Goal: Task Accomplishment & Management: Manage account settings

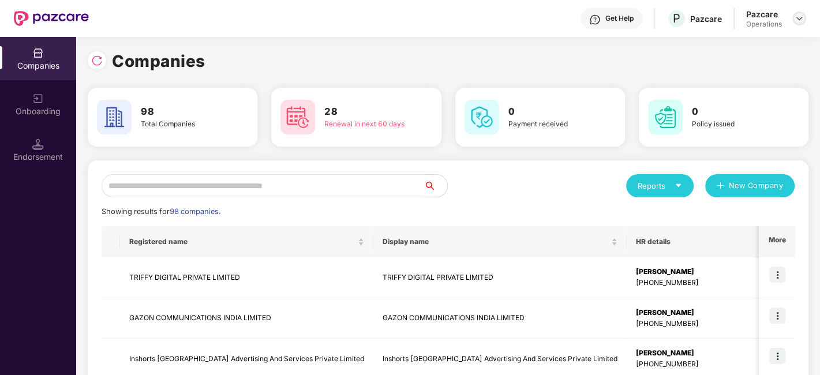
click at [799, 21] on img at bounding box center [799, 18] width 9 height 9
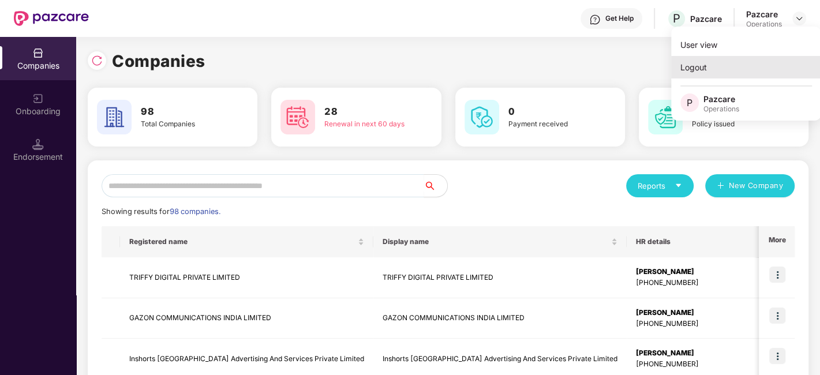
click at [700, 63] on div "Logout" at bounding box center [746, 67] width 150 height 23
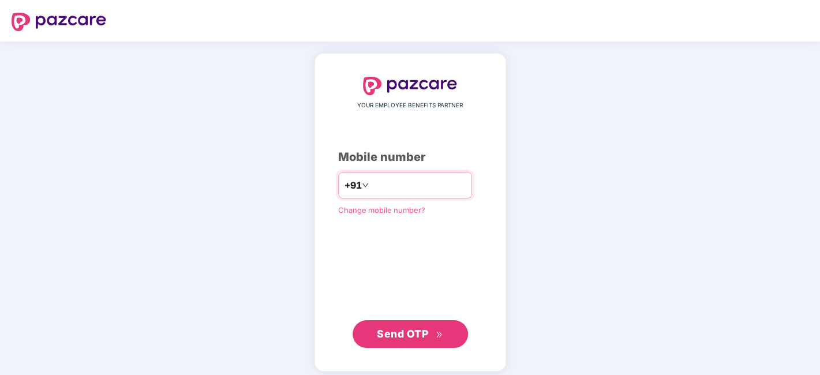
click at [371, 177] on input "number" at bounding box center [418, 185] width 95 height 18
type input "**********"
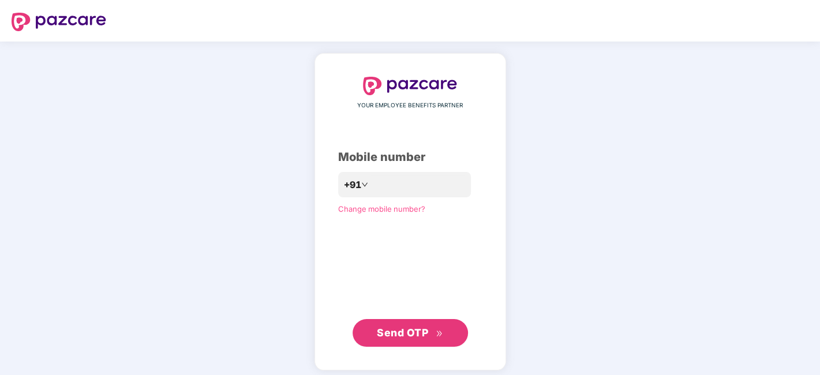
click at [416, 342] on button "Send OTP" at bounding box center [410, 333] width 115 height 28
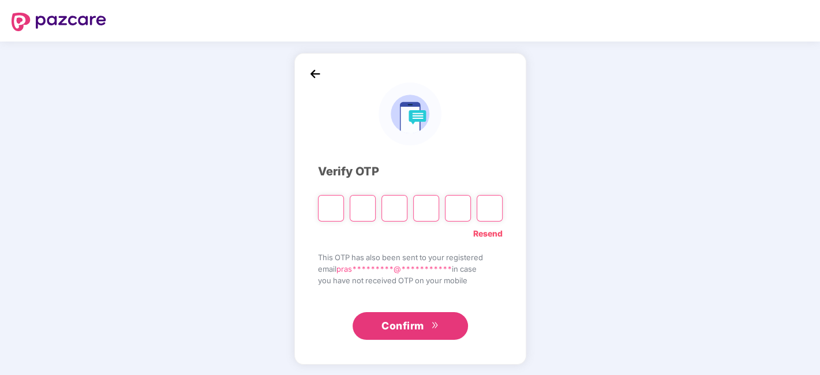
paste input "*"
type input "*"
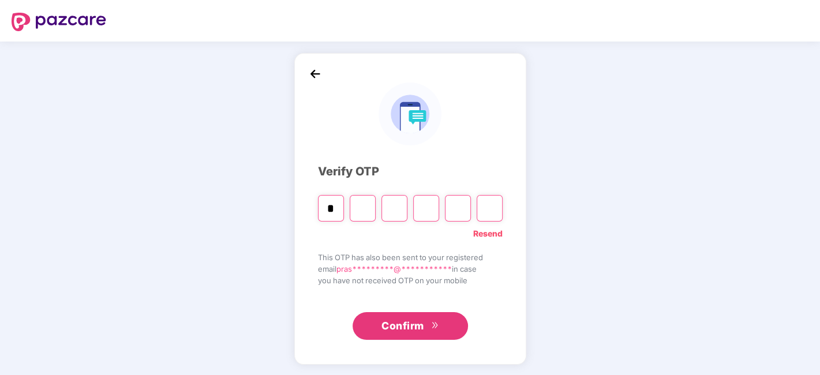
type input "*"
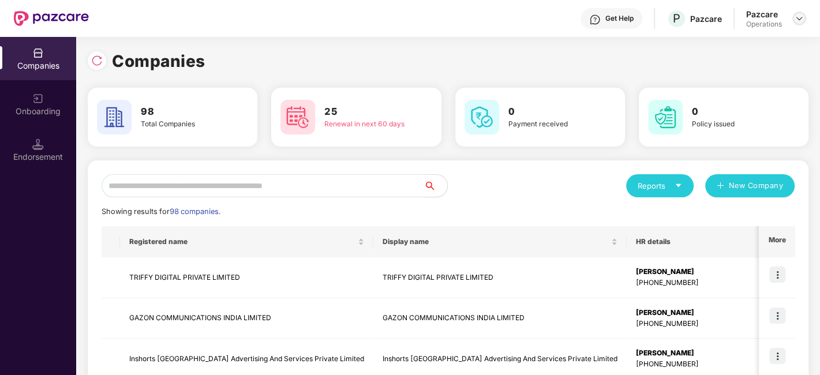
click at [801, 19] on img at bounding box center [799, 18] width 9 height 9
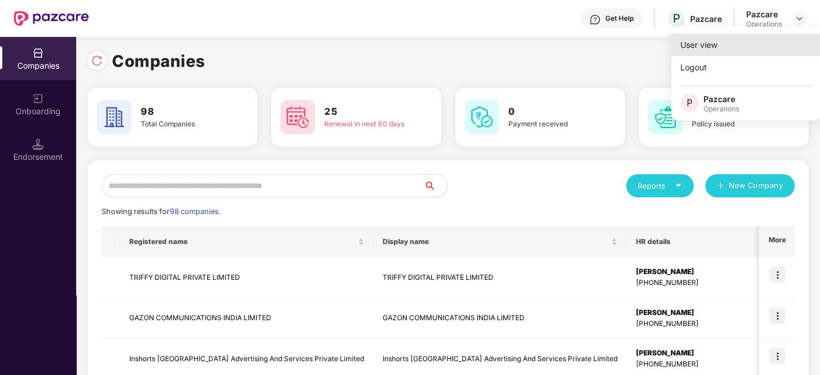
click at [708, 47] on div "User view" at bounding box center [746, 44] width 150 height 23
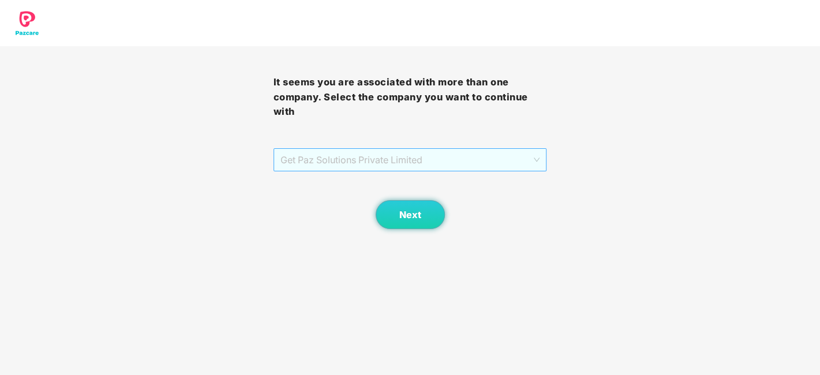
click at [501, 154] on span "Get Paz Solutions Private Limited" at bounding box center [411, 160] width 260 height 22
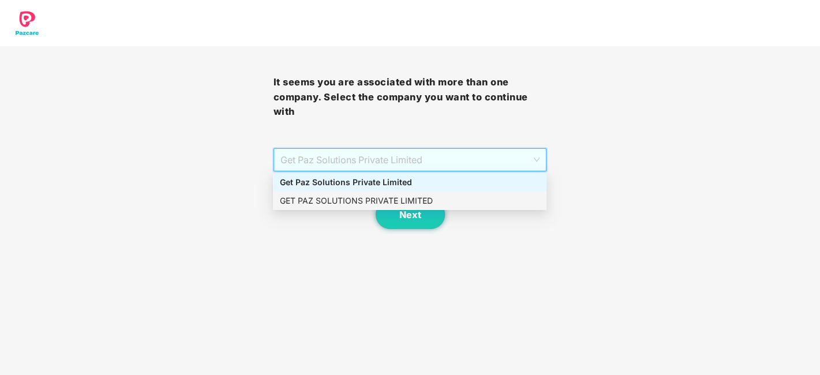
click at [355, 204] on div "GET PAZ SOLUTIONS PRIVATE LIMITED" at bounding box center [410, 201] width 260 height 13
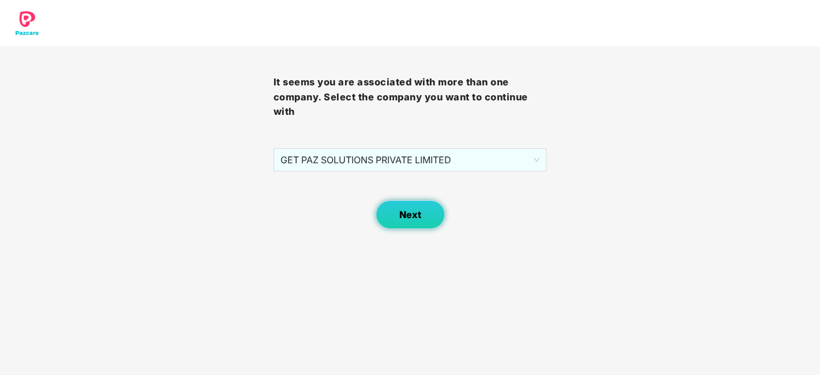
click at [415, 214] on span "Next" at bounding box center [411, 215] width 22 height 11
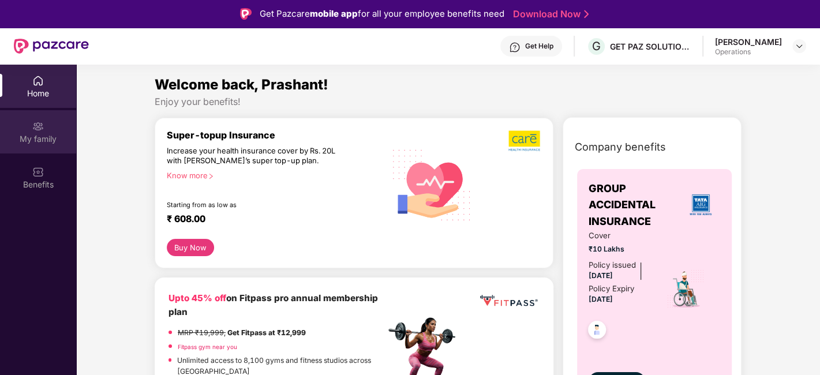
click at [32, 132] on div "My family" at bounding box center [38, 131] width 76 height 43
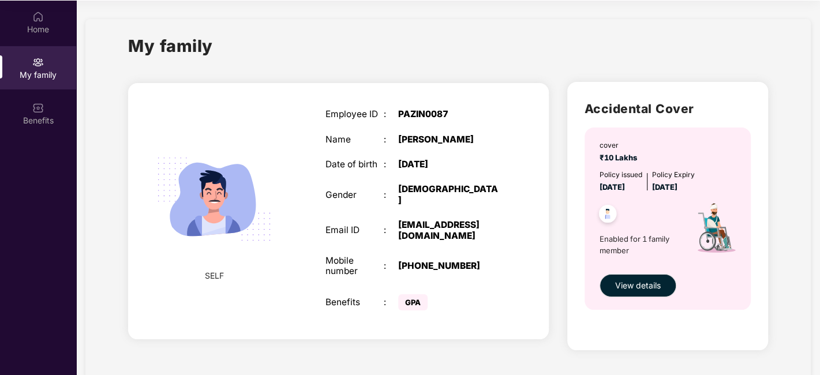
scroll to position [1, 0]
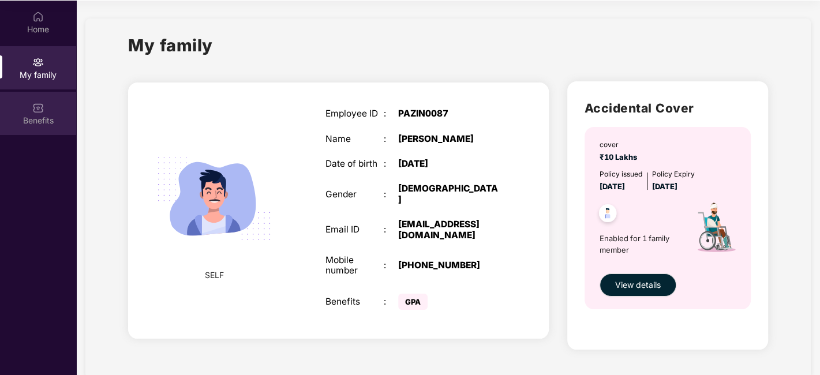
click at [27, 113] on div "Benefits" at bounding box center [38, 113] width 76 height 43
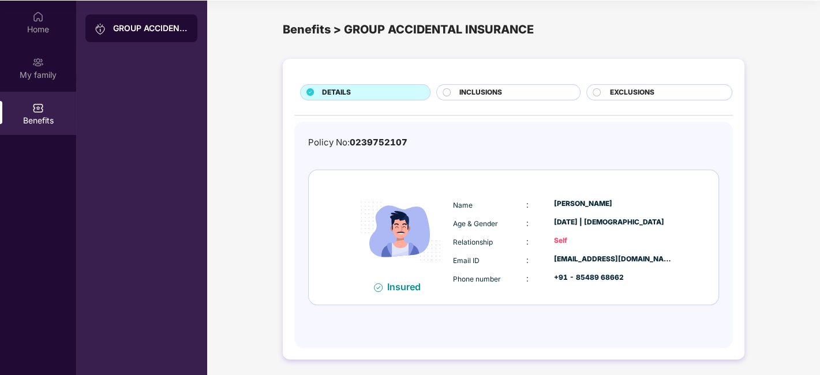
scroll to position [0, 0]
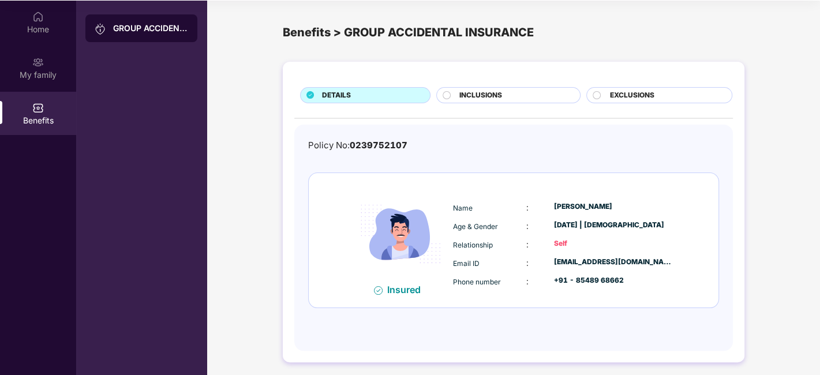
click at [468, 94] on span "INCLUSIONS" at bounding box center [481, 95] width 43 height 11
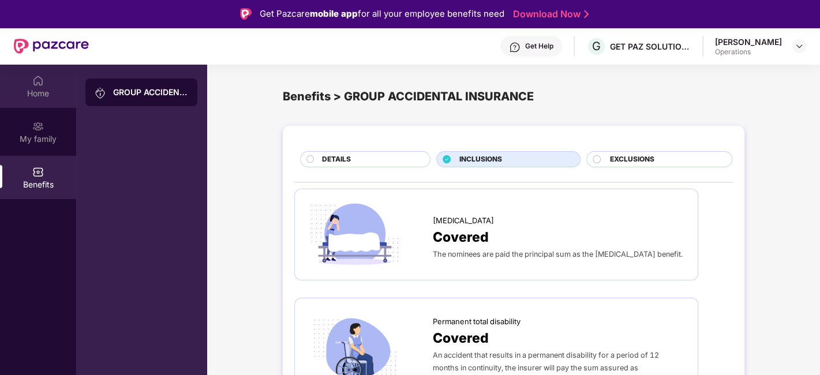
click at [41, 77] on img at bounding box center [38, 81] width 12 height 12
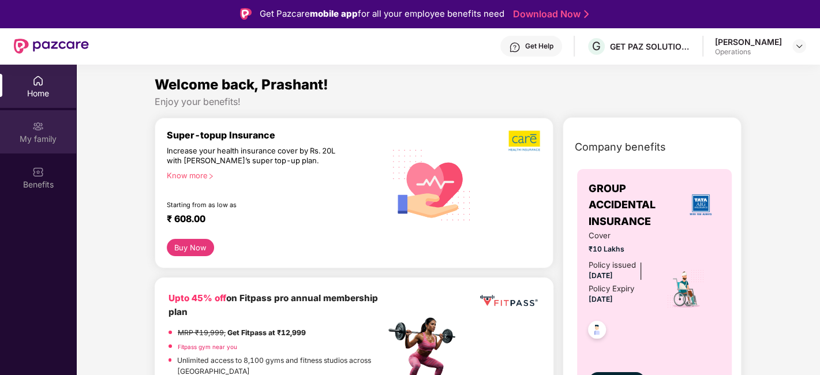
click at [36, 127] on img at bounding box center [38, 127] width 12 height 12
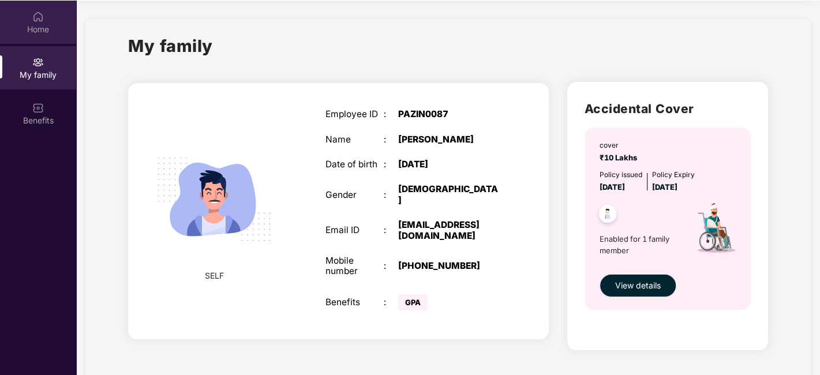
click at [31, 29] on div "Home" at bounding box center [38, 30] width 76 height 12
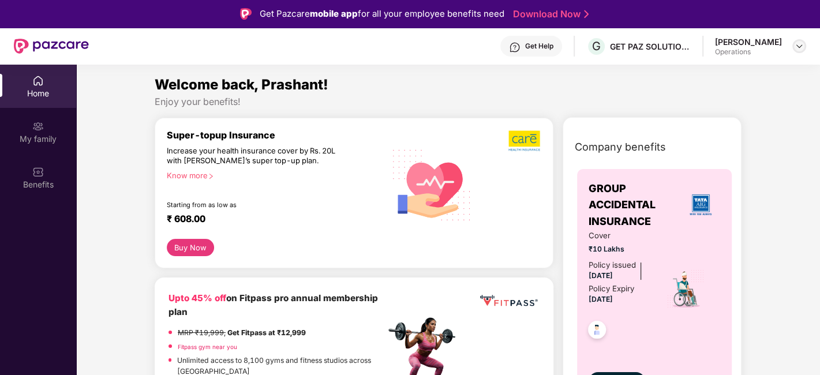
click at [800, 47] on img at bounding box center [799, 46] width 9 height 9
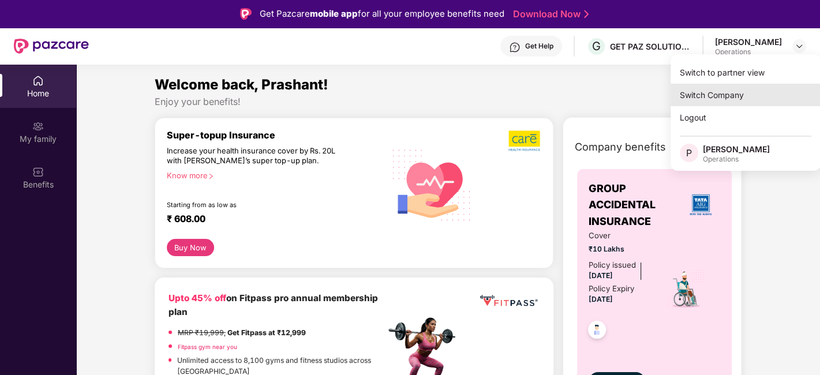
click at [707, 94] on div "Switch Company" at bounding box center [746, 95] width 150 height 23
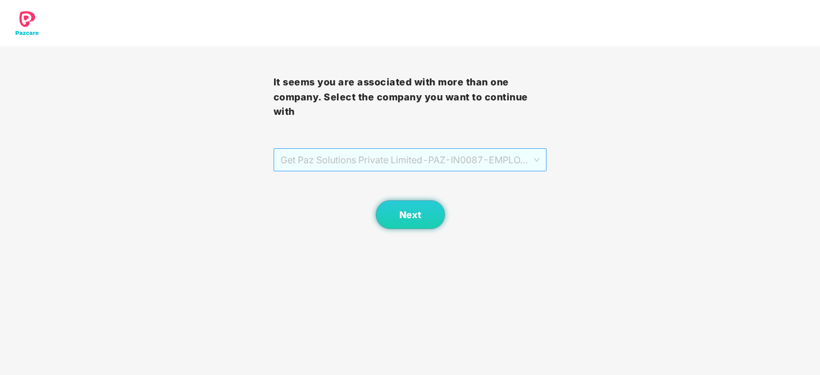
click at [535, 161] on span "Get Paz Solutions Private Limited - PAZ-IN0087 - EMPLOYEE" at bounding box center [411, 160] width 260 height 22
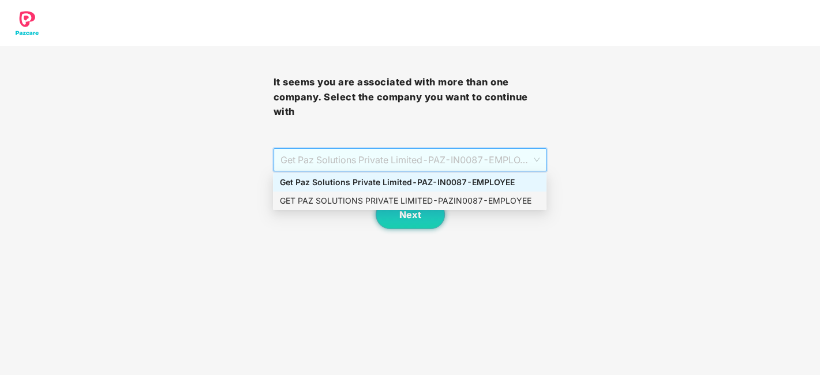
click at [350, 203] on div "GET PAZ SOLUTIONS PRIVATE LIMITED - PAZIN0087 - EMPLOYEE" at bounding box center [410, 201] width 260 height 13
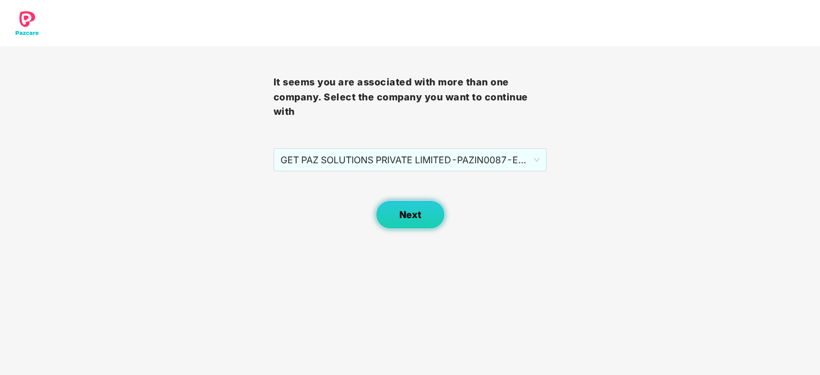
click at [417, 214] on span "Next" at bounding box center [411, 215] width 22 height 11
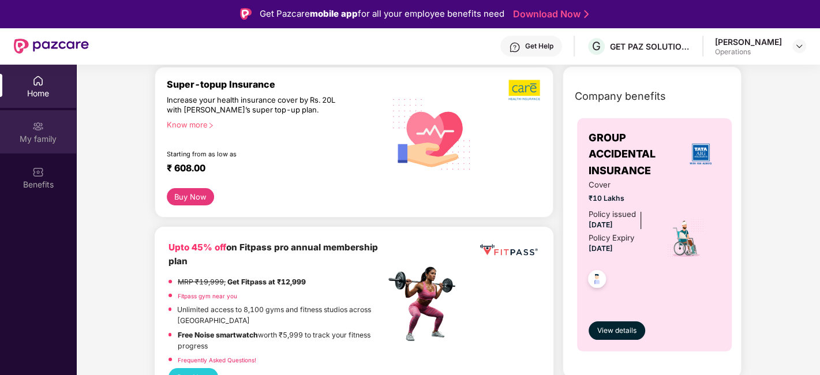
scroll to position [13, 0]
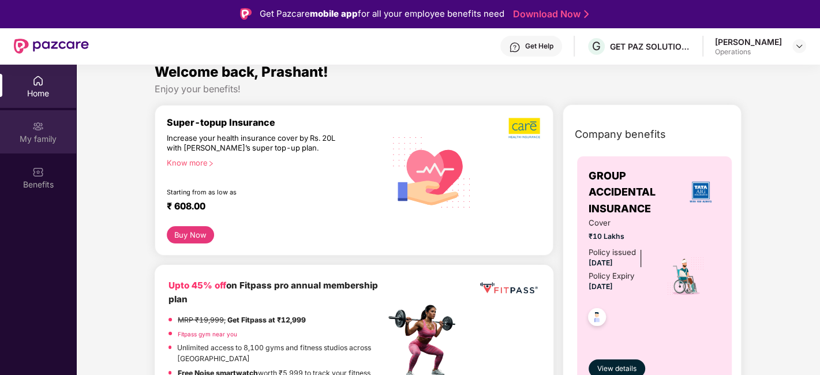
click at [31, 137] on div "My family" at bounding box center [38, 139] width 76 height 12
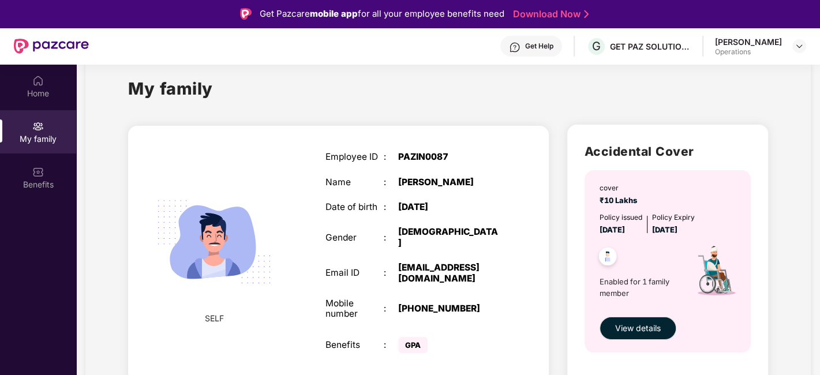
scroll to position [0, 0]
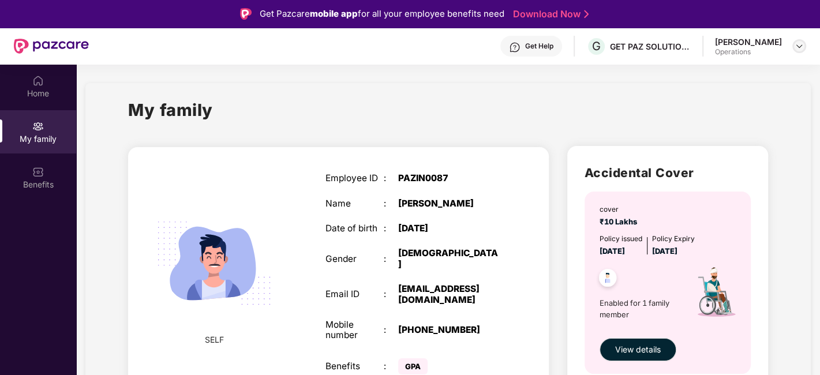
click at [799, 47] on img at bounding box center [799, 46] width 9 height 9
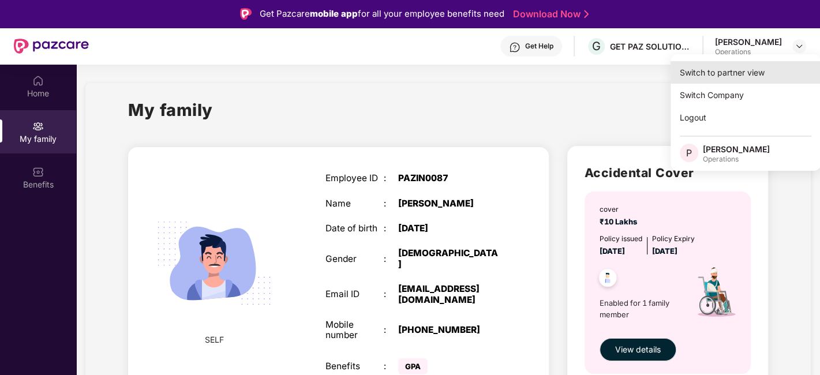
click at [691, 72] on div "Switch to partner view" at bounding box center [746, 72] width 150 height 23
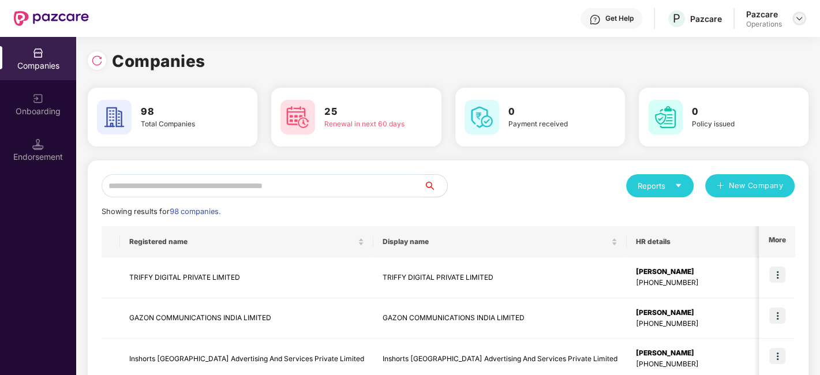
click at [797, 21] on img at bounding box center [799, 18] width 9 height 9
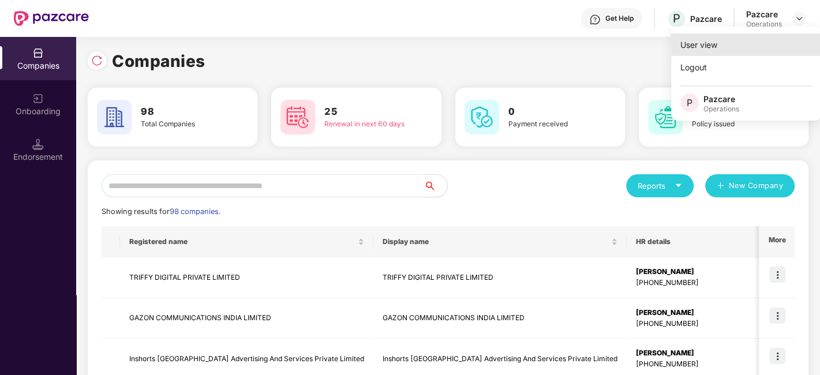
click at [703, 45] on div "User view" at bounding box center [746, 44] width 150 height 23
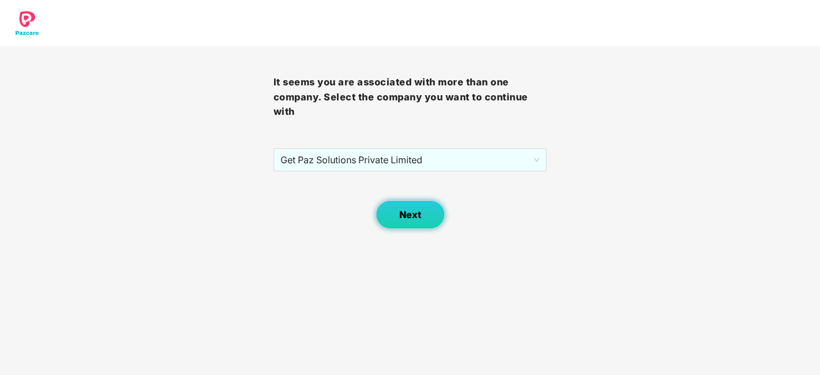
click at [407, 214] on span "Next" at bounding box center [411, 215] width 22 height 11
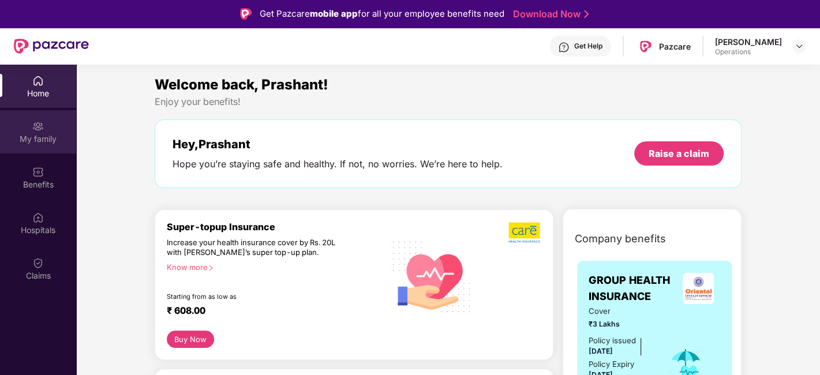
click at [26, 137] on div "My family" at bounding box center [38, 139] width 76 height 12
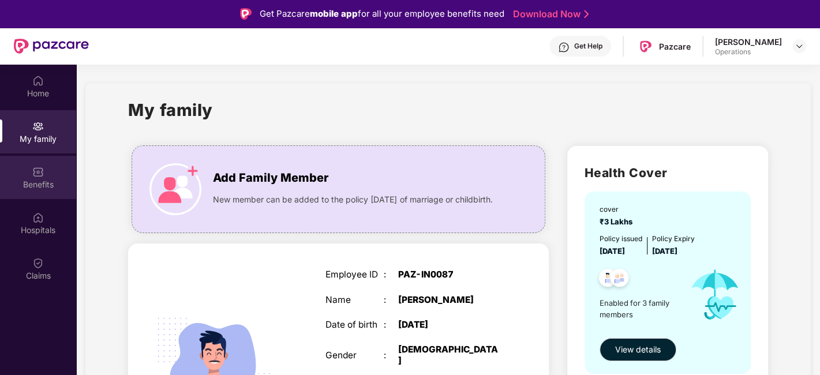
click at [27, 173] on div "Benefits" at bounding box center [38, 177] width 76 height 43
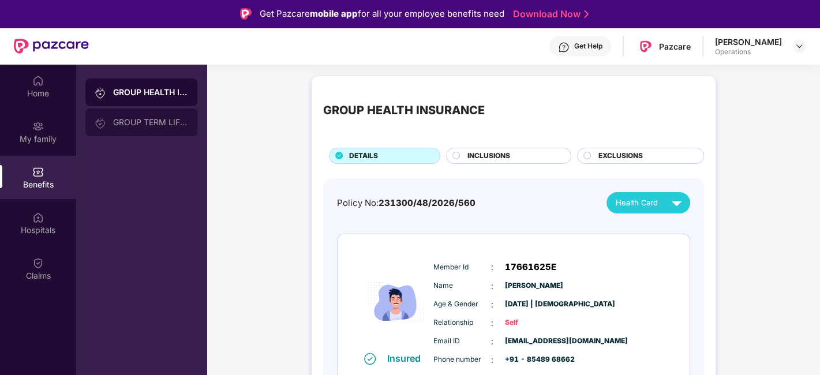
click at [140, 115] on div "GROUP TERM LIFE INSURANCE" at bounding box center [141, 123] width 112 height 28
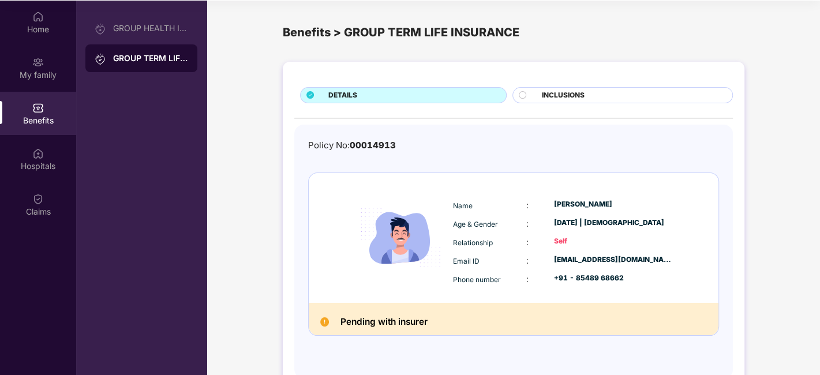
click at [523, 92] on circle at bounding box center [523, 95] width 8 height 8
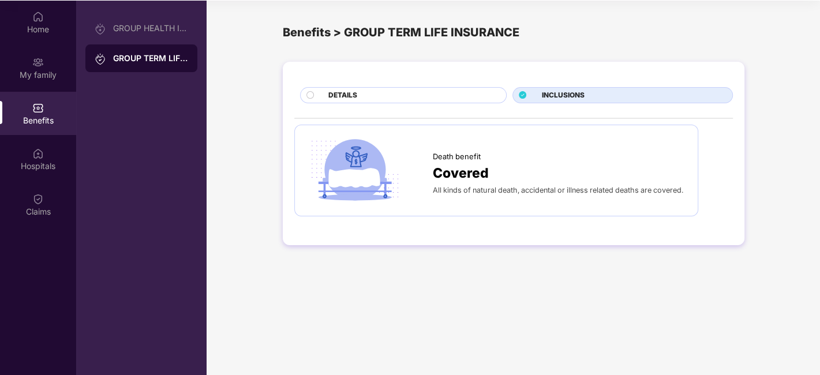
click at [308, 95] on circle at bounding box center [311, 95] width 8 height 8
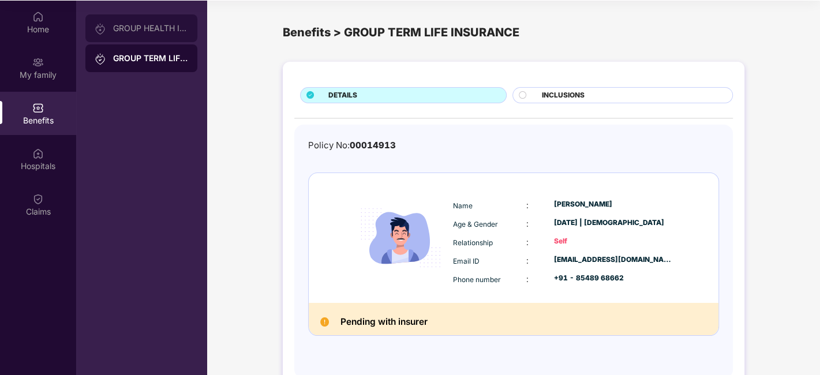
click at [129, 36] on div "GROUP HEALTH INSURANCE" at bounding box center [141, 28] width 112 height 28
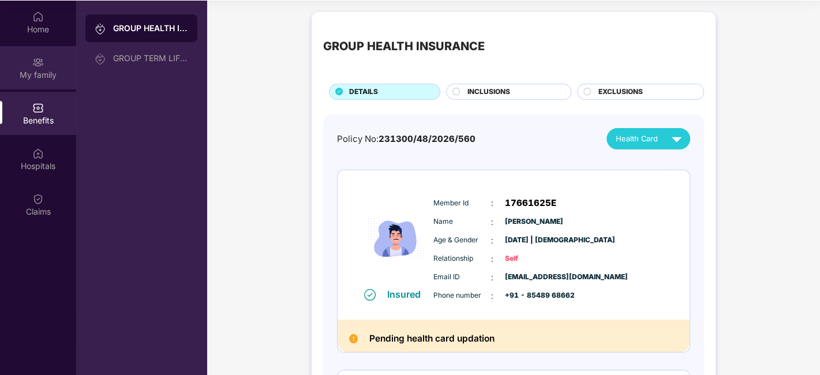
click at [28, 55] on div "My family" at bounding box center [38, 67] width 76 height 43
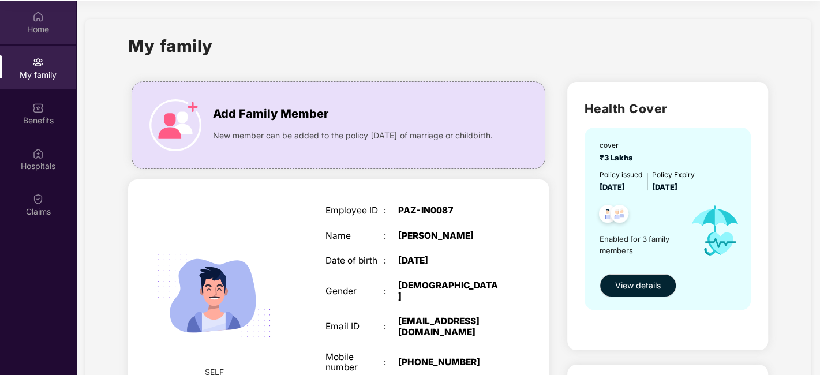
click at [28, 22] on div "Home" at bounding box center [38, 22] width 76 height 43
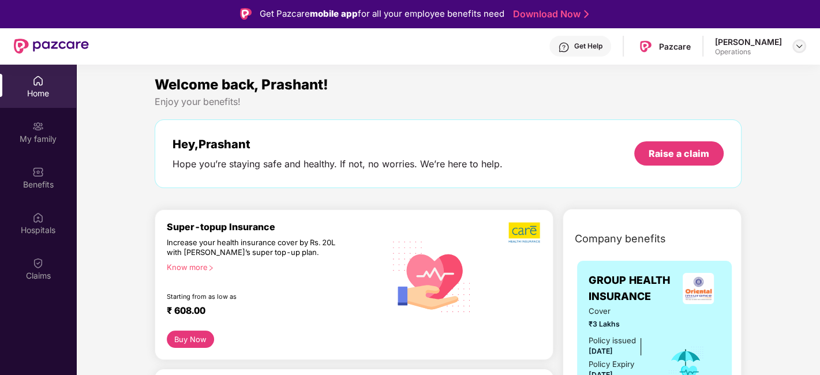
click at [796, 47] on img at bounding box center [799, 46] width 9 height 9
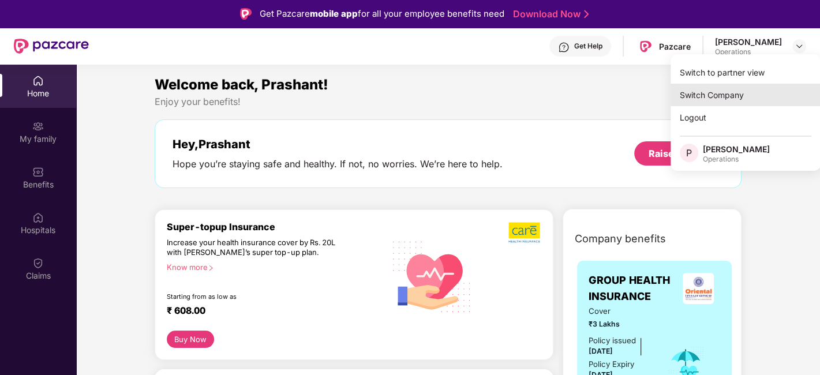
click at [706, 102] on div "Switch Company" at bounding box center [746, 95] width 150 height 23
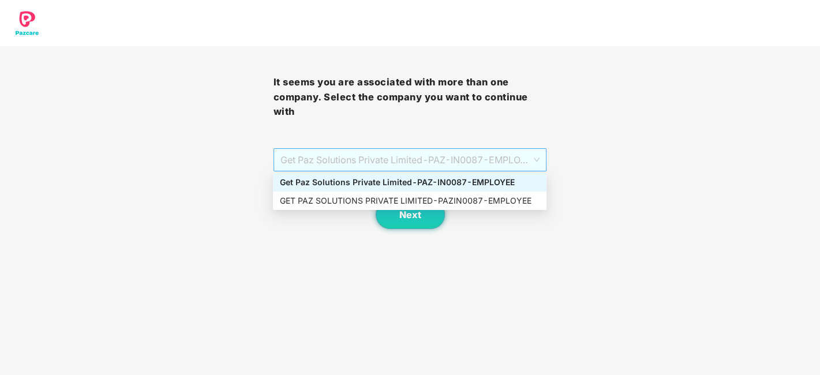
click at [533, 158] on span "Get Paz Solutions Private Limited - PAZ-IN0087 - EMPLOYEE" at bounding box center [411, 160] width 260 height 22
click at [312, 207] on div "GET PAZ SOLUTIONS PRIVATE LIMITED - PAZIN0087 - EMPLOYEE" at bounding box center [410, 201] width 274 height 18
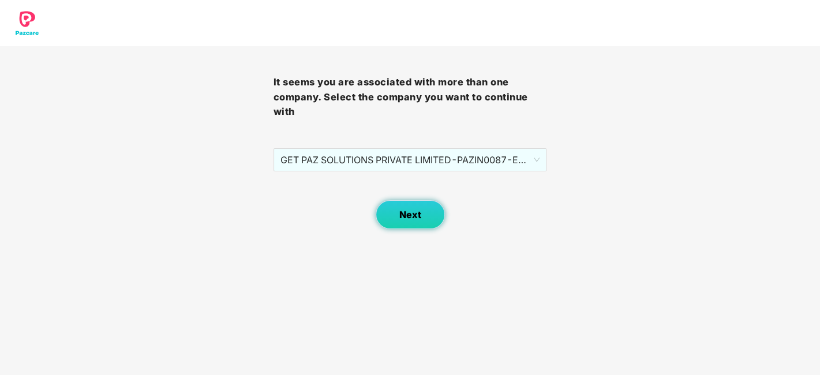
click at [403, 217] on span "Next" at bounding box center [411, 215] width 22 height 11
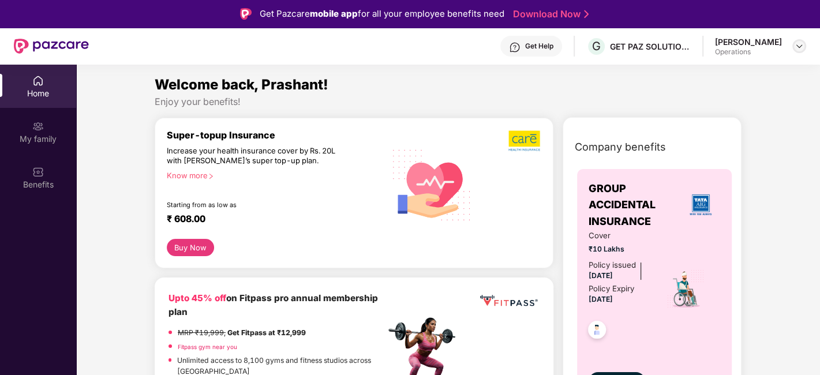
click at [800, 47] on img at bounding box center [799, 46] width 9 height 9
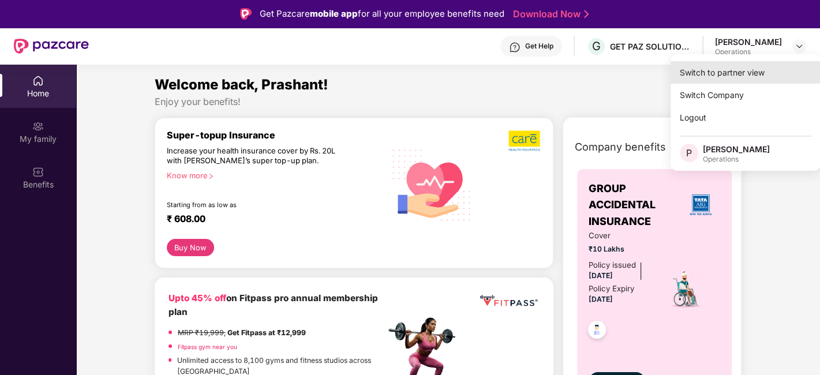
click at [717, 72] on div "Switch to partner view" at bounding box center [746, 72] width 150 height 23
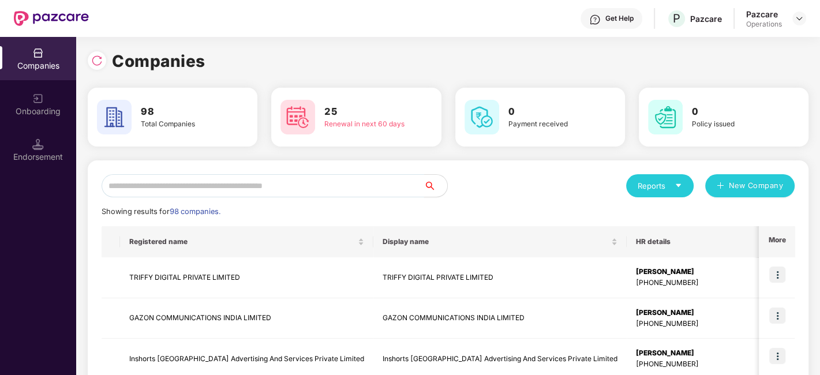
click at [309, 193] on input "text" at bounding box center [263, 185] width 323 height 23
click at [216, 187] on input "text" at bounding box center [263, 185] width 323 height 23
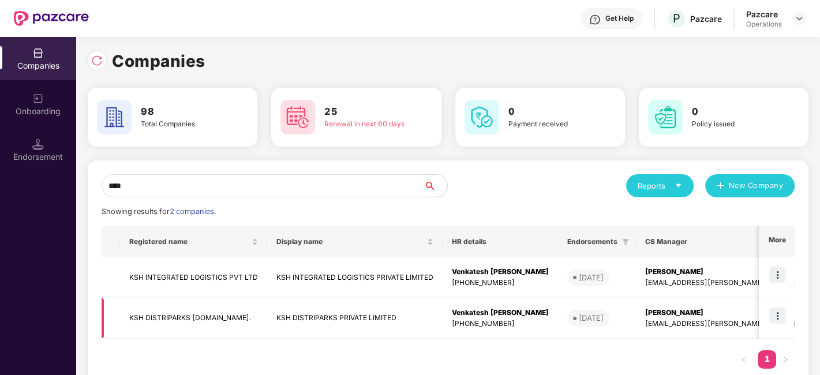
type input "***"
click at [177, 313] on td "KSH DISTRIPARKS [DOMAIN_NAME]." at bounding box center [193, 318] width 147 height 41
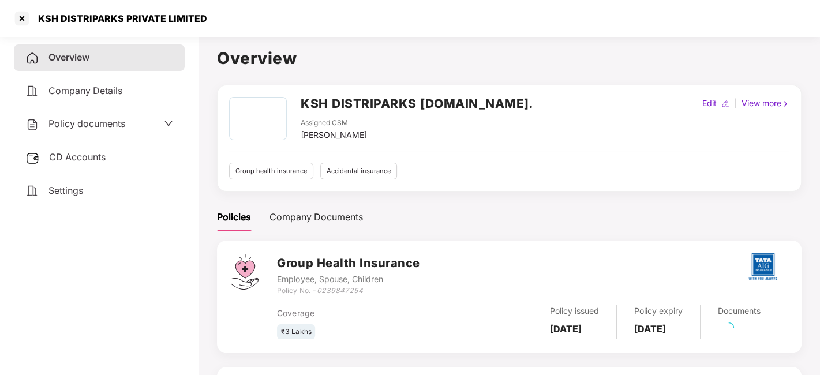
click at [77, 122] on span "Policy documents" at bounding box center [86, 124] width 77 height 12
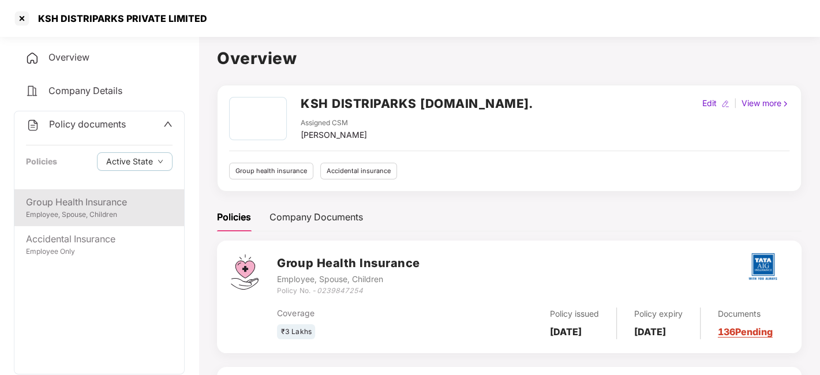
click at [82, 215] on div "Employee, Spouse, Children" at bounding box center [99, 215] width 147 height 11
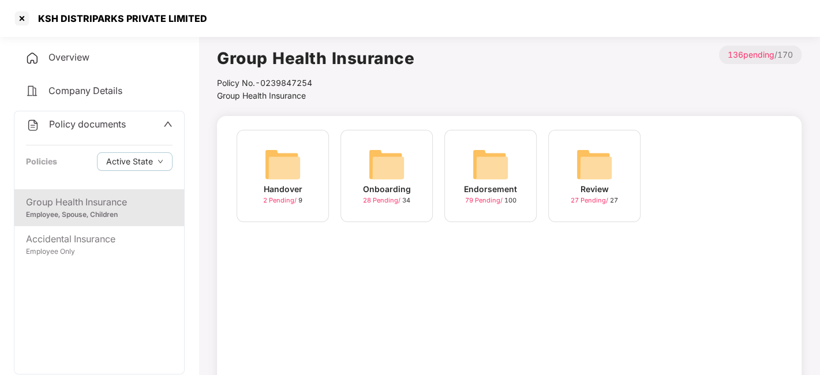
click at [462, 181] on div "Endorsement 79 Pending / 100" at bounding box center [491, 176] width 92 height 92
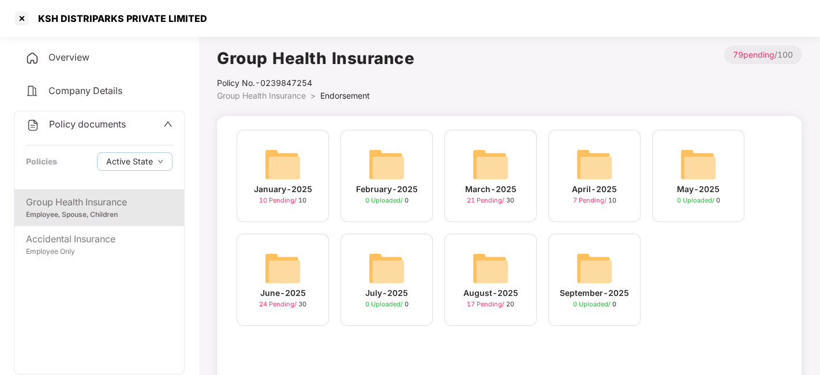
click at [483, 266] on img at bounding box center [490, 268] width 37 height 37
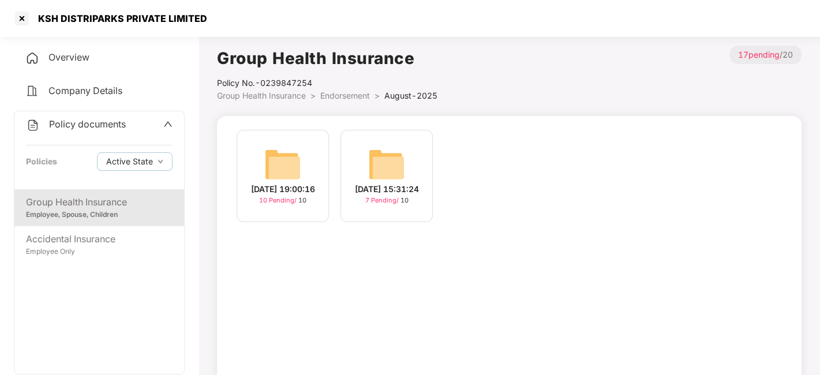
click at [288, 166] on img at bounding box center [282, 164] width 37 height 37
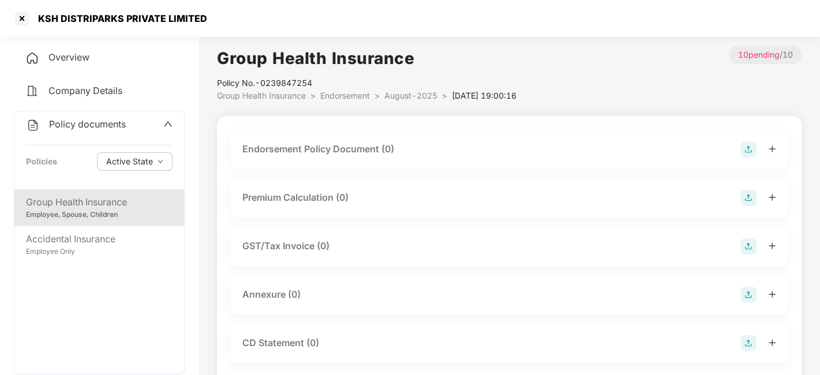
click at [754, 144] on img at bounding box center [749, 149] width 16 height 16
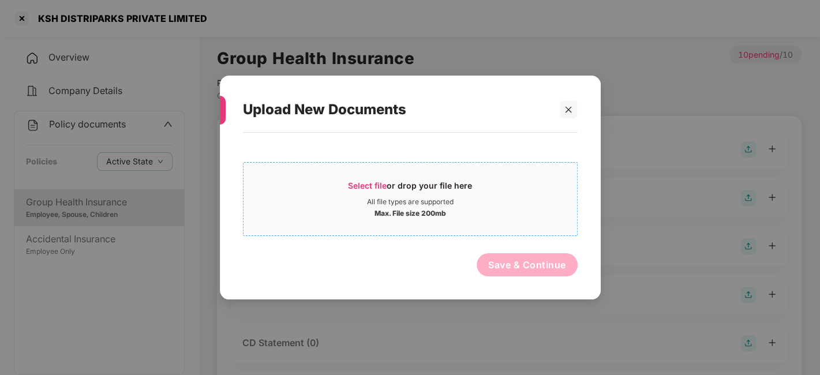
click at [565, 203] on div "All file types are supported" at bounding box center [411, 201] width 334 height 9
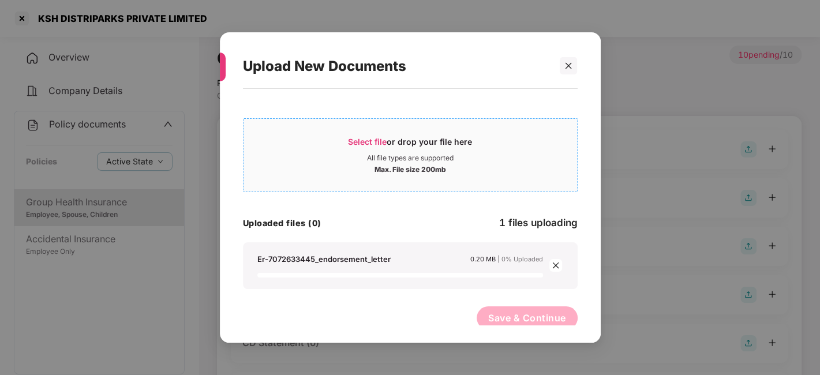
click at [350, 145] on span "Select file" at bounding box center [367, 142] width 39 height 10
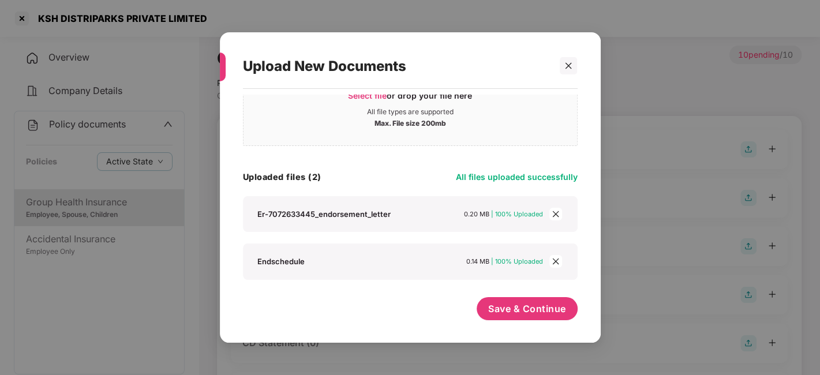
scroll to position [46, 0]
click at [492, 302] on button "Save & Continue" at bounding box center [527, 309] width 101 height 23
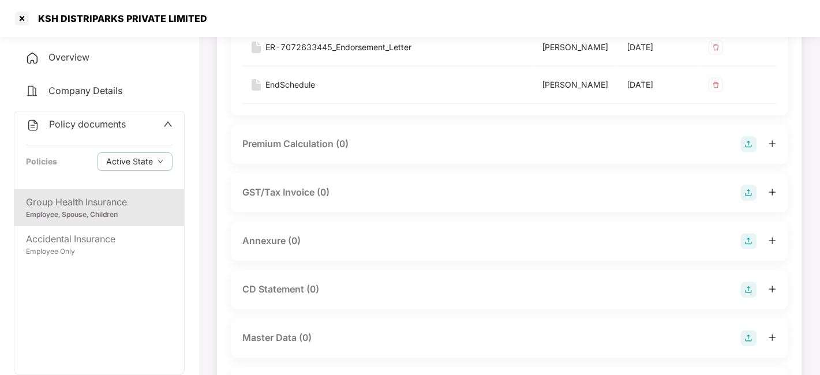
scroll to position [176, 0]
click at [749, 248] on img at bounding box center [749, 240] width 16 height 16
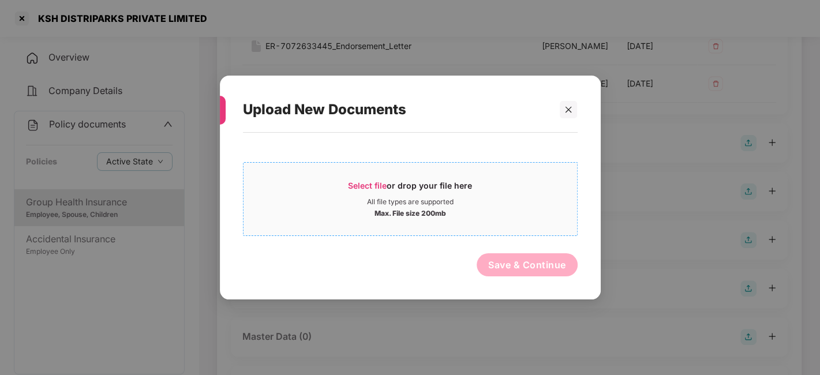
click at [501, 200] on div "All file types are supported" at bounding box center [411, 201] width 334 height 9
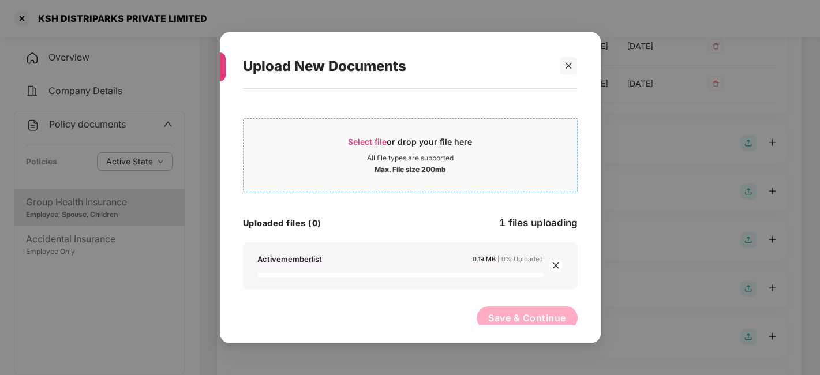
click at [345, 167] on div "Max. File size 200mb" at bounding box center [411, 169] width 334 height 12
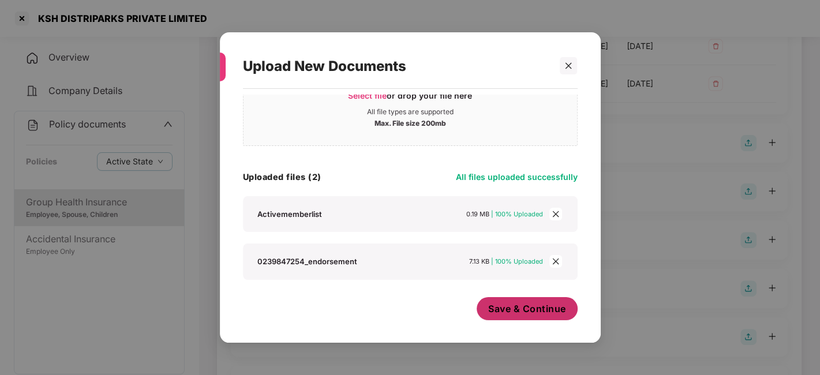
scroll to position [46, 0]
click at [528, 323] on div "Save & Continue" at bounding box center [527, 312] width 101 height 29
click at [524, 308] on span "Save & Continue" at bounding box center [527, 309] width 78 height 13
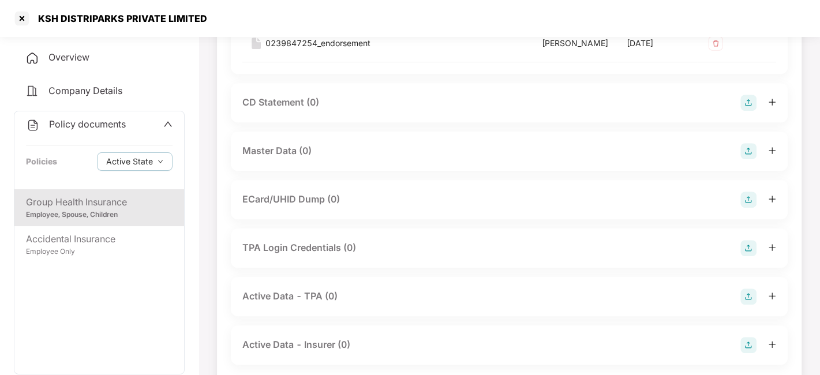
scroll to position [492, 0]
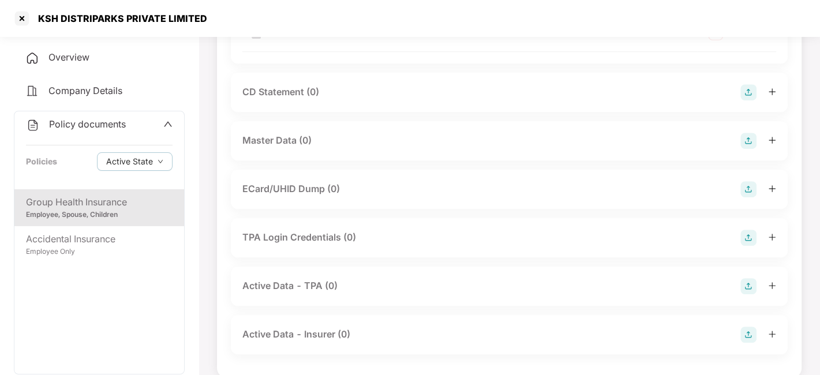
click at [751, 149] on img at bounding box center [749, 141] width 16 height 16
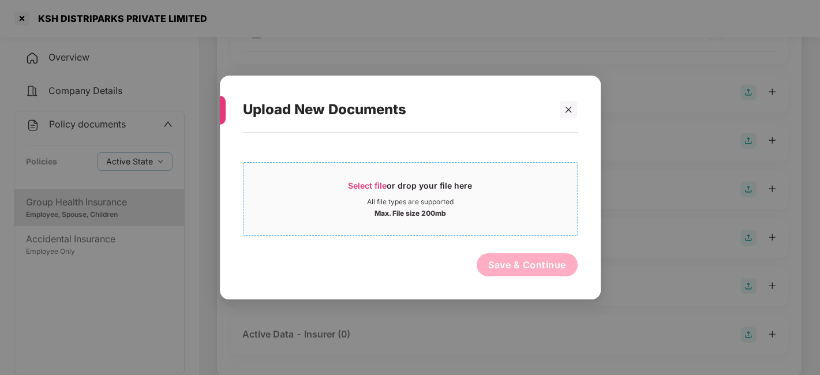
click at [518, 202] on div "All file types are supported" at bounding box center [411, 201] width 334 height 9
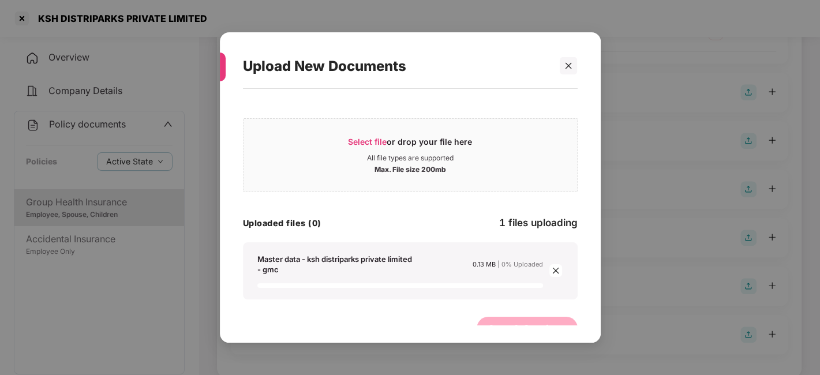
scroll to position [19, 0]
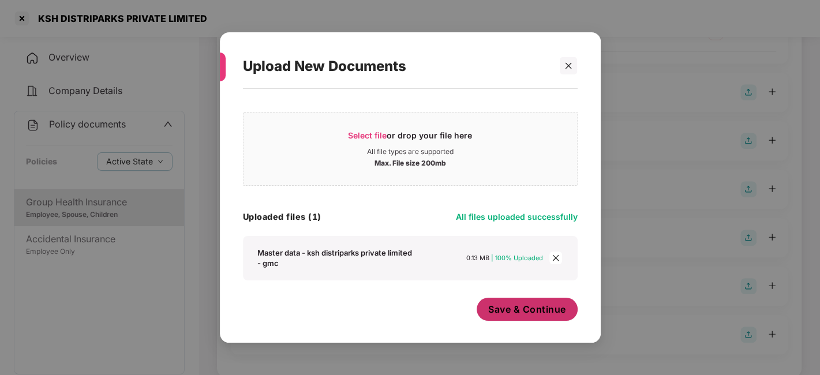
click at [523, 301] on button "Save & Continue" at bounding box center [527, 309] width 101 height 23
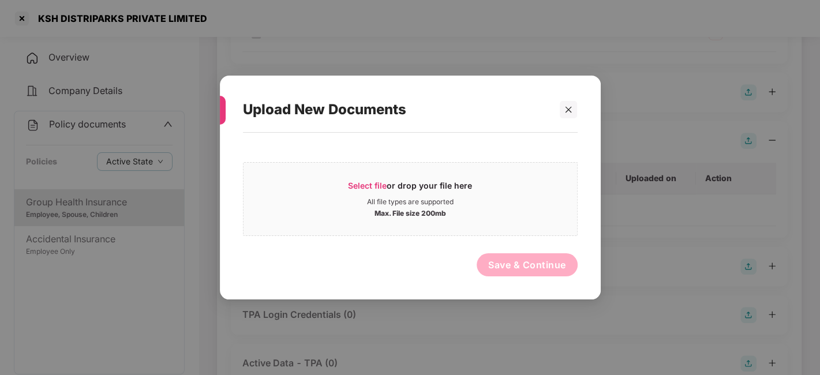
scroll to position [0, 0]
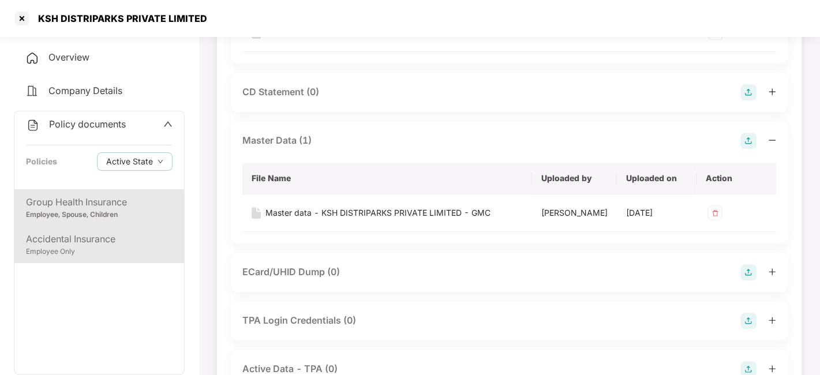
click at [95, 249] on div "Employee Only" at bounding box center [99, 252] width 147 height 11
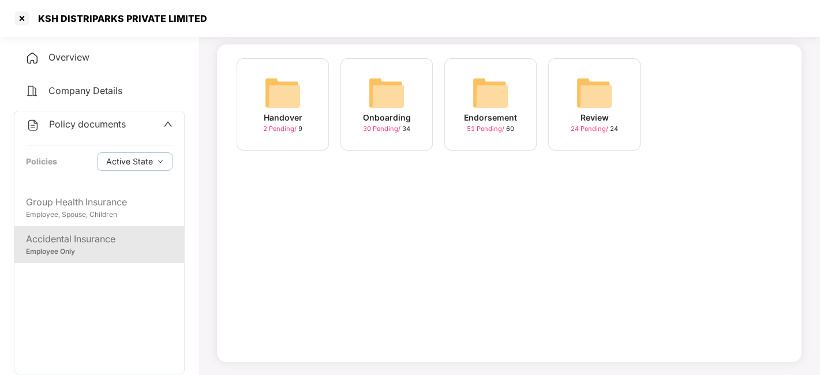
click at [486, 94] on img at bounding box center [490, 92] width 37 height 37
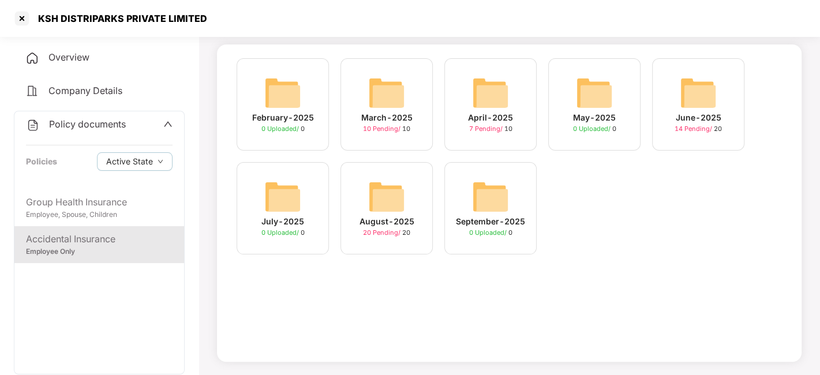
click at [379, 191] on img at bounding box center [386, 196] width 37 height 37
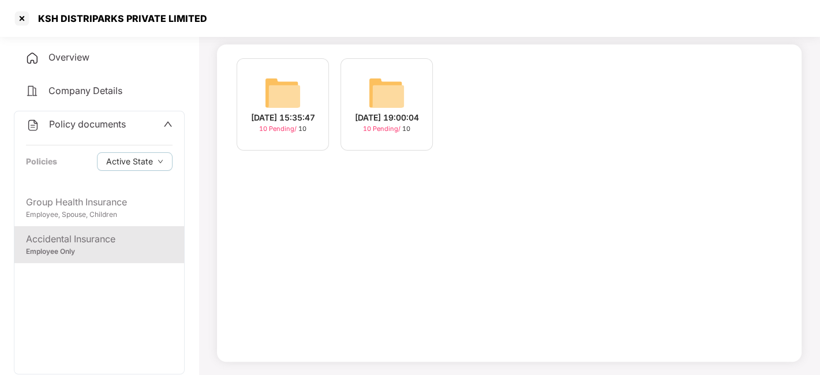
click at [287, 88] on img at bounding box center [282, 92] width 37 height 37
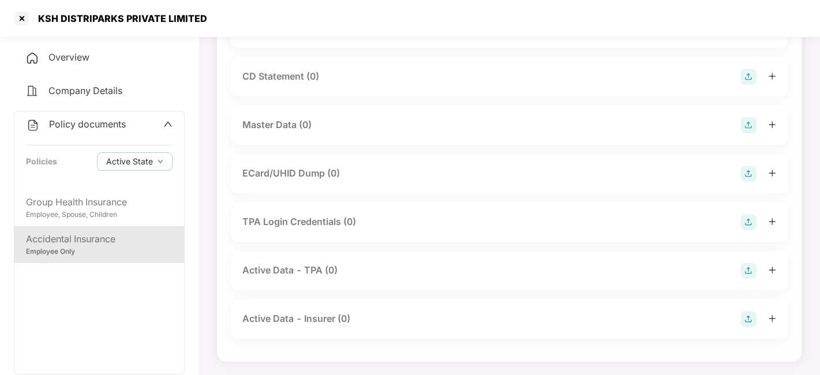
click at [749, 122] on img at bounding box center [749, 125] width 16 height 16
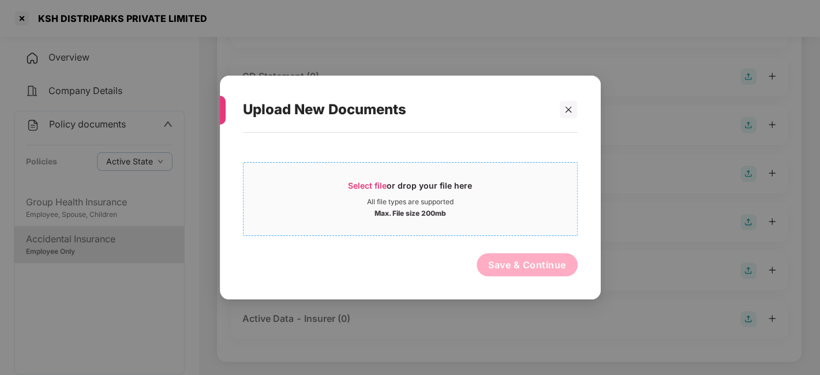
click at [523, 212] on div "Max. File size 200mb" at bounding box center [411, 213] width 334 height 12
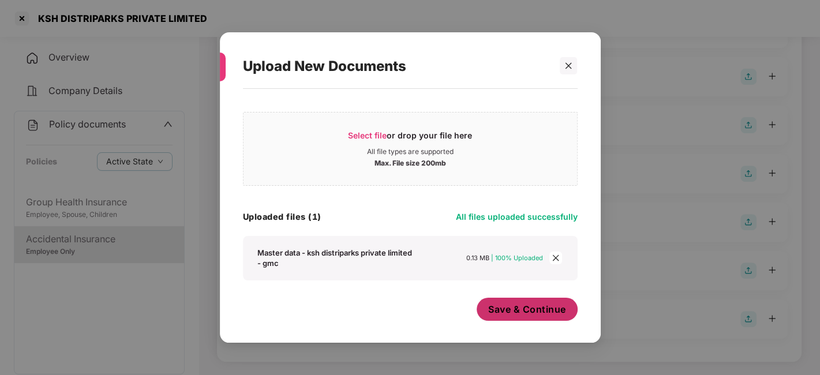
scroll to position [6, 0]
click at [496, 303] on span "Save & Continue" at bounding box center [527, 309] width 78 height 13
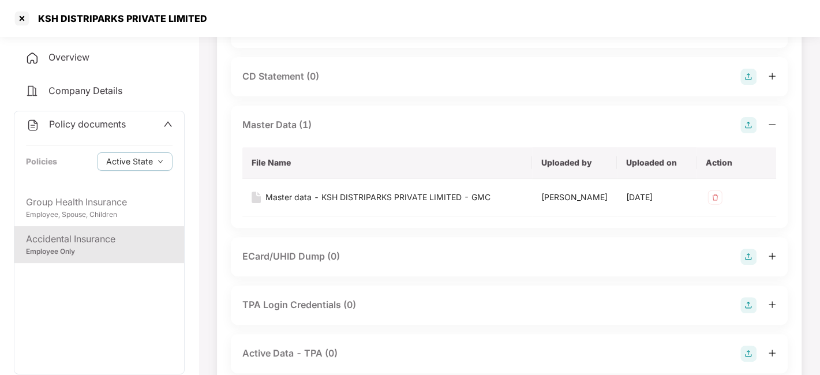
scroll to position [0, 0]
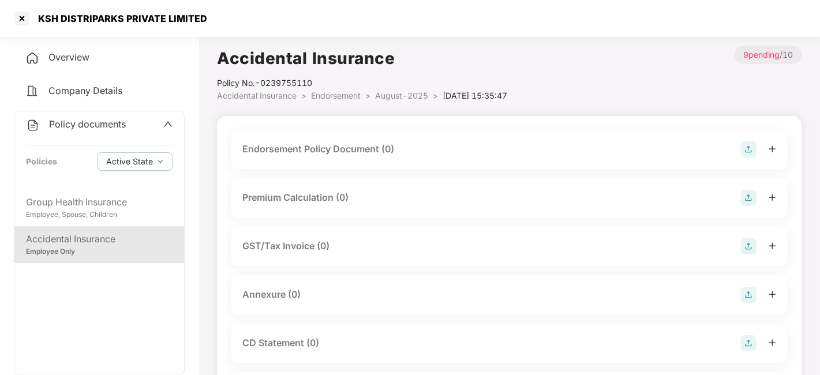
click at [398, 95] on span "August-2025" at bounding box center [401, 96] width 53 height 10
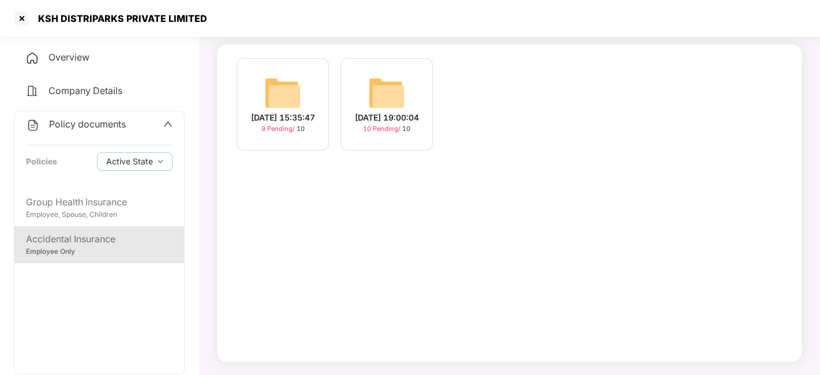
click at [349, 95] on div "[DATE] 19:00:04 10 Pending / 10" at bounding box center [387, 104] width 92 height 92
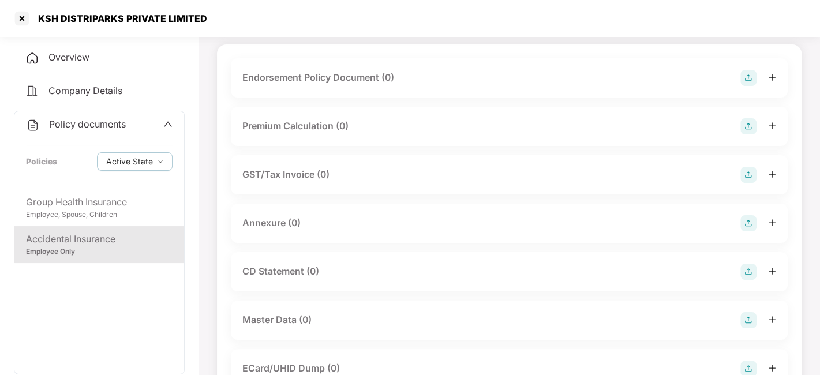
scroll to position [145, 0]
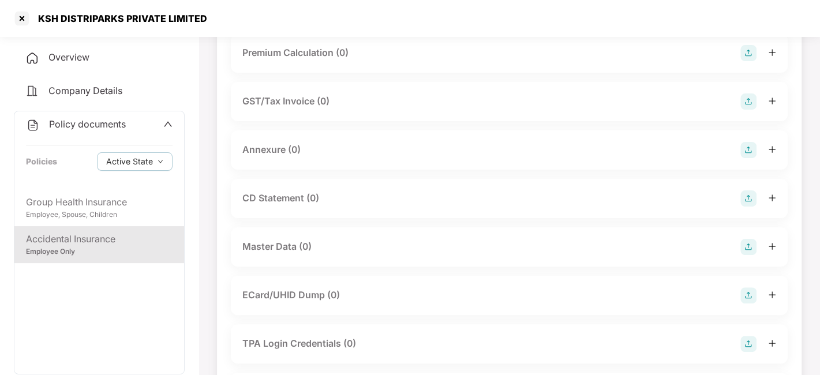
click at [749, 241] on img at bounding box center [749, 247] width 16 height 16
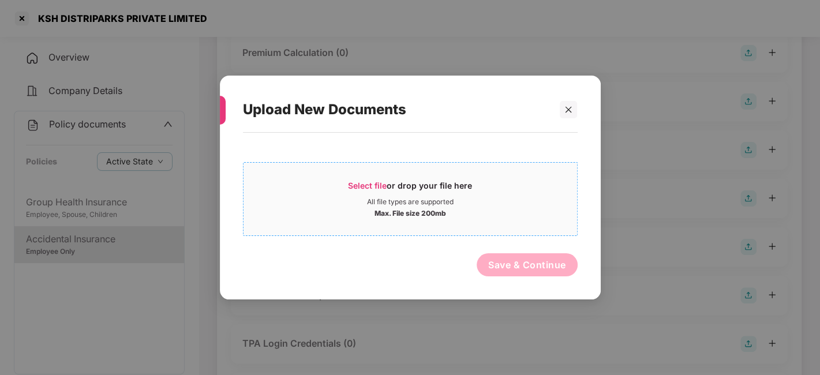
click at [523, 194] on div "Select file or drop your file here" at bounding box center [411, 188] width 334 height 17
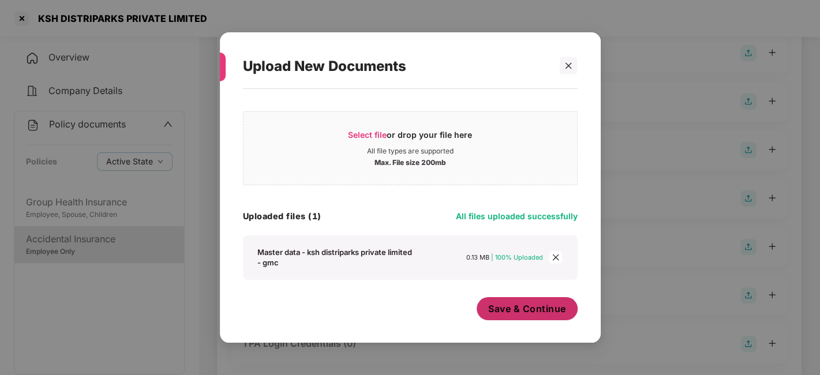
click at [506, 314] on span "Save & Continue" at bounding box center [527, 309] width 78 height 13
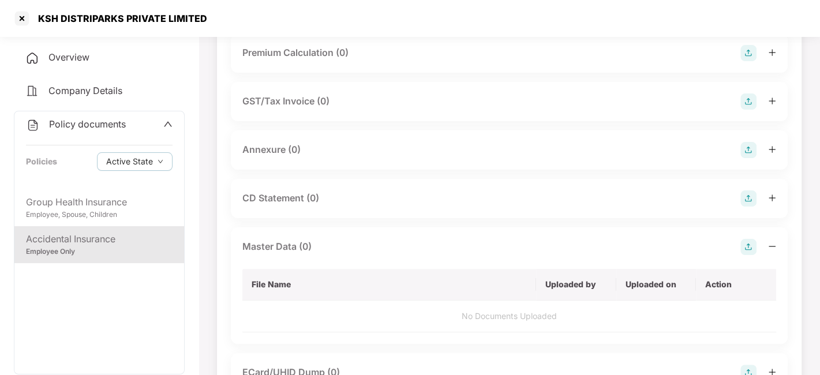
scroll to position [0, 0]
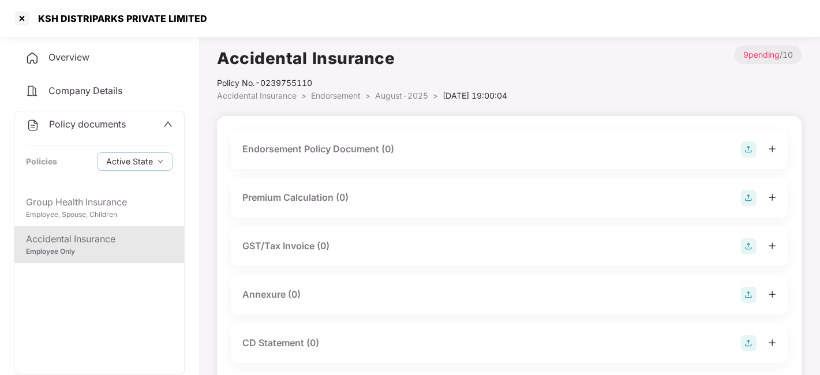
click at [748, 149] on img at bounding box center [749, 149] width 16 height 16
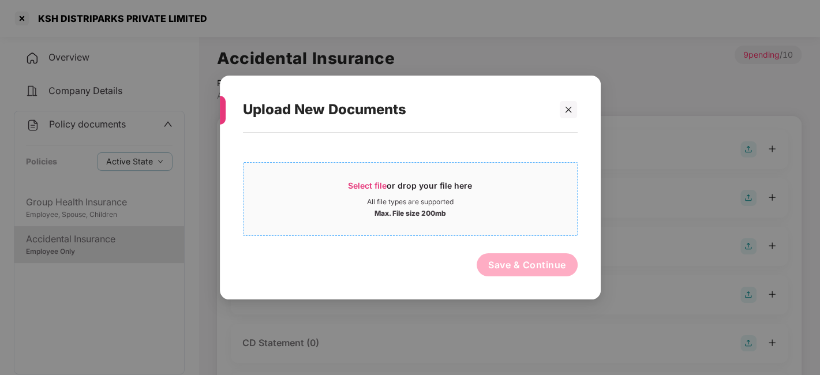
click at [536, 194] on div "Select file or drop your file here" at bounding box center [411, 188] width 334 height 17
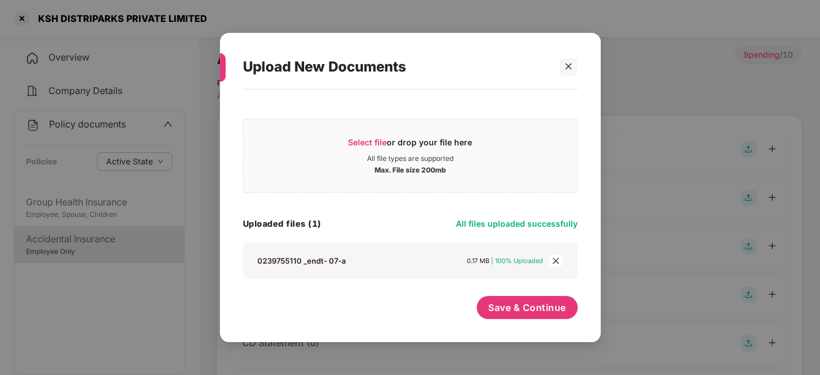
click at [512, 320] on div "Save & Continue" at bounding box center [527, 310] width 101 height 29
click at [516, 317] on button "Save & Continue" at bounding box center [527, 307] width 101 height 23
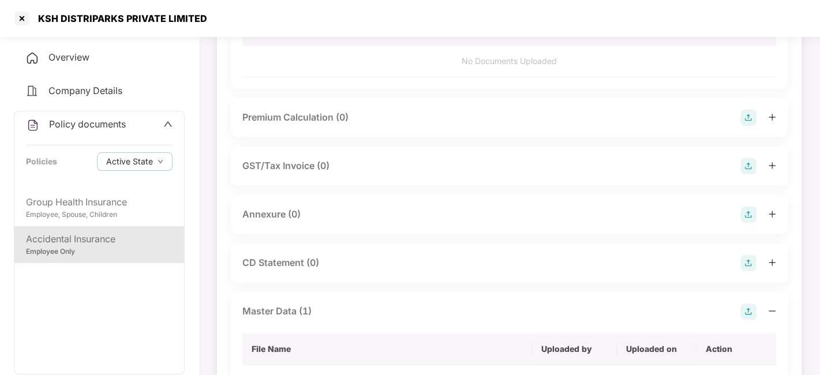
scroll to position [158, 0]
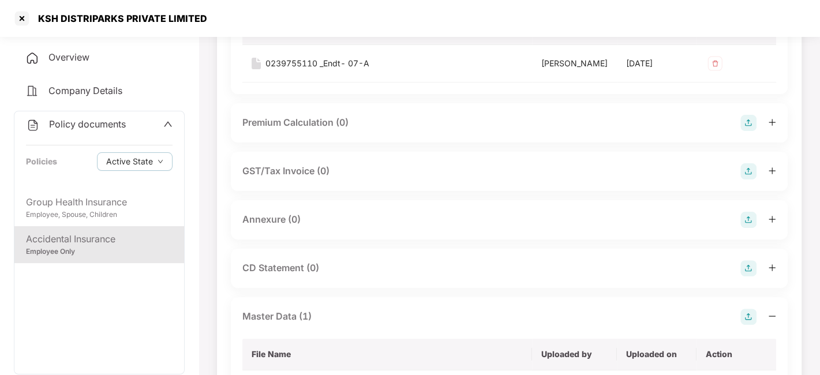
click at [750, 228] on img at bounding box center [749, 220] width 16 height 16
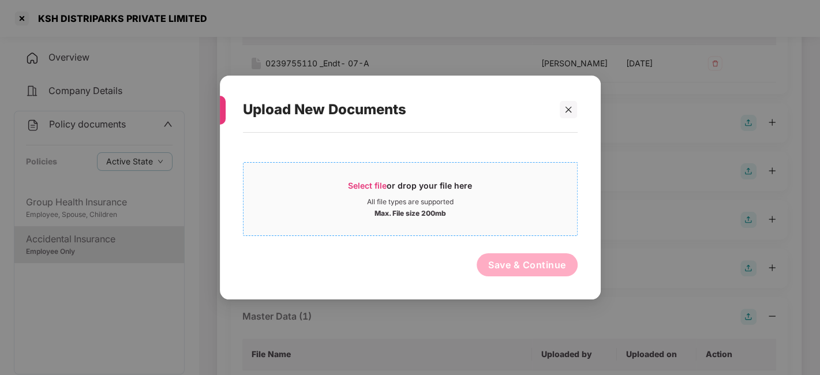
click at [417, 169] on div "Select file or drop your file here All file types are supported Max. File size …" at bounding box center [410, 199] width 335 height 74
click at [351, 189] on span "Select file" at bounding box center [367, 186] width 39 height 10
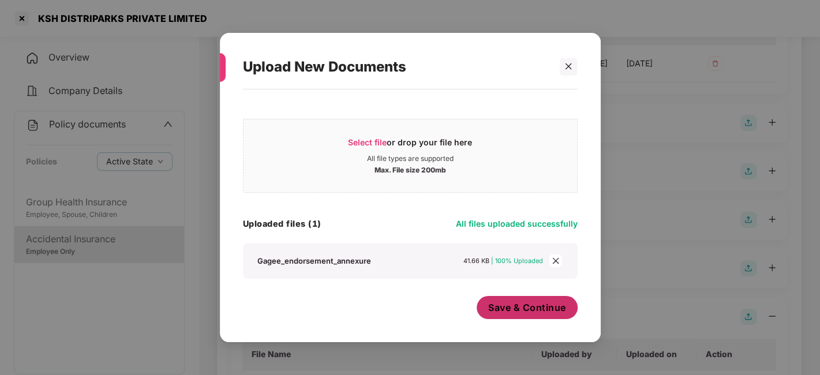
click at [529, 302] on span "Save & Continue" at bounding box center [527, 307] width 78 height 13
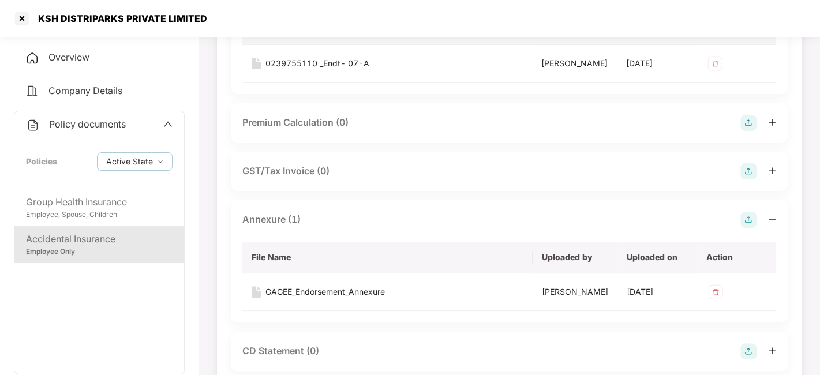
scroll to position [0, 0]
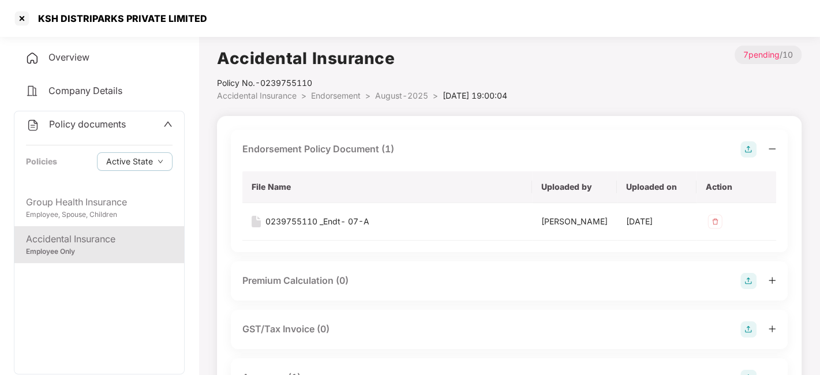
click at [393, 96] on span "August-2025" at bounding box center [401, 96] width 53 height 10
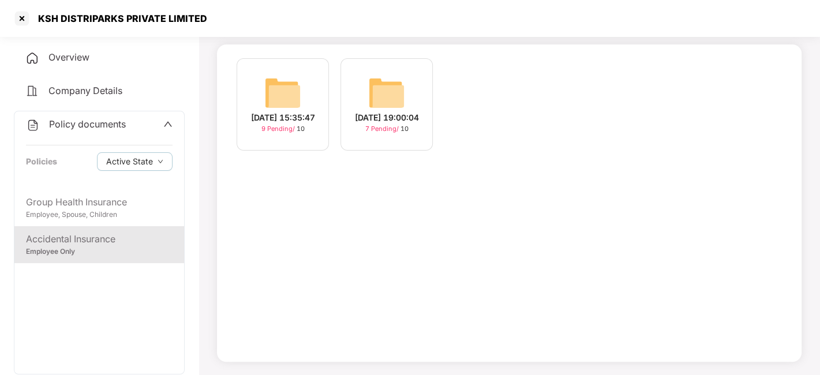
click at [280, 91] on img at bounding box center [282, 92] width 37 height 37
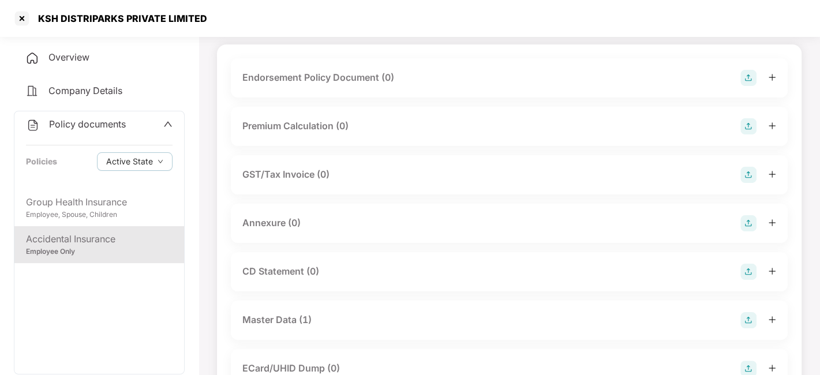
scroll to position [0, 0]
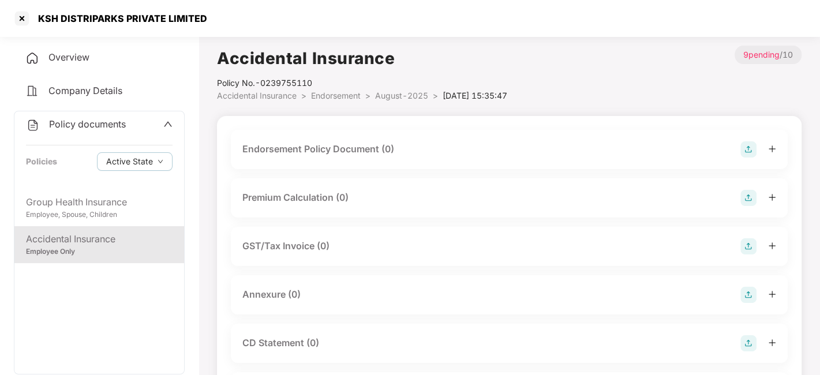
click at [750, 147] on img at bounding box center [749, 149] width 16 height 16
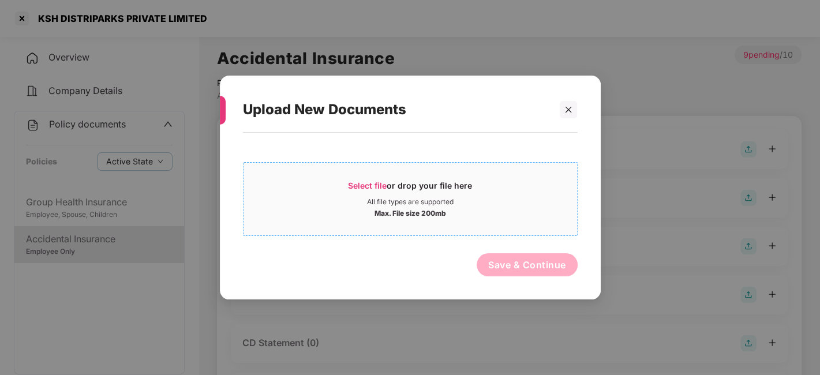
click at [524, 219] on span "Select file or drop your file here All file types are supported Max. File size …" at bounding box center [411, 198] width 334 height 55
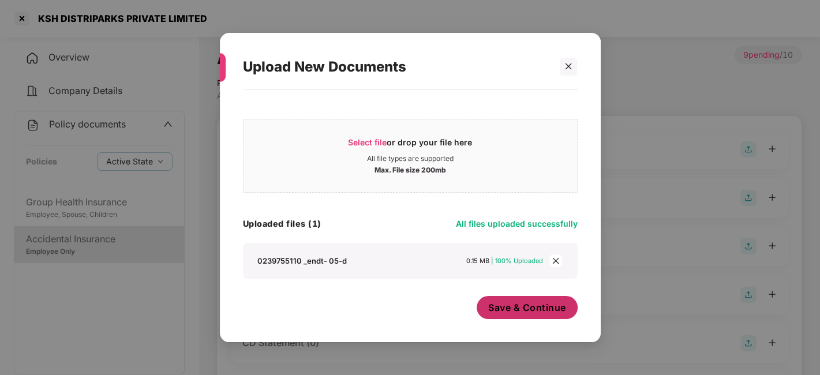
click at [515, 318] on button "Save & Continue" at bounding box center [527, 307] width 101 height 23
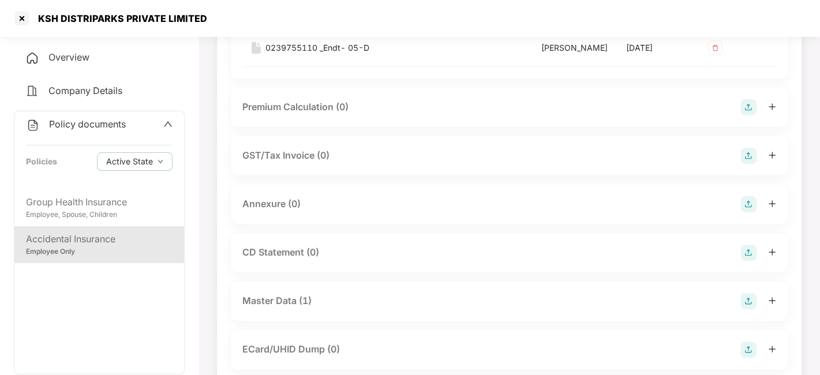
scroll to position [176, 0]
click at [752, 211] on img at bounding box center [749, 203] width 16 height 16
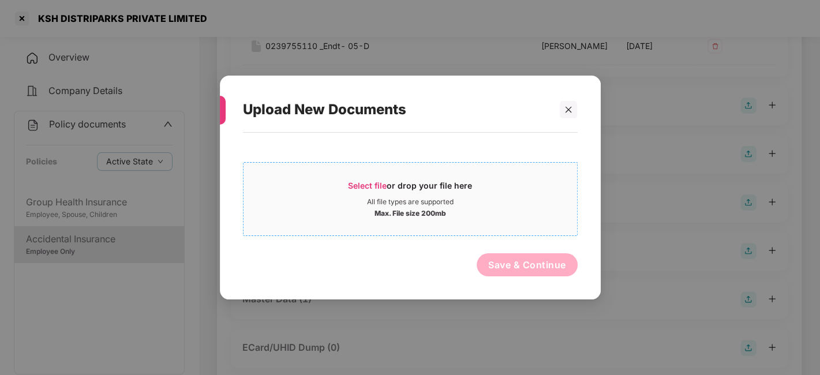
click at [547, 211] on div "Max. File size 200mb" at bounding box center [411, 213] width 334 height 12
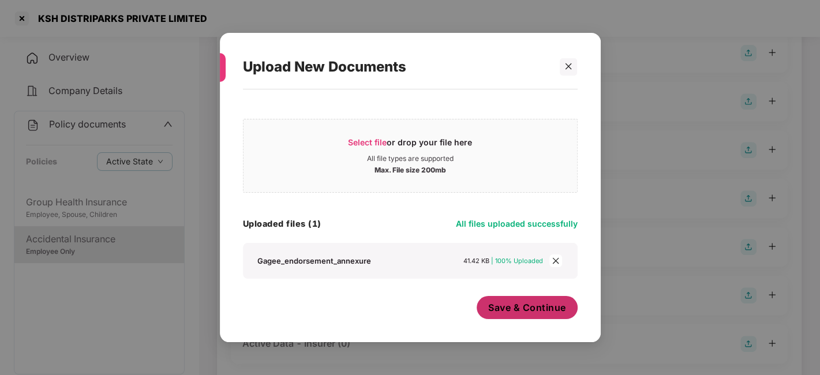
scroll to position [331, 0]
click at [547, 316] on button "Save & Continue" at bounding box center [527, 307] width 101 height 23
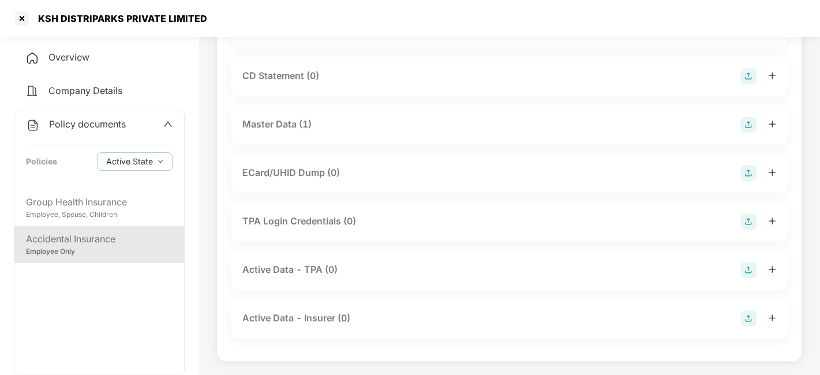
scroll to position [0, 0]
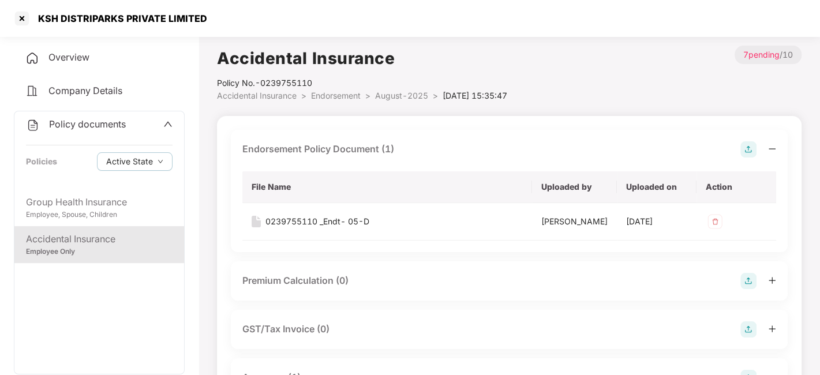
click at [401, 95] on span "August-2025" at bounding box center [401, 96] width 53 height 10
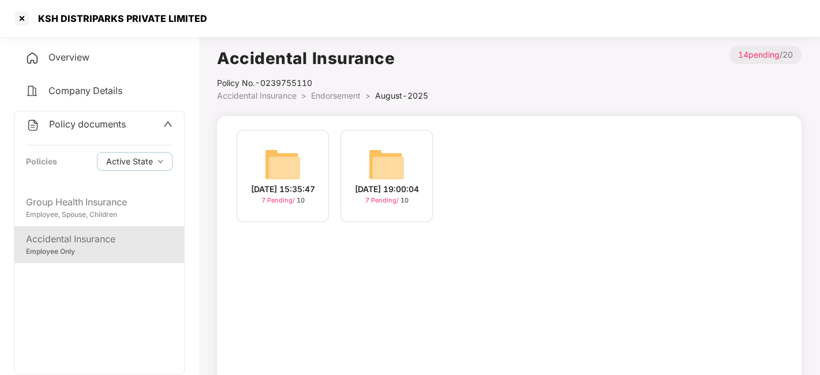
click at [330, 95] on span "Endorsement" at bounding box center [336, 96] width 50 height 10
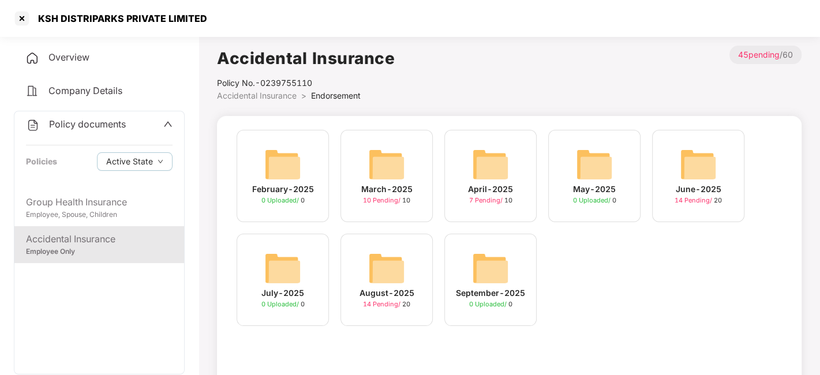
scroll to position [72, 0]
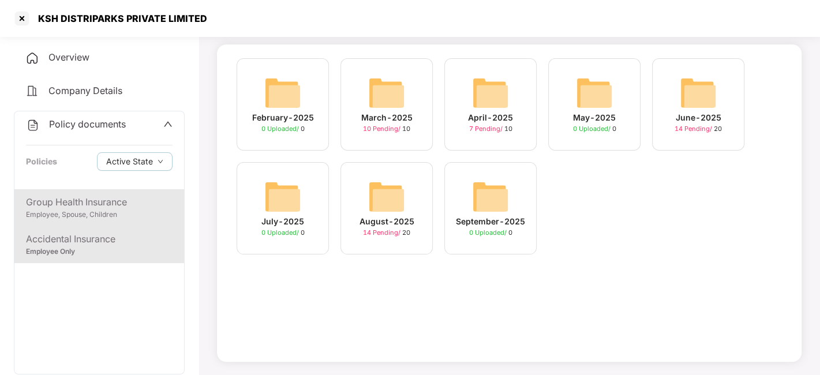
click at [132, 207] on div "Group Health Insurance" at bounding box center [99, 202] width 147 height 14
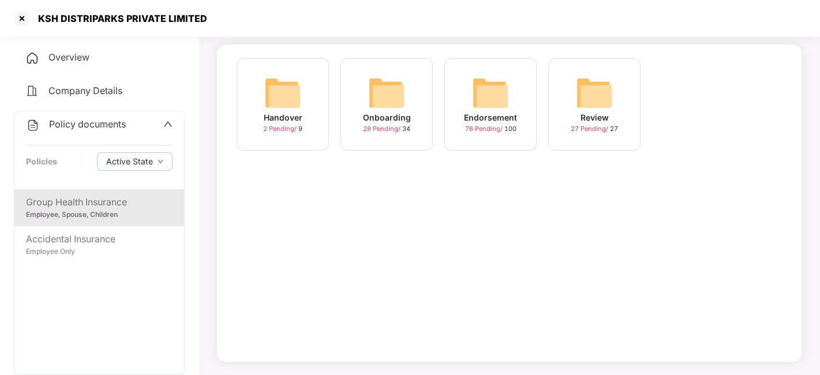
click at [476, 98] on img at bounding box center [490, 92] width 37 height 37
click at [80, 136] on div "Policy documents Policies Active State" at bounding box center [99, 150] width 170 height 78
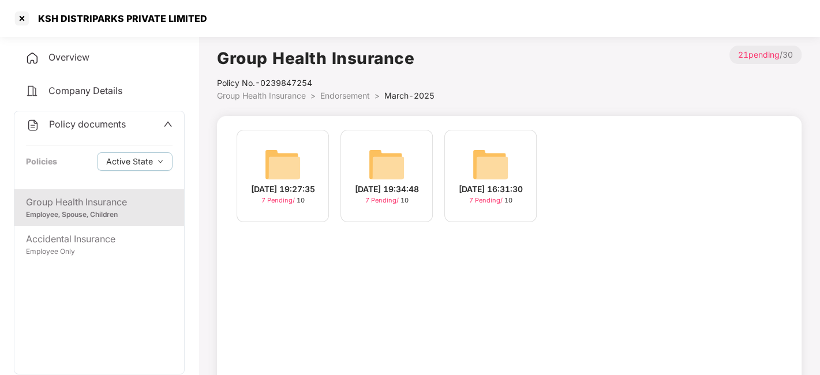
click at [334, 96] on span "Endorsement" at bounding box center [345, 96] width 50 height 10
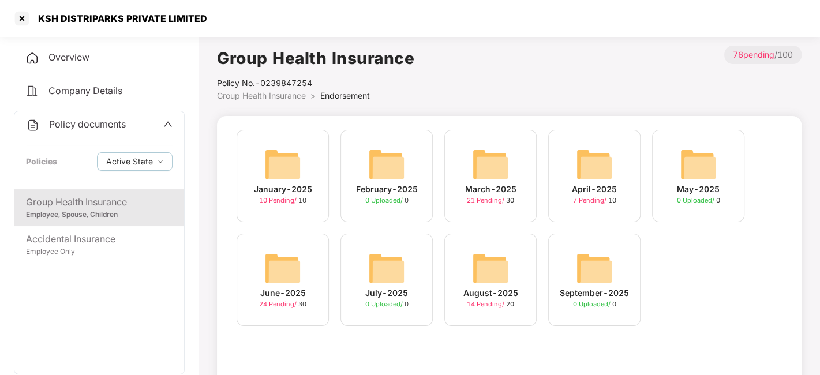
scroll to position [72, 0]
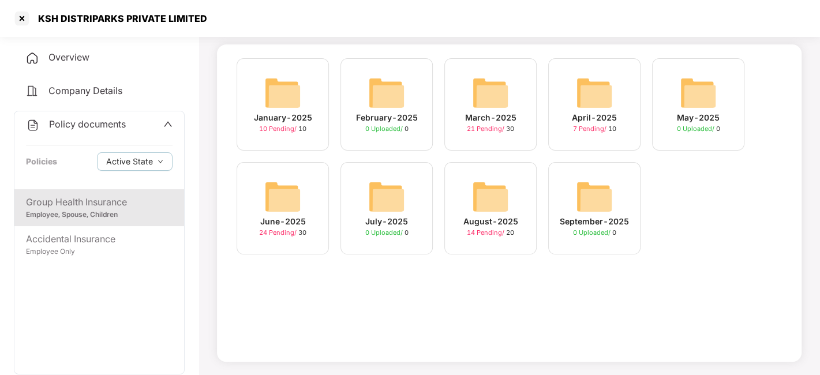
click at [491, 177] on div "August-2025 14 Pending / 20" at bounding box center [491, 208] width 92 height 92
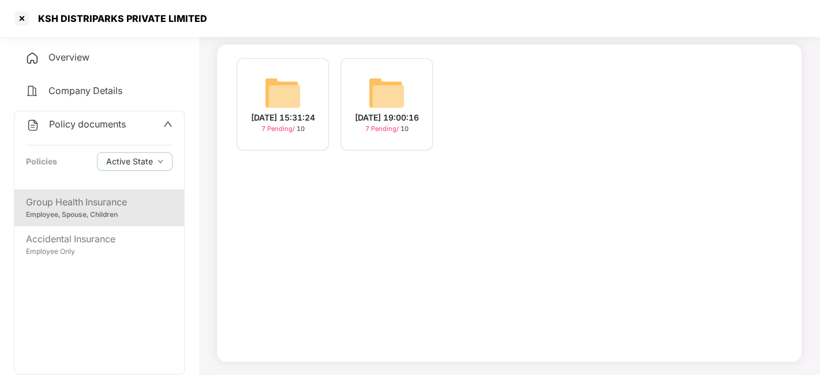
scroll to position [0, 0]
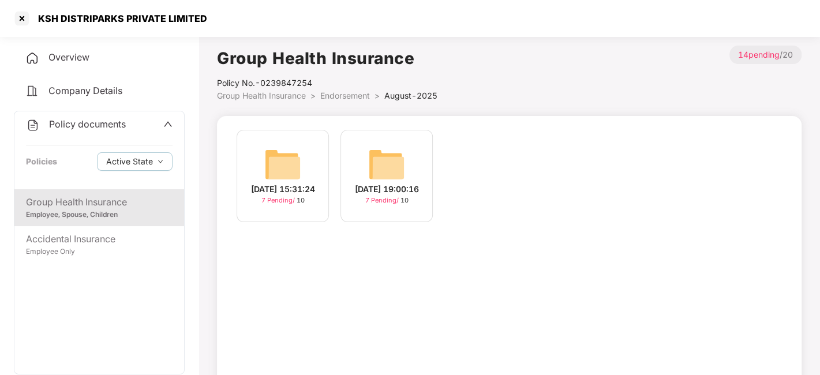
click at [107, 122] on span "Policy documents" at bounding box center [87, 124] width 77 height 12
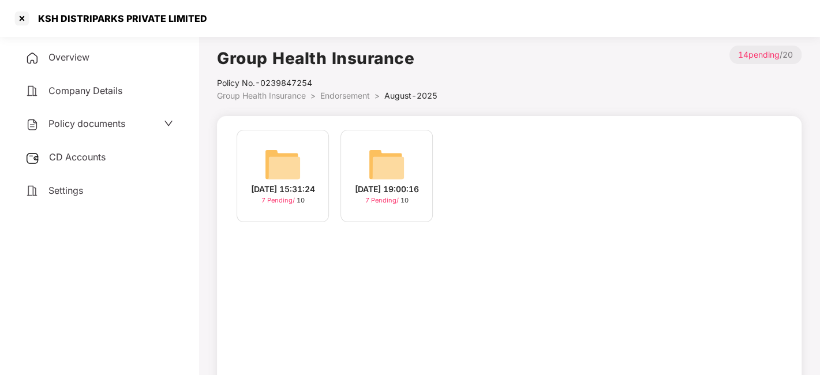
click at [80, 159] on span "CD Accounts" at bounding box center [77, 157] width 57 height 12
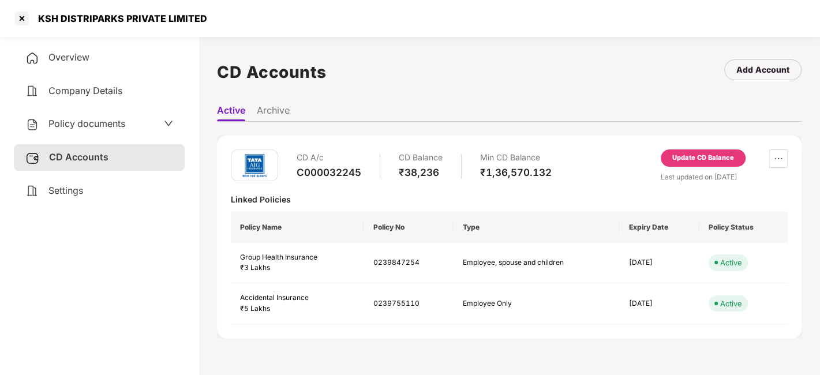
click at [673, 157] on div "Update CD Balance" at bounding box center [704, 158] width 62 height 10
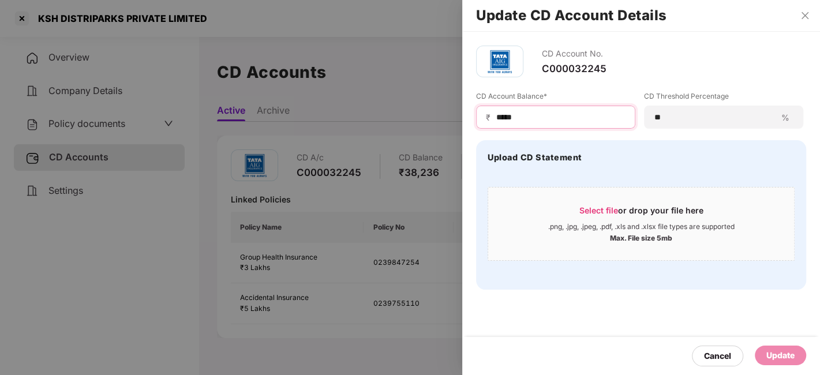
click at [535, 120] on input "*****" at bounding box center [560, 117] width 130 height 12
type input "*"
type input "*****"
click at [788, 359] on div "Update" at bounding box center [781, 355] width 28 height 13
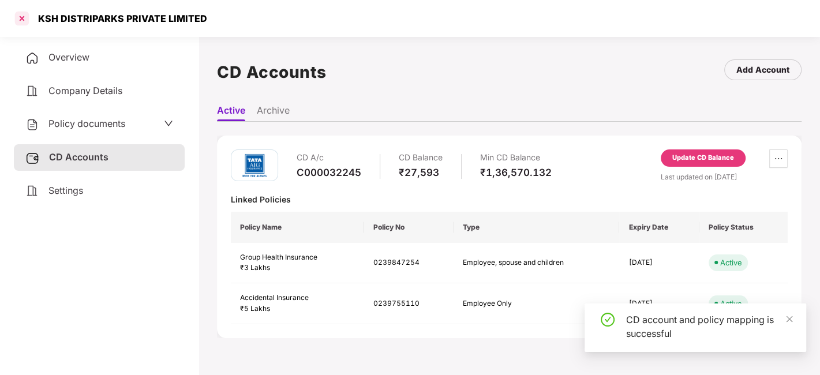
click at [25, 22] on div at bounding box center [22, 18] width 18 height 18
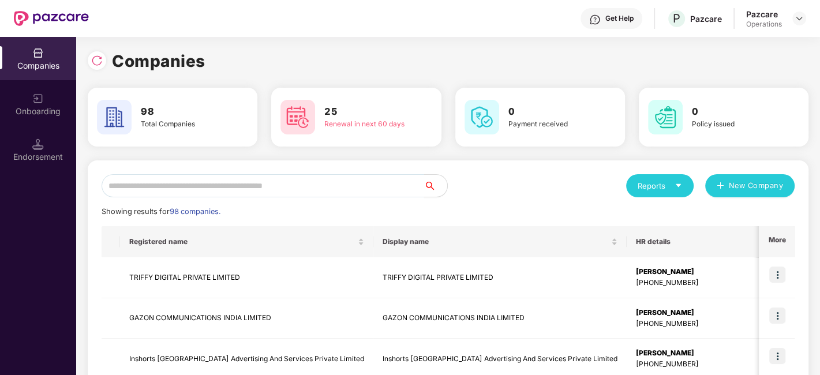
click at [277, 185] on input "text" at bounding box center [263, 185] width 323 height 23
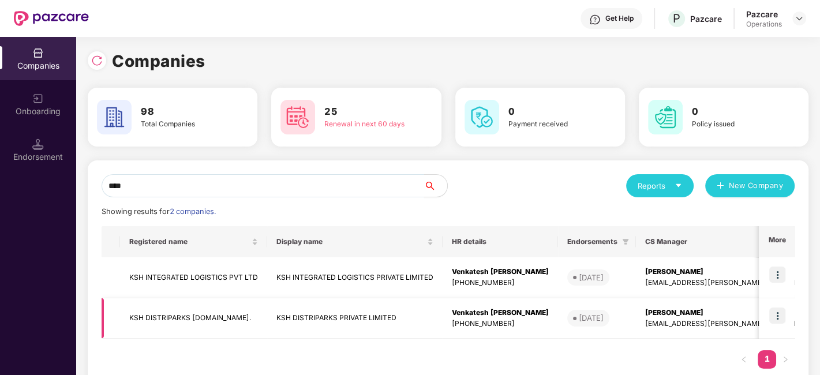
type input "***"
click at [777, 312] on img at bounding box center [778, 316] width 16 height 16
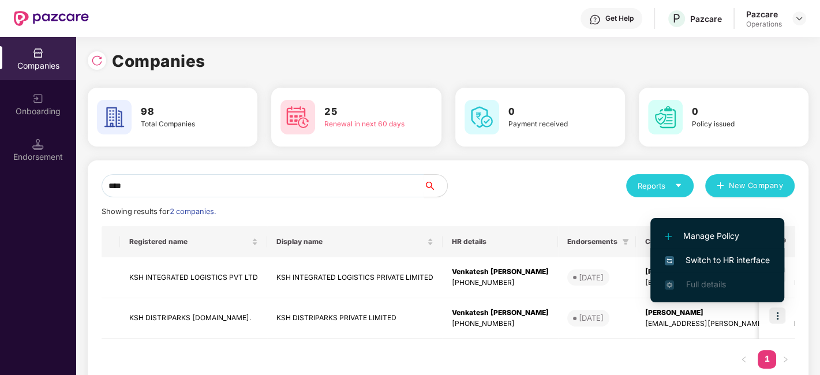
click at [717, 259] on span "Switch to HR interface" at bounding box center [717, 260] width 105 height 13
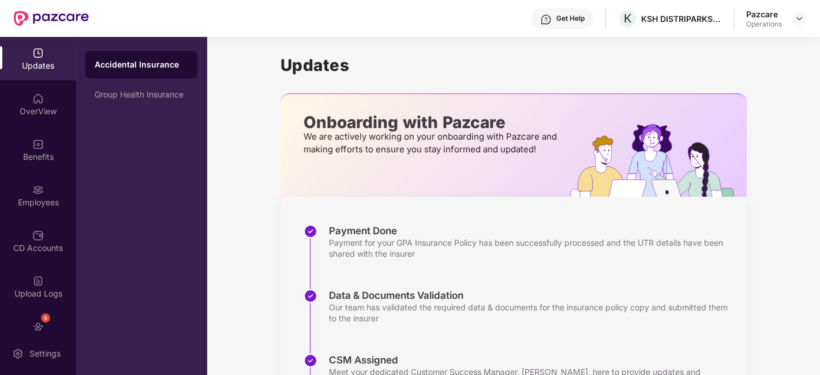
scroll to position [69, 0]
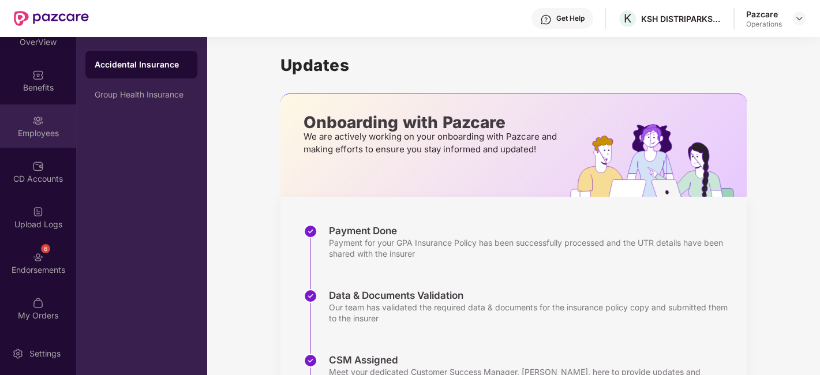
click at [23, 130] on div "Employees" at bounding box center [38, 134] width 76 height 12
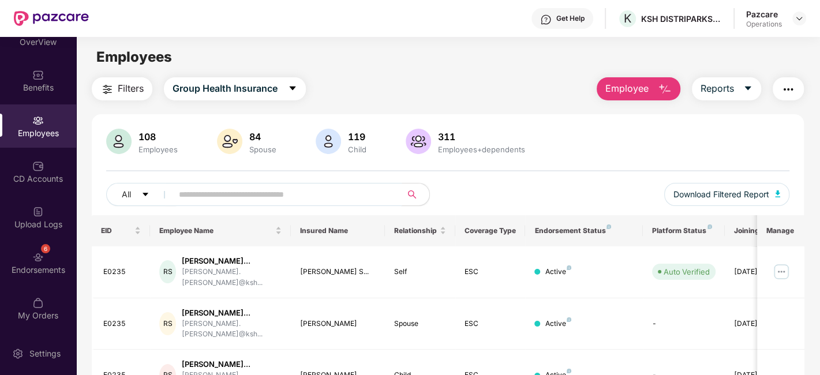
click at [309, 193] on input "text" at bounding box center [282, 194] width 207 height 17
paste input "*****"
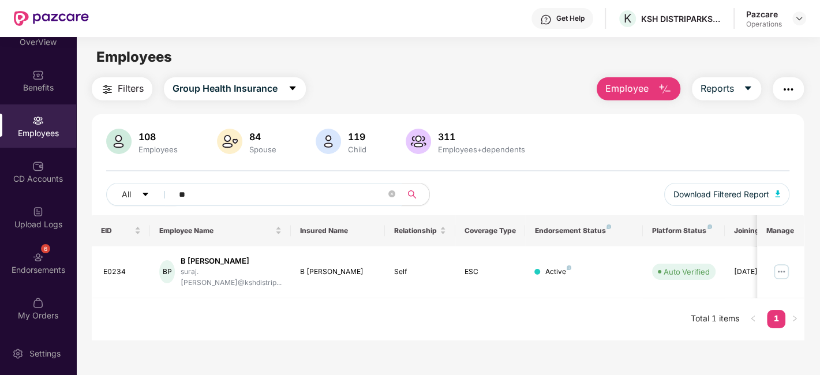
type input "*"
paste input "*****"
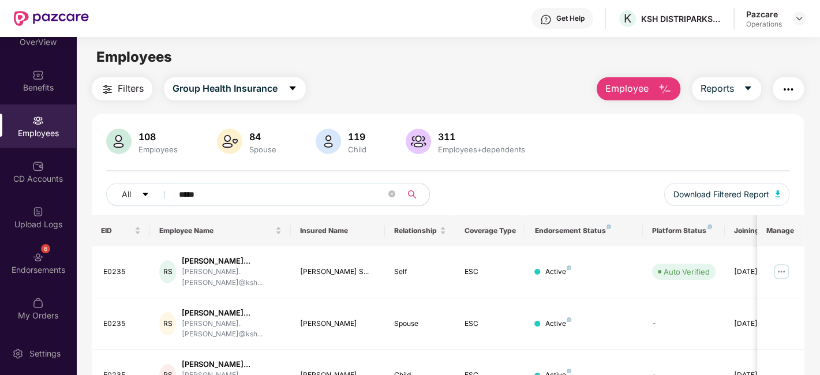
scroll to position [67, 0]
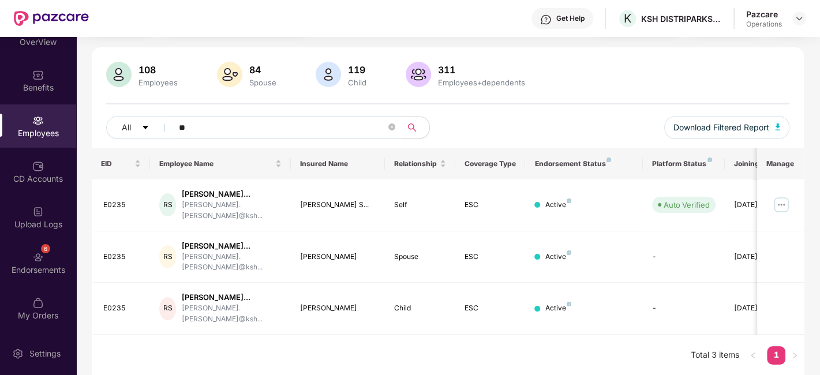
type input "*"
paste input "*****"
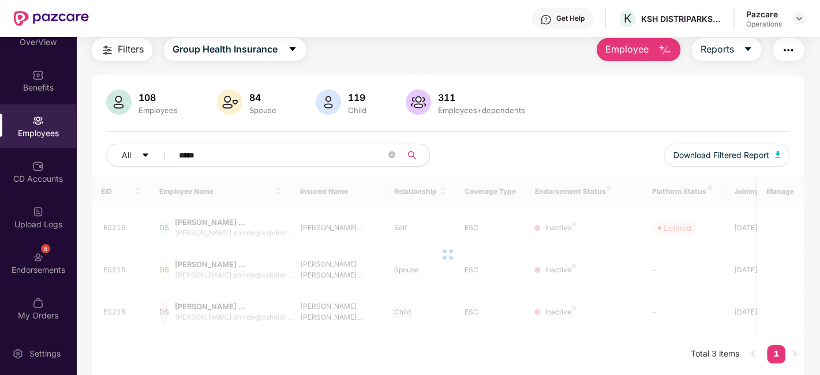
scroll to position [38, 0]
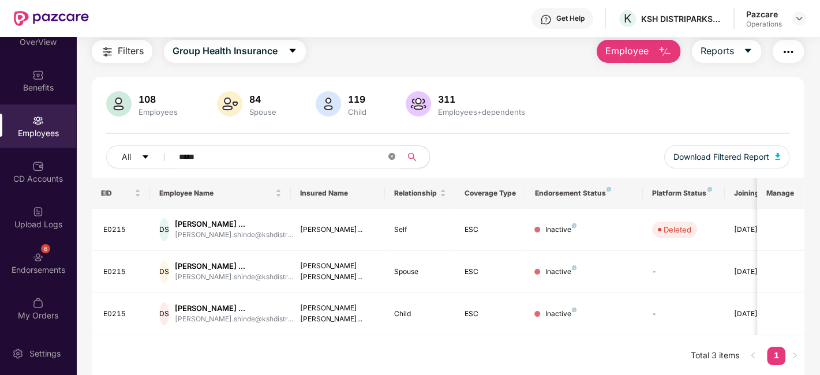
type input "*****"
click at [395, 157] on icon "close-circle" at bounding box center [392, 156] width 7 height 7
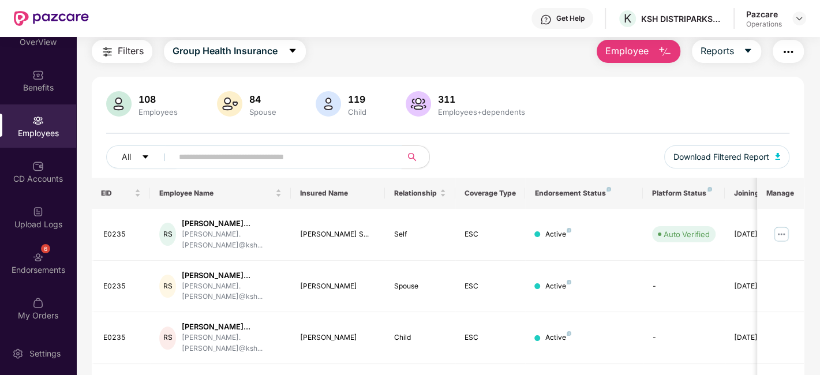
scroll to position [67, 0]
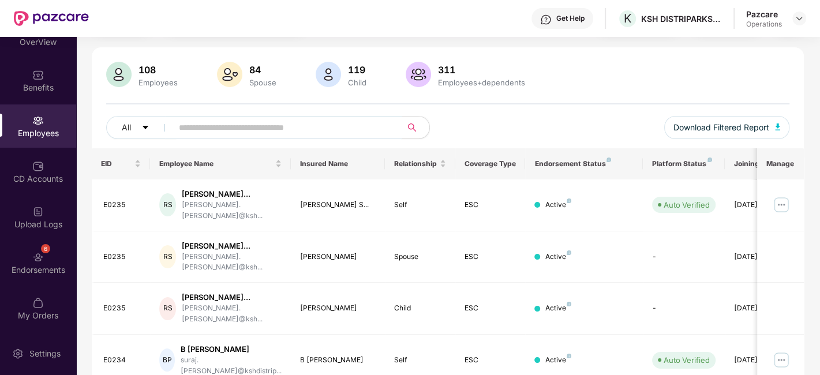
click at [326, 129] on input "text" at bounding box center [282, 127] width 207 height 17
paste input "*****"
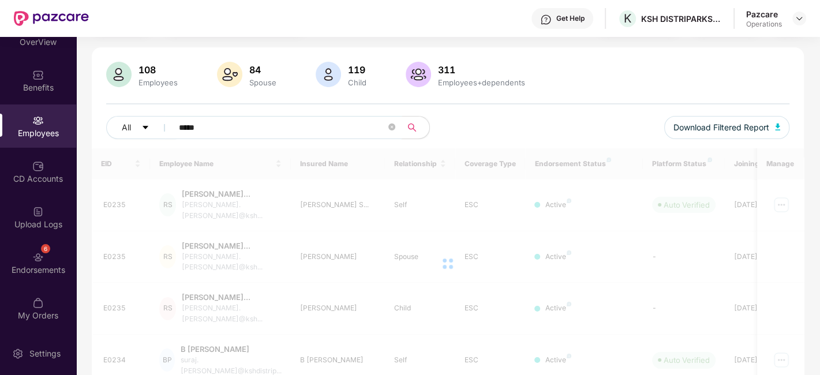
scroll to position [36, 0]
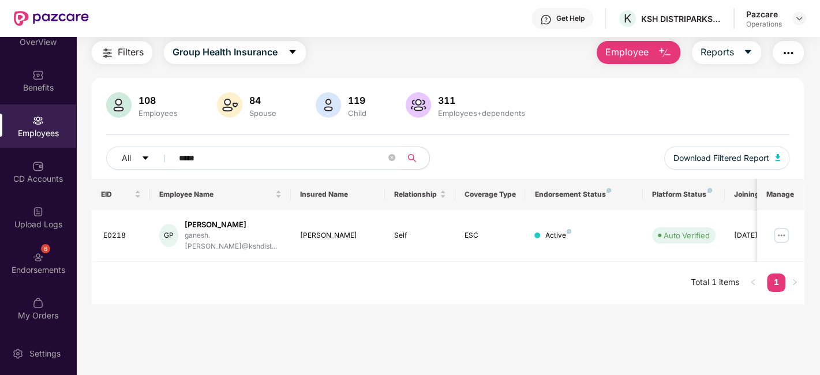
type input "*****"
click at [394, 156] on icon "close-circle" at bounding box center [392, 157] width 7 height 7
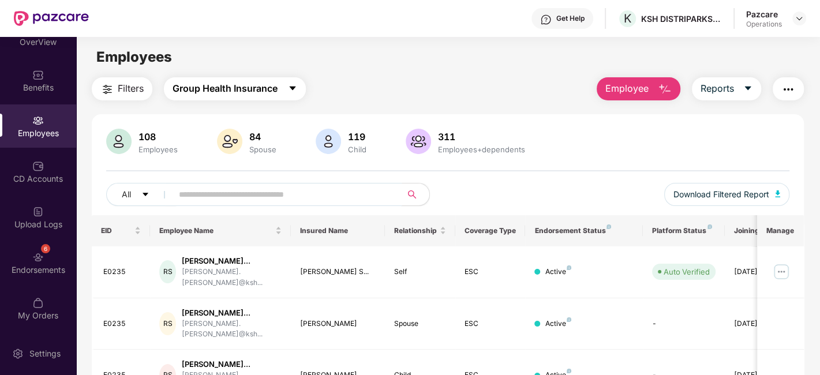
click at [223, 88] on span "Group Health Insurance" at bounding box center [225, 88] width 105 height 14
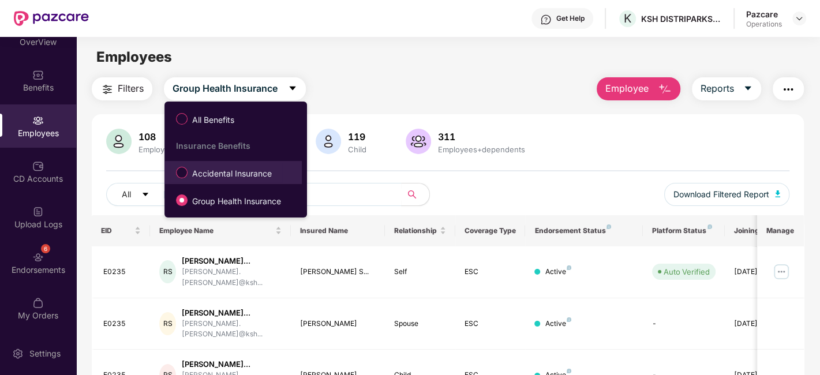
click at [204, 172] on span "Accidental Insurance" at bounding box center [232, 173] width 89 height 13
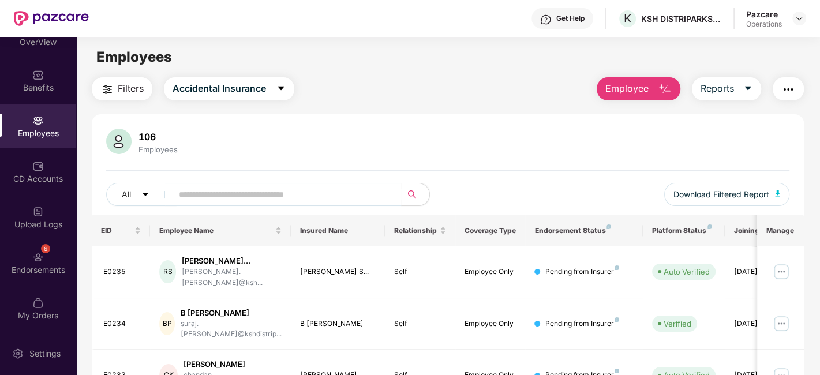
click at [132, 94] on span "Filters" at bounding box center [131, 88] width 26 height 14
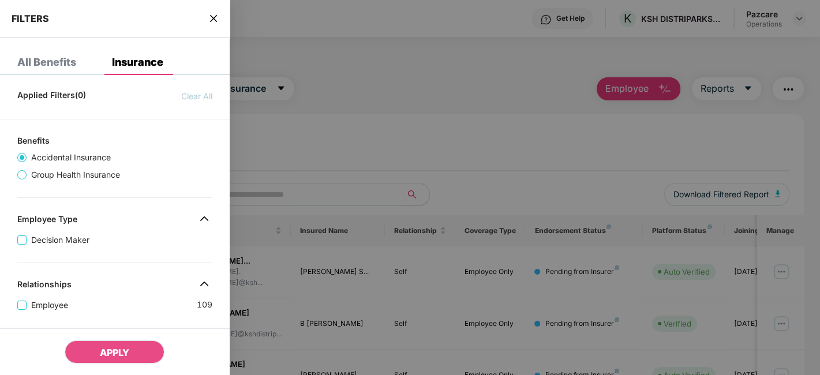
scroll to position [331, 0]
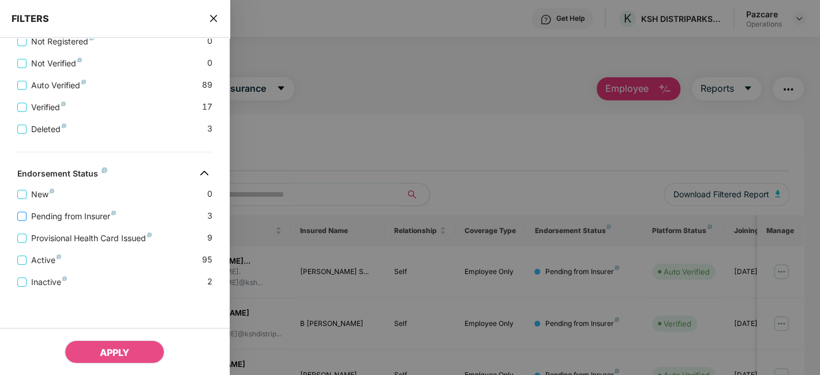
click at [81, 222] on span "Pending from Insurer" at bounding box center [74, 216] width 94 height 13
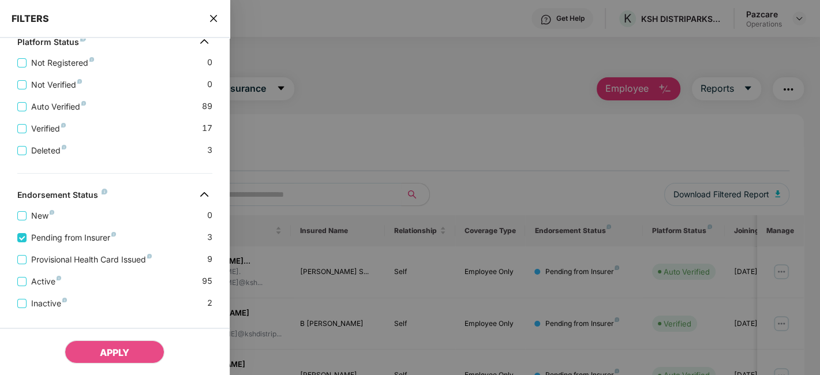
click at [80, 253] on div "Provisional Health Card Issued 9" at bounding box center [114, 255] width 195 height 22
click at [80, 257] on span "Provisional Health Card Issued" at bounding box center [92, 259] width 130 height 13
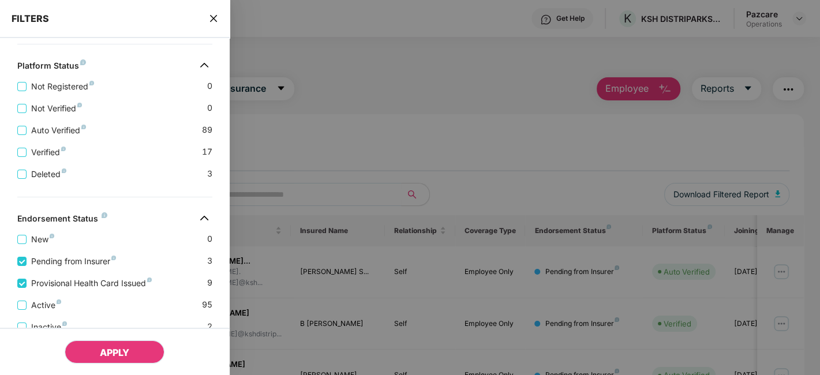
click at [110, 353] on span "APPLY" at bounding box center [114, 353] width 29 height 12
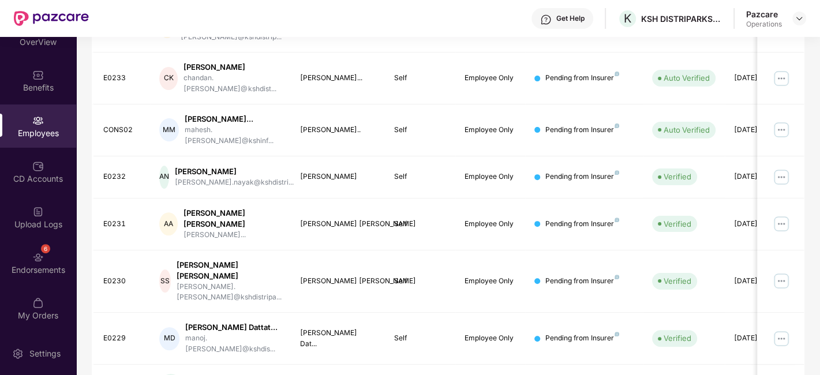
scroll to position [361, 0]
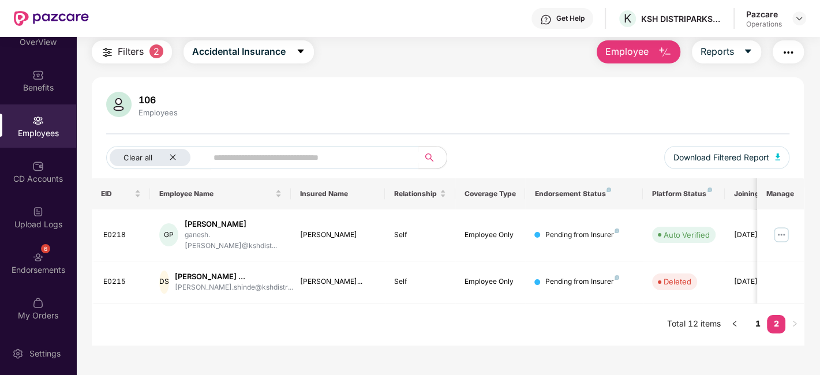
scroll to position [36, 0]
click at [758, 316] on link "1" at bounding box center [758, 324] width 18 height 17
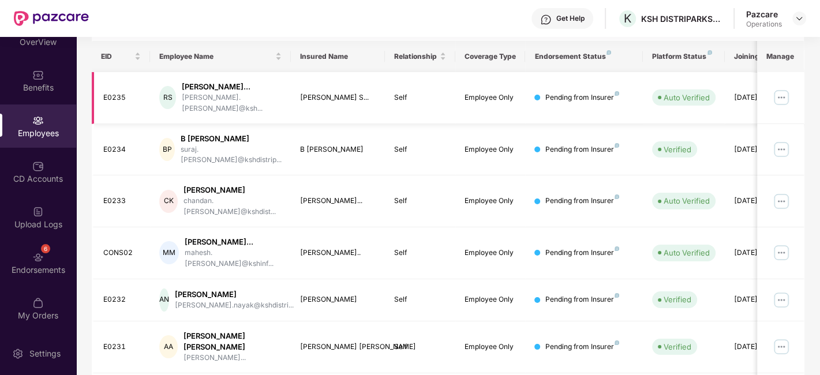
scroll to position [76, 0]
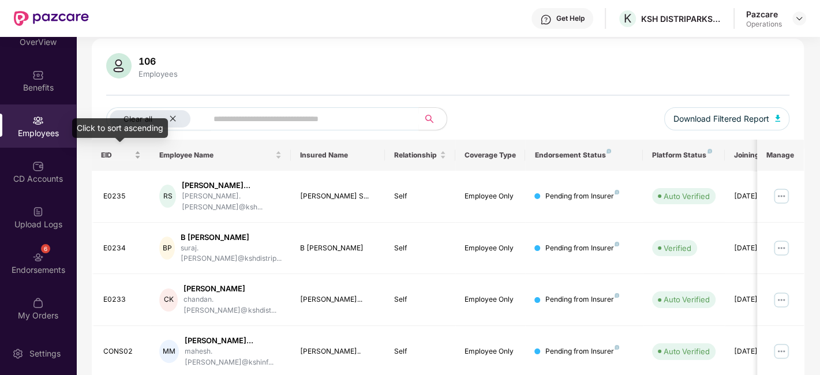
click at [137, 152] on div "EID" at bounding box center [121, 155] width 40 height 11
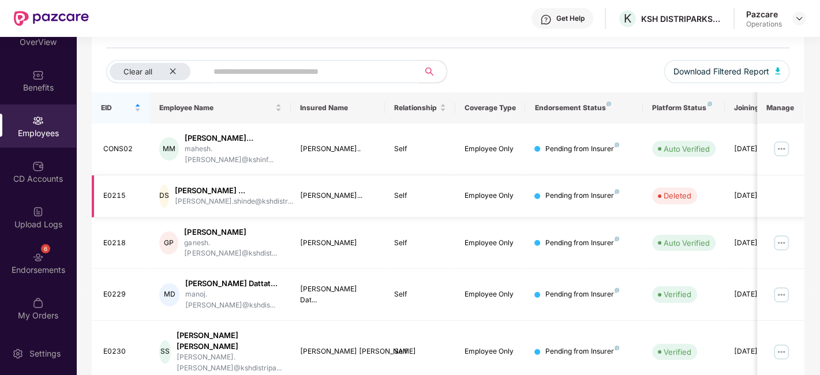
scroll to position [124, 0]
click at [116, 145] on div "CONS02" at bounding box center [122, 148] width 38 height 11
copy div "CONS02"
click at [116, 145] on div "CONS02" at bounding box center [122, 148] width 38 height 11
click at [114, 193] on div "E0215" at bounding box center [122, 195] width 38 height 11
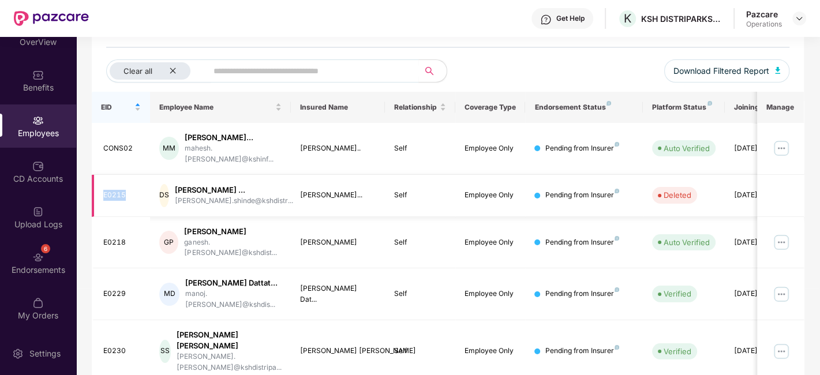
copy div "E0215"
click at [114, 193] on div "E0215" at bounding box center [122, 195] width 38 height 11
click at [110, 240] on div "E0218" at bounding box center [122, 242] width 38 height 11
copy div "E0218"
click at [110, 240] on div "E0218" at bounding box center [122, 242] width 38 height 11
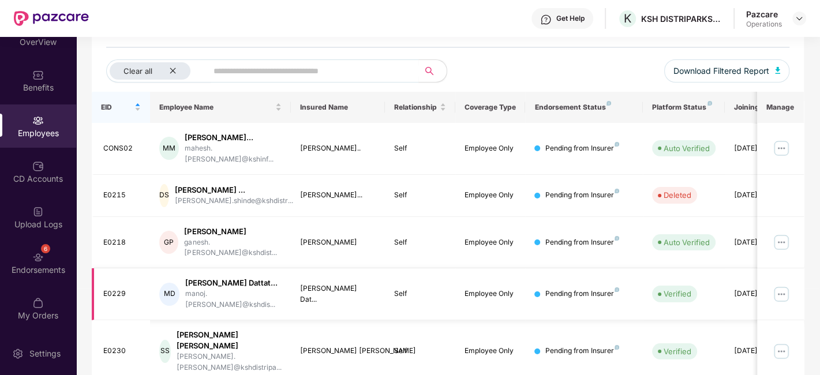
click at [112, 289] on div "E0229" at bounding box center [122, 294] width 38 height 11
copy div "E0229"
click at [112, 289] on div "E0229" at bounding box center [122, 294] width 38 height 11
click at [109, 346] on div "E0230" at bounding box center [122, 351] width 38 height 11
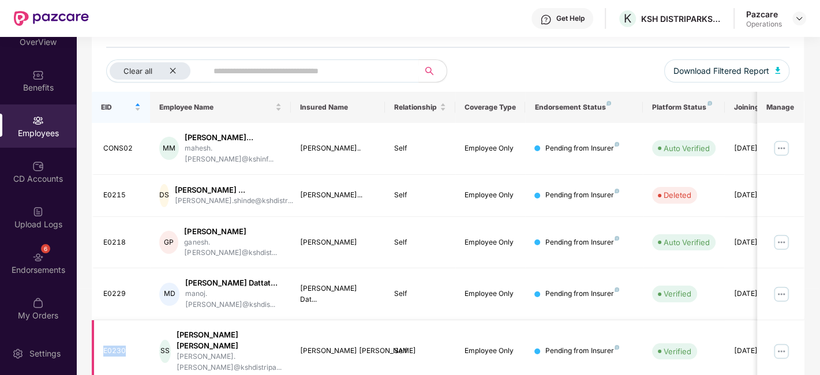
copy div "E0230"
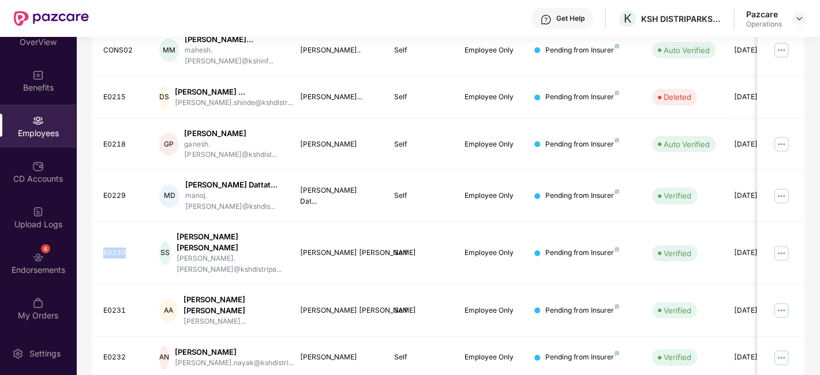
scroll to position [226, 0]
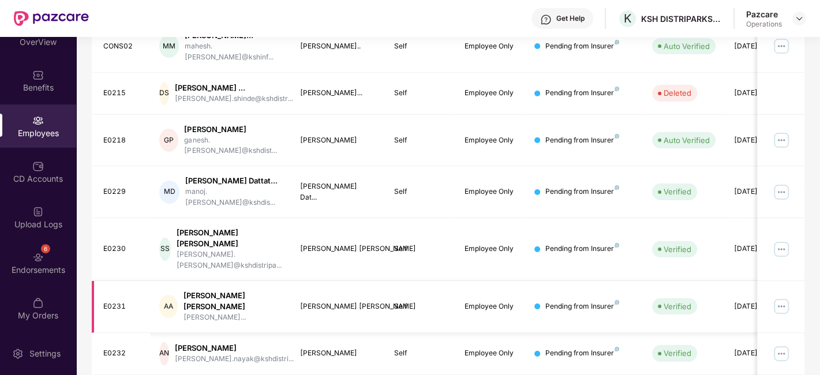
click at [106, 301] on div "E0231" at bounding box center [122, 306] width 38 height 11
copy div "E0231"
click at [106, 301] on div "E0231" at bounding box center [122, 306] width 38 height 11
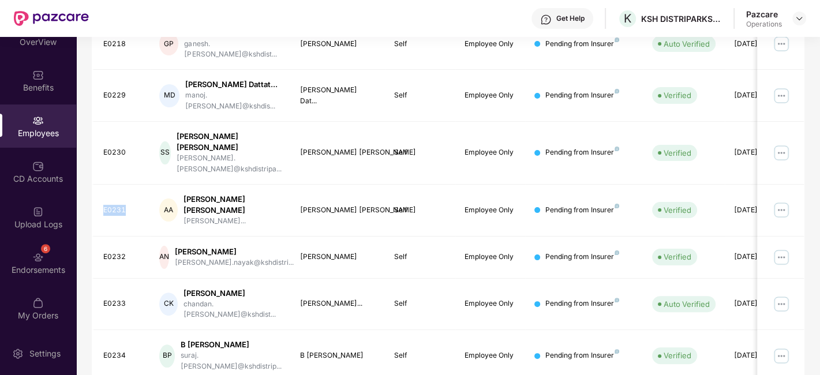
scroll to position [323, 0]
click at [118, 251] on div "E0232" at bounding box center [122, 256] width 38 height 11
copy div "E0232"
click at [118, 251] on div "E0232" at bounding box center [122, 256] width 38 height 11
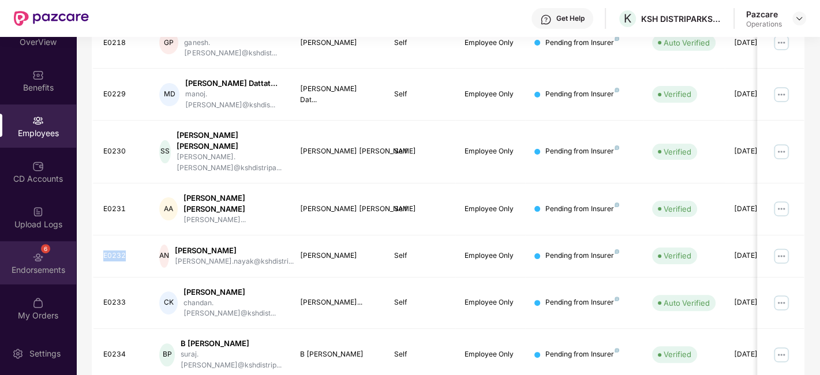
scroll to position [361, 0]
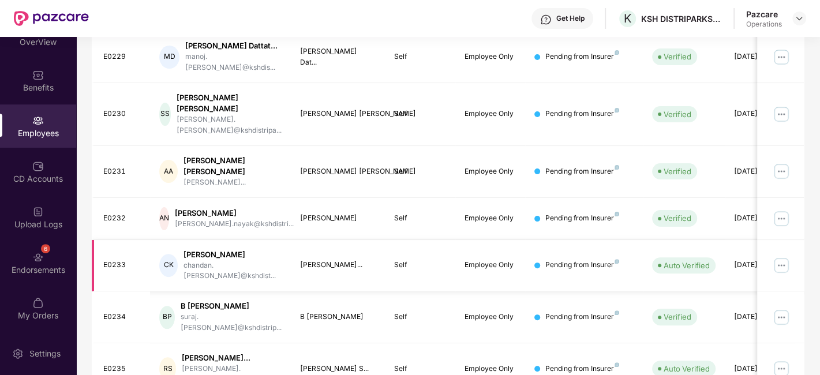
click at [112, 260] on div "E0233" at bounding box center [122, 265] width 38 height 11
copy div "E0233"
click at [120, 312] on div "E0234" at bounding box center [122, 317] width 38 height 11
copy div "E0234"
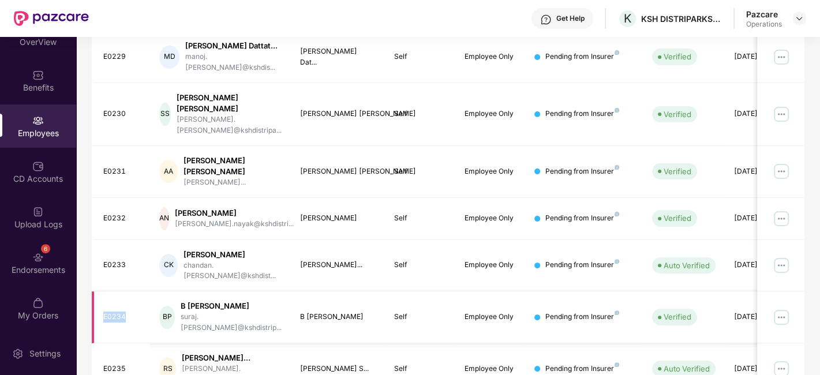
click at [120, 312] on div "E0234" at bounding box center [122, 317] width 38 height 11
click at [120, 364] on div "E0235" at bounding box center [122, 369] width 38 height 11
copy div "E0235"
click at [156, 198] on td "AN [PERSON_NAME] [PERSON_NAME].nayak@kshdistri..." at bounding box center [220, 219] width 141 height 42
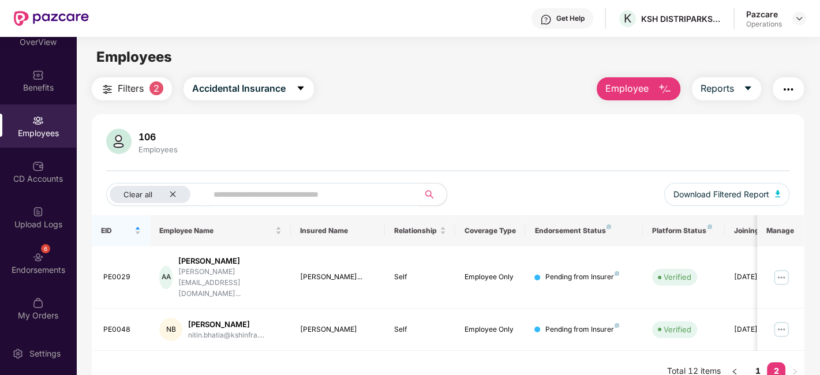
scroll to position [0, 0]
click at [115, 272] on div "PE0029" at bounding box center [122, 277] width 38 height 11
click at [109, 324] on div "PE0048" at bounding box center [122, 329] width 38 height 11
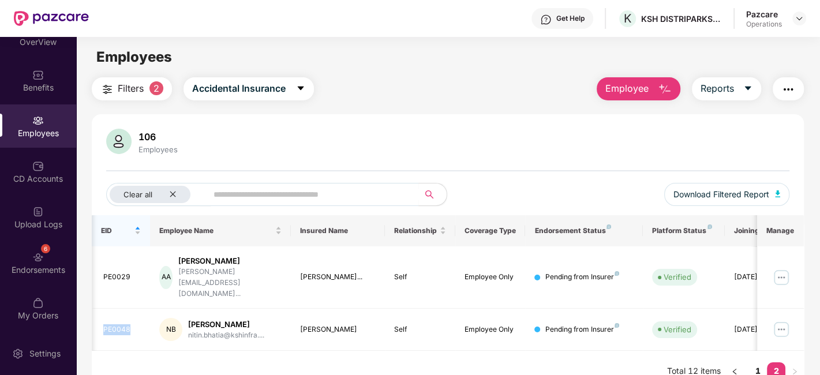
scroll to position [0, 25]
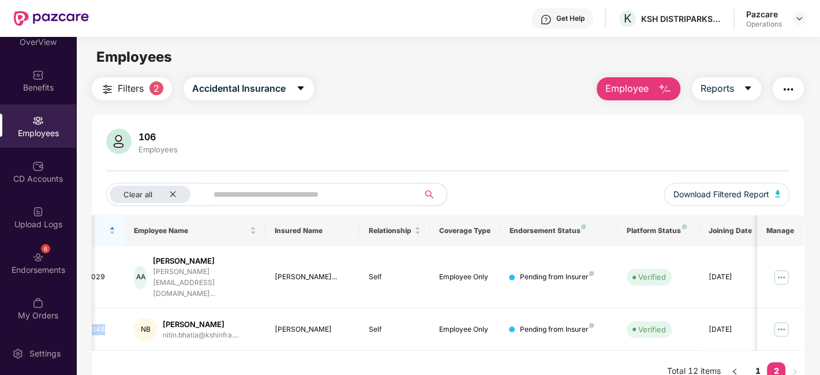
click at [787, 92] on img "button" at bounding box center [789, 90] width 14 height 14
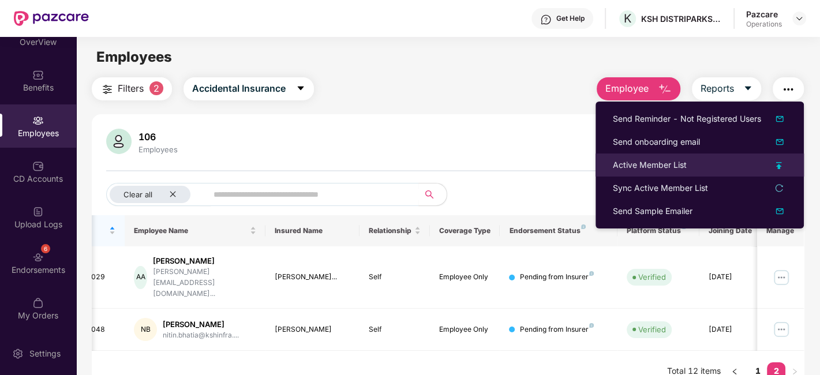
click at [635, 162] on div "Active Member List" at bounding box center [650, 165] width 74 height 13
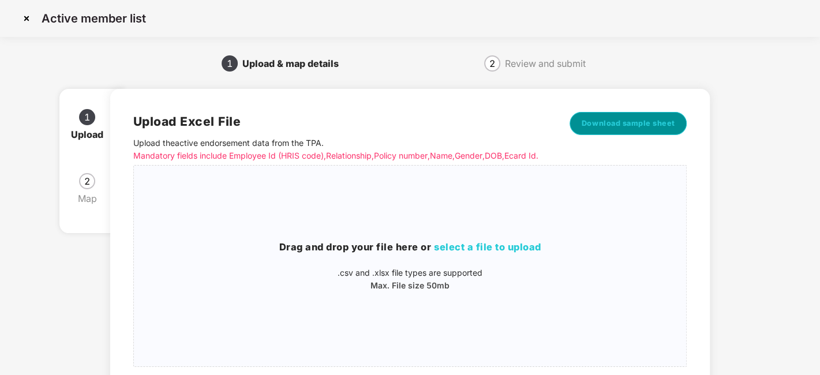
click at [612, 129] on span "Download sample sheet" at bounding box center [629, 124] width 94 height 12
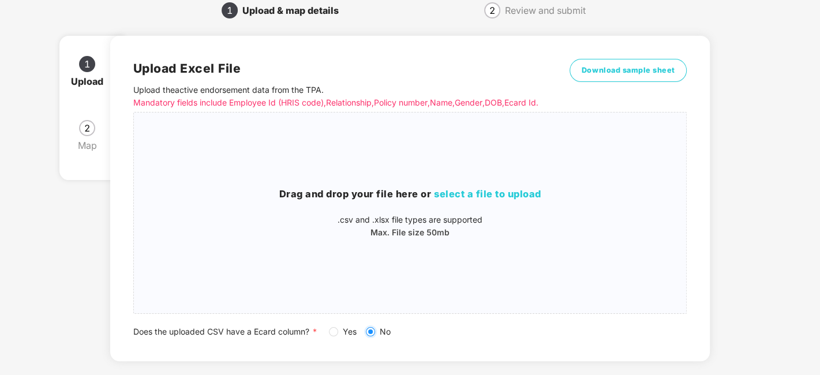
scroll to position [53, 0]
click at [357, 227] on p ".csv and .xlsx file types are supported" at bounding box center [410, 220] width 553 height 13
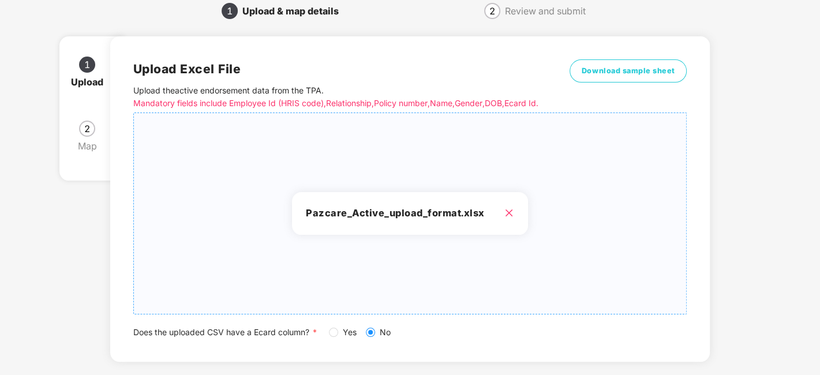
scroll to position [124, 0]
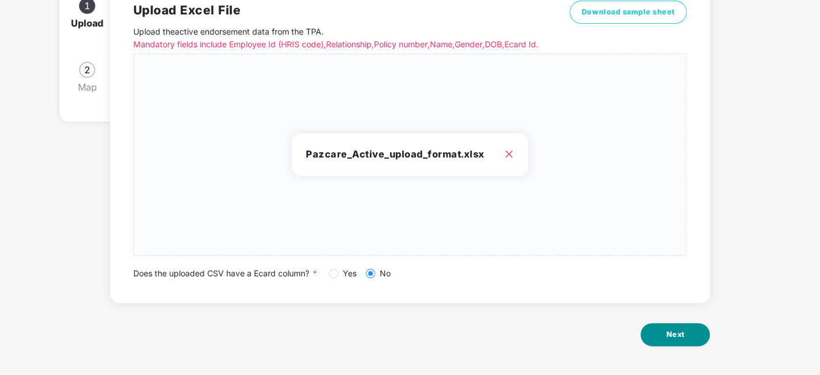
click at [699, 341] on button "Next" at bounding box center [675, 334] width 69 height 23
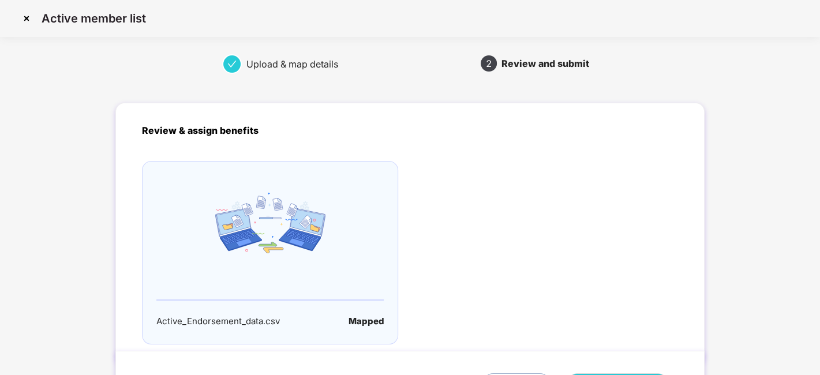
scroll to position [76, 0]
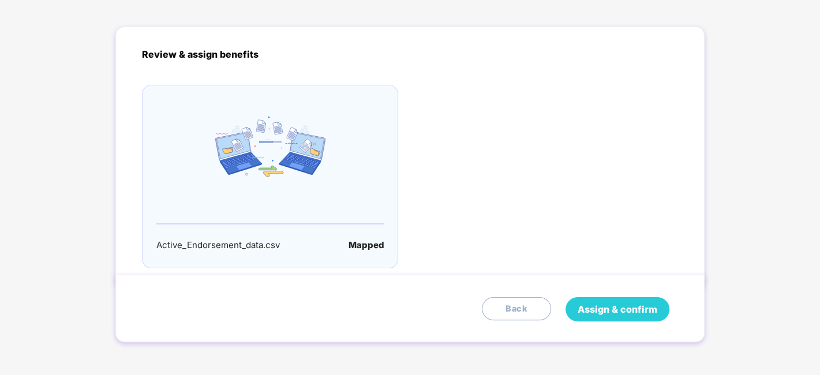
click at [620, 309] on span "Assign & confirm" at bounding box center [618, 310] width 80 height 14
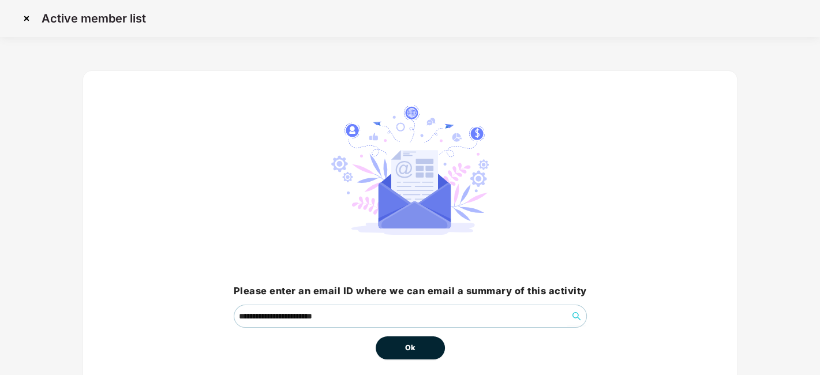
scroll to position [50, 0]
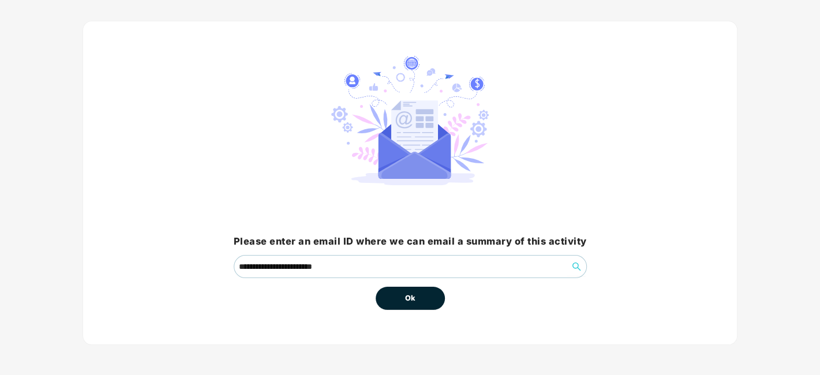
click at [405, 293] on span "Ok" at bounding box center [410, 299] width 10 height 12
click at [409, 301] on span "Ok" at bounding box center [410, 299] width 10 height 12
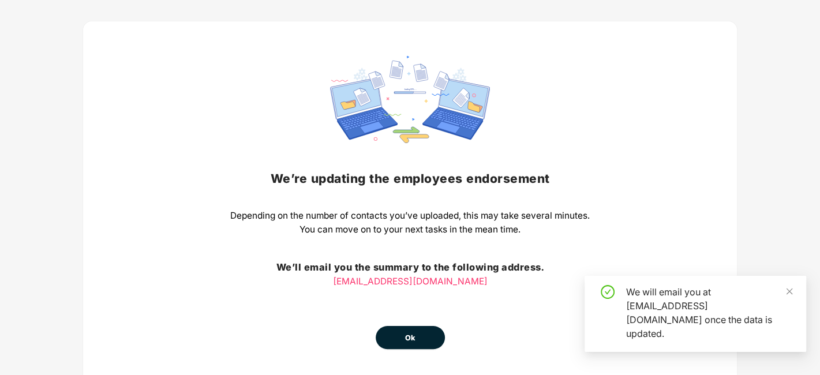
scroll to position [90, 0]
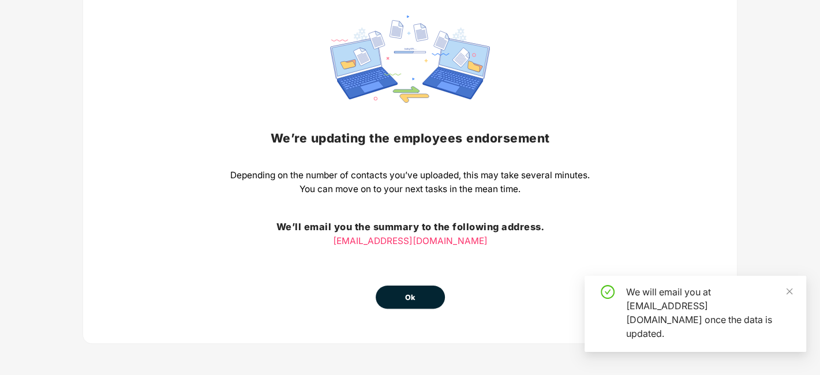
click at [413, 295] on span "Ok" at bounding box center [410, 298] width 10 height 12
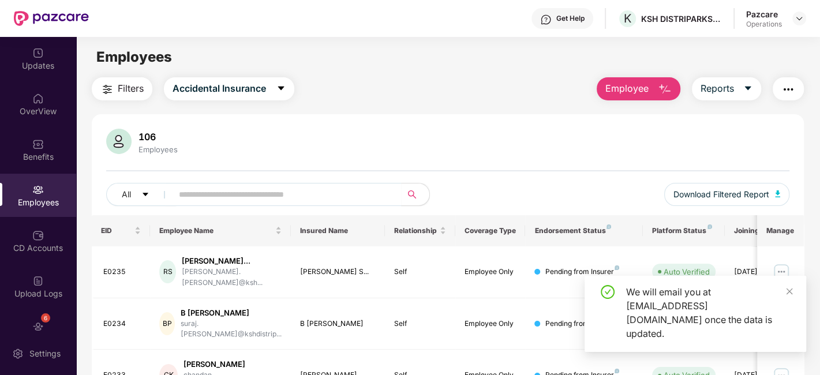
scroll to position [69, 0]
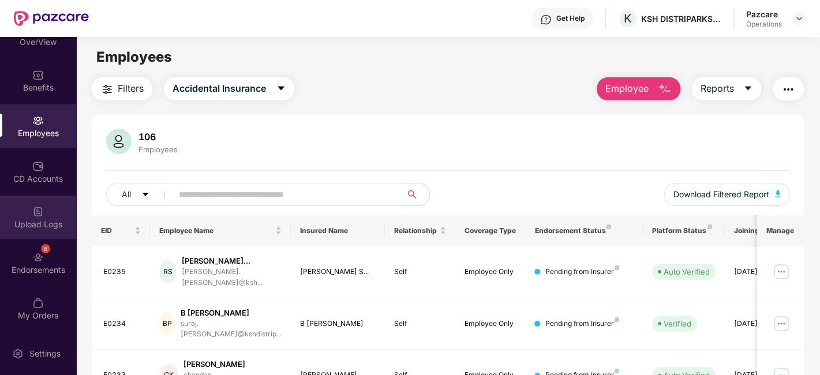
click at [20, 220] on div "Upload Logs" at bounding box center [38, 225] width 76 height 12
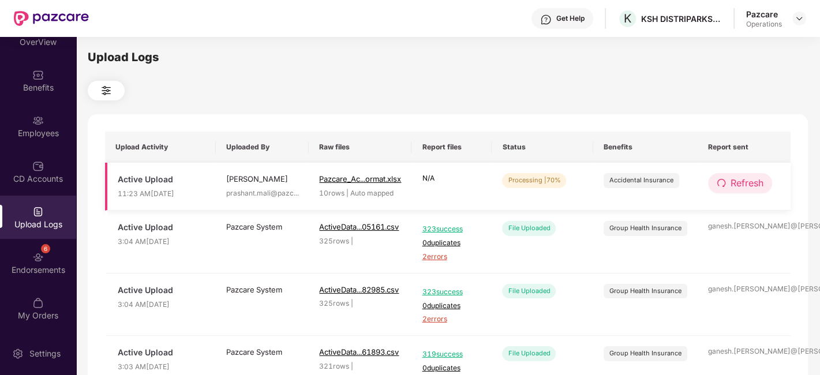
click at [756, 188] on span "Refresh" at bounding box center [747, 183] width 33 height 14
click at [767, 179] on button "Refresh" at bounding box center [740, 183] width 64 height 20
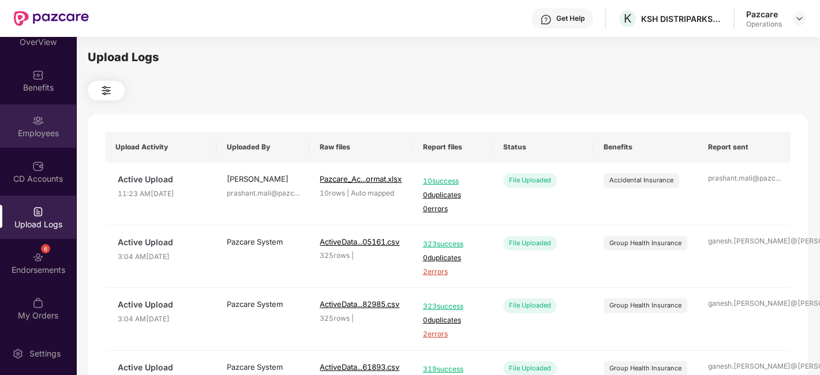
click at [28, 122] on div "Employees" at bounding box center [38, 126] width 76 height 43
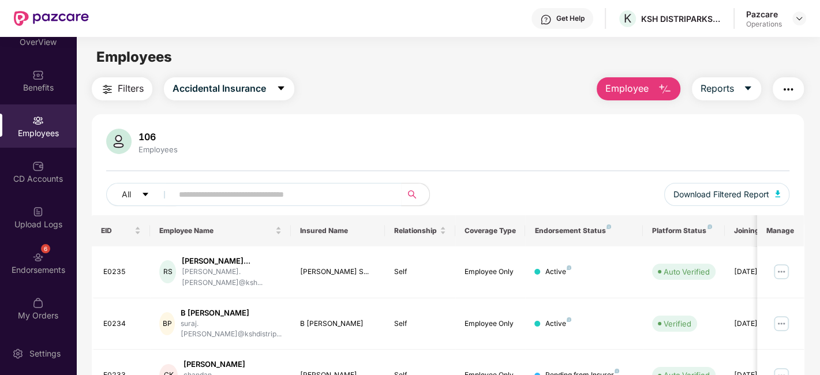
click at [126, 87] on span "Filters" at bounding box center [131, 88] width 26 height 14
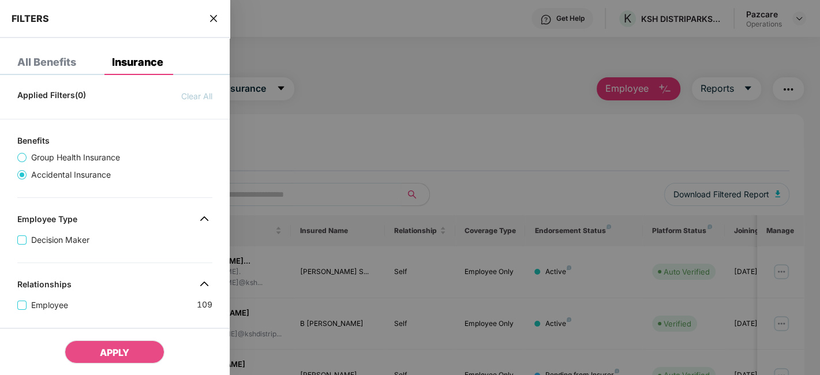
scroll to position [331, 0]
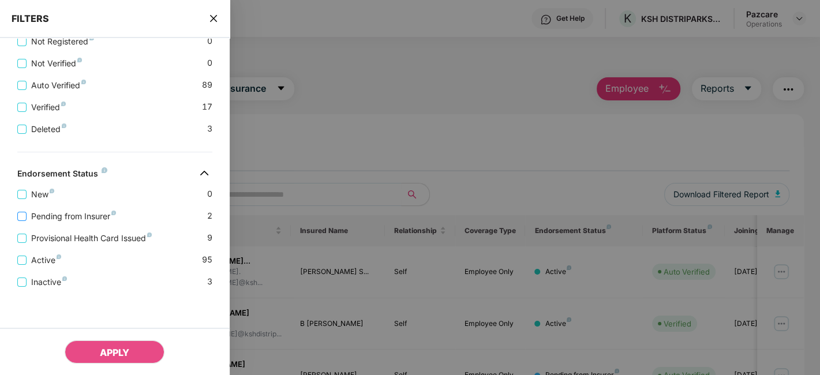
click at [79, 215] on span "Pending from Insurer" at bounding box center [74, 216] width 94 height 13
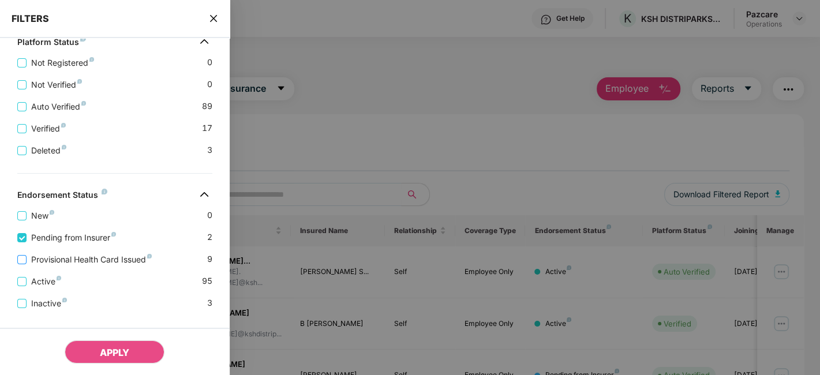
click at [91, 264] on span "Provisional Health Card Issued" at bounding box center [92, 259] width 130 height 13
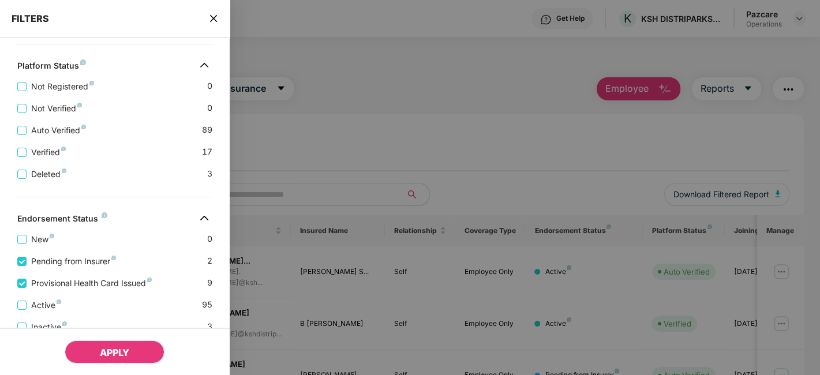
click at [114, 342] on button "APPLY" at bounding box center [115, 352] width 100 height 23
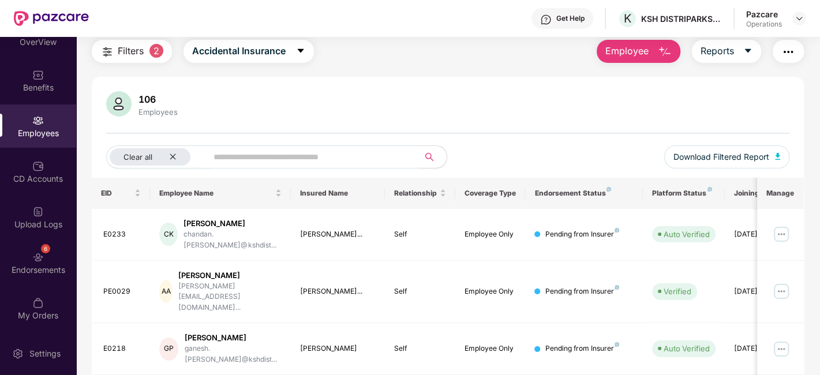
scroll to position [0, 0]
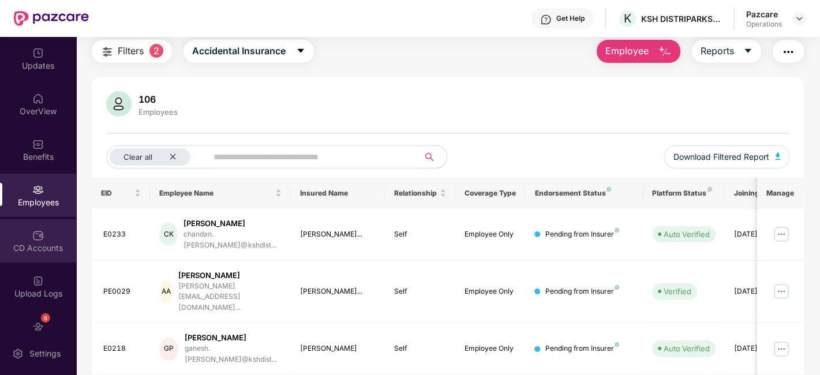
click at [29, 242] on div "CD Accounts" at bounding box center [38, 248] width 76 height 12
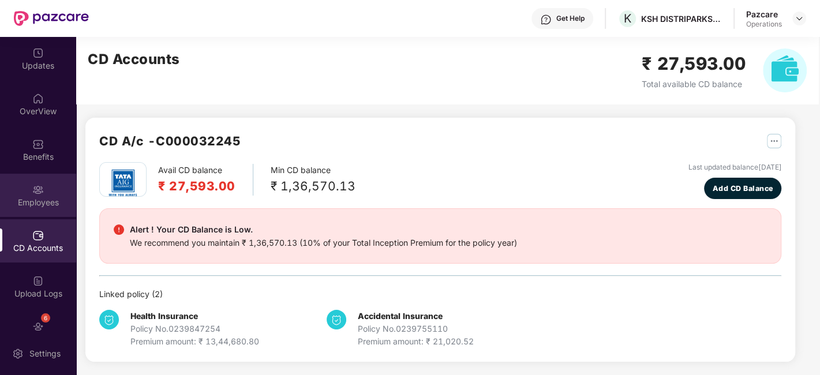
click at [21, 193] on div "Employees" at bounding box center [38, 195] width 76 height 43
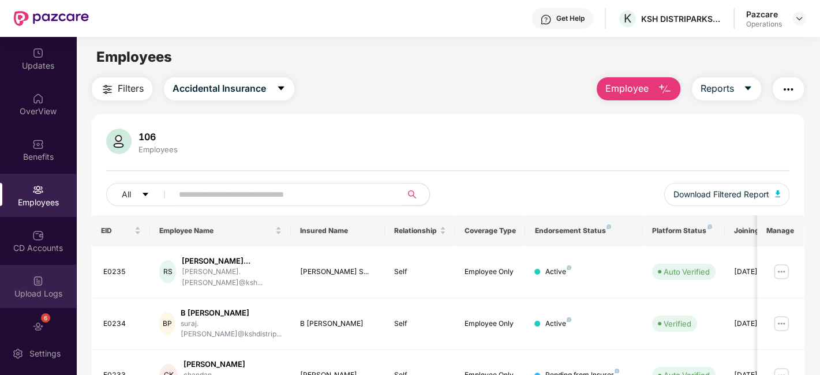
click at [24, 285] on div "Upload Logs" at bounding box center [38, 286] width 76 height 43
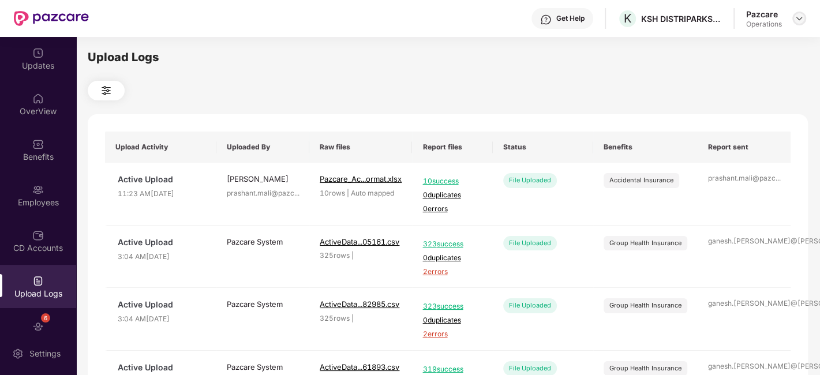
click at [798, 21] on img at bounding box center [799, 18] width 9 height 9
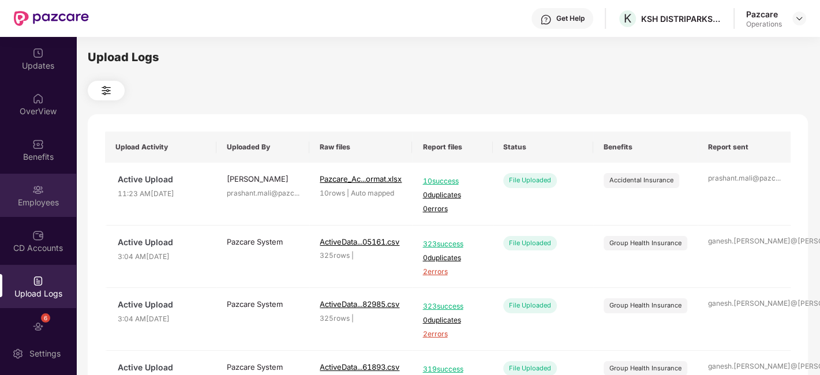
click at [26, 191] on div "Employees" at bounding box center [38, 195] width 76 height 43
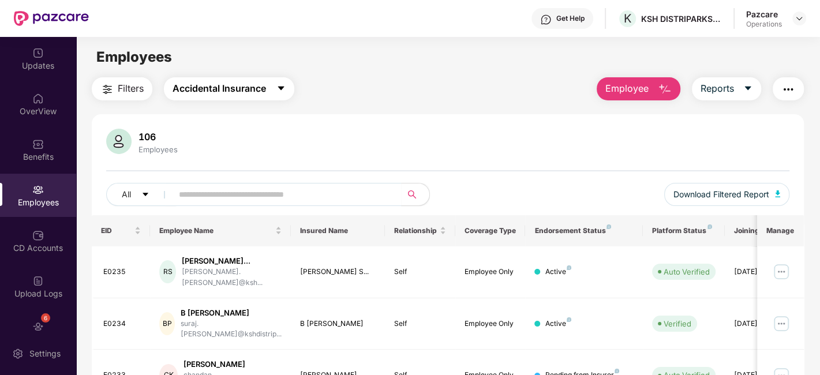
click at [252, 93] on span "Accidental Insurance" at bounding box center [220, 88] width 94 height 14
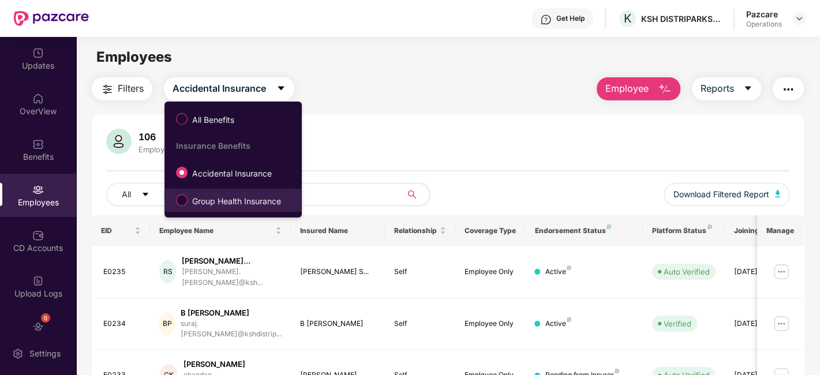
click at [214, 195] on span "Group Health Insurance" at bounding box center [237, 201] width 98 height 13
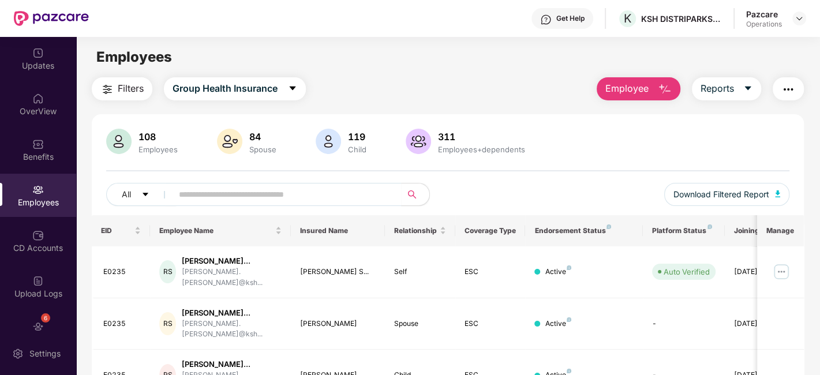
click at [130, 90] on span "Filters" at bounding box center [131, 88] width 26 height 14
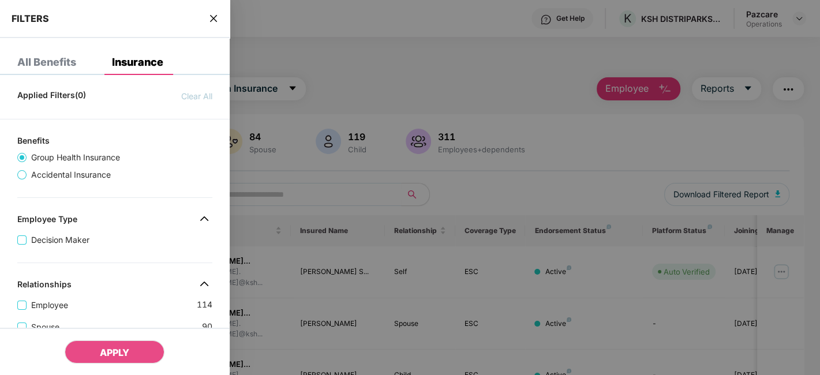
scroll to position [376, 0]
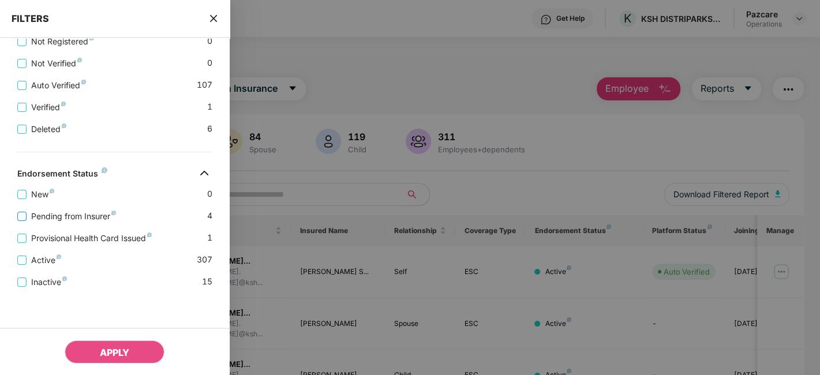
click at [83, 215] on span "Pending from Insurer" at bounding box center [74, 216] width 94 height 13
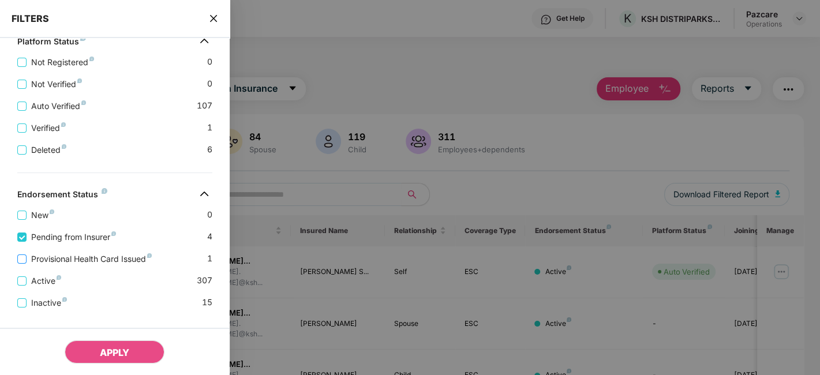
click at [91, 260] on span "Provisional Health Card Issued" at bounding box center [92, 259] width 130 height 13
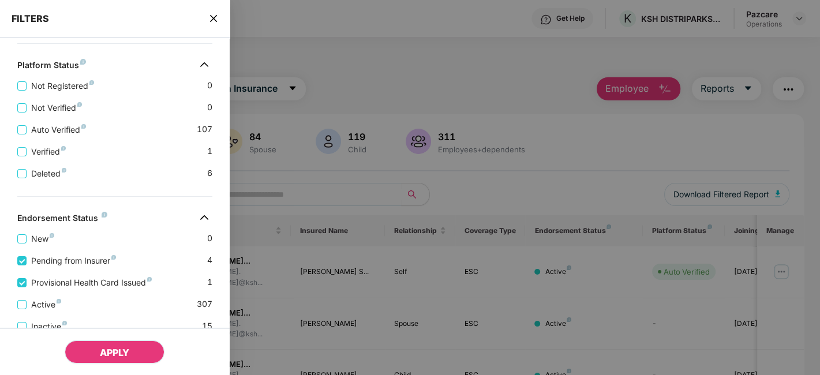
click at [112, 346] on button "APPLY" at bounding box center [115, 352] width 100 height 23
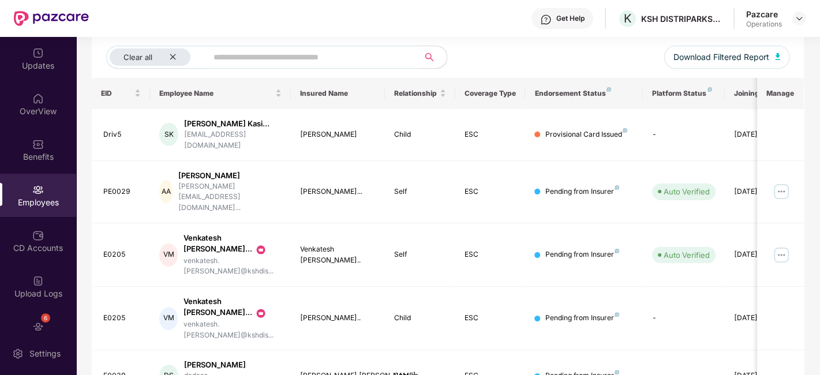
scroll to position [137, 0]
click at [110, 134] on div "Driv5" at bounding box center [122, 135] width 38 height 11
click at [117, 187] on div "PE0029" at bounding box center [122, 192] width 38 height 11
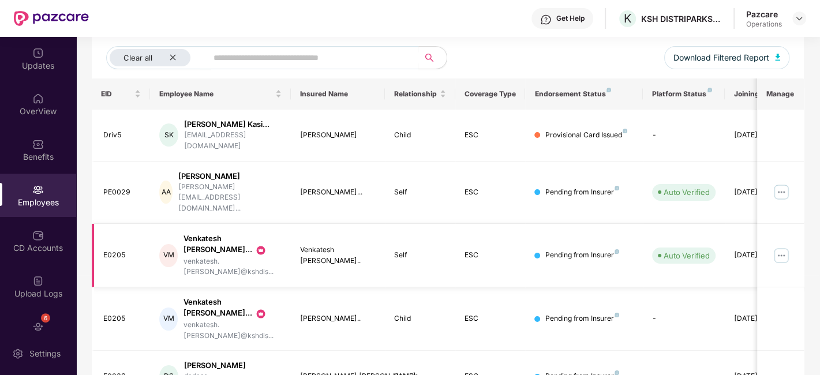
click at [117, 250] on div "E0205" at bounding box center [122, 255] width 38 height 11
click at [120, 314] on div "E0205" at bounding box center [122, 319] width 38 height 11
click at [106, 371] on div "E0039" at bounding box center [122, 376] width 38 height 11
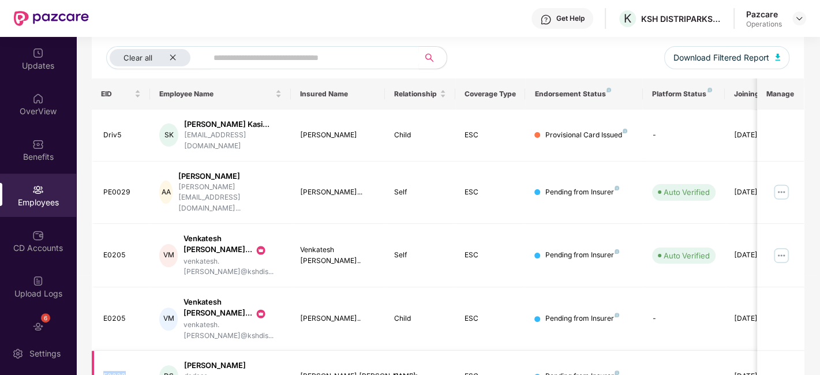
click at [106, 371] on div "E0039" at bounding box center [122, 376] width 38 height 11
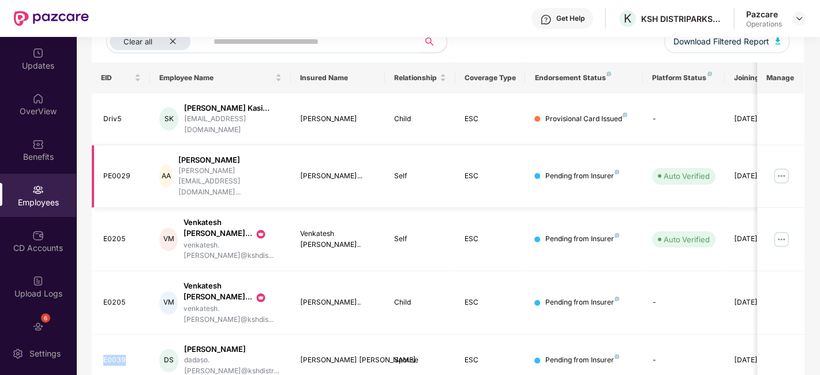
scroll to position [0, 0]
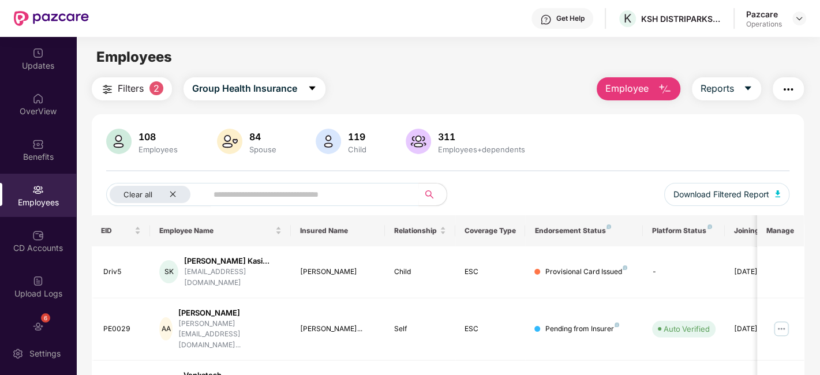
click at [792, 85] on img "button" at bounding box center [789, 90] width 14 height 14
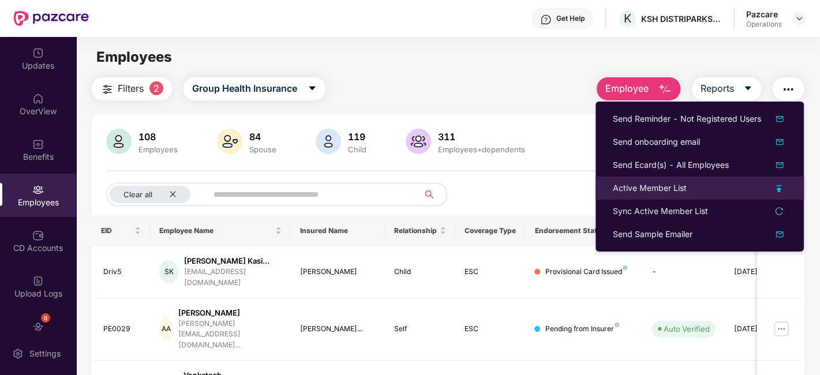
click at [654, 188] on div "Active Member List" at bounding box center [650, 188] width 74 height 13
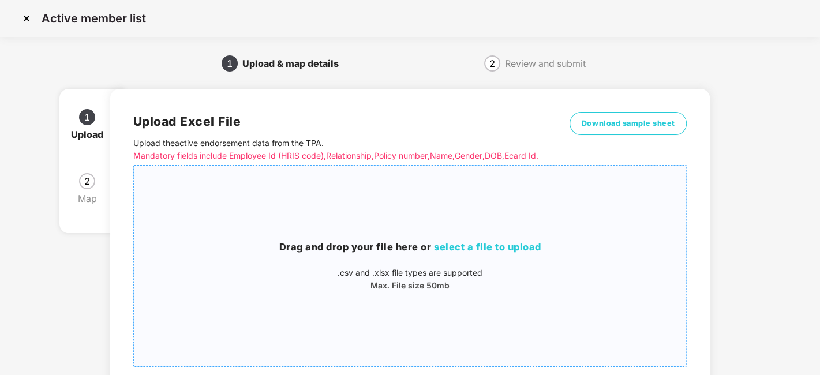
click at [471, 211] on div "Drag and drop your file here or select a file to upload .csv and .xlsx file typ…" at bounding box center [410, 266] width 553 height 182
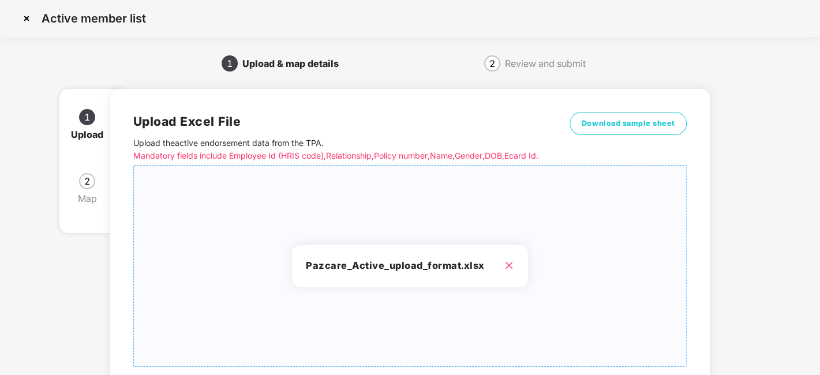
scroll to position [124, 0]
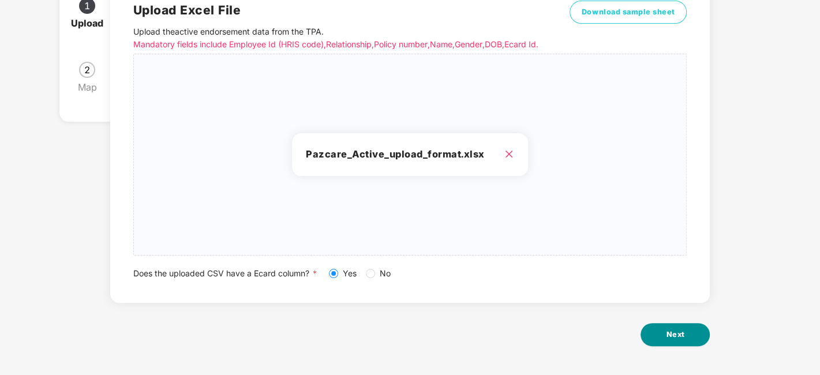
click at [651, 337] on button "Next" at bounding box center [675, 334] width 69 height 23
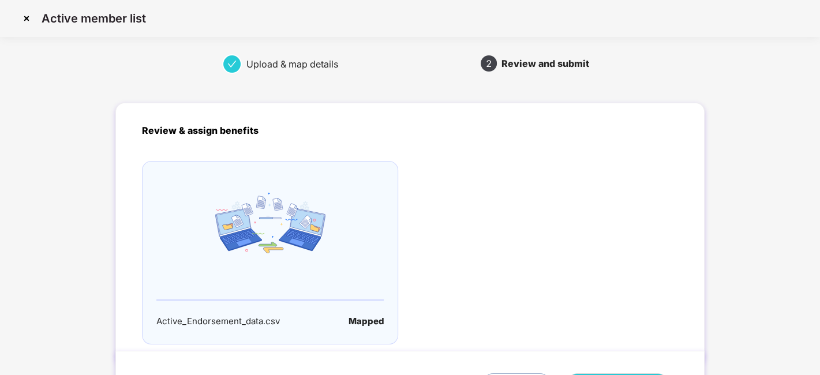
scroll to position [76, 0]
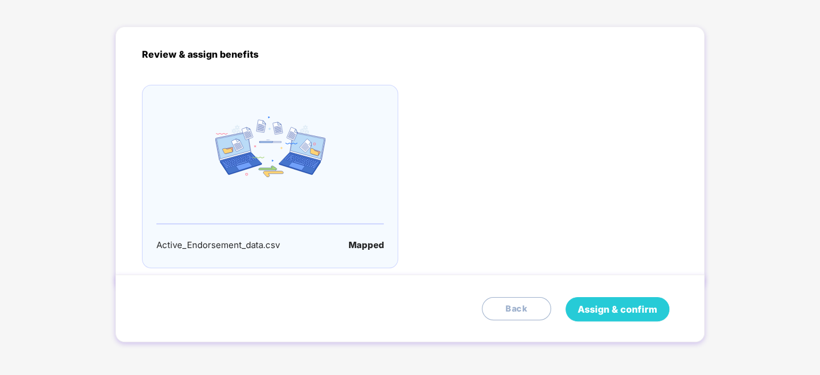
click at [586, 305] on span "Assign & confirm" at bounding box center [618, 310] width 80 height 14
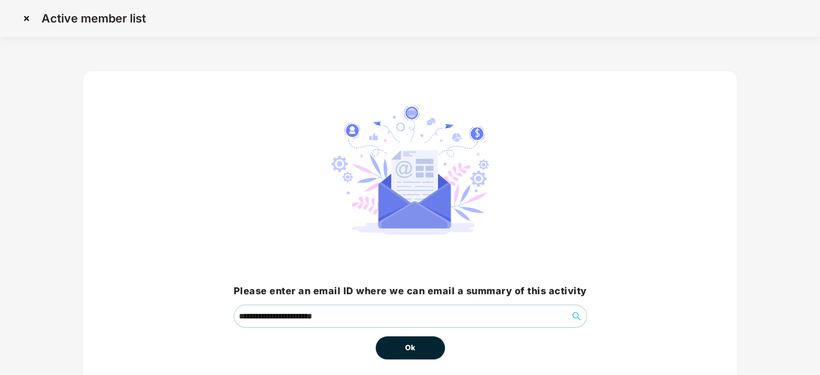
scroll to position [50, 0]
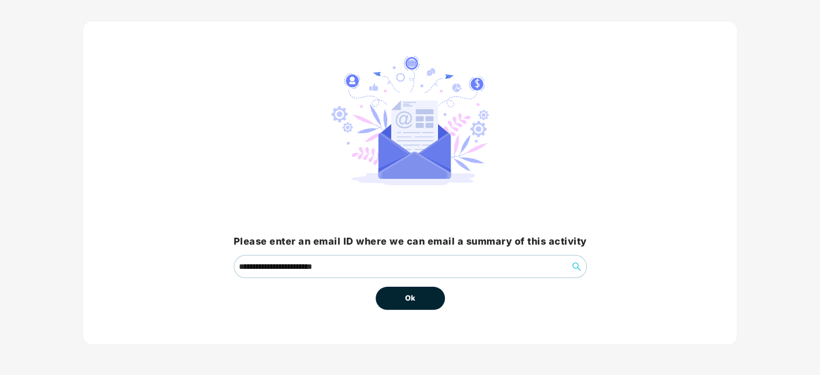
click at [410, 297] on span "Ok" at bounding box center [410, 299] width 10 height 12
click at [409, 297] on span "Ok" at bounding box center [410, 299] width 10 height 12
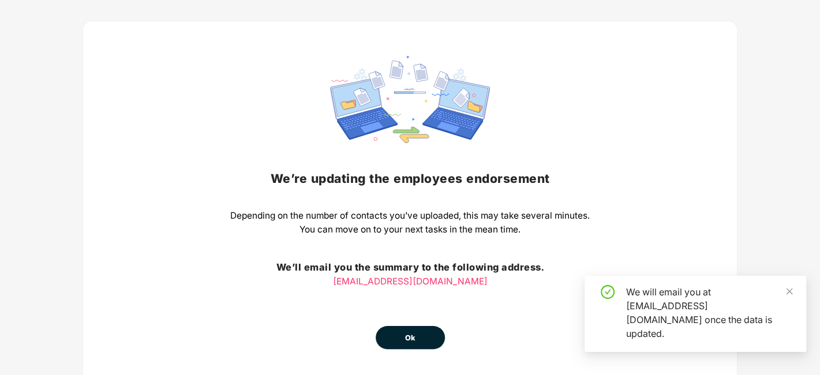
scroll to position [90, 0]
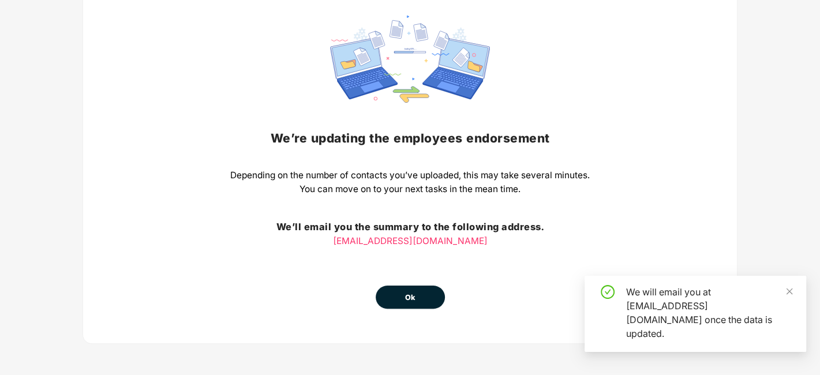
click at [405, 298] on span "Ok" at bounding box center [410, 298] width 10 height 12
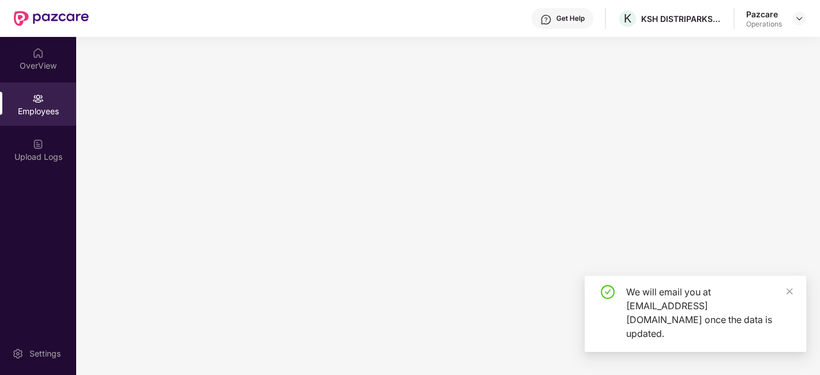
scroll to position [0, 0]
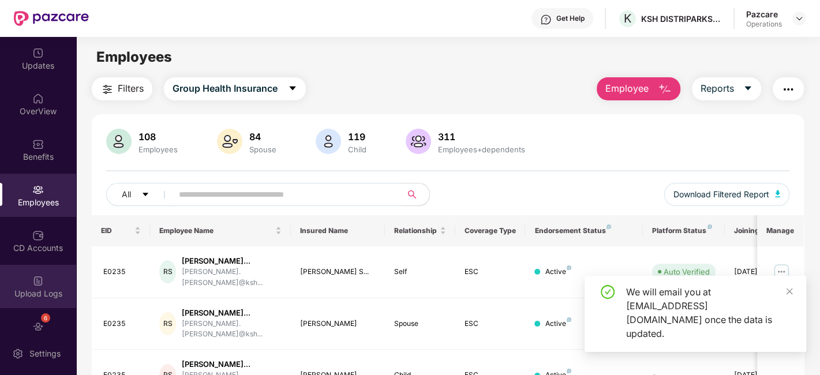
click at [36, 284] on img at bounding box center [38, 281] width 12 height 12
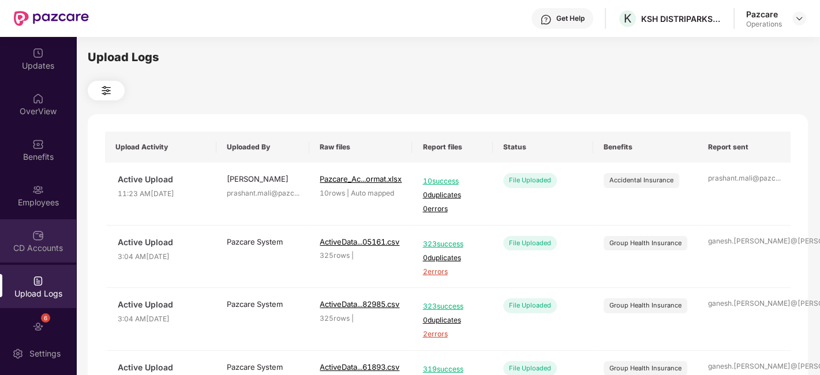
click at [32, 238] on img at bounding box center [38, 236] width 12 height 12
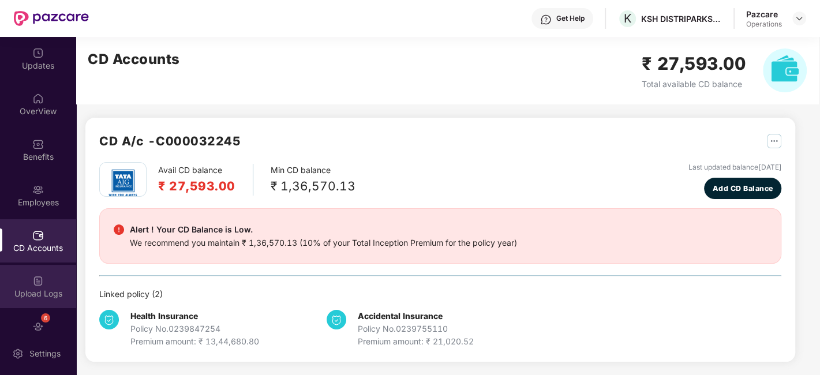
click at [28, 278] on div "Upload Logs" at bounding box center [38, 286] width 76 height 43
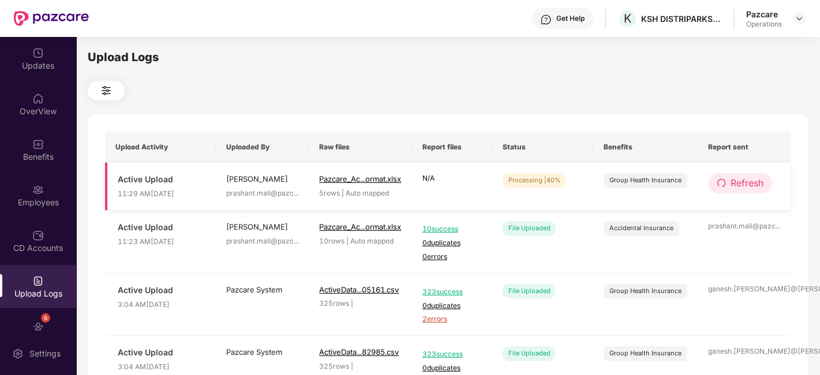
click at [734, 178] on span "Refresh" at bounding box center [747, 183] width 33 height 14
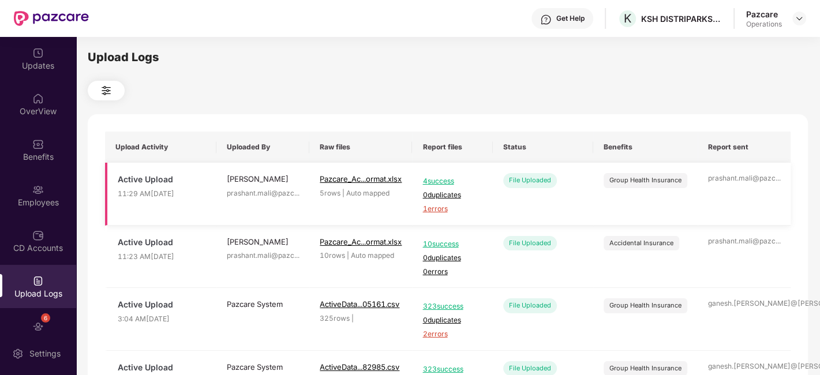
click at [442, 210] on span "1 errors" at bounding box center [452, 209] width 59 height 11
click at [30, 200] on div "Employees" at bounding box center [38, 203] width 76 height 12
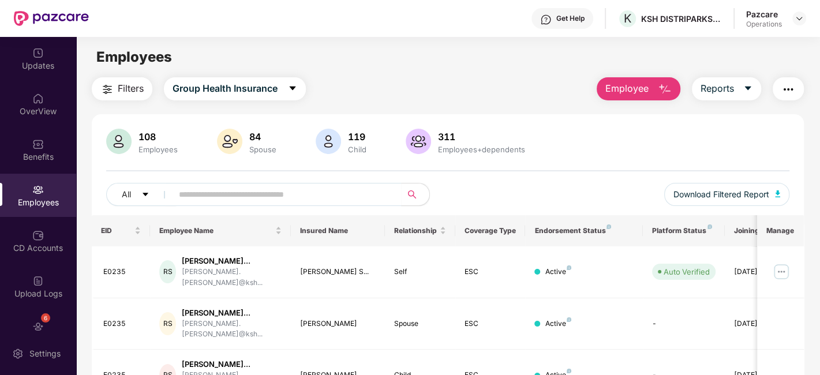
click at [126, 96] on button "Filters" at bounding box center [122, 88] width 61 height 23
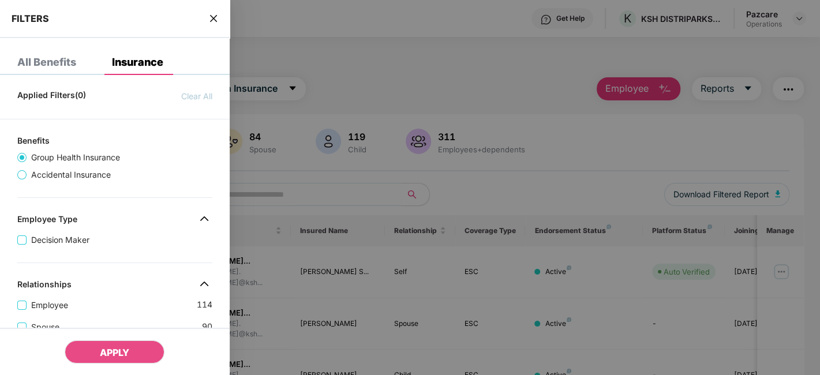
scroll to position [376, 0]
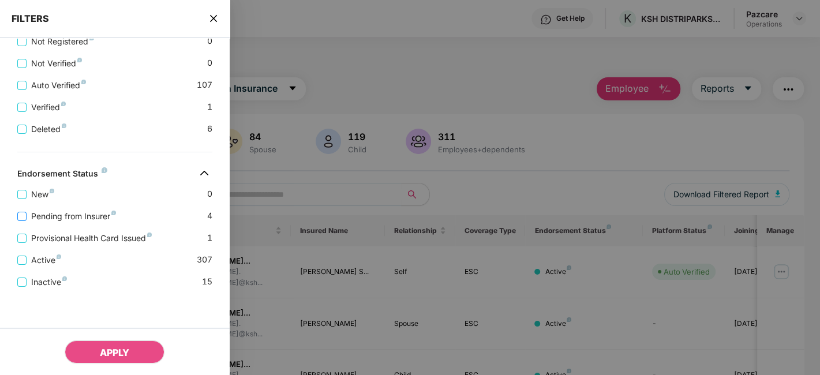
click at [97, 211] on span "Pending from Insurer" at bounding box center [74, 216] width 94 height 13
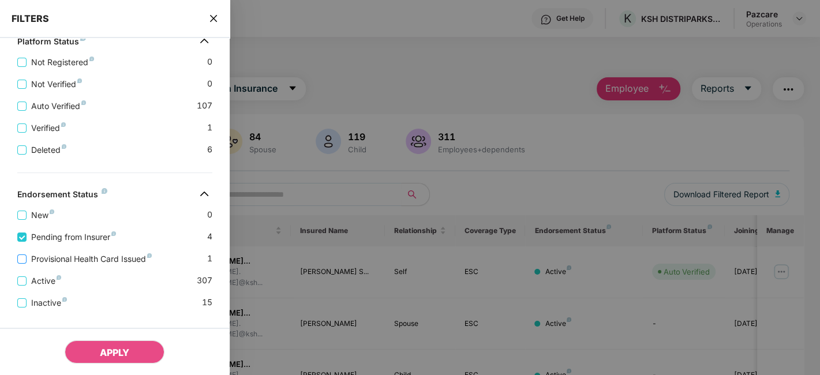
click at [94, 261] on span "Provisional Health Card Issued" at bounding box center [92, 259] width 130 height 13
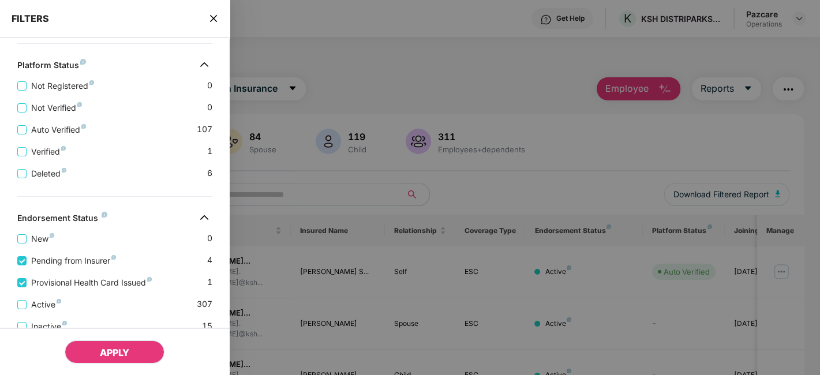
click at [107, 351] on span "APPLY" at bounding box center [114, 353] width 29 height 12
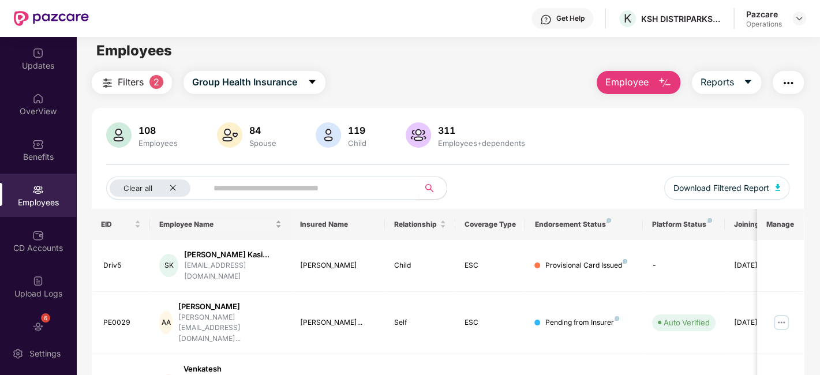
scroll to position [5, 0]
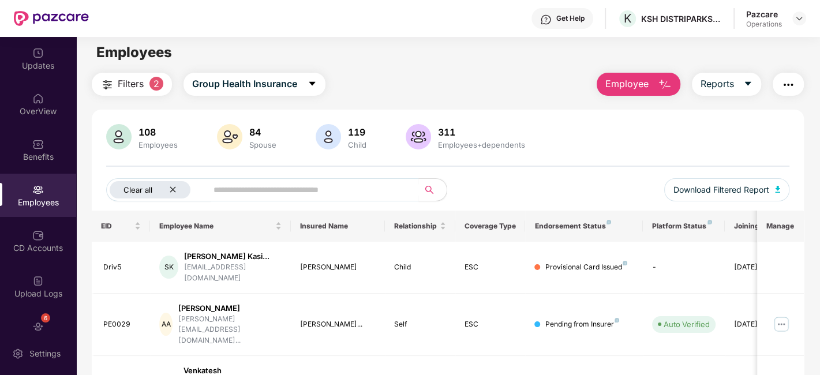
click at [171, 187] on icon "close" at bounding box center [173, 190] width 6 height 6
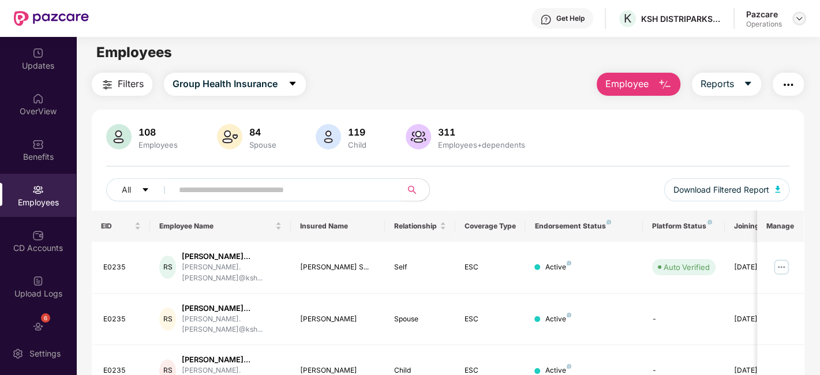
click at [797, 18] on img at bounding box center [799, 18] width 9 height 9
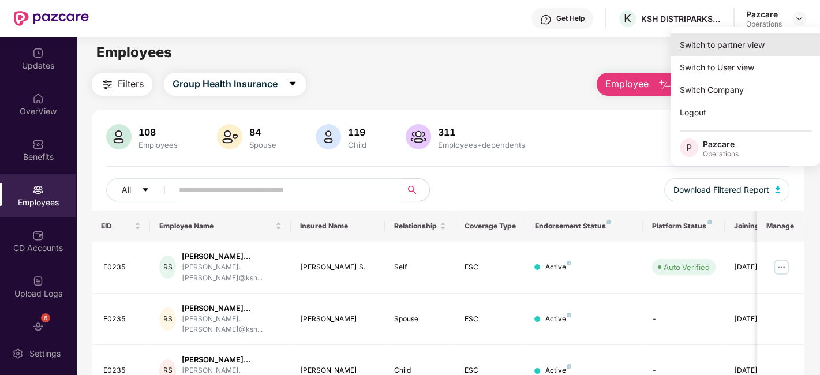
click at [718, 42] on div "Switch to partner view" at bounding box center [746, 44] width 150 height 23
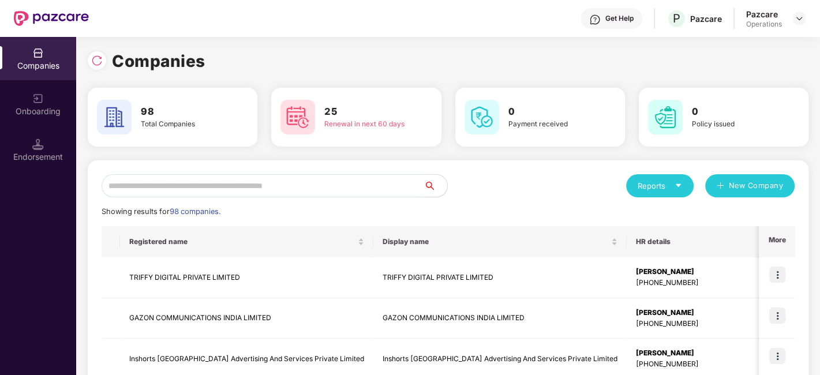
click at [132, 184] on input "text" at bounding box center [263, 185] width 323 height 23
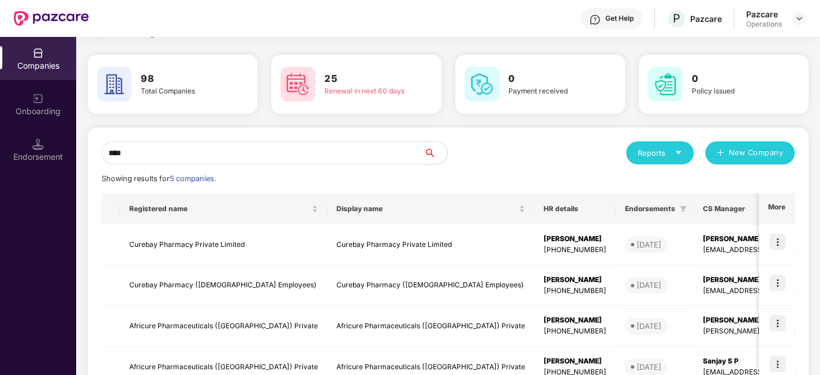
scroll to position [38, 0]
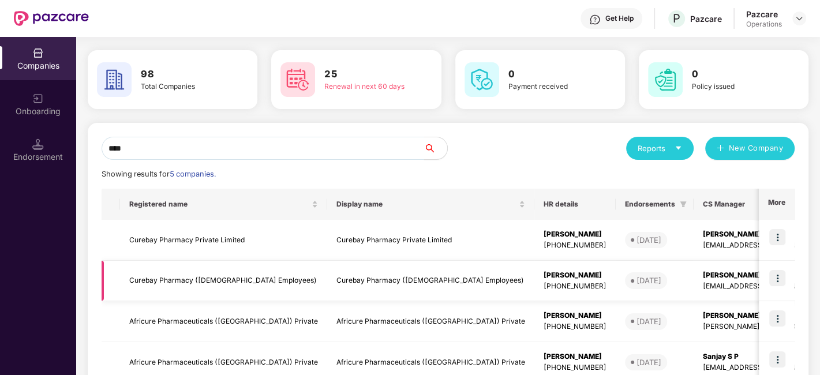
type input "****"
click at [165, 279] on td "Curebay Pharmacy ([DEMOGRAPHIC_DATA] Employees)" at bounding box center [223, 281] width 207 height 41
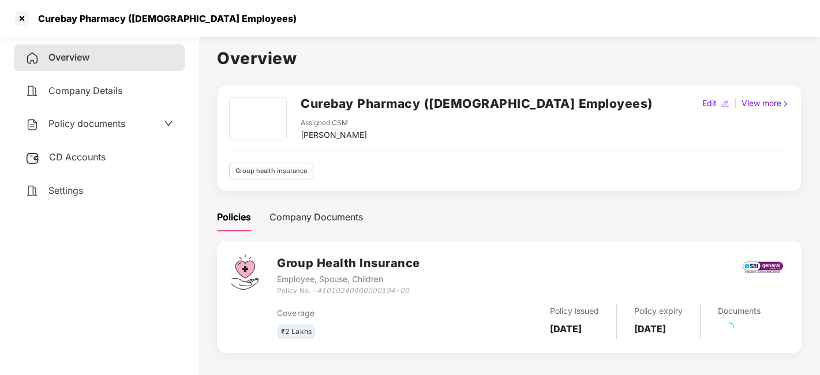
click at [87, 124] on span "Policy documents" at bounding box center [86, 124] width 77 height 12
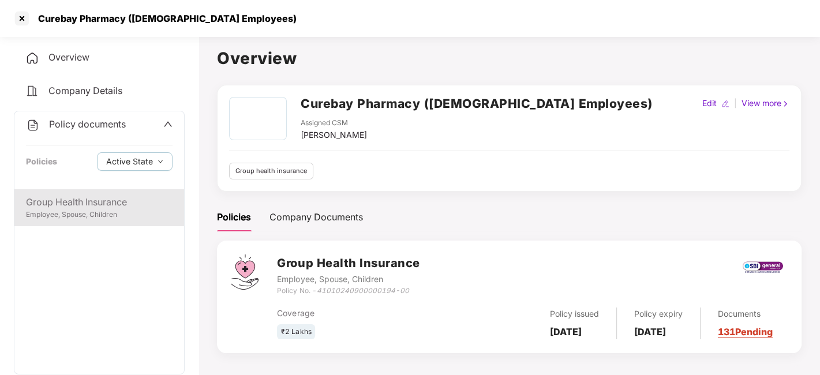
click at [100, 212] on div "Employee, Spouse, Children" at bounding box center [99, 215] width 147 height 11
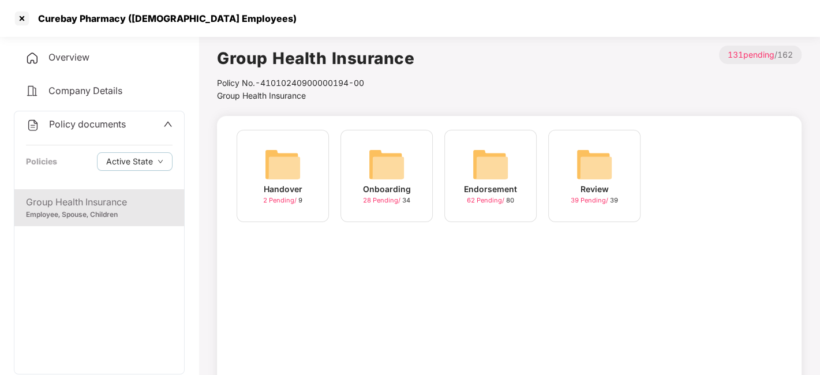
click at [496, 155] on img at bounding box center [490, 164] width 37 height 37
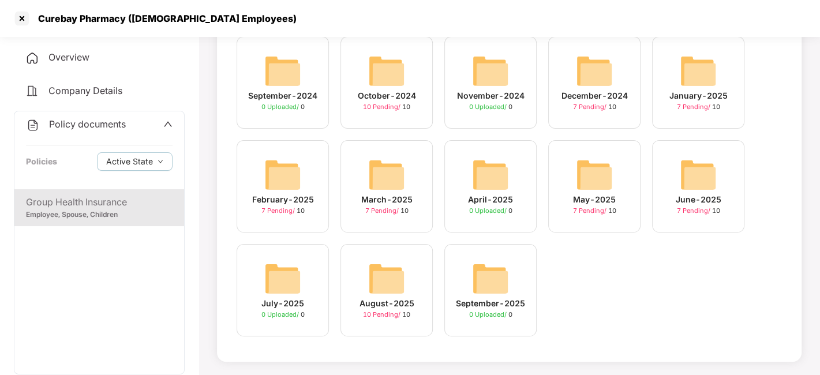
click at [399, 274] on img at bounding box center [386, 278] width 37 height 37
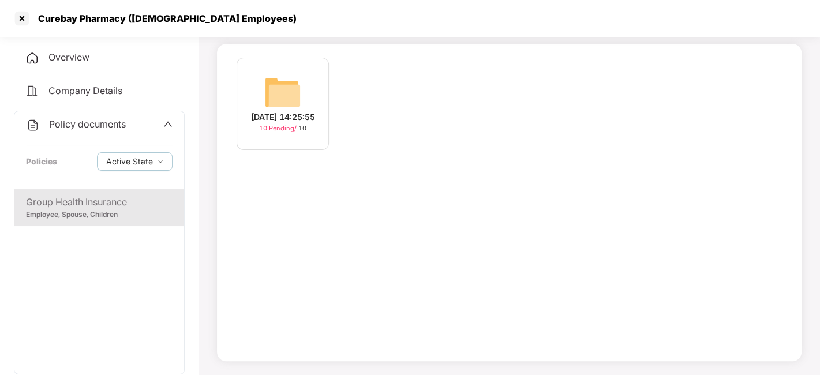
scroll to position [72, 0]
click at [289, 102] on img at bounding box center [282, 92] width 37 height 37
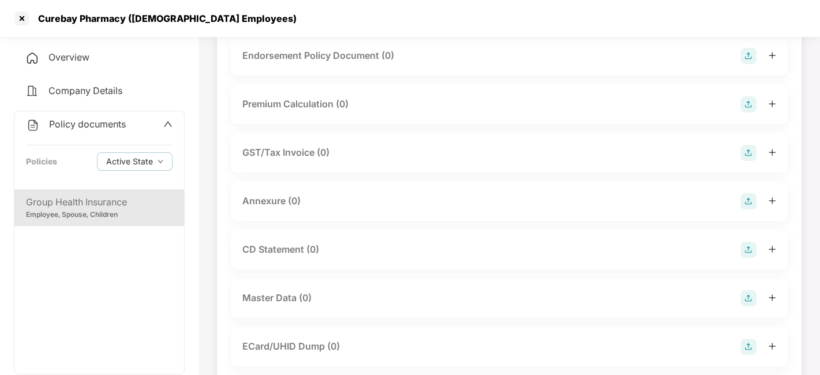
scroll to position [0, 0]
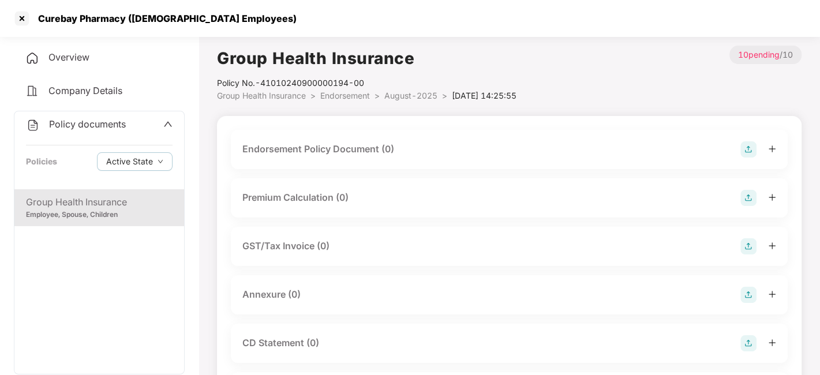
click at [751, 146] on img at bounding box center [749, 149] width 16 height 16
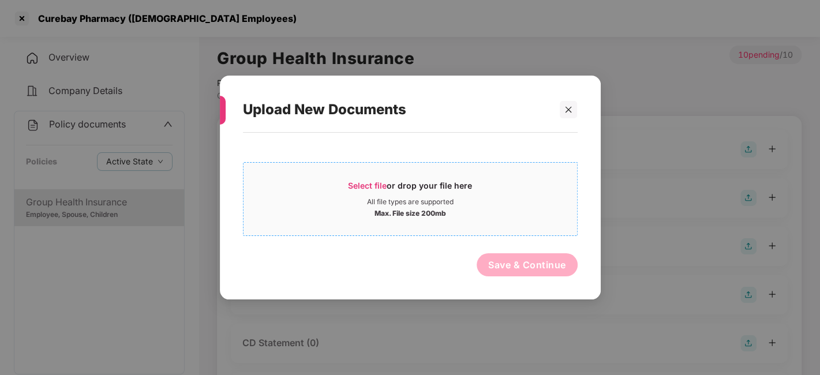
click at [435, 186] on div "Select file or drop your file here" at bounding box center [410, 188] width 124 height 17
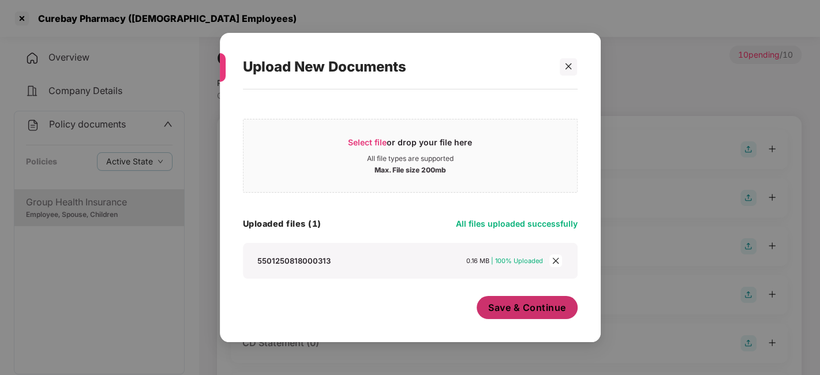
click at [493, 304] on span "Save & Continue" at bounding box center [527, 307] width 78 height 13
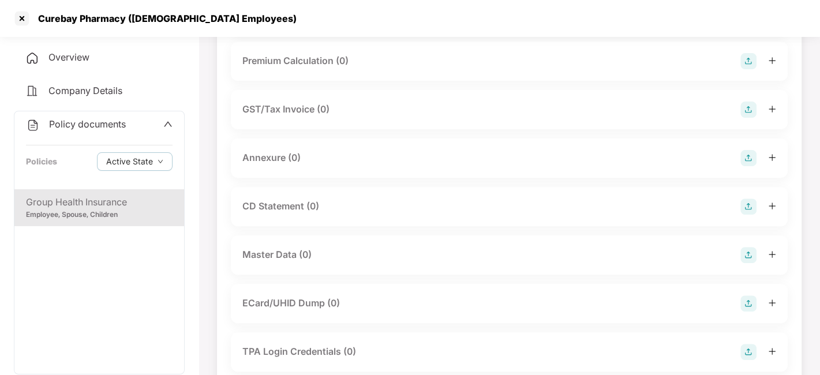
scroll to position [227, 0]
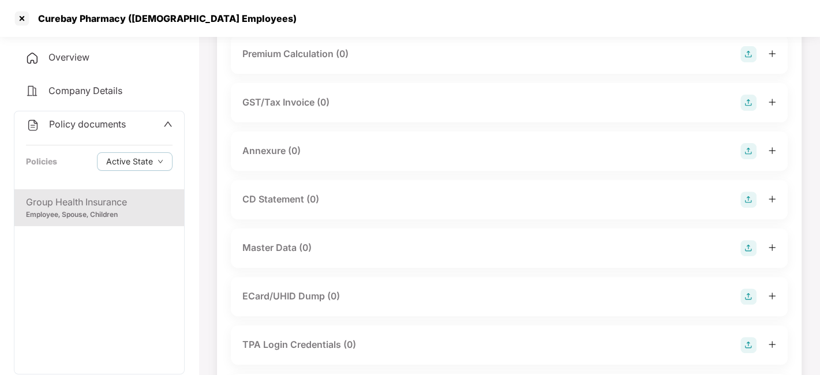
click at [751, 159] on img at bounding box center [749, 151] width 16 height 16
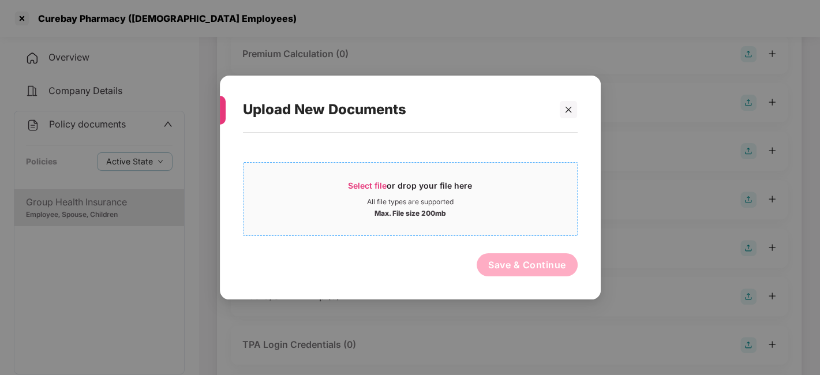
click at [537, 180] on div "Select file or drop your file here" at bounding box center [411, 188] width 334 height 17
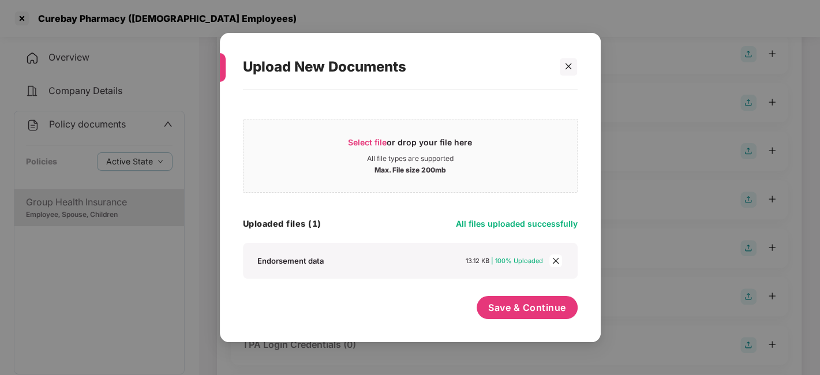
scroll to position [0, 0]
click at [544, 300] on button "Save & Continue" at bounding box center [527, 307] width 101 height 23
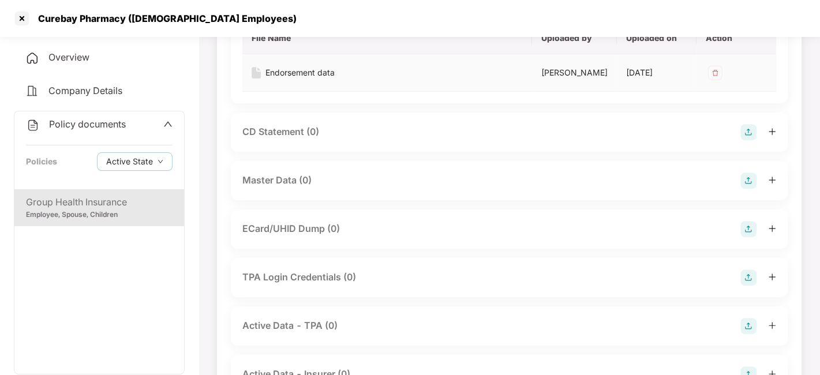
scroll to position [378, 0]
click at [749, 188] on img at bounding box center [749, 180] width 16 height 16
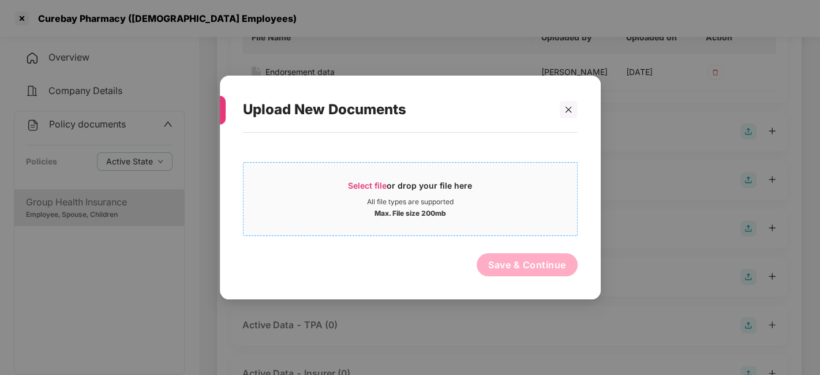
click at [487, 194] on div "Select file or drop your file here" at bounding box center [411, 188] width 334 height 17
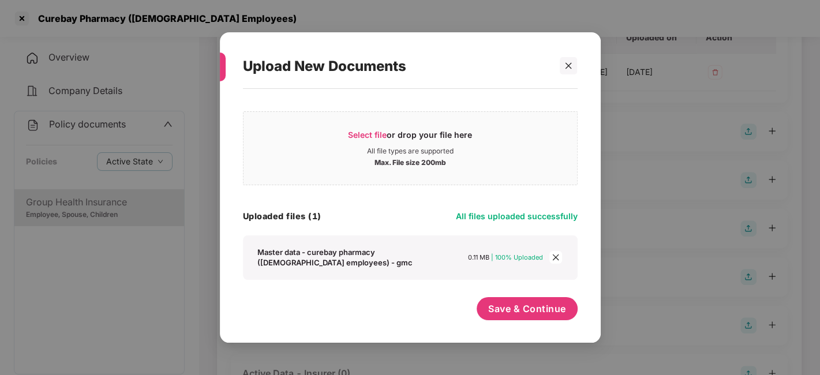
scroll to position [6, 0]
click at [514, 301] on button "Save & Continue" at bounding box center [527, 309] width 101 height 23
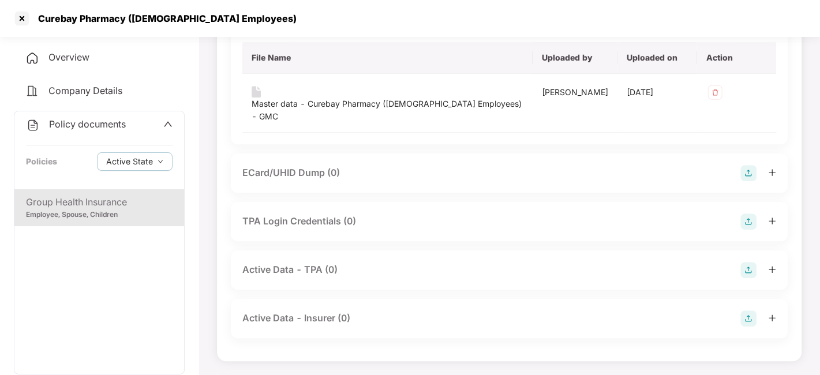
scroll to position [0, 0]
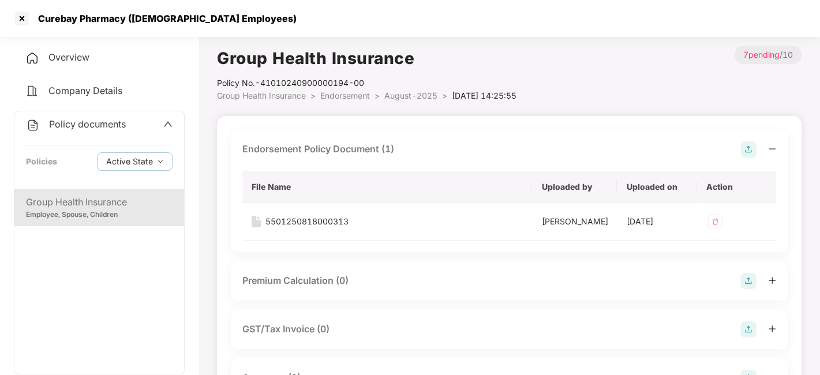
click at [405, 100] on span "August-2025" at bounding box center [411, 96] width 53 height 10
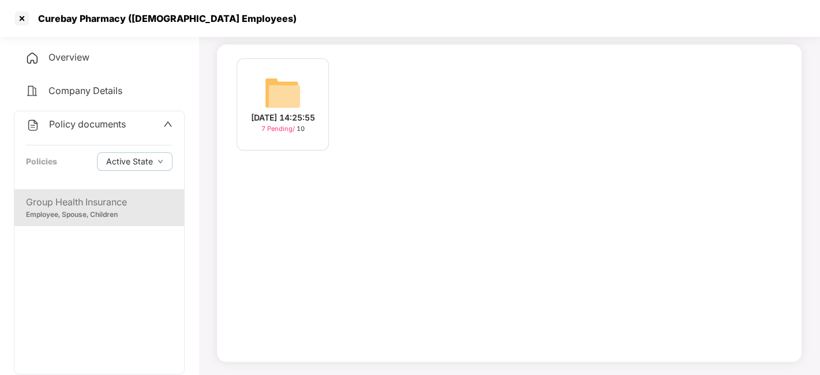
click at [109, 124] on span "Policy documents" at bounding box center [87, 124] width 77 height 12
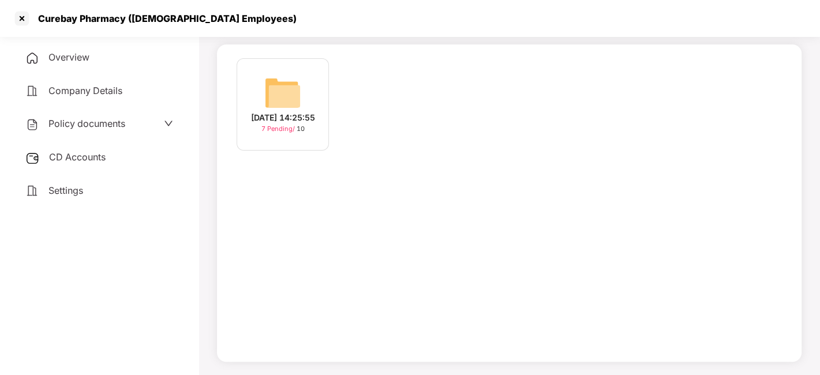
click at [93, 165] on div "CD Accounts" at bounding box center [99, 157] width 171 height 27
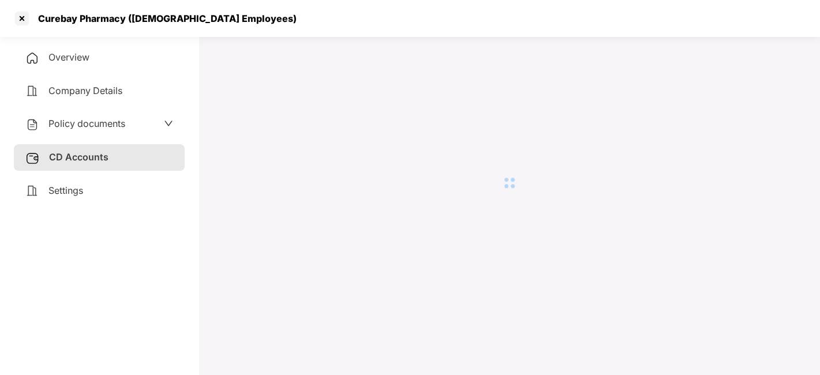
scroll to position [31, 0]
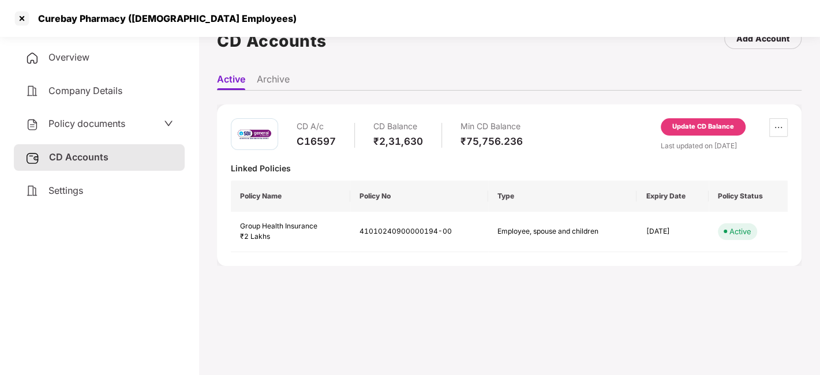
click at [708, 122] on div "Update CD Balance" at bounding box center [704, 127] width 62 height 10
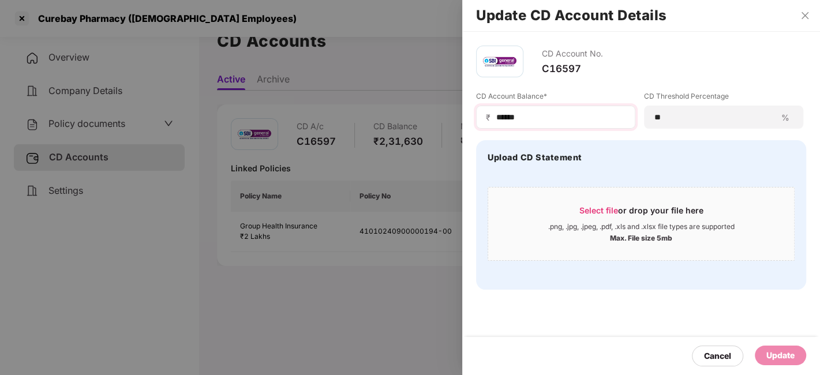
click at [537, 109] on div "₹ ******" at bounding box center [555, 117] width 159 height 23
click at [536, 111] on input "******" at bounding box center [560, 117] width 130 height 12
type input "*"
type input "******"
click at [779, 352] on div "Update" at bounding box center [781, 355] width 28 height 13
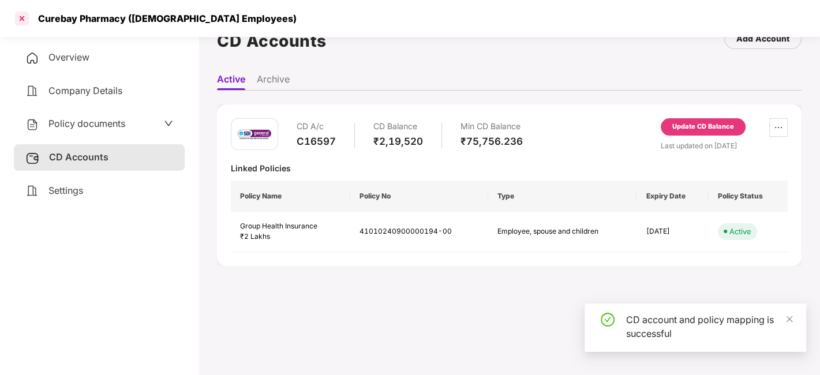
click at [19, 21] on div at bounding box center [22, 18] width 18 height 18
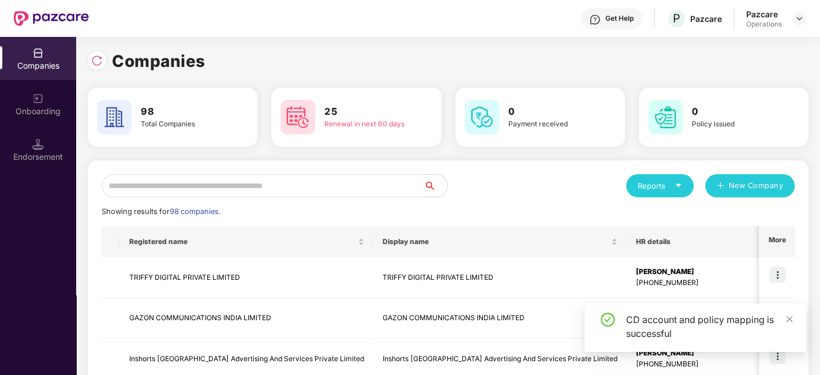
scroll to position [0, 0]
click at [228, 181] on input "text" at bounding box center [263, 185] width 323 height 23
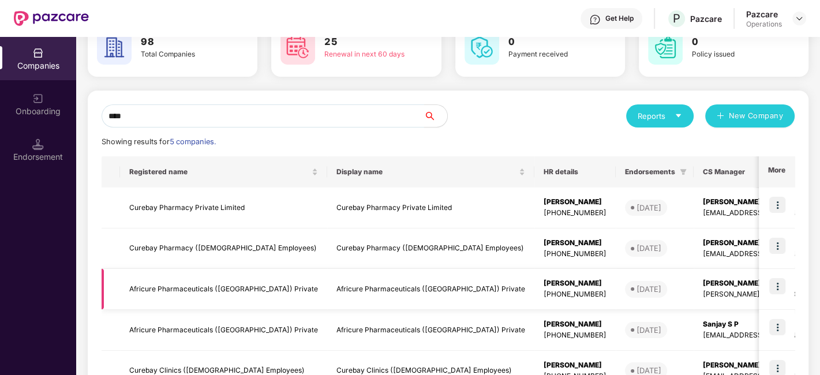
scroll to position [70, 0]
type input "****"
click at [783, 242] on img at bounding box center [778, 245] width 16 height 16
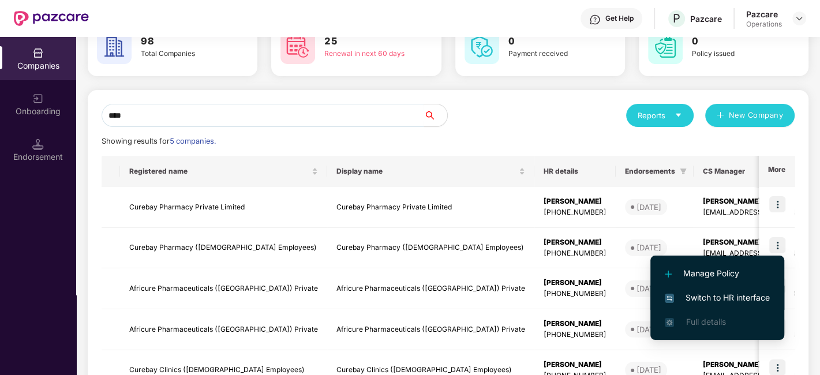
click at [696, 300] on span "Switch to HR interface" at bounding box center [717, 298] width 105 height 13
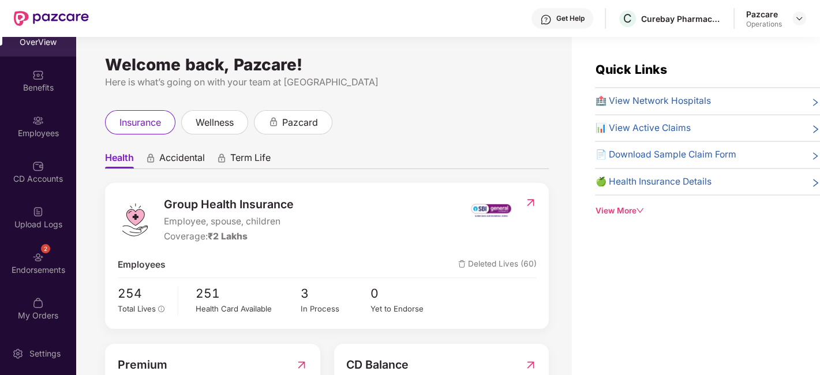
scroll to position [0, 0]
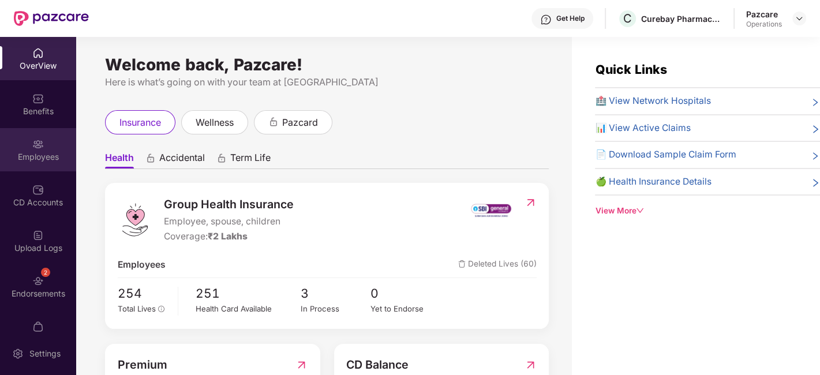
click at [23, 149] on div "Employees" at bounding box center [38, 149] width 76 height 43
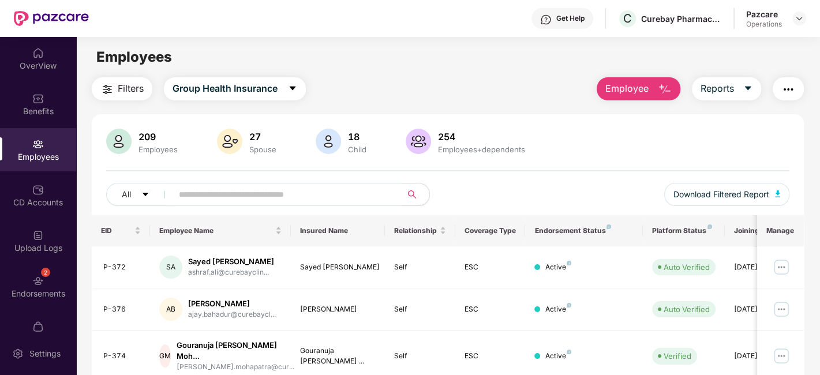
paste input "*****"
click at [333, 196] on input "text" at bounding box center [282, 194] width 207 height 17
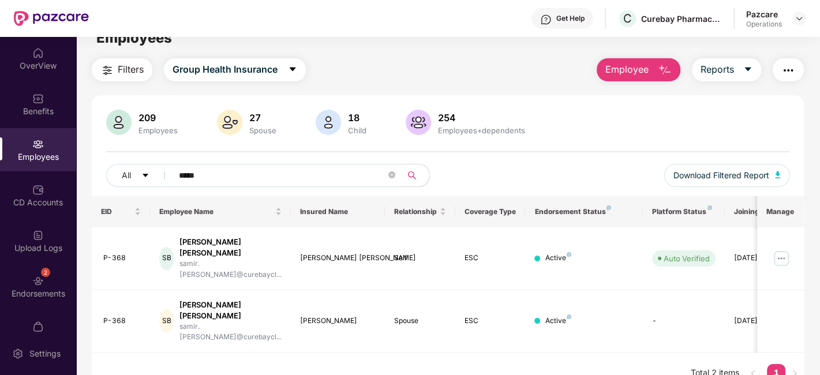
scroll to position [12, 0]
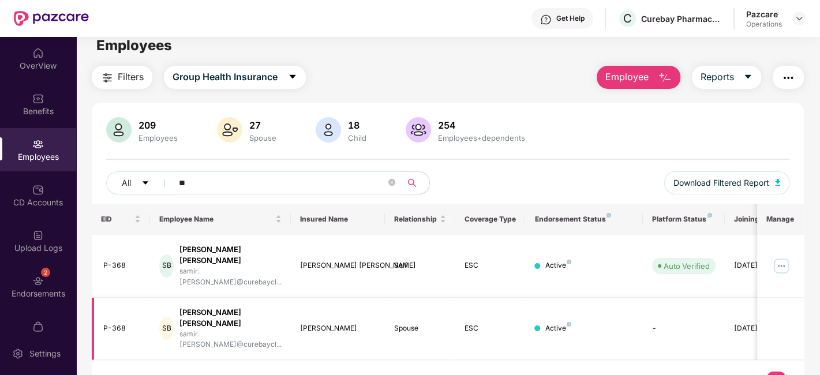
type input "*"
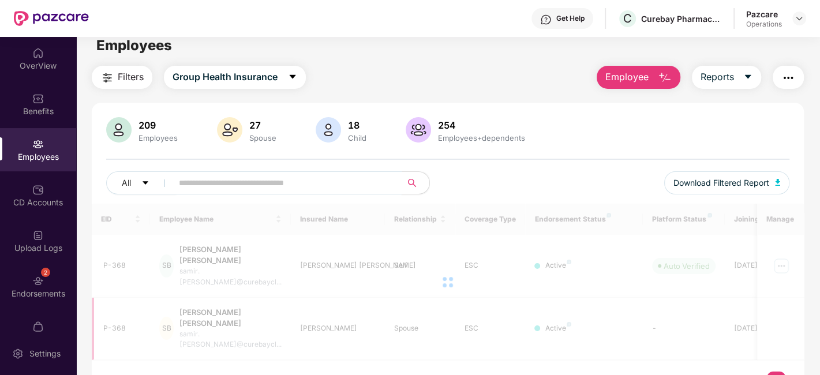
paste input "*****"
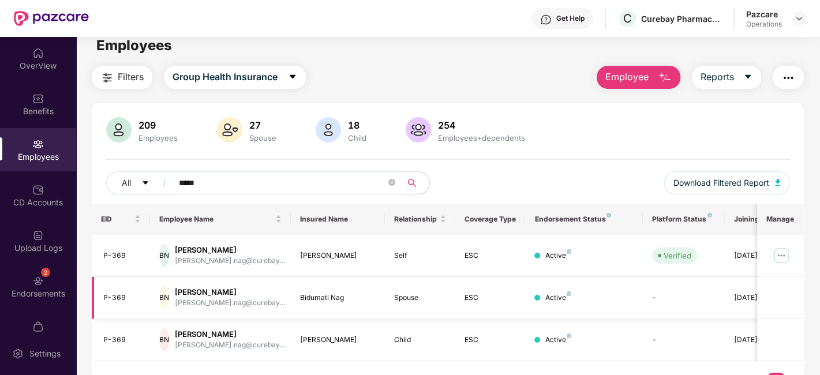
scroll to position [38, 0]
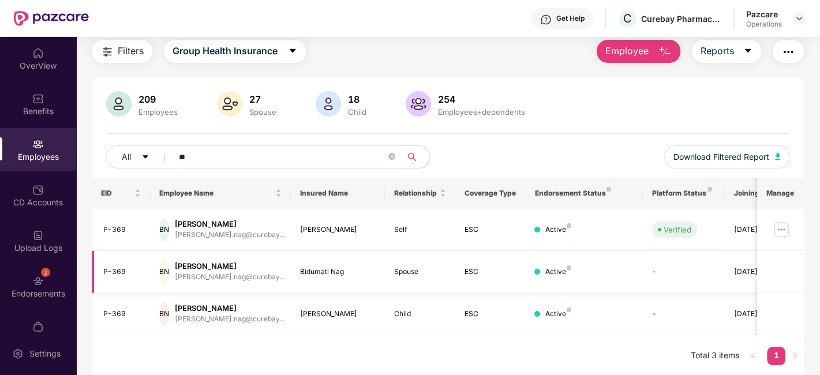
type input "*"
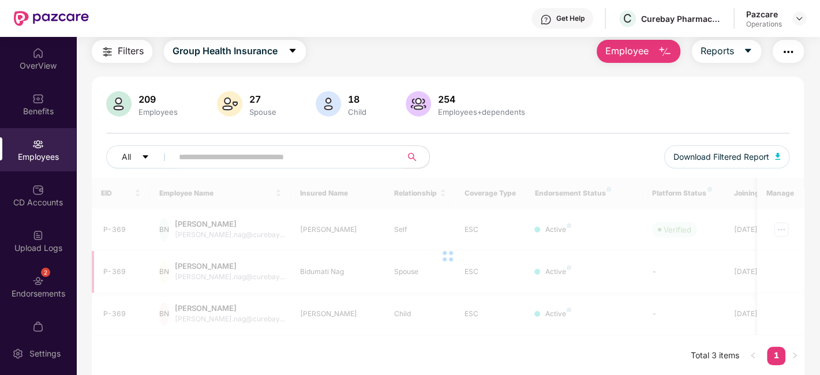
paste input "*****"
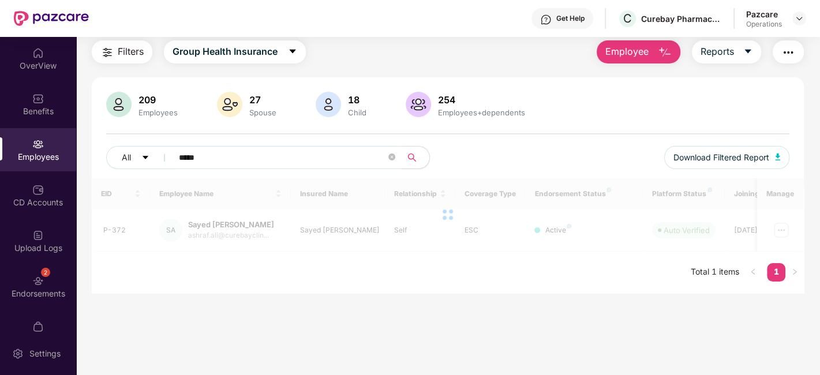
scroll to position [36, 0]
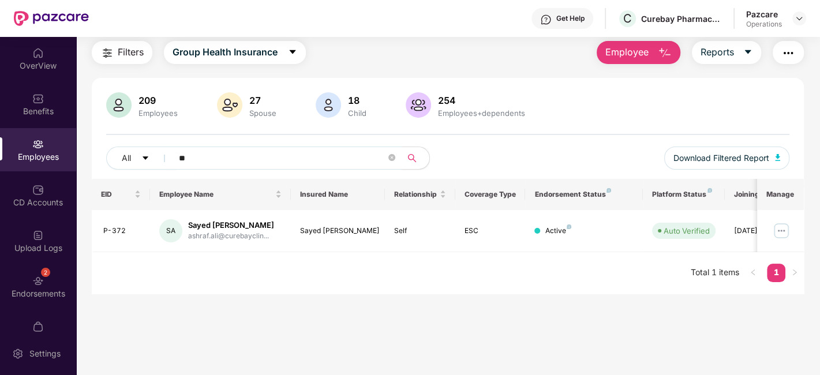
type input "*"
paste input "*****"
type input "*"
paste input "*****"
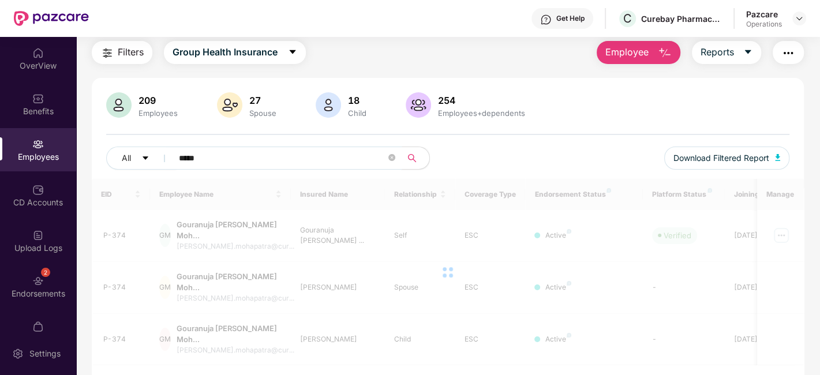
scroll to position [38, 0]
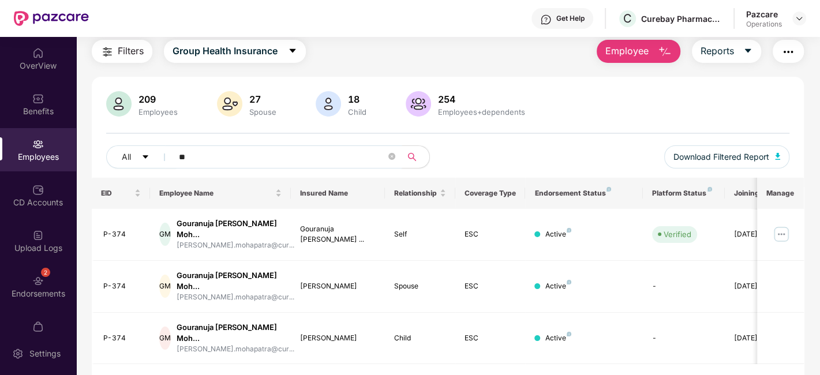
type input "*"
paste input "*****"
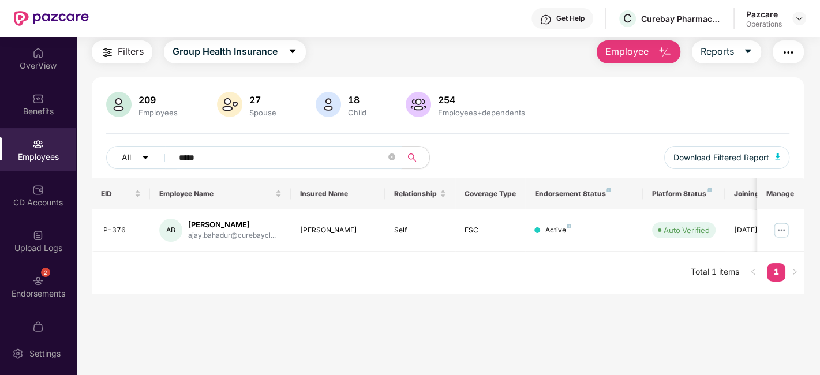
scroll to position [36, 0]
type input "*****"
click at [803, 21] on img at bounding box center [799, 18] width 9 height 9
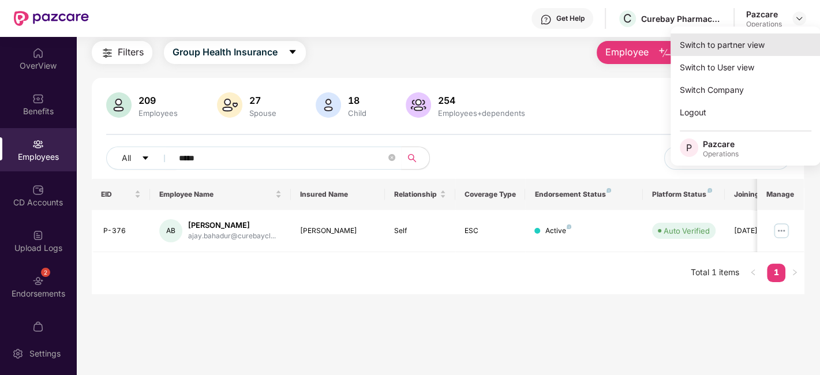
click at [730, 46] on div "Switch to partner view" at bounding box center [746, 44] width 150 height 23
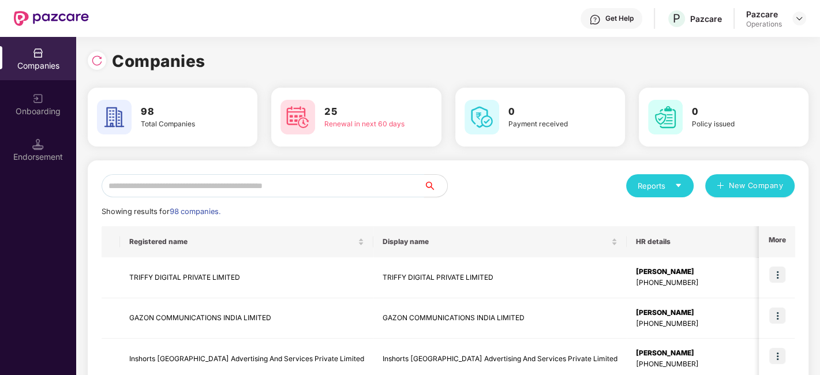
click at [359, 187] on input "text" at bounding box center [263, 185] width 323 height 23
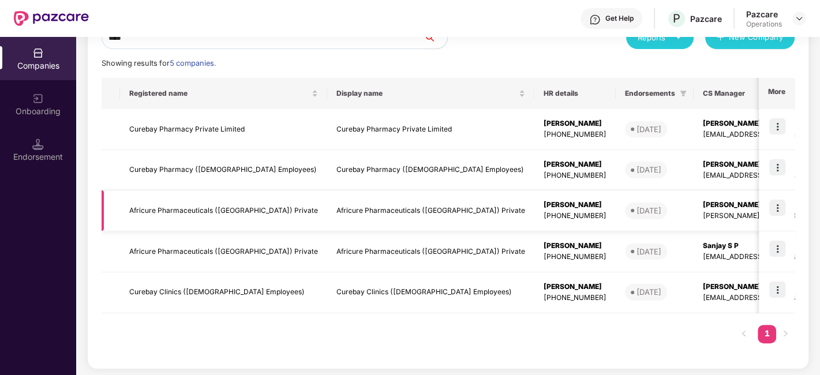
scroll to position [150, 0]
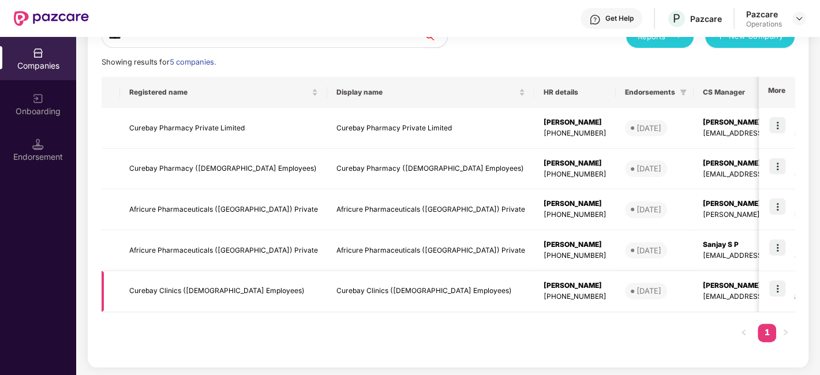
type input "****"
click at [185, 288] on td "Curebay Clinics ([DEMOGRAPHIC_DATA] Employees)" at bounding box center [223, 291] width 207 height 41
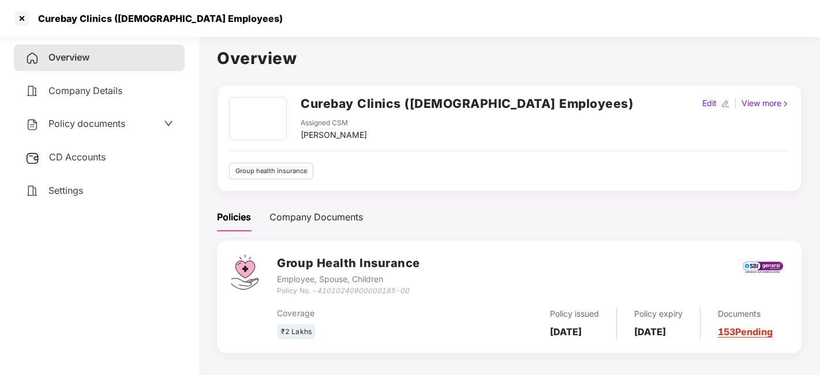
click at [76, 117] on div "Policy documents" at bounding box center [75, 124] width 100 height 15
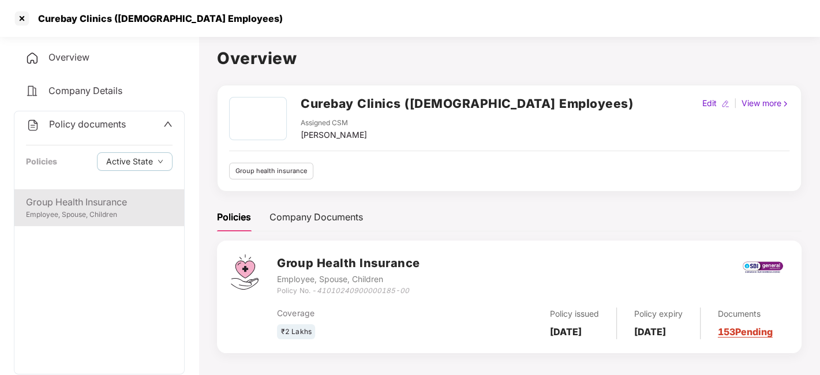
click at [86, 202] on div "Group Health Insurance" at bounding box center [99, 202] width 147 height 14
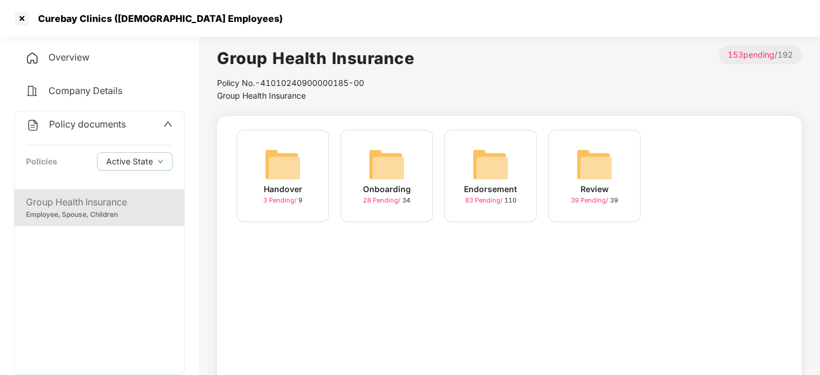
click at [505, 140] on div "Endorsement 83 Pending / 110" at bounding box center [491, 176] width 92 height 92
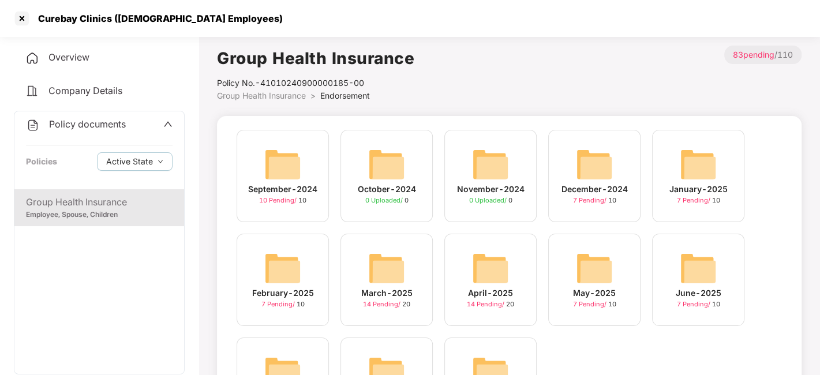
scroll to position [94, 0]
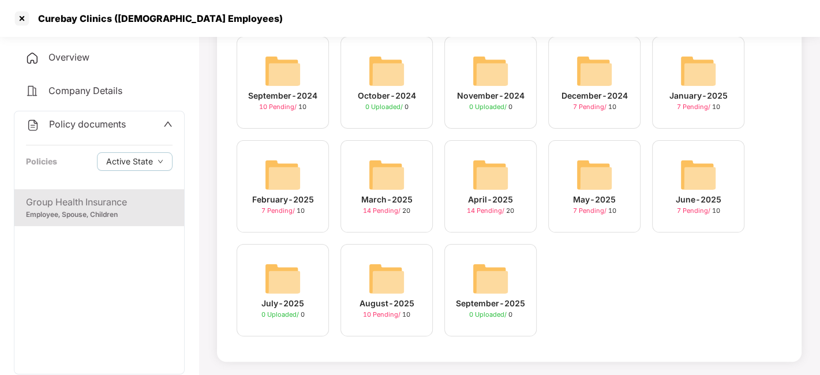
click at [384, 274] on img at bounding box center [386, 278] width 37 height 37
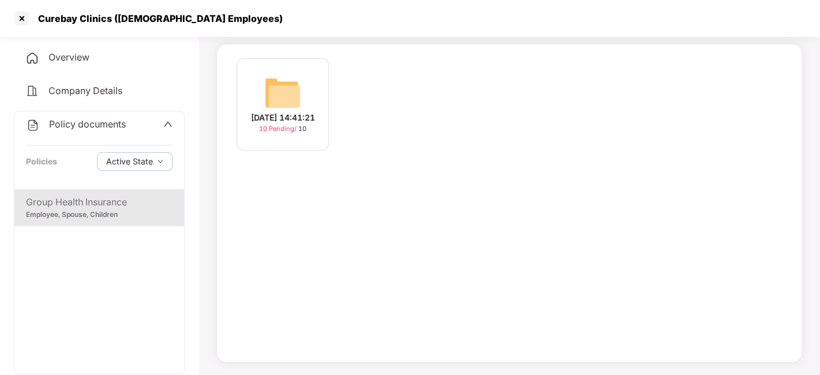
click at [285, 100] on img at bounding box center [282, 92] width 37 height 37
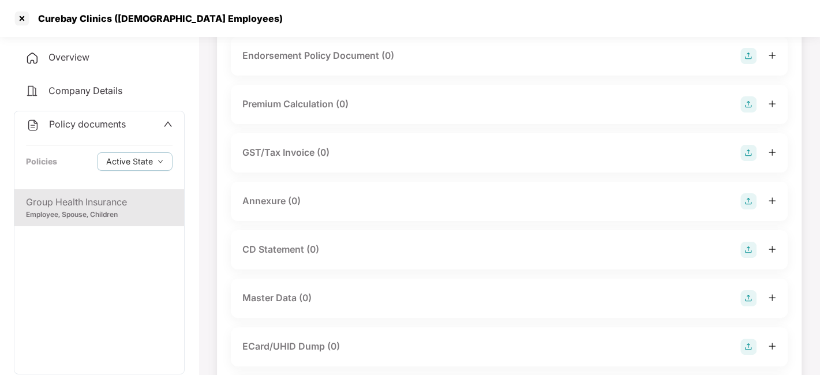
scroll to position [0, 0]
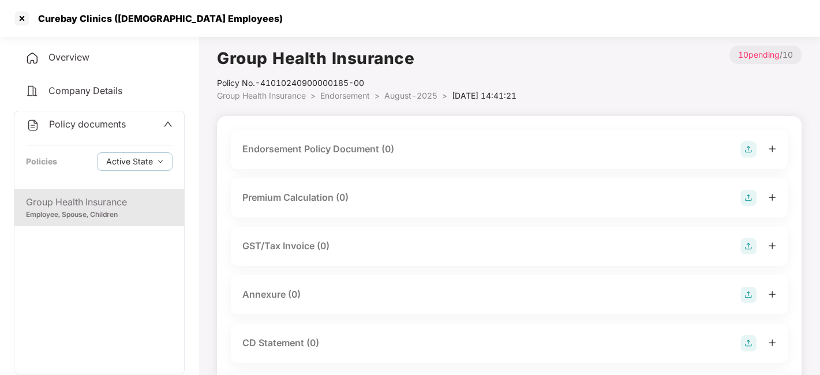
click at [745, 153] on img at bounding box center [749, 149] width 16 height 16
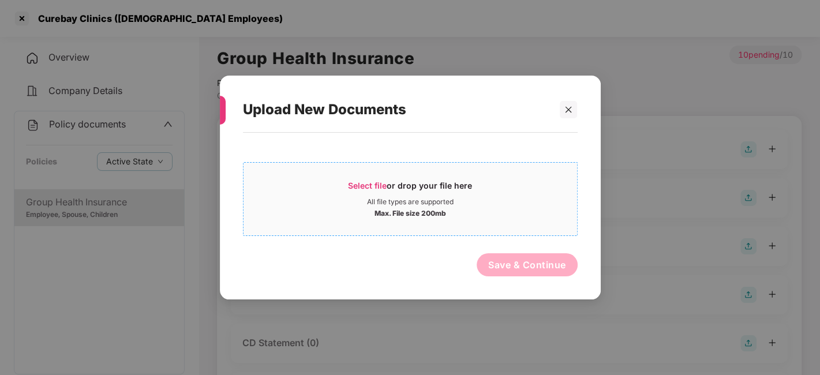
click at [369, 207] on div "Max. File size 200mb" at bounding box center [411, 213] width 334 height 12
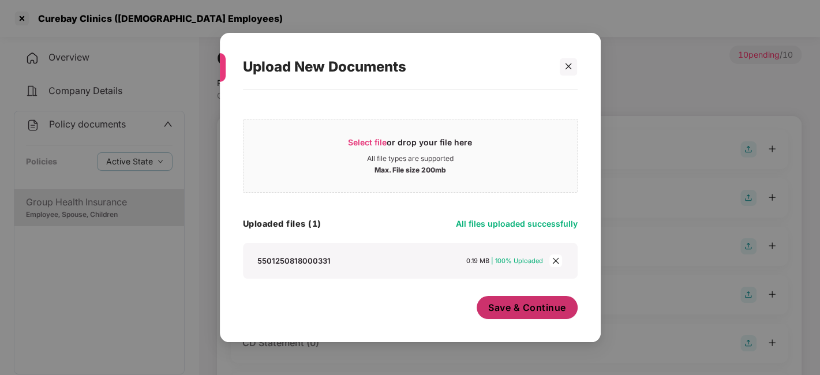
click at [531, 304] on span "Save & Continue" at bounding box center [527, 307] width 78 height 13
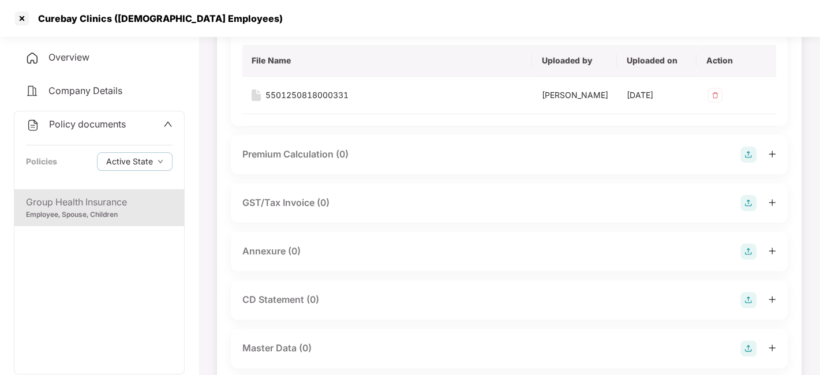
scroll to position [127, 0]
click at [749, 258] on img at bounding box center [749, 251] width 16 height 16
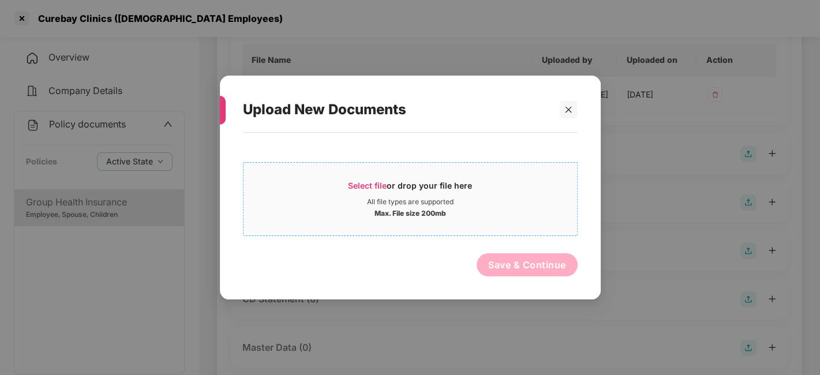
click at [497, 216] on div "Max. File size 200mb" at bounding box center [411, 213] width 334 height 12
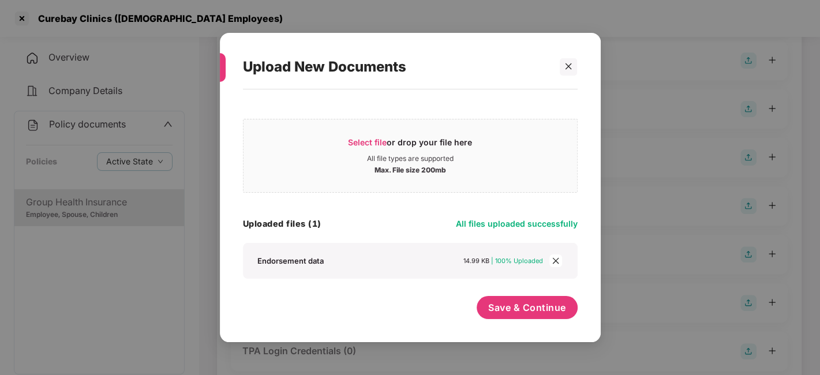
scroll to position [226, 0]
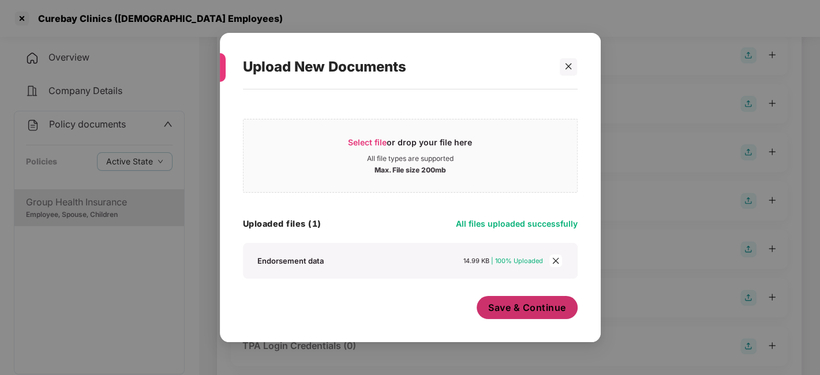
click at [520, 315] on button "Save & Continue" at bounding box center [527, 307] width 101 height 23
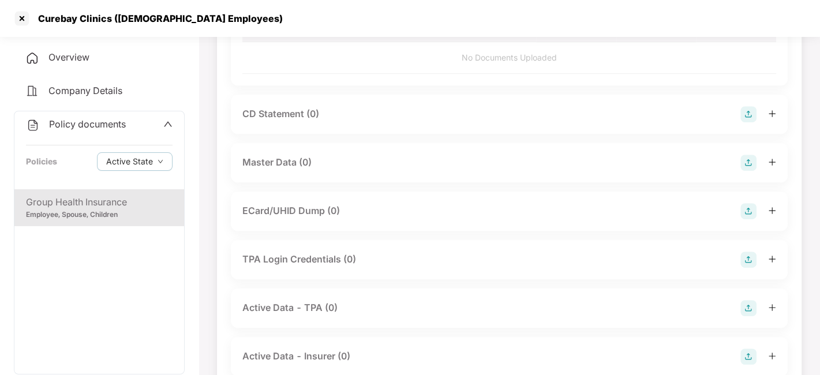
scroll to position [391, 0]
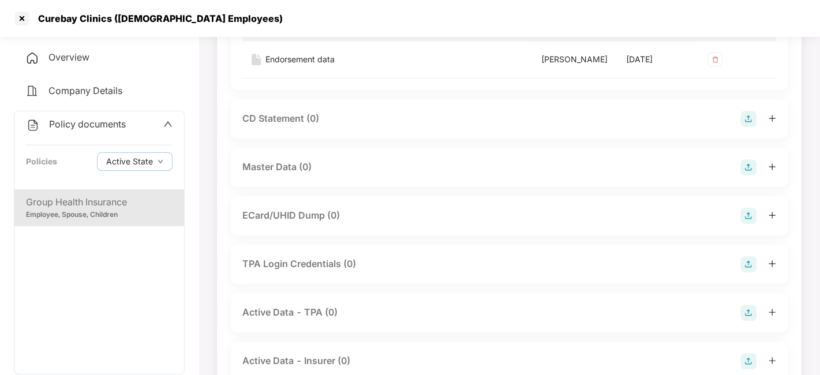
click at [750, 176] on img at bounding box center [749, 167] width 16 height 16
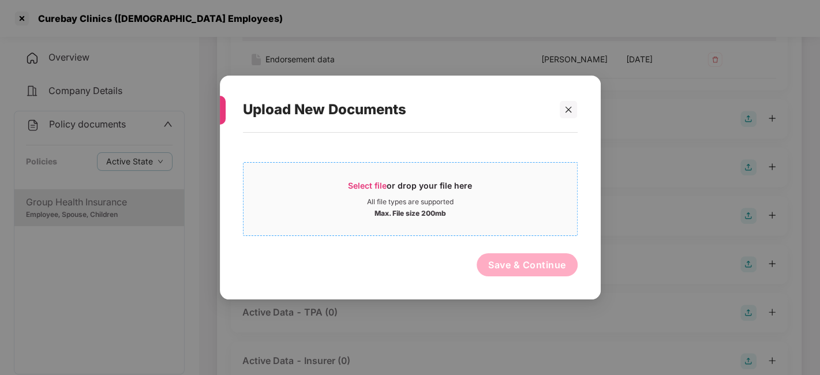
click at [475, 208] on div "Max. File size 200mb" at bounding box center [411, 213] width 334 height 12
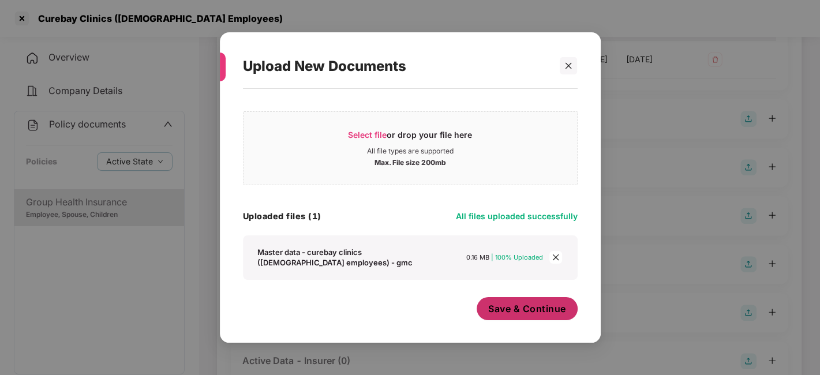
click at [517, 314] on span "Save & Continue" at bounding box center [527, 309] width 78 height 13
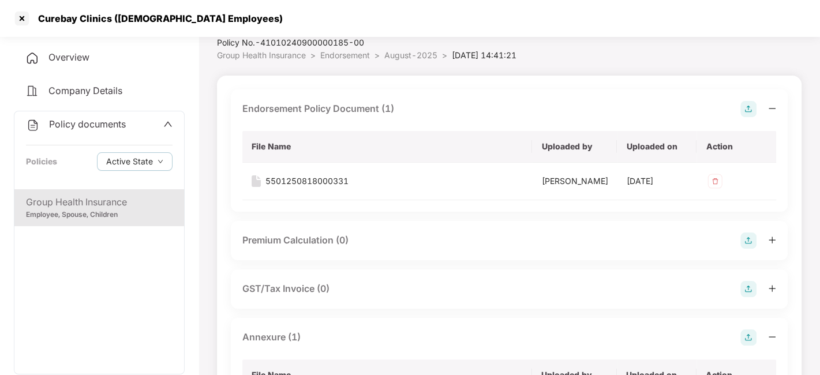
scroll to position [0, 0]
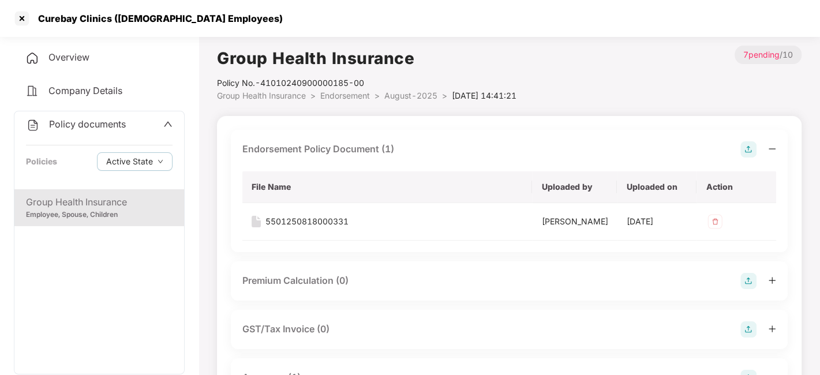
click at [406, 92] on span "August-2025" at bounding box center [411, 96] width 53 height 10
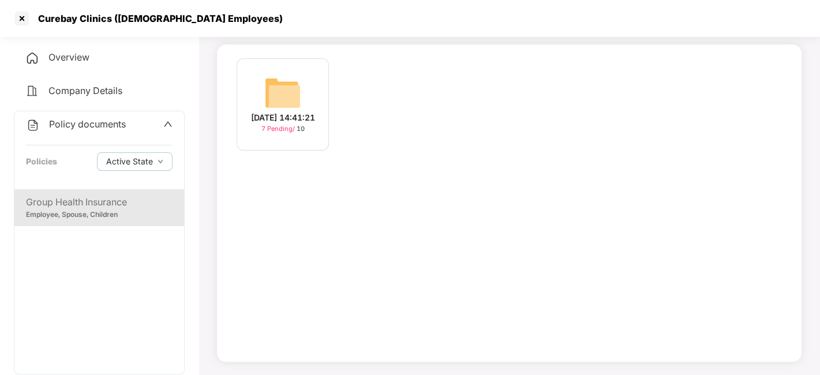
click at [105, 123] on span "Policy documents" at bounding box center [87, 124] width 77 height 12
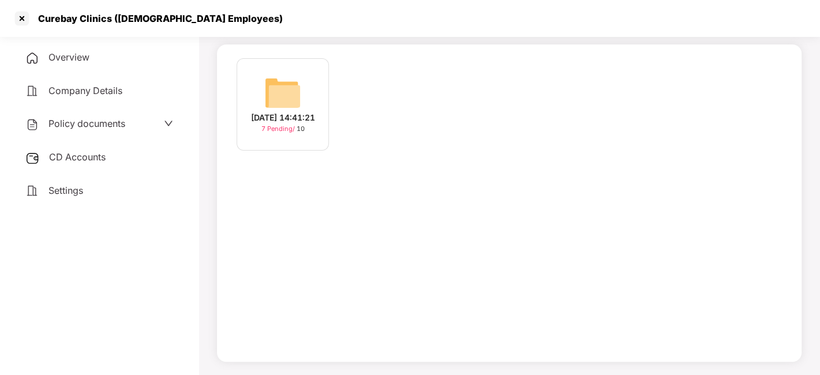
click at [90, 164] on div "CD Accounts" at bounding box center [99, 157] width 171 height 27
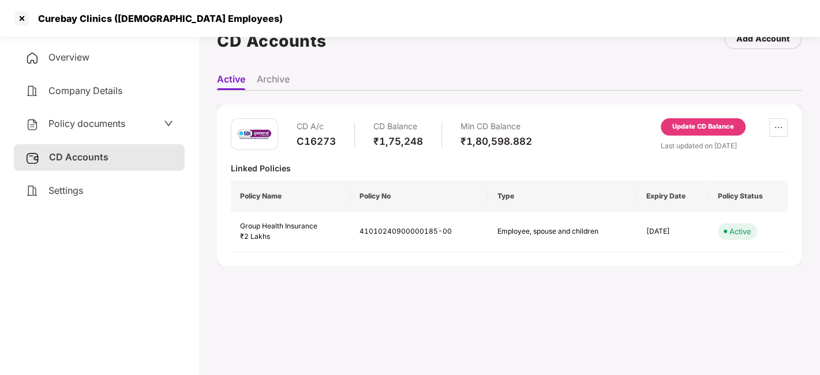
click at [707, 126] on div "Update CD Balance" at bounding box center [704, 127] width 62 height 10
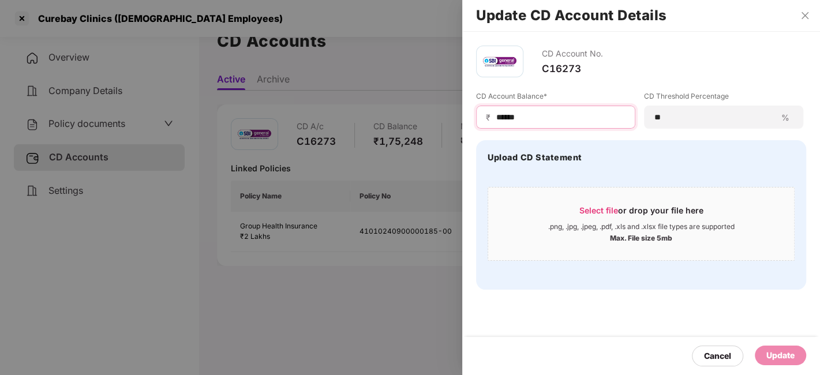
click at [543, 114] on input "******" at bounding box center [560, 117] width 130 height 12
type input "*"
type input "******"
click at [785, 353] on div "Update" at bounding box center [781, 355] width 28 height 13
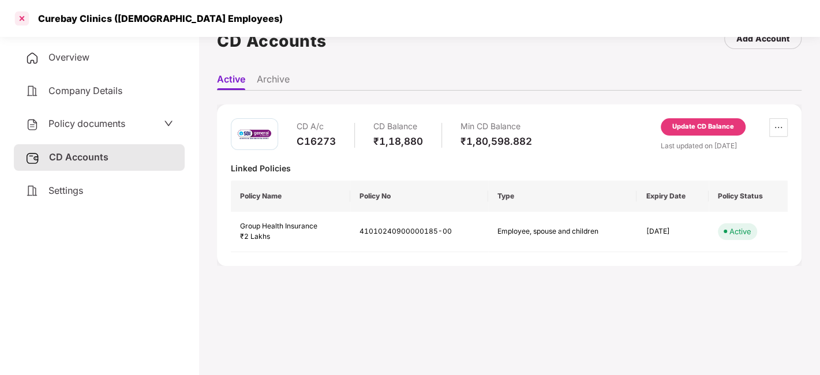
click at [22, 16] on div at bounding box center [22, 18] width 18 height 18
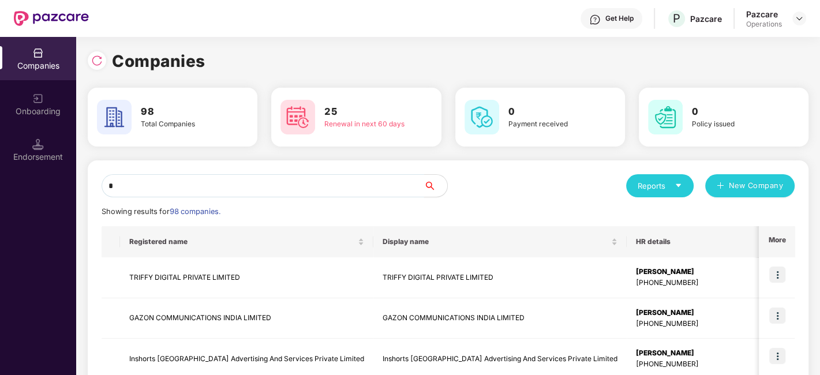
click at [273, 187] on input "*" at bounding box center [263, 185] width 323 height 23
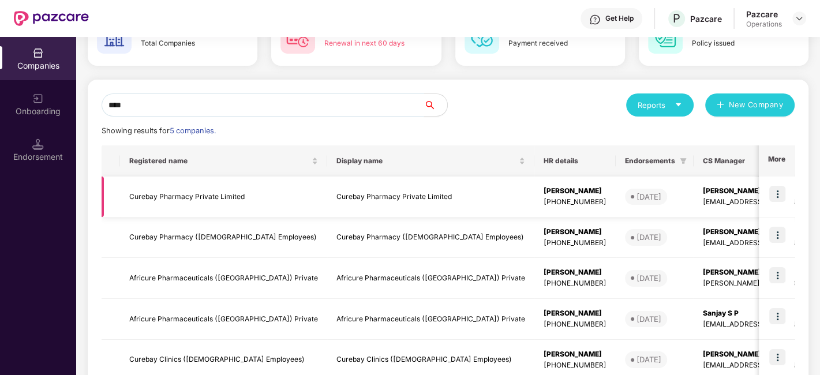
scroll to position [150, 0]
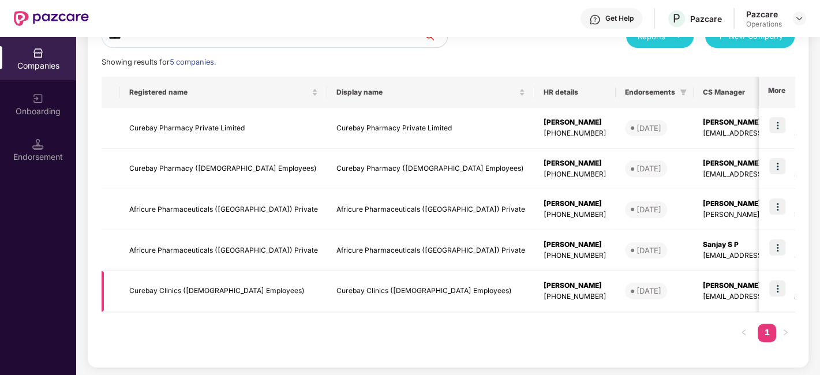
type input "****"
click at [774, 289] on img at bounding box center [778, 289] width 16 height 16
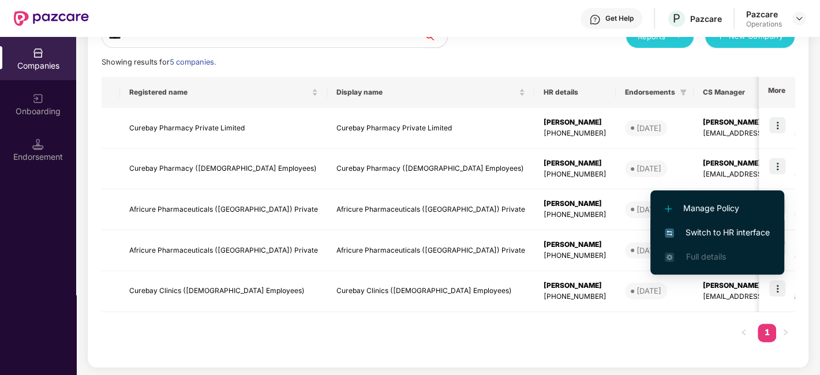
click at [708, 234] on span "Switch to HR interface" at bounding box center [717, 232] width 105 height 13
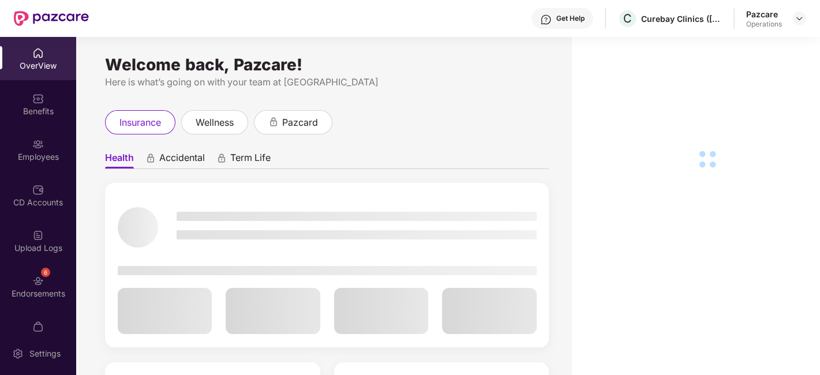
scroll to position [24, 0]
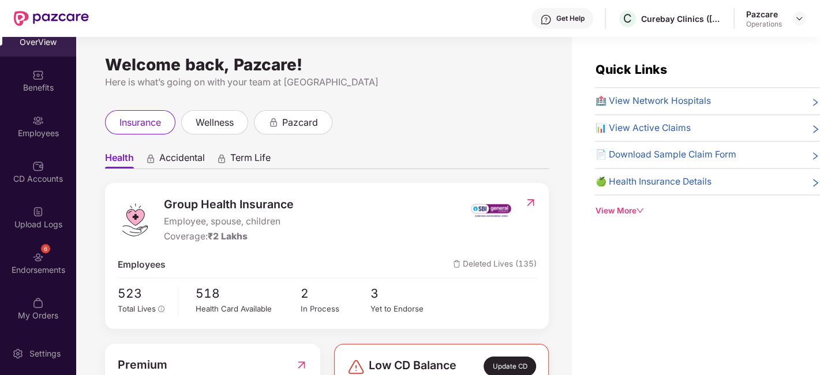
click at [21, 251] on div "6 Endorsements" at bounding box center [38, 262] width 76 height 43
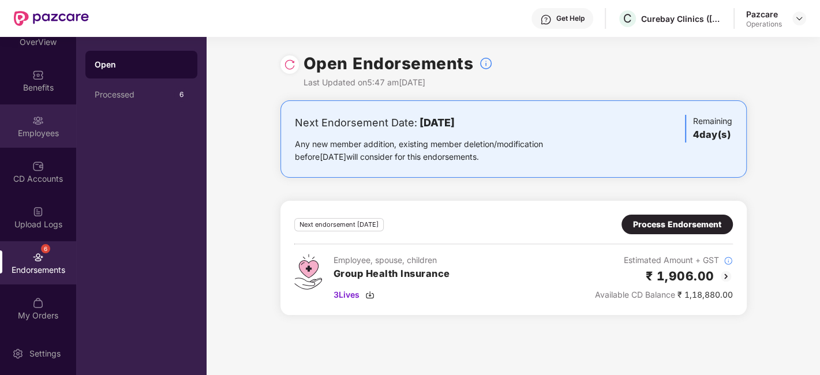
click at [40, 120] on img at bounding box center [38, 121] width 12 height 12
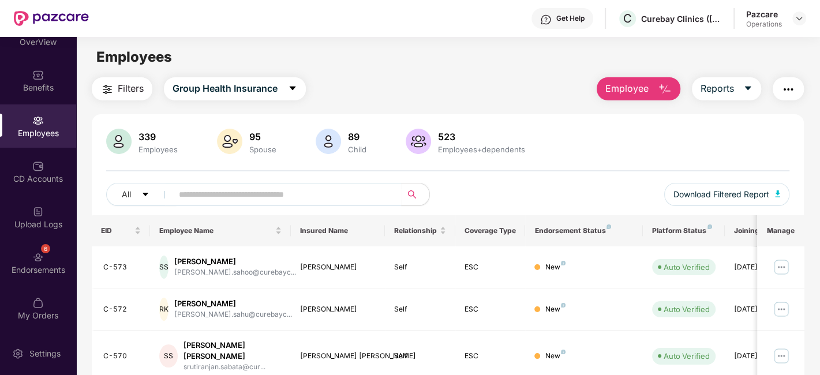
click at [111, 94] on img "button" at bounding box center [107, 90] width 14 height 14
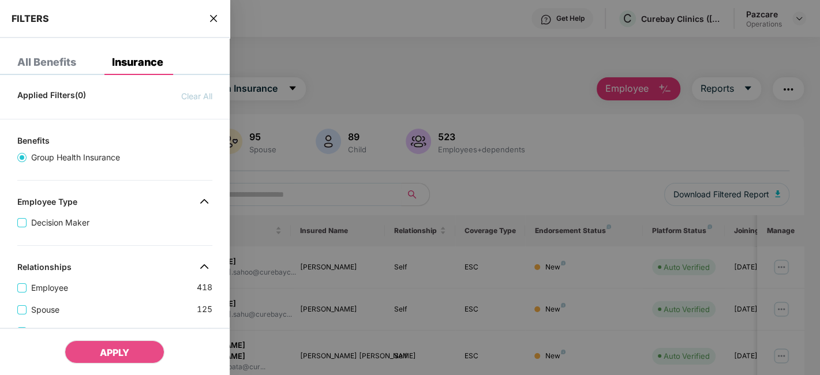
scroll to position [358, 0]
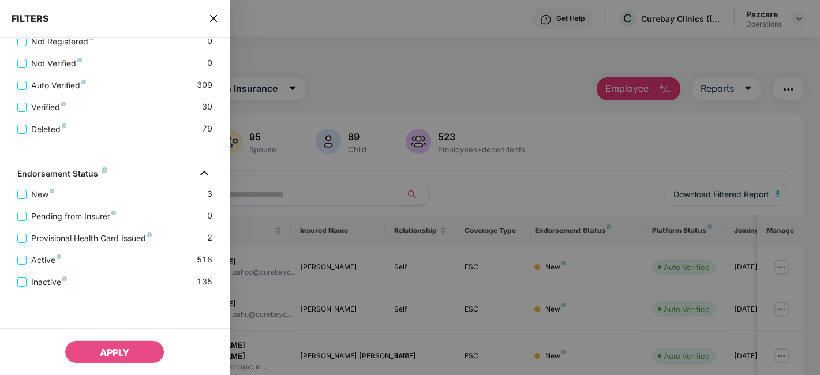
click at [212, 14] on icon "close" at bounding box center [213, 18] width 9 height 9
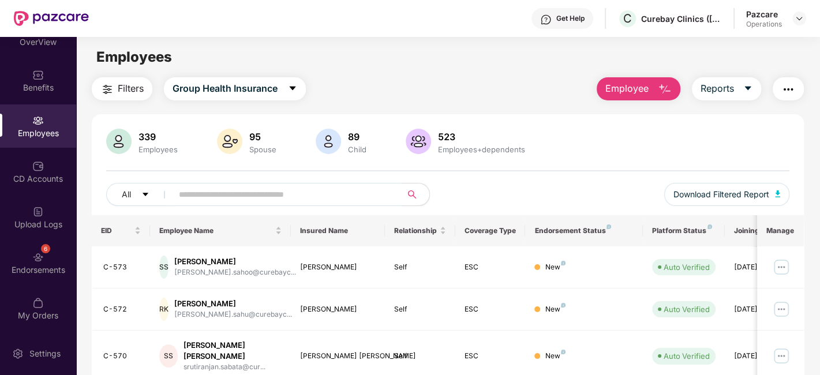
click at [341, 191] on input "text" at bounding box center [282, 194] width 207 height 17
paste input "*****"
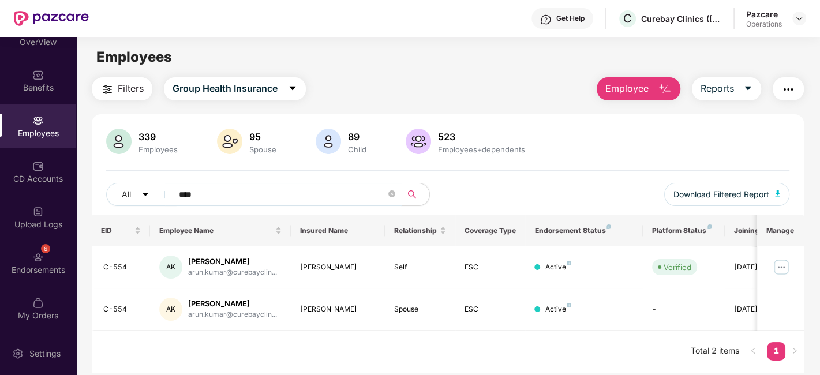
type input "*****"
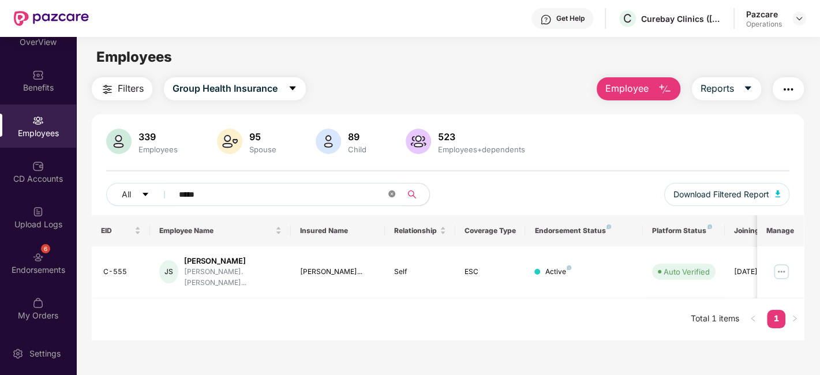
click at [390, 195] on icon "close-circle" at bounding box center [392, 194] width 7 height 7
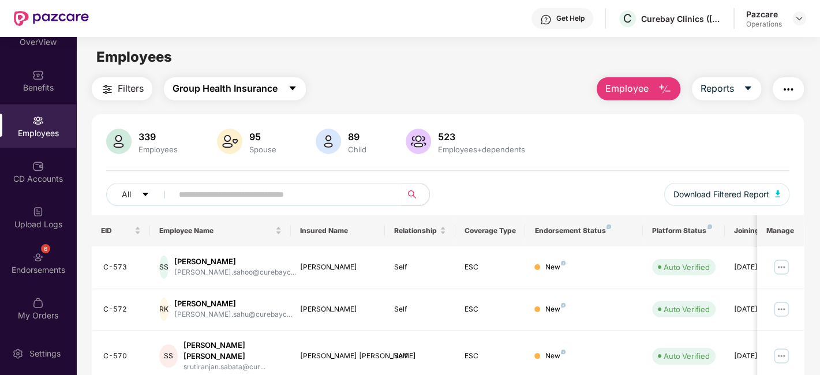
click at [193, 86] on span "Group Health Insurance" at bounding box center [225, 88] width 105 height 14
click at [375, 67] on div "Employees" at bounding box center [448, 57] width 744 height 22
click at [129, 88] on span "Filters" at bounding box center [131, 88] width 26 height 14
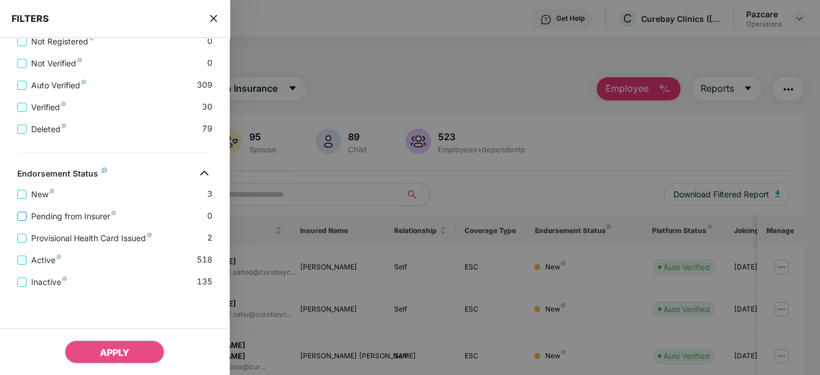
click at [87, 210] on span "Pending from Insurer" at bounding box center [74, 216] width 94 height 13
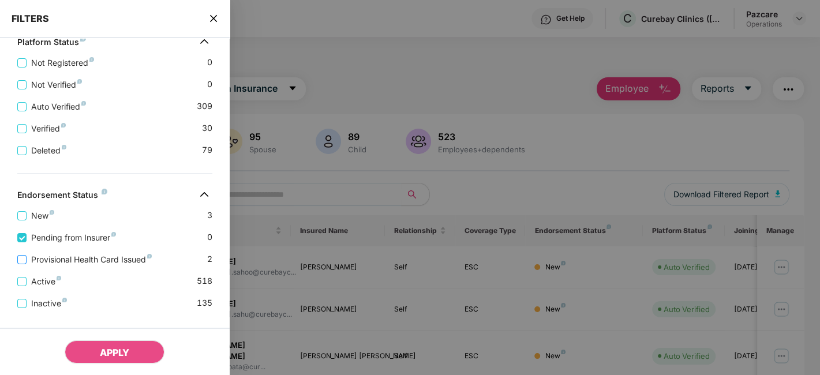
click at [79, 260] on span "Provisional Health Card Issued" at bounding box center [92, 259] width 130 height 13
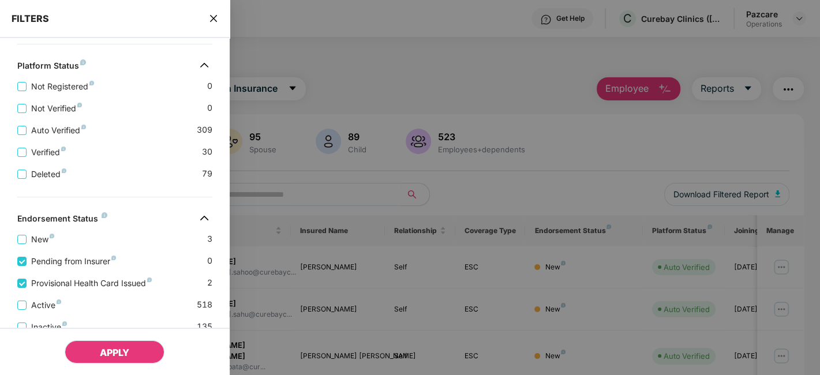
click at [116, 348] on span "APPLY" at bounding box center [114, 353] width 29 height 12
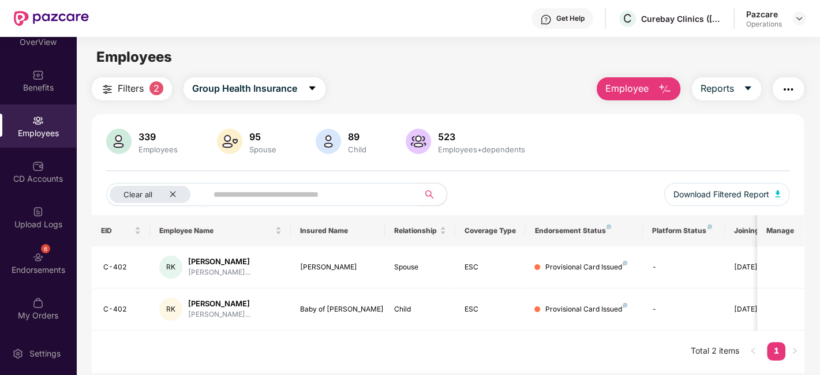
scroll to position [36, 0]
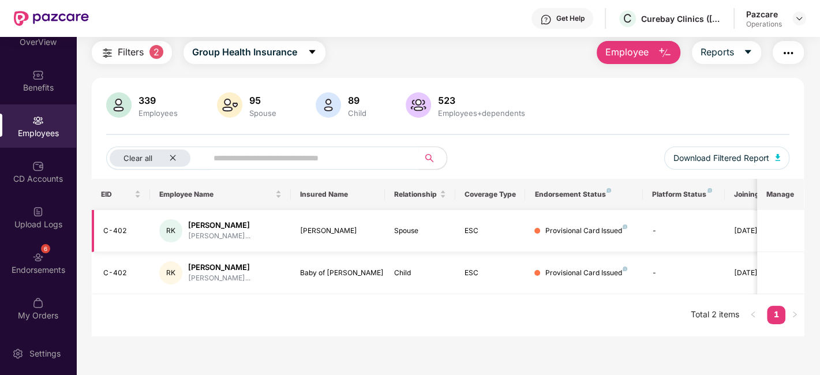
click at [117, 235] on div "C-402" at bounding box center [122, 231] width 38 height 11
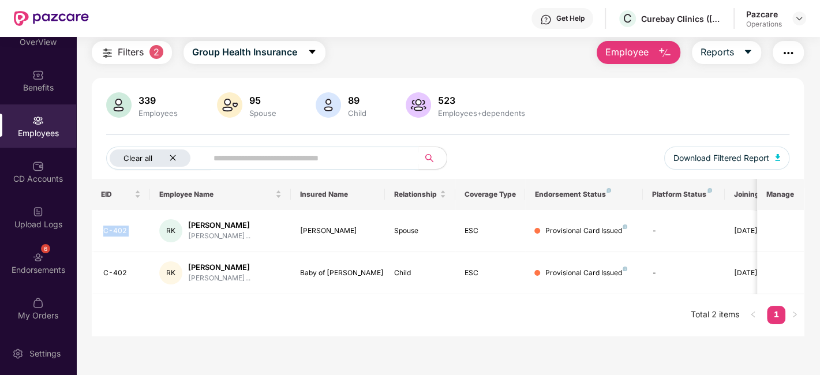
click at [174, 155] on icon "close" at bounding box center [173, 158] width 6 height 6
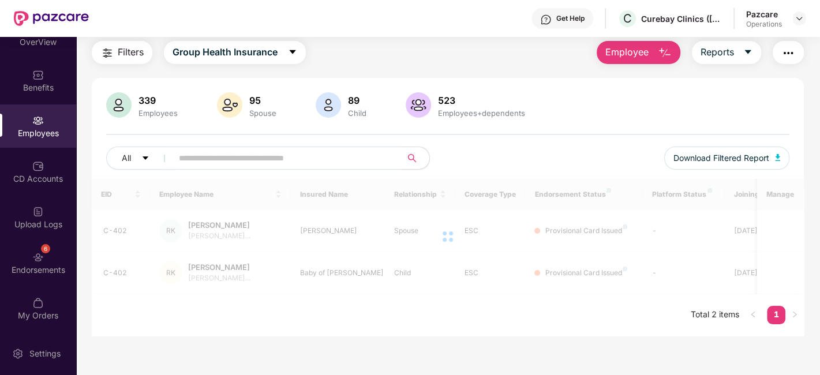
scroll to position [0, 0]
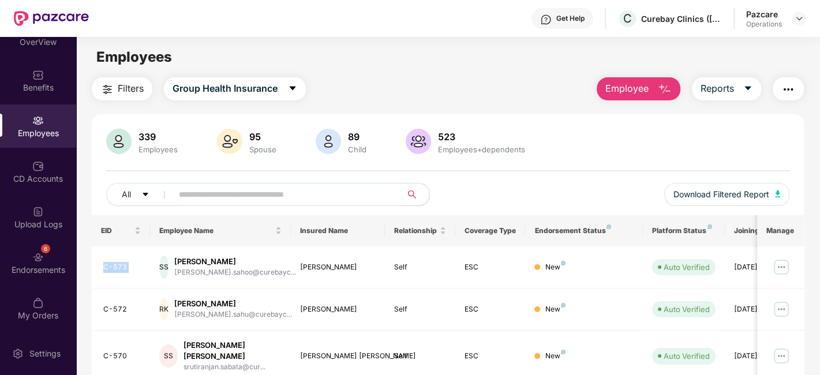
click at [135, 95] on span "Filters" at bounding box center [131, 88] width 26 height 14
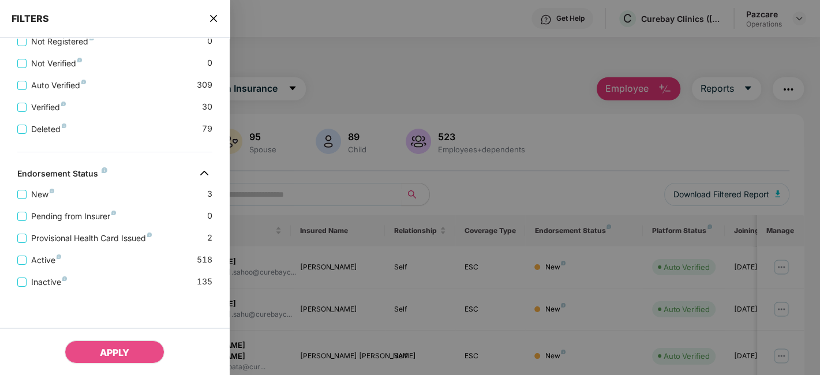
click at [212, 20] on icon "close" at bounding box center [213, 18] width 9 height 9
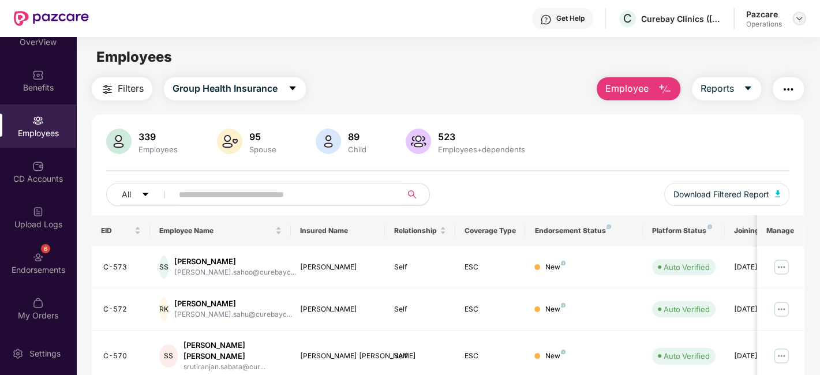
click at [800, 22] on img at bounding box center [799, 18] width 9 height 9
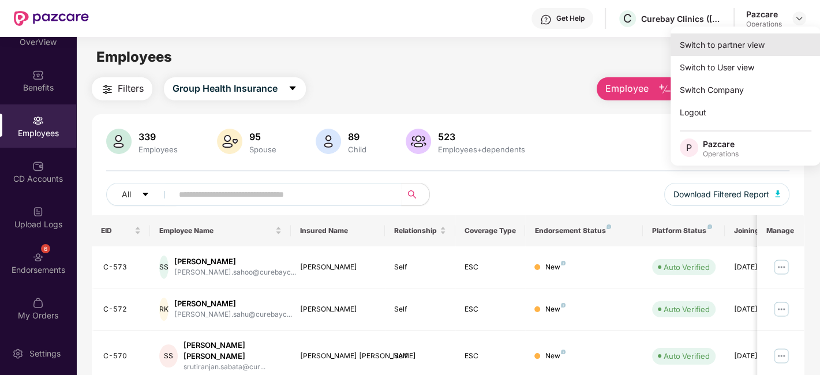
click at [737, 44] on div "Switch to partner view" at bounding box center [746, 44] width 150 height 23
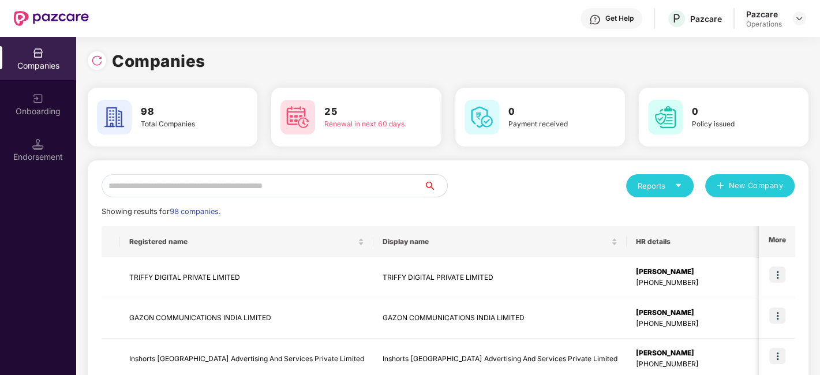
click at [202, 184] on input "text" at bounding box center [263, 185] width 323 height 23
paste input "**********"
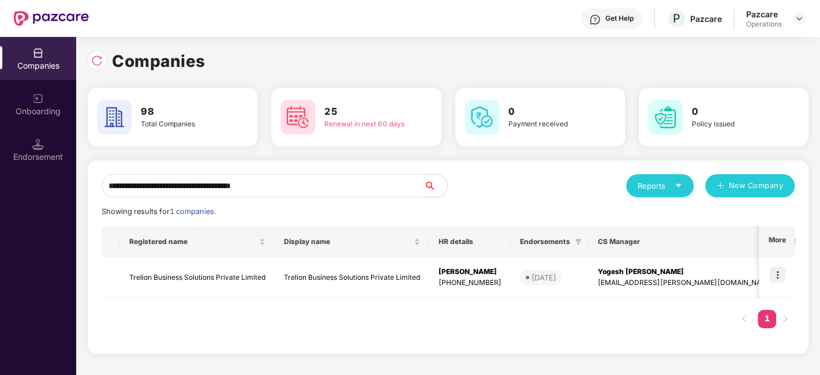
type input "**********"
click at [212, 281] on td "Trelion Business Solutions Private Limited" at bounding box center [197, 278] width 155 height 41
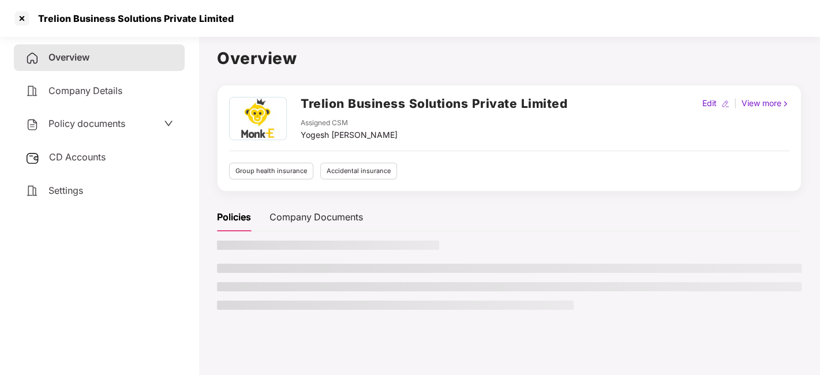
click at [90, 154] on span "CD Accounts" at bounding box center [77, 157] width 57 height 12
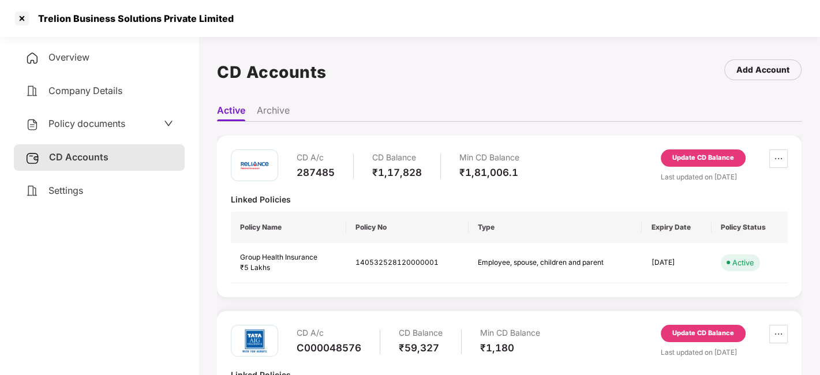
click at [94, 127] on span "Policy documents" at bounding box center [86, 124] width 77 height 12
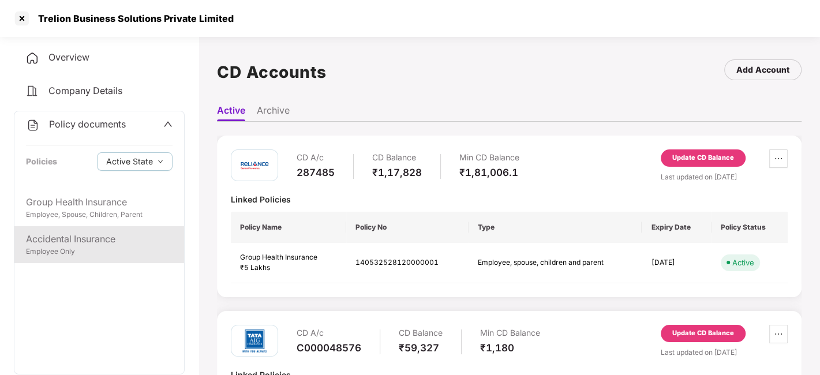
click at [80, 245] on div "Accidental Insurance" at bounding box center [99, 239] width 147 height 14
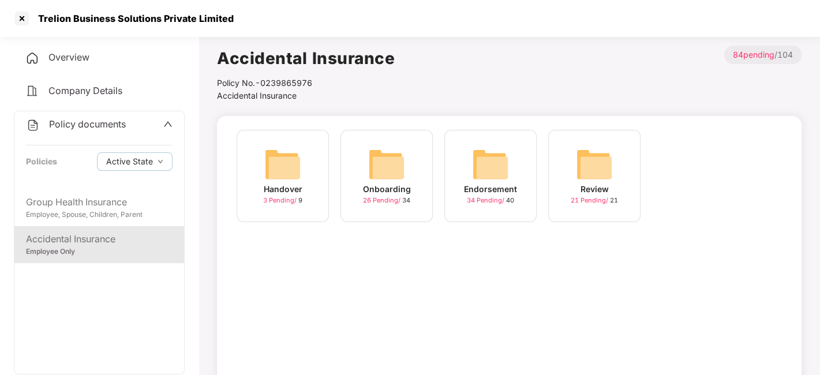
click at [475, 164] on img at bounding box center [490, 164] width 37 height 37
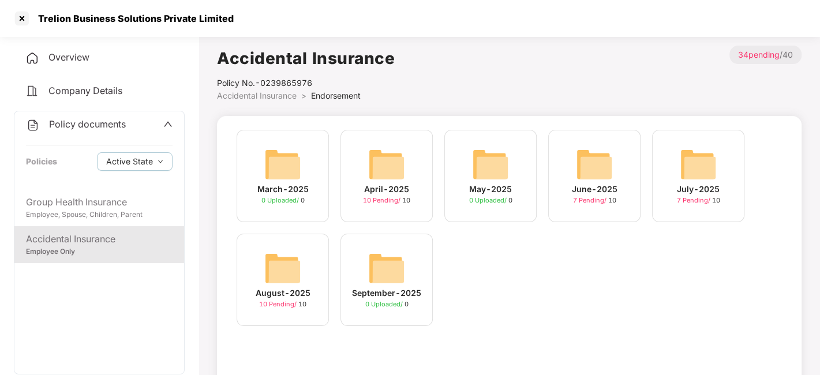
scroll to position [72, 0]
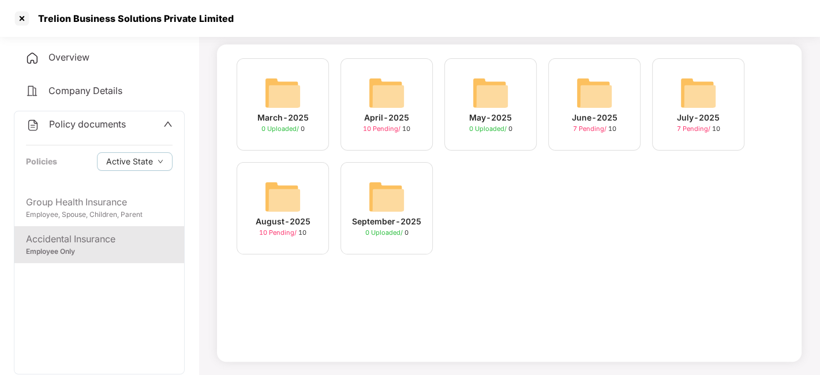
click at [287, 193] on img at bounding box center [282, 196] width 37 height 37
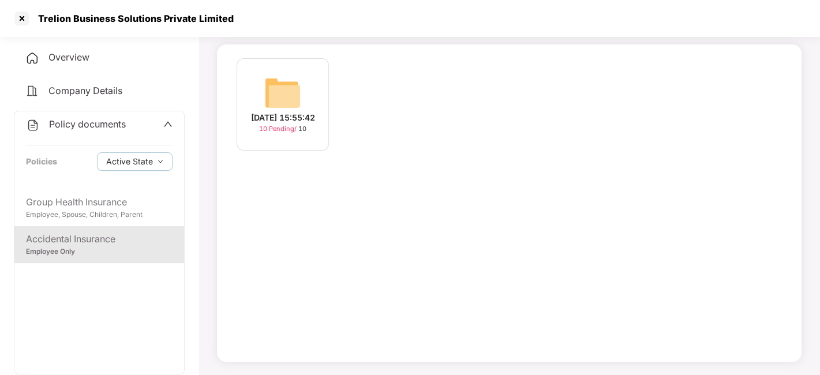
click at [274, 111] on div "[DATE] 15:55:42" at bounding box center [283, 117] width 64 height 13
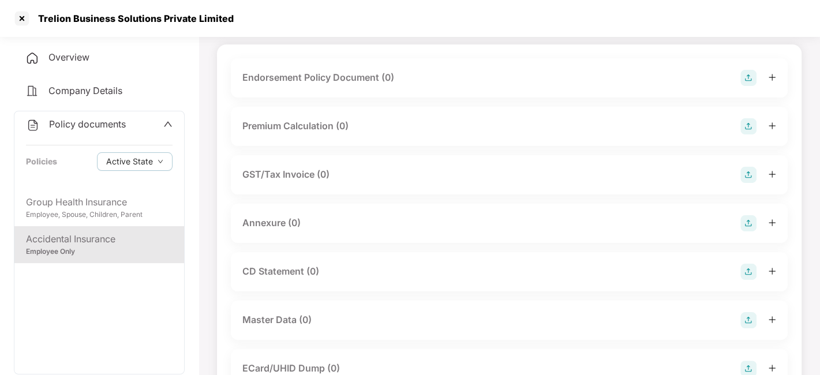
scroll to position [0, 0]
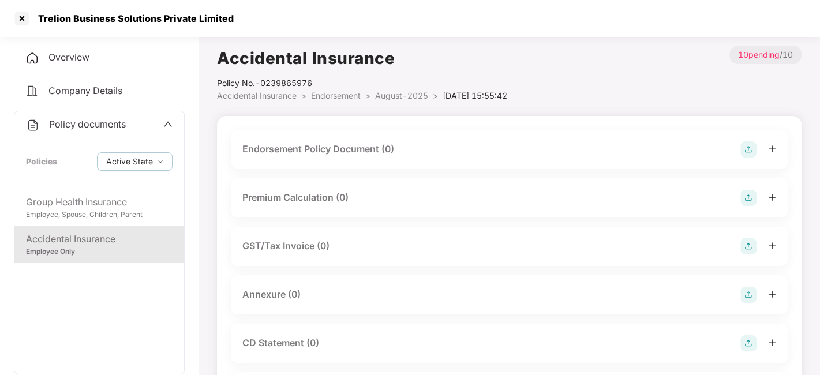
click at [749, 151] on img at bounding box center [749, 149] width 16 height 16
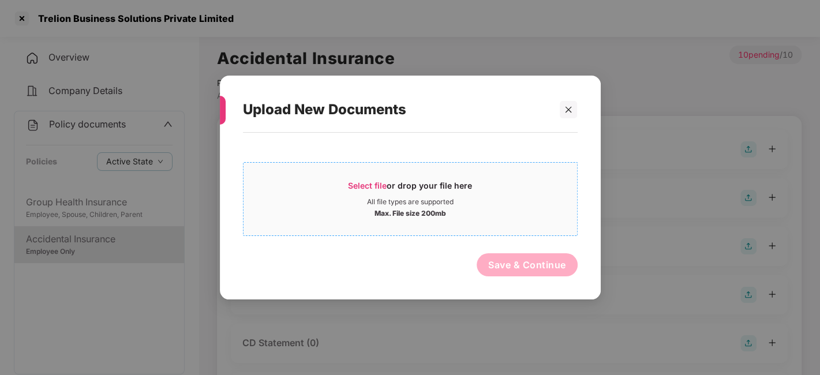
click at [435, 190] on div "Select file or drop your file here" at bounding box center [410, 188] width 124 height 17
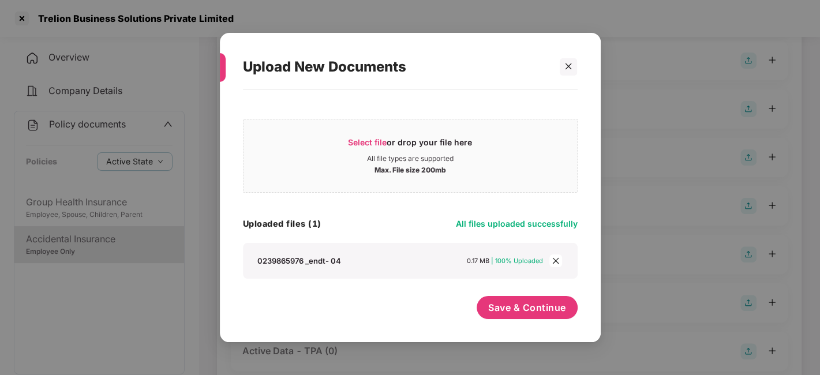
scroll to position [197, 0]
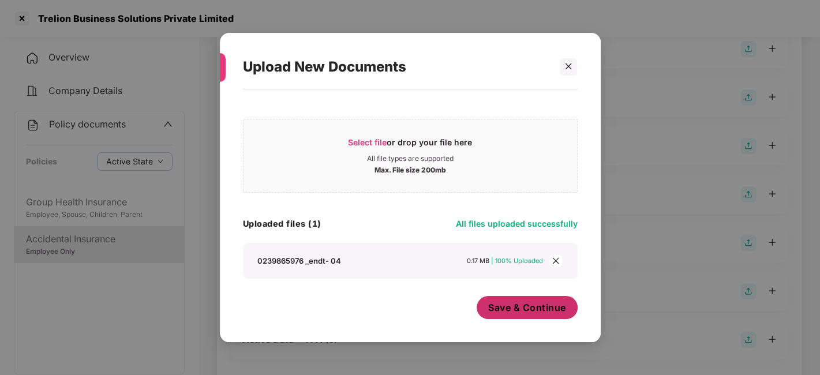
click at [499, 296] on button "Save & Continue" at bounding box center [527, 307] width 101 height 23
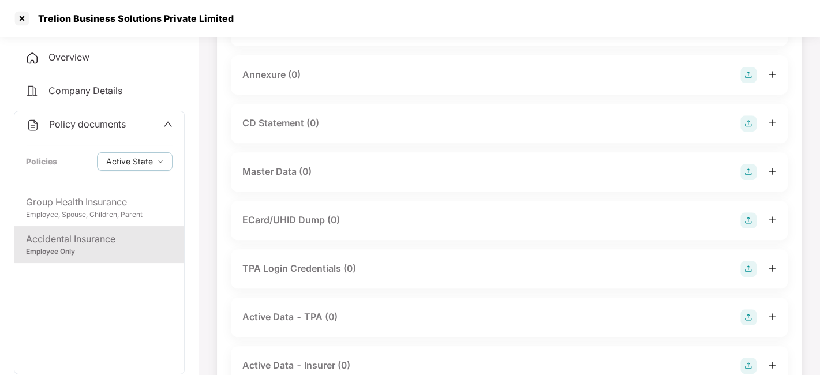
scroll to position [293, 0]
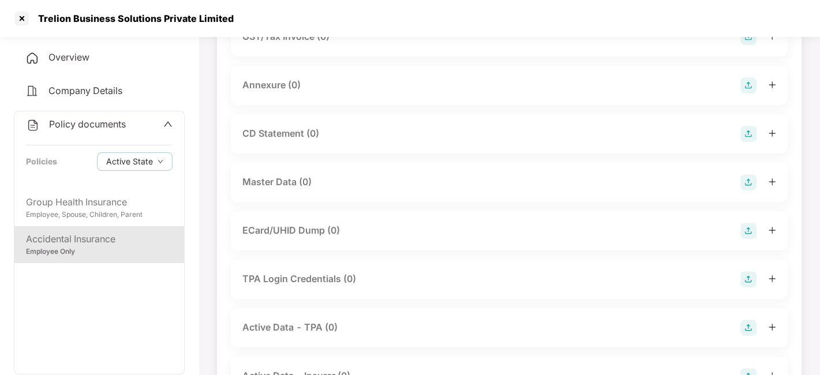
click at [747, 94] on img at bounding box center [749, 85] width 16 height 16
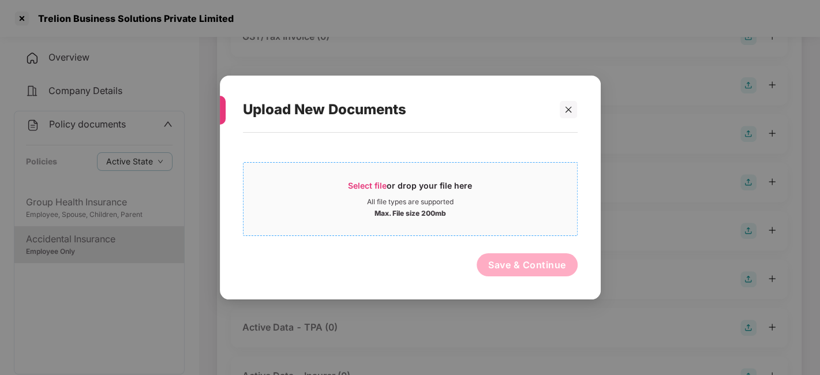
click at [566, 180] on div "Select file or drop your file here" at bounding box center [411, 188] width 334 height 17
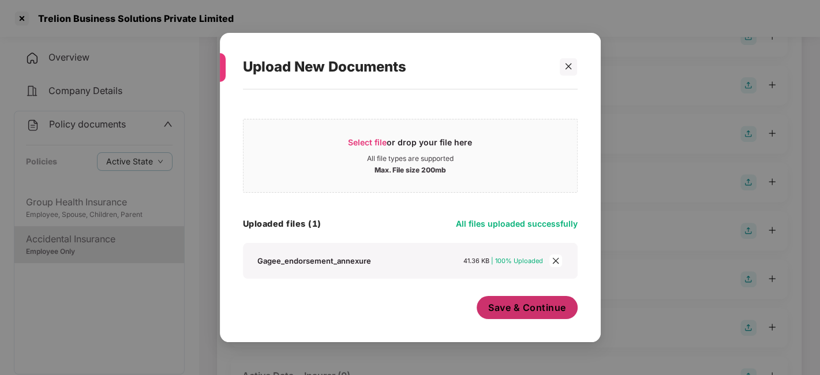
click at [529, 303] on span "Save & Continue" at bounding box center [527, 307] width 78 height 13
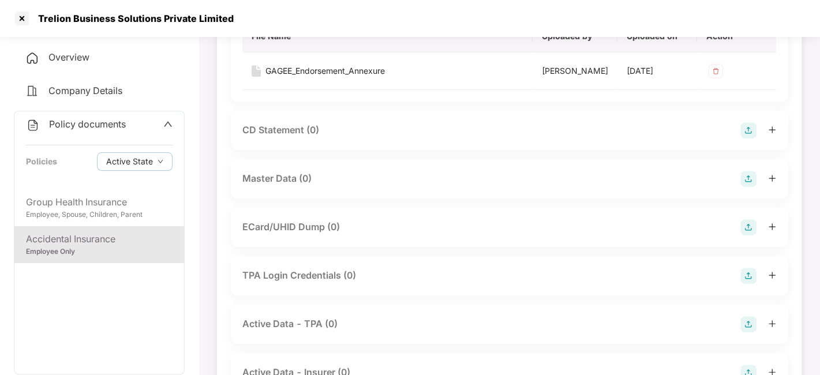
scroll to position [380, 0]
click at [745, 186] on img at bounding box center [749, 178] width 16 height 16
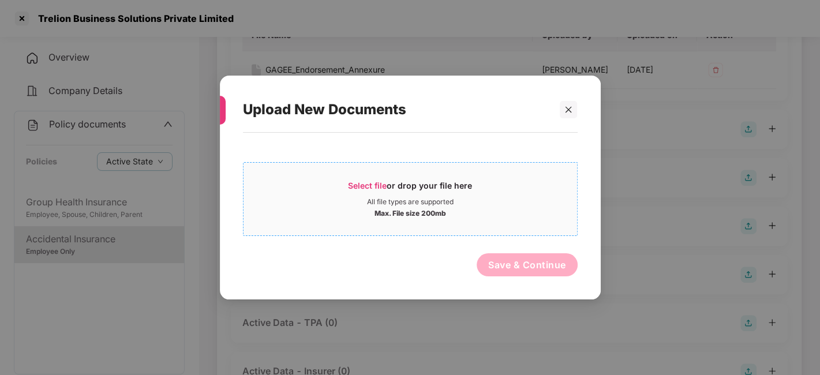
click at [532, 213] on div "Max. File size 200mb" at bounding box center [411, 213] width 334 height 12
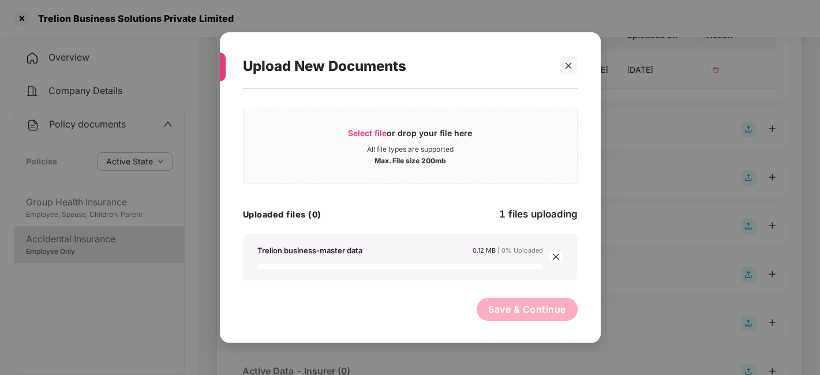
scroll to position [0, 0]
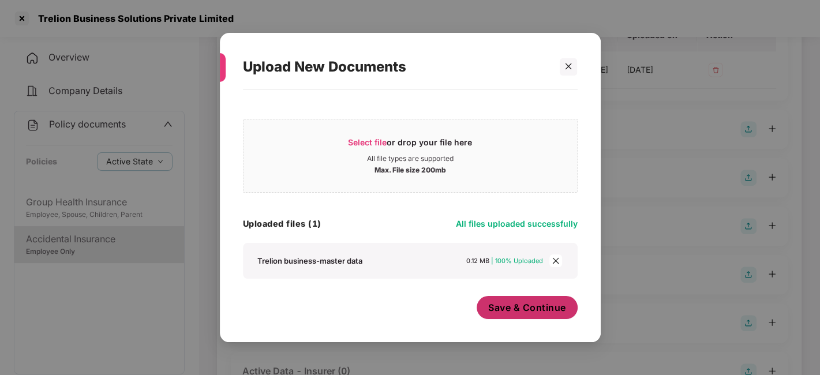
click at [533, 310] on span "Save & Continue" at bounding box center [527, 307] width 78 height 13
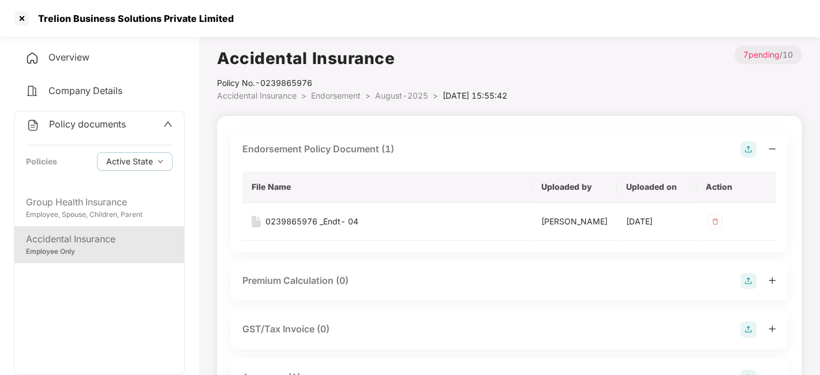
click at [398, 100] on span "August-2025" at bounding box center [401, 96] width 53 height 10
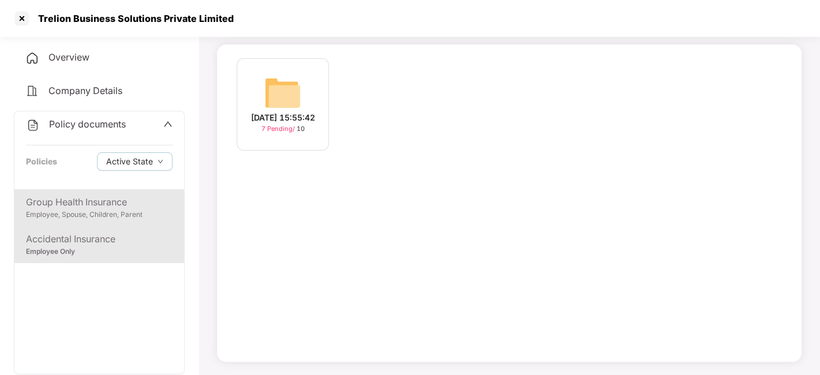
click at [83, 202] on div "Group Health Insurance" at bounding box center [99, 202] width 147 height 14
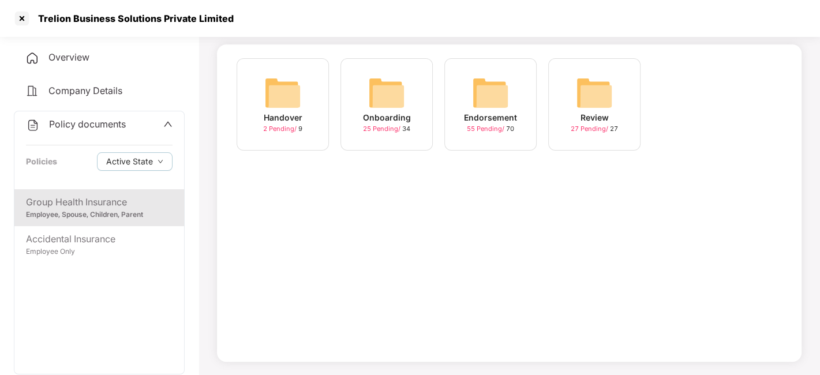
click at [486, 100] on img at bounding box center [490, 92] width 37 height 37
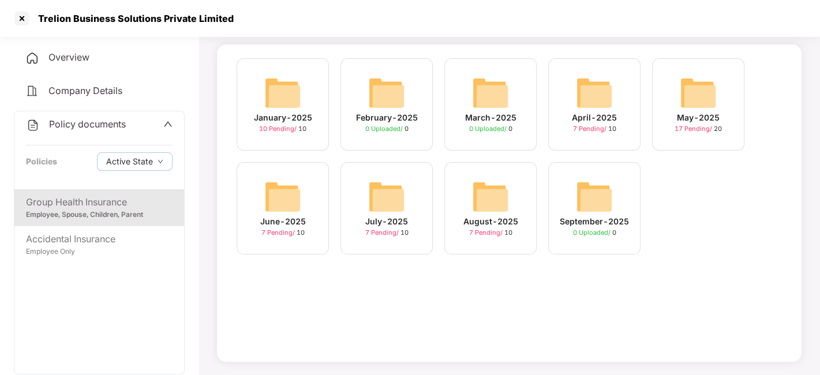
click at [86, 132] on div "Policy documents Policies Active State" at bounding box center [99, 150] width 170 height 78
click at [100, 120] on span "Policy documents" at bounding box center [87, 124] width 77 height 12
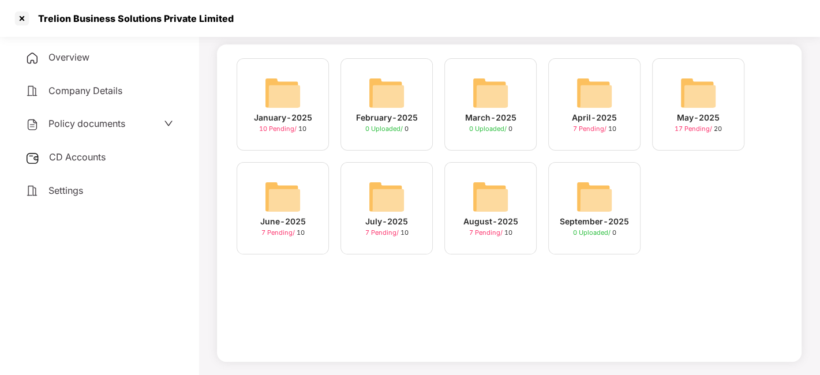
click at [81, 153] on span "CD Accounts" at bounding box center [77, 157] width 57 height 12
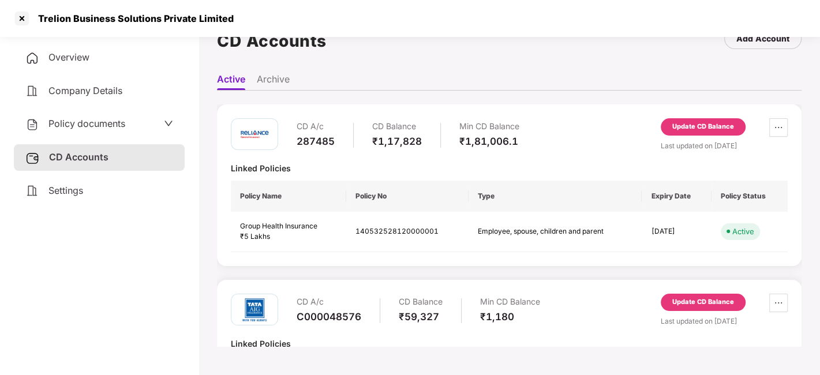
scroll to position [107, 0]
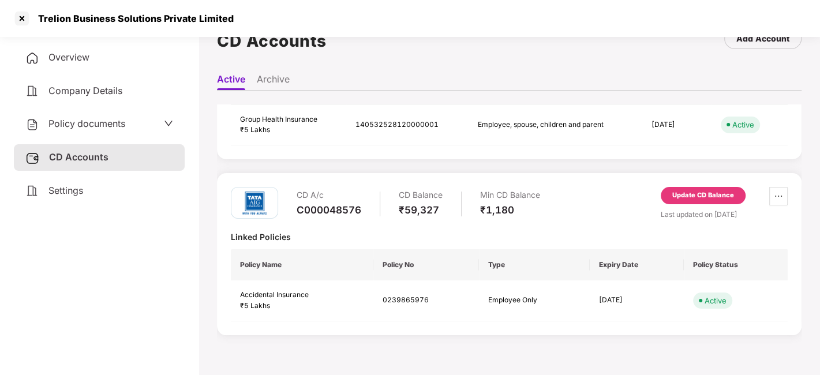
click at [711, 193] on div "Update CD Balance" at bounding box center [704, 196] width 62 height 10
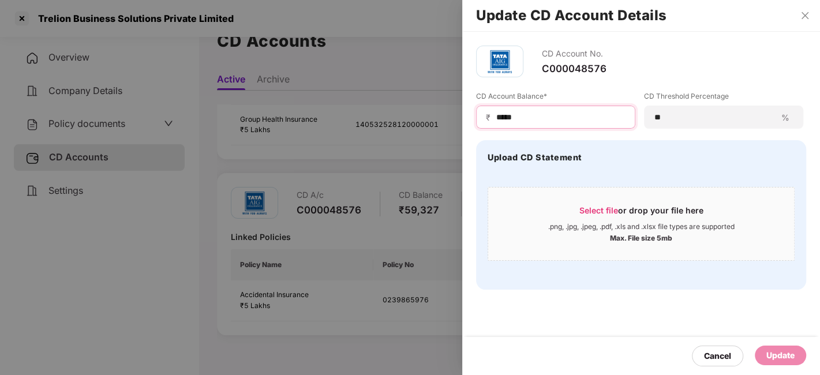
click at [524, 114] on input "*****" at bounding box center [560, 117] width 130 height 12
type input "*****"
click at [785, 360] on div "Update" at bounding box center [781, 355] width 28 height 13
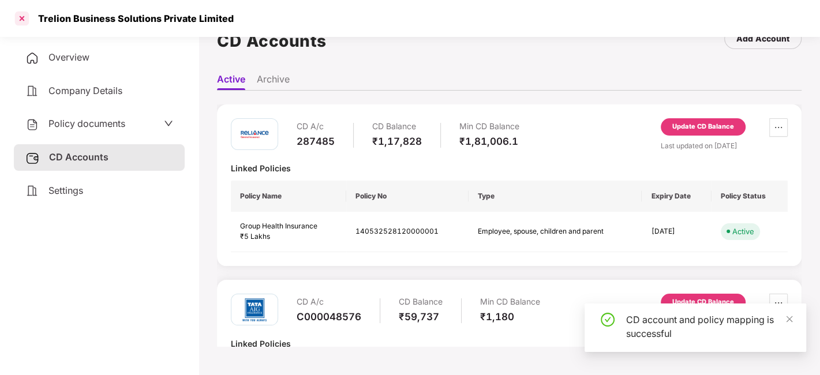
click at [23, 14] on div at bounding box center [22, 18] width 18 height 18
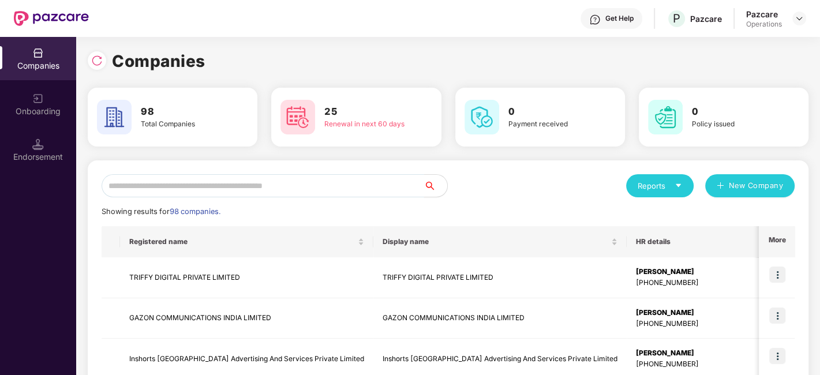
click at [223, 185] on input "text" at bounding box center [263, 185] width 323 height 23
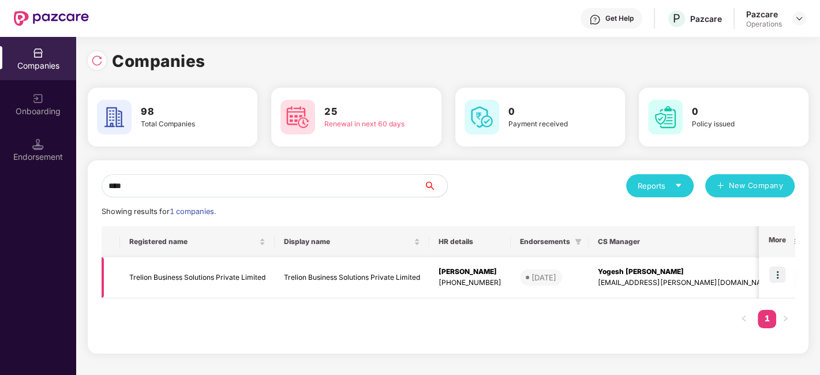
type input "****"
click at [777, 278] on img at bounding box center [778, 275] width 16 height 16
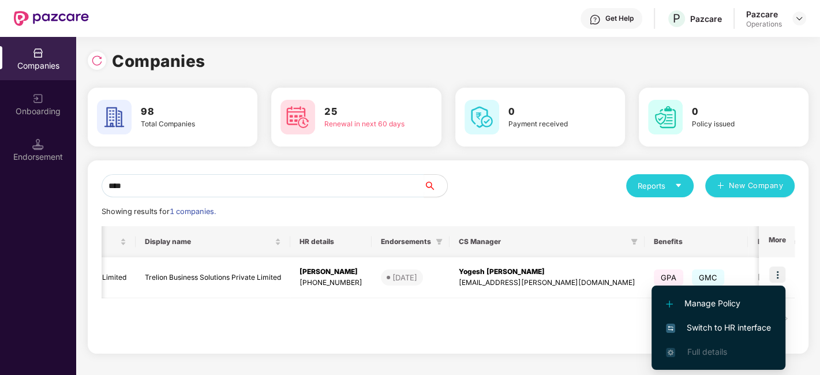
scroll to position [0, 140]
click at [710, 327] on span "Switch to HR interface" at bounding box center [718, 328] width 105 height 13
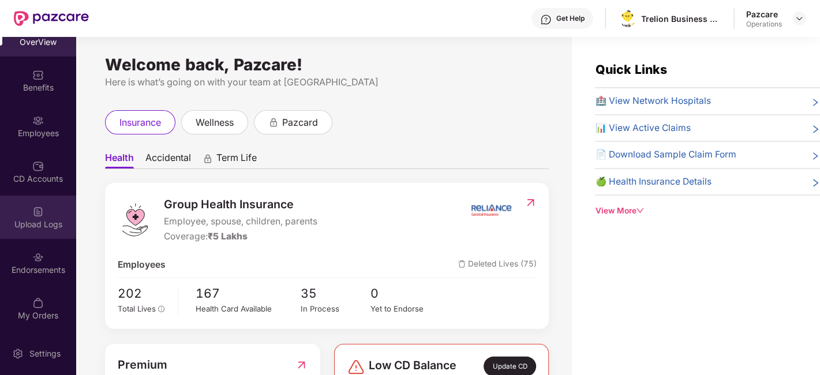
scroll to position [0, 0]
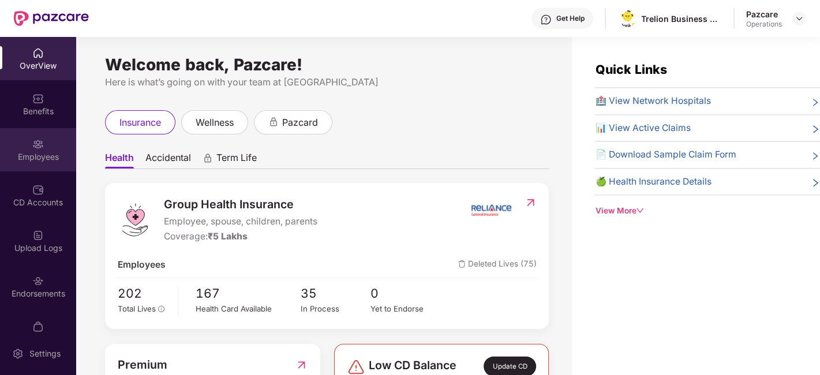
click at [32, 159] on div "Employees" at bounding box center [38, 157] width 76 height 12
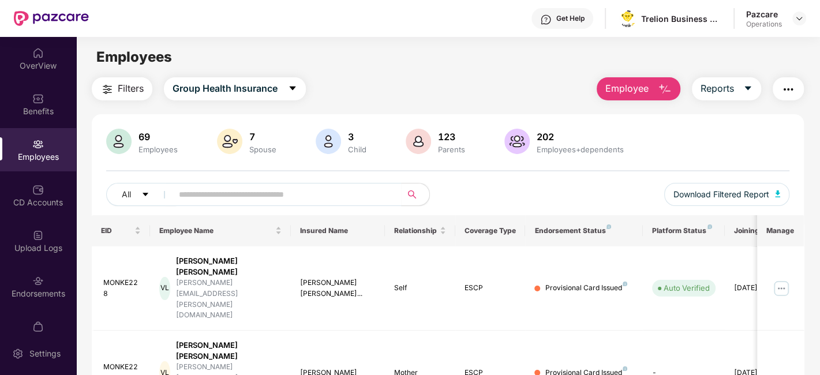
click at [139, 98] on button "Filters" at bounding box center [122, 88] width 61 height 23
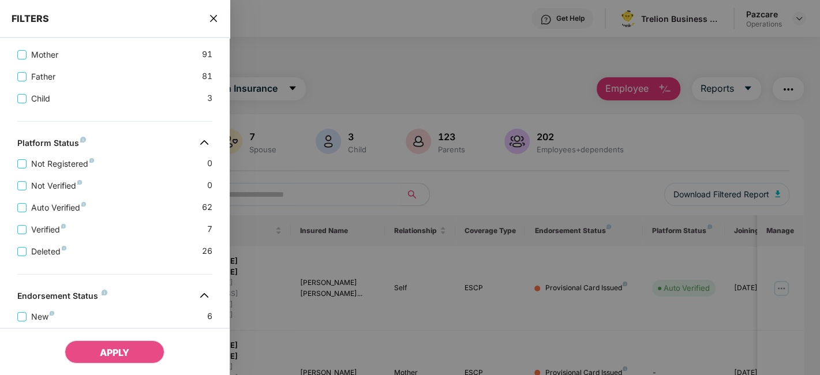
scroll to position [420, 0]
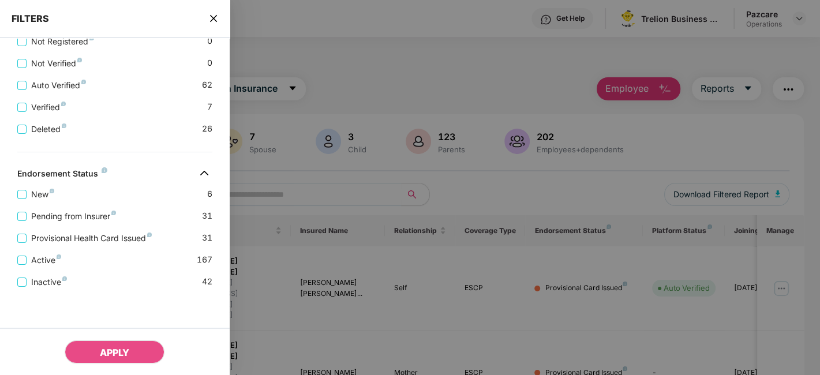
click at [215, 18] on icon "close" at bounding box center [213, 18] width 9 height 9
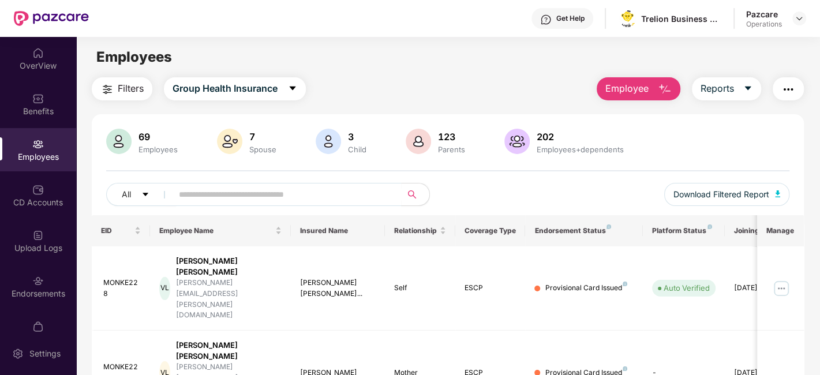
click at [782, 87] on img "button" at bounding box center [789, 90] width 14 height 14
click at [518, 185] on div "All Download Filtered Report" at bounding box center [448, 199] width 684 height 32
click at [290, 95] on button "Group Health Insurance" at bounding box center [235, 88] width 142 height 23
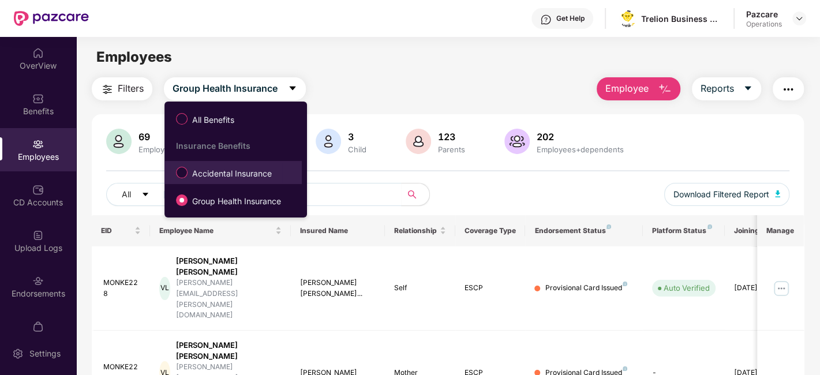
click at [204, 170] on span "Accidental Insurance" at bounding box center [232, 173] width 89 height 13
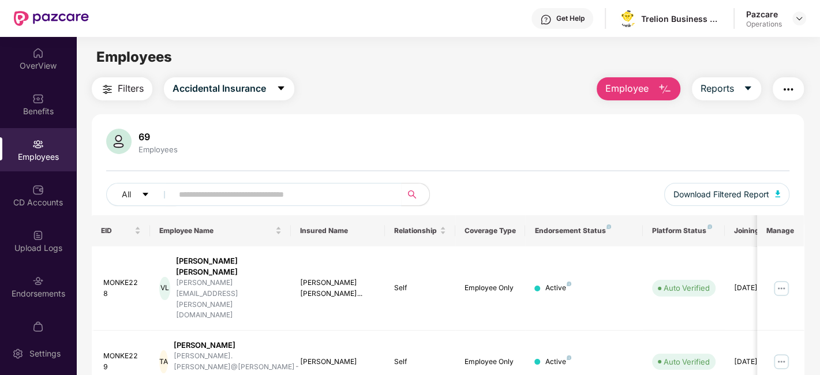
click at [138, 88] on span "Filters" at bounding box center [131, 88] width 26 height 14
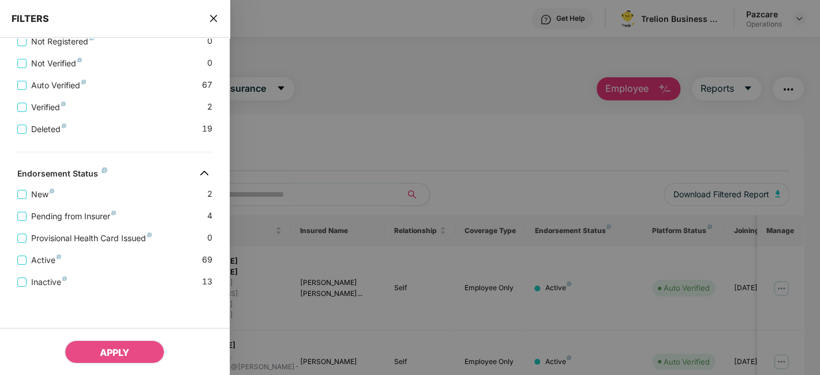
scroll to position [331, 0]
click at [212, 23] on icon "close" at bounding box center [213, 18] width 9 height 9
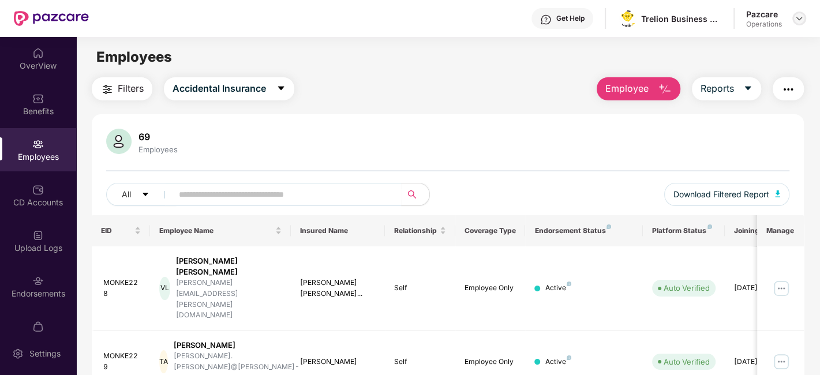
click at [800, 16] on img at bounding box center [799, 18] width 9 height 9
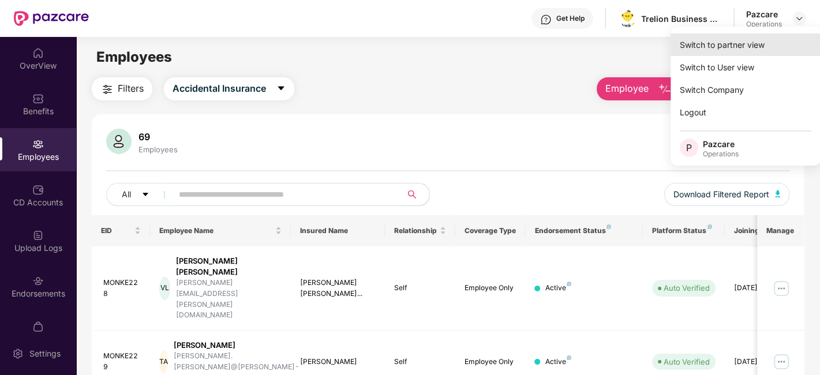
click at [734, 42] on div "Switch to partner view" at bounding box center [746, 44] width 150 height 23
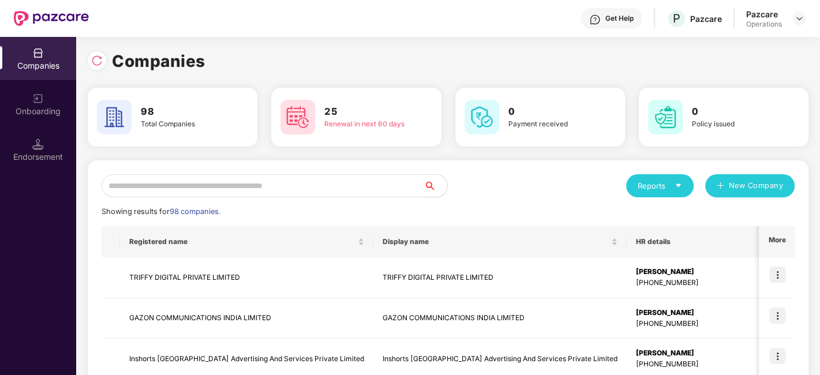
click at [378, 182] on input "text" at bounding box center [263, 185] width 323 height 23
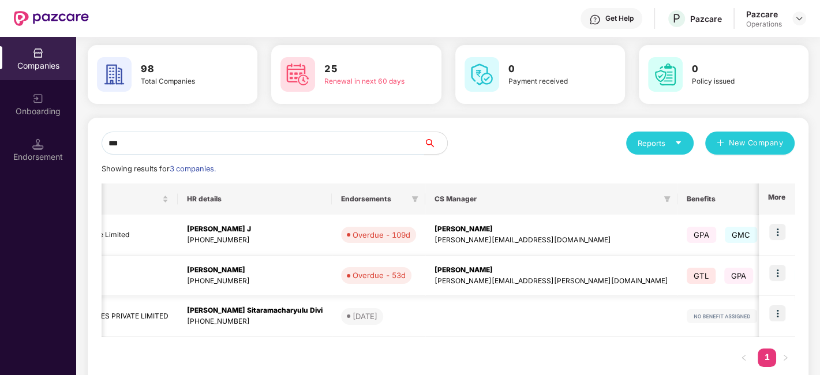
scroll to position [0, 277]
type input "***"
click at [780, 270] on img at bounding box center [778, 273] width 16 height 16
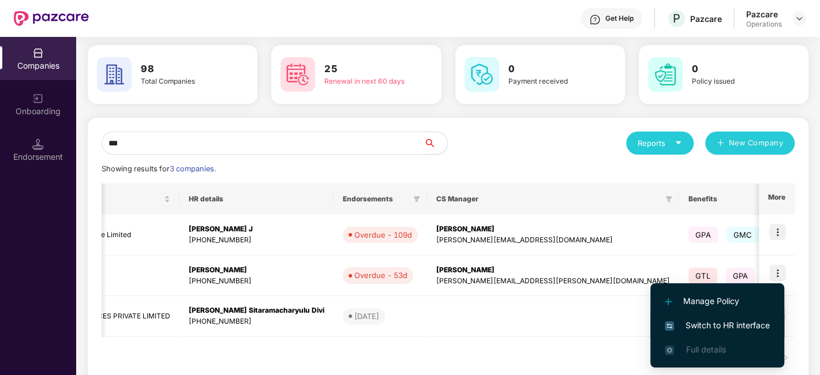
click at [722, 319] on span "Switch to HR interface" at bounding box center [717, 325] width 105 height 13
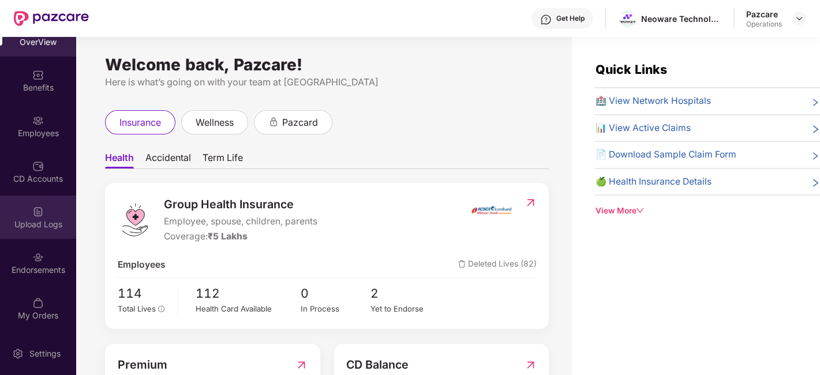
scroll to position [36, 0]
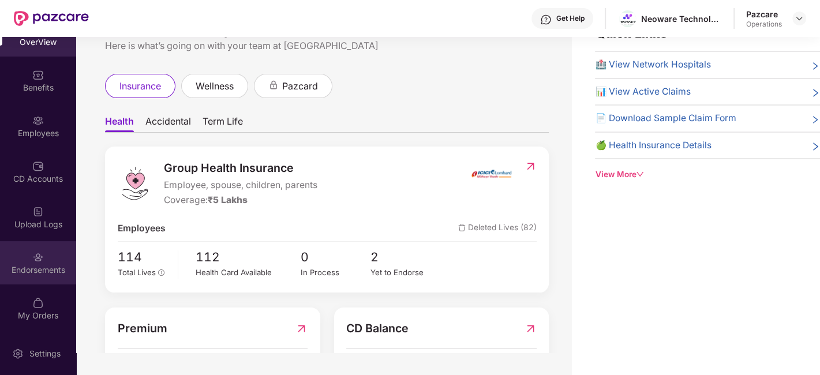
click at [35, 248] on div "Endorsements" at bounding box center [38, 262] width 76 height 43
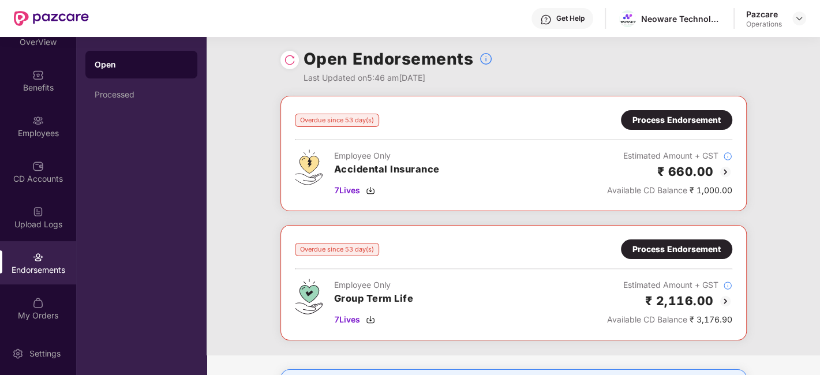
scroll to position [0, 0]
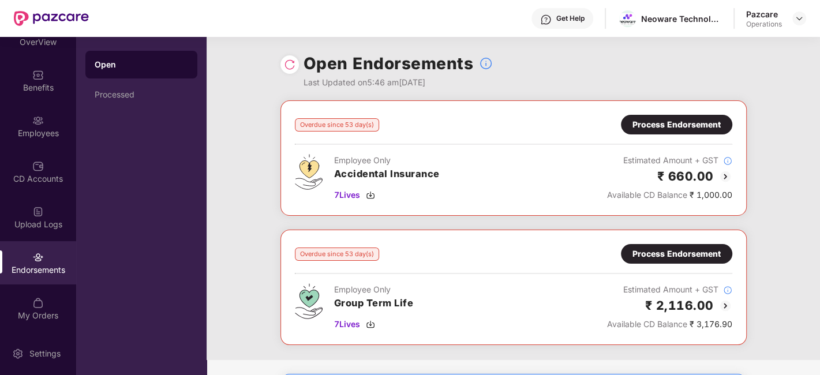
click at [680, 251] on div "Process Endorsement" at bounding box center [677, 254] width 88 height 13
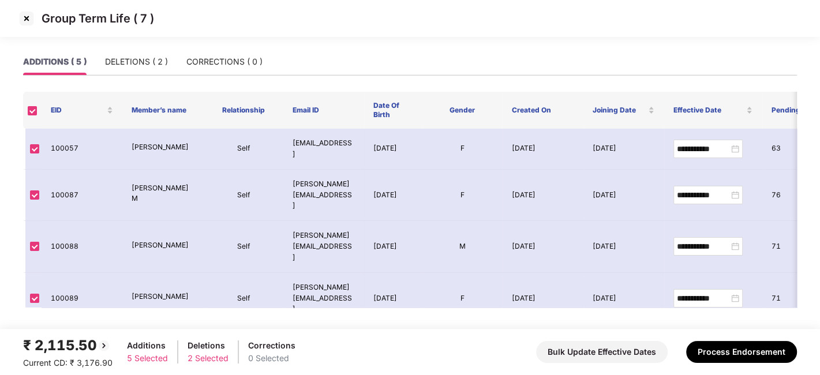
click at [26, 15] on img at bounding box center [26, 18] width 18 height 18
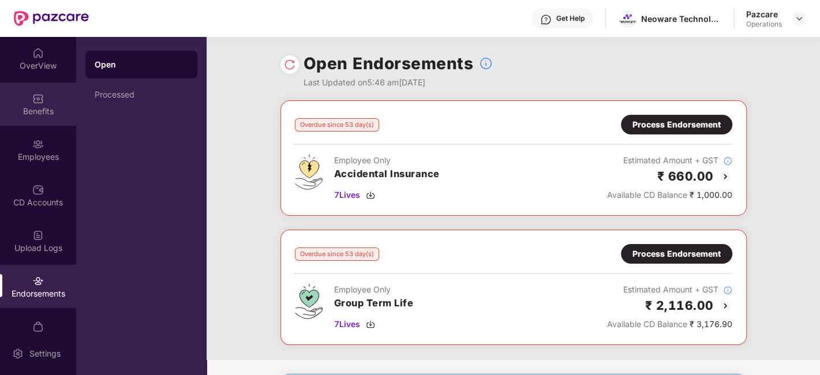
click at [29, 103] on div "Benefits" at bounding box center [38, 104] width 76 height 43
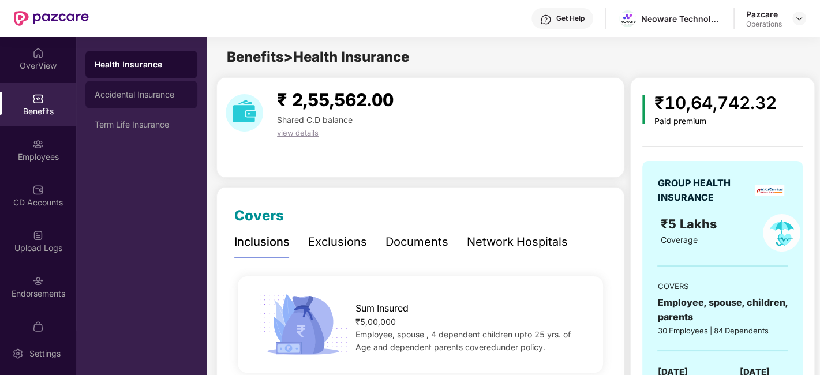
click at [119, 92] on div "Accidental Insurance" at bounding box center [142, 94] width 94 height 9
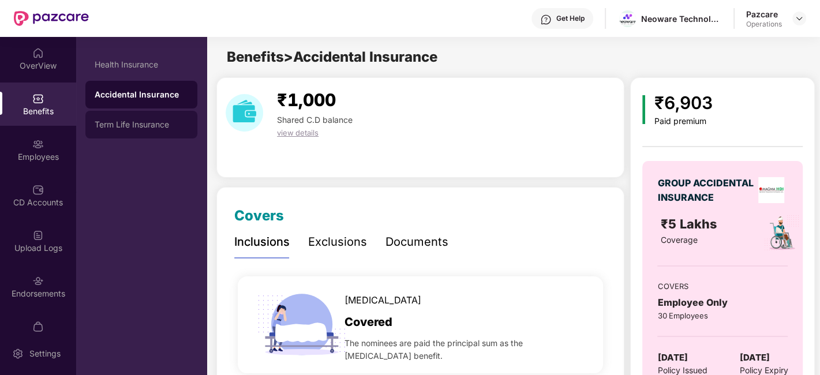
click at [129, 123] on div "Term Life Insurance" at bounding box center [142, 124] width 94 height 9
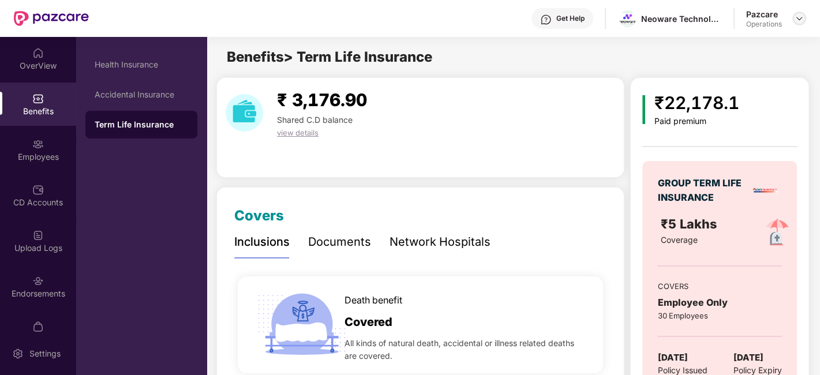
click at [798, 16] on img at bounding box center [799, 18] width 9 height 9
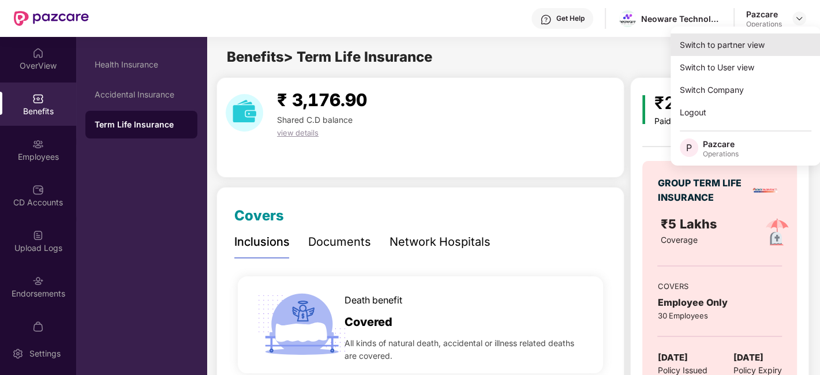
click at [733, 42] on div "Switch to partner view" at bounding box center [746, 44] width 150 height 23
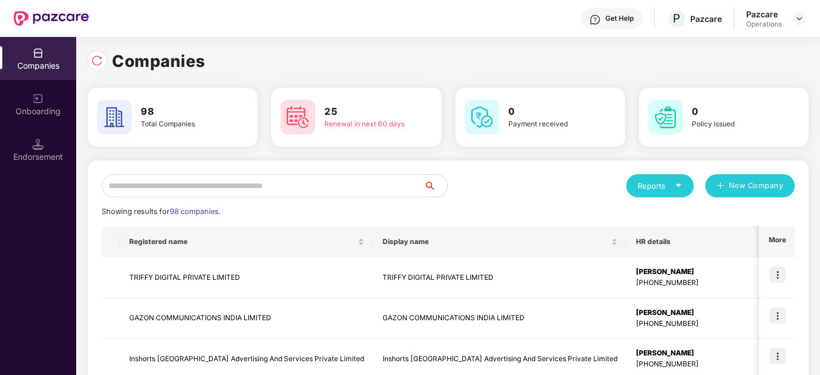
click at [389, 189] on input "text" at bounding box center [263, 185] width 323 height 23
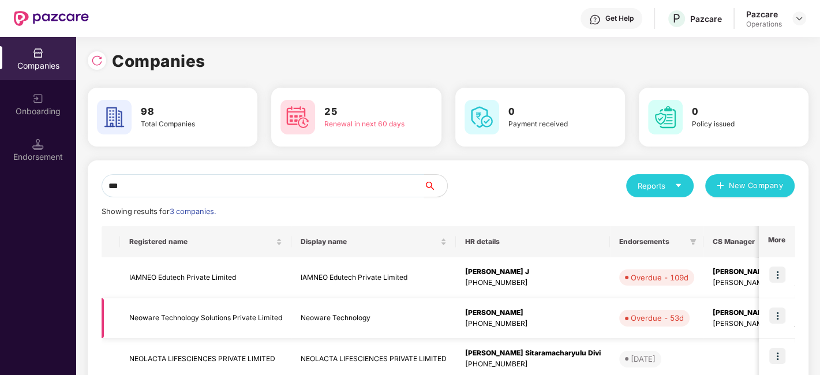
type input "***"
click at [232, 323] on td "Neoware Technology Solutions Private Limited" at bounding box center [205, 318] width 171 height 41
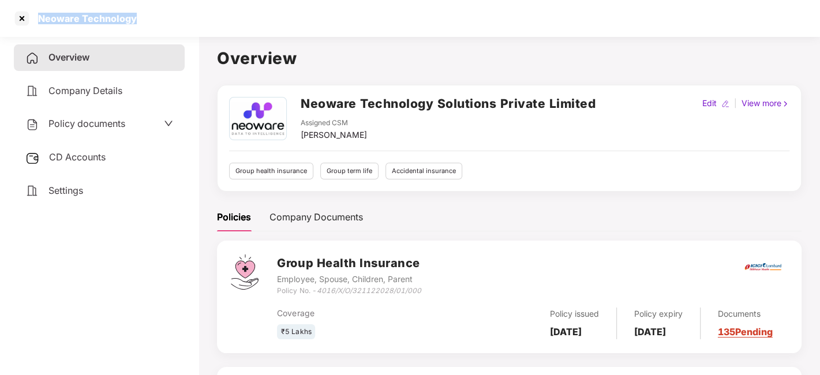
drag, startPoint x: 36, startPoint y: 18, endPoint x: 143, endPoint y: 18, distance: 106.8
click at [143, 18] on div "Neoware Technology" at bounding box center [410, 18] width 820 height 37
click at [21, 17] on div at bounding box center [22, 18] width 18 height 18
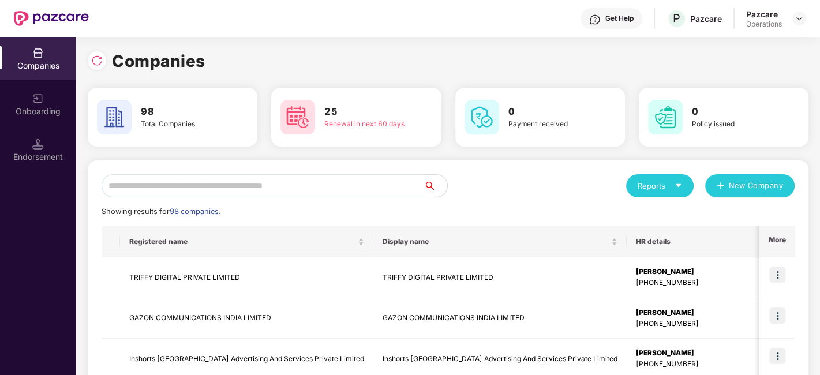
click at [304, 192] on input "text" at bounding box center [263, 185] width 323 height 23
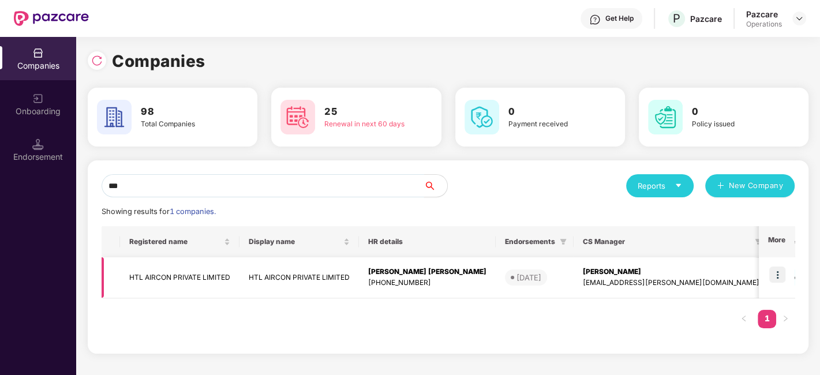
type input "***"
click at [779, 271] on img at bounding box center [778, 275] width 16 height 16
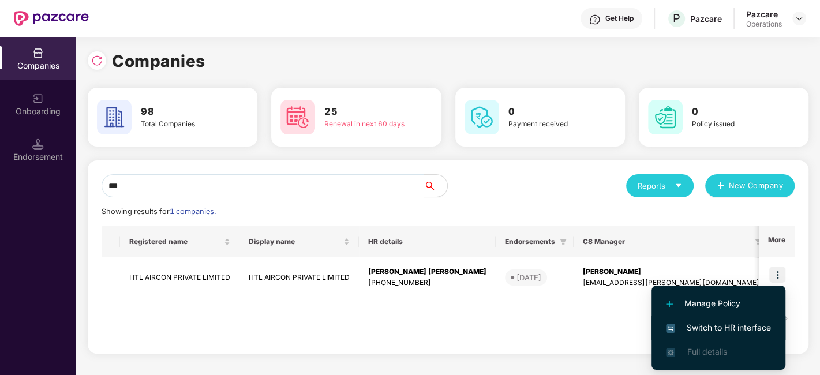
click at [716, 326] on span "Switch to HR interface" at bounding box center [718, 328] width 105 height 13
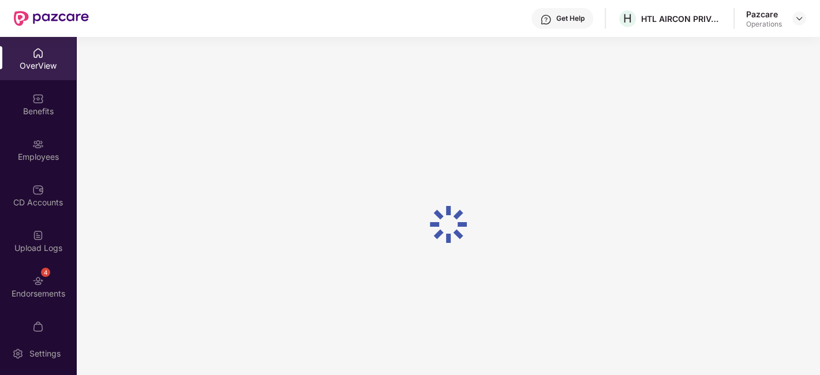
scroll to position [24, 0]
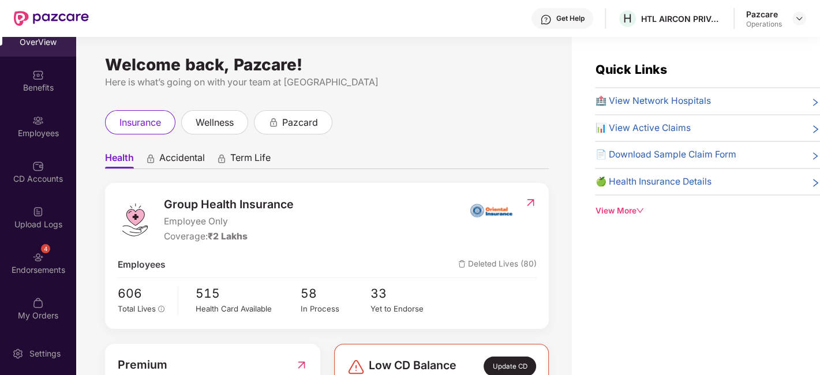
click at [21, 259] on div "4 Endorsements" at bounding box center [38, 262] width 76 height 43
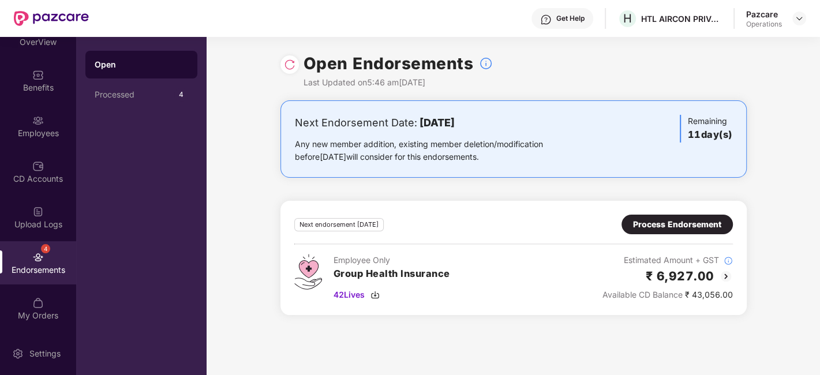
click at [670, 216] on div "Process Endorsement" at bounding box center [677, 225] width 111 height 20
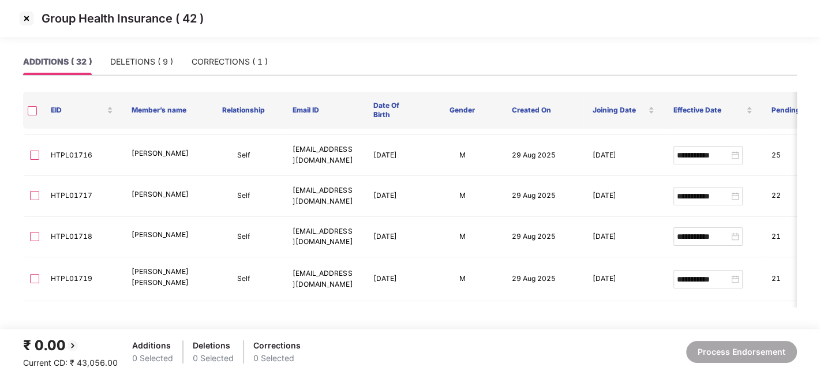
scroll to position [875, 0]
click at [25, 18] on img at bounding box center [26, 18] width 18 height 18
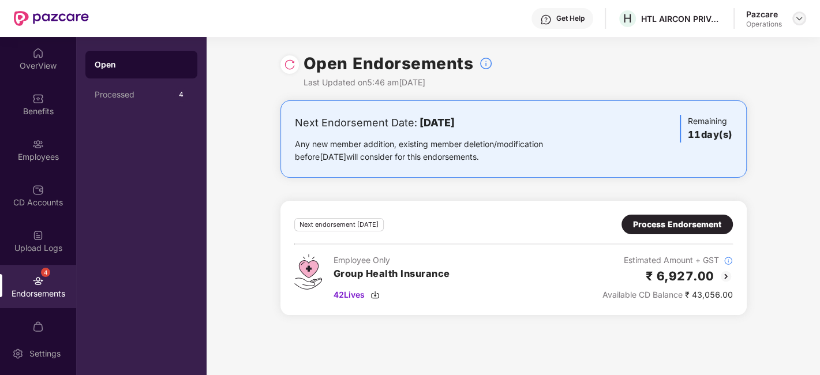
click at [800, 20] on img at bounding box center [799, 18] width 9 height 9
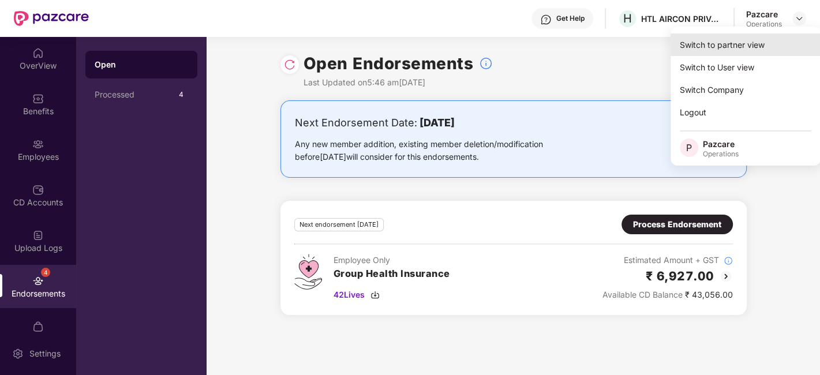
click at [726, 47] on div "Switch to partner view" at bounding box center [746, 44] width 150 height 23
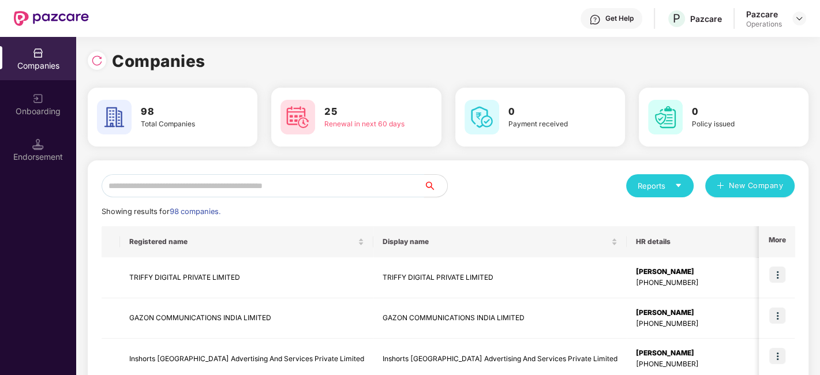
click at [330, 188] on input "text" at bounding box center [263, 185] width 323 height 23
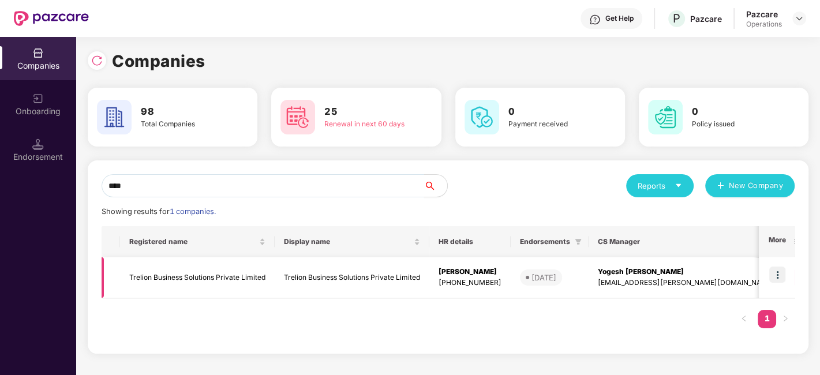
type input "****"
click at [782, 271] on img at bounding box center [778, 275] width 16 height 16
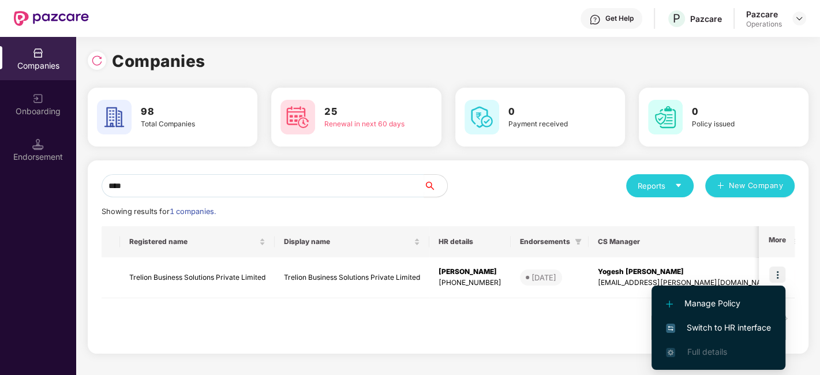
click at [714, 323] on span "Switch to HR interface" at bounding box center [718, 328] width 105 height 13
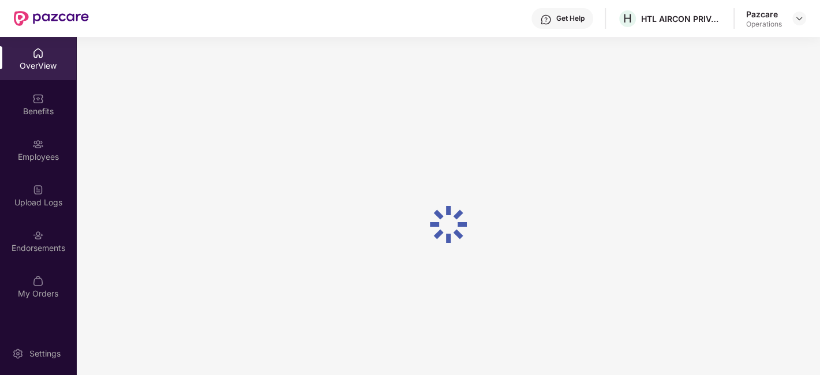
scroll to position [36, 0]
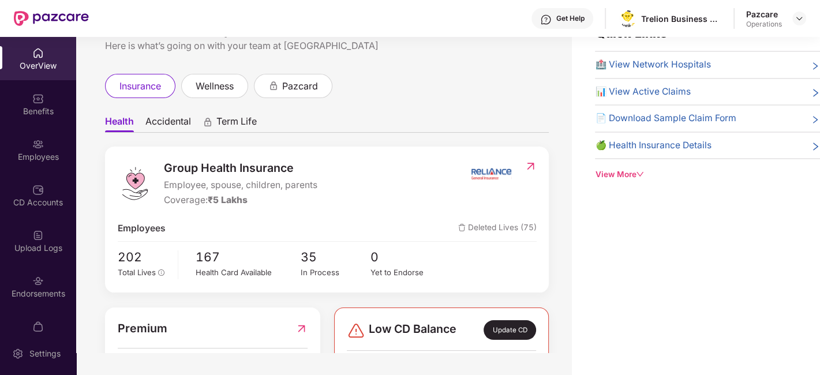
click at [20, 287] on div "Endorsements" at bounding box center [38, 286] width 76 height 43
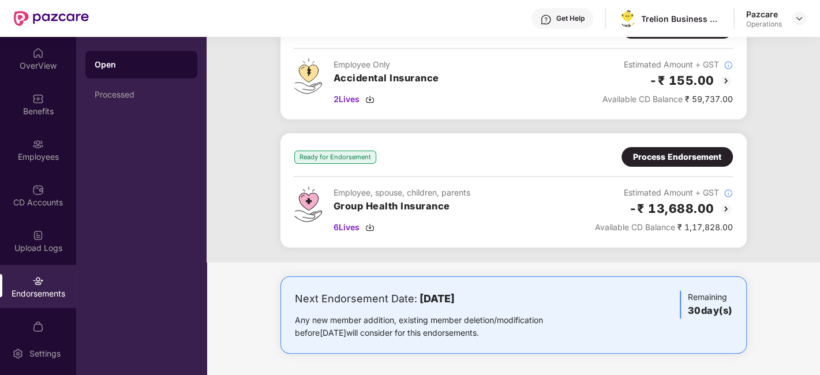
scroll to position [0, 0]
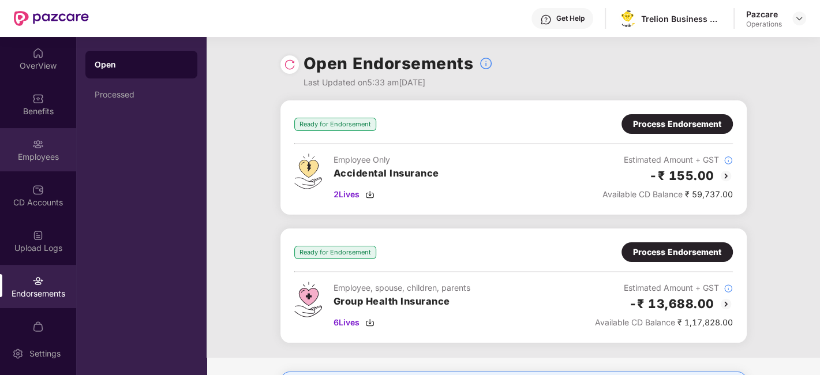
click at [58, 148] on div "Employees" at bounding box center [38, 149] width 76 height 43
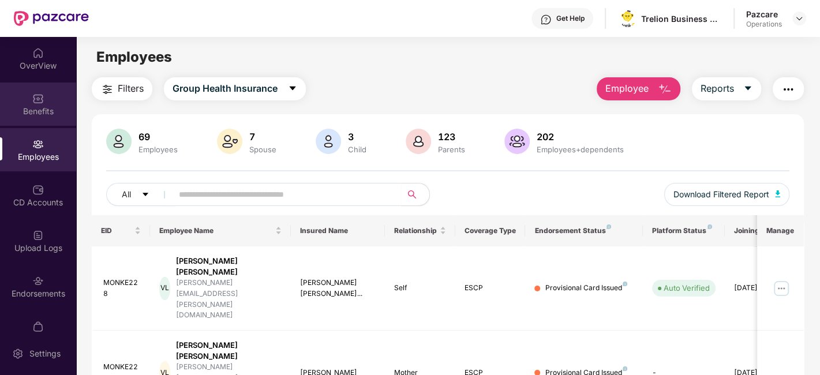
click at [33, 116] on div "Benefits" at bounding box center [38, 112] width 76 height 12
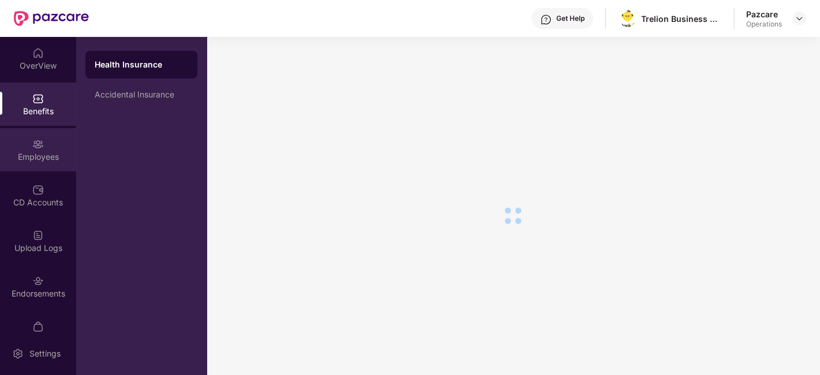
click at [32, 152] on div "Employees" at bounding box center [38, 157] width 76 height 12
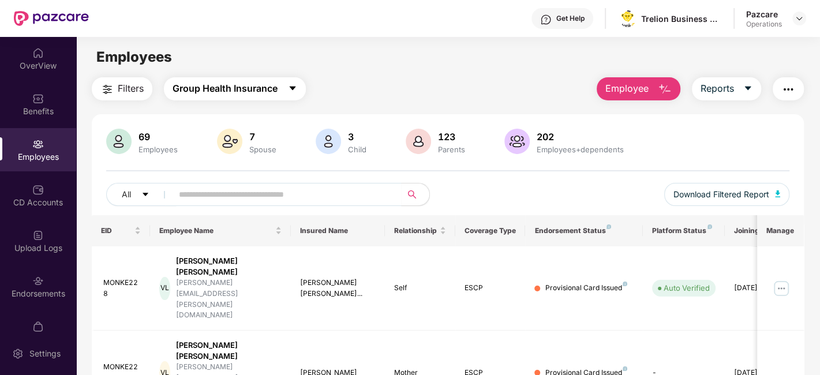
click at [290, 92] on icon "caret-down" at bounding box center [292, 88] width 9 height 9
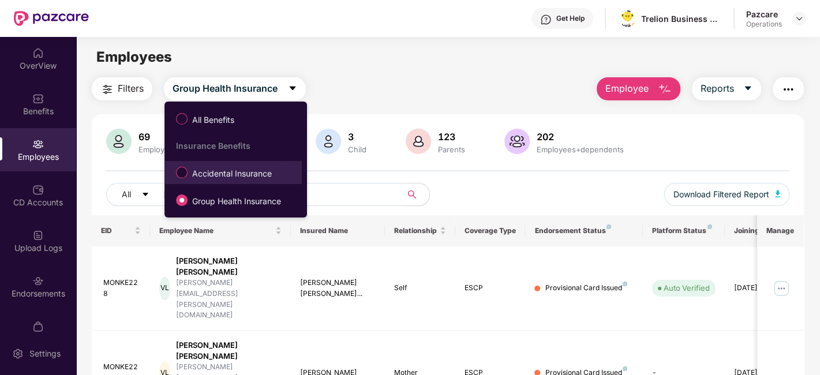
click at [222, 173] on span "Accidental Insurance" at bounding box center [232, 173] width 89 height 13
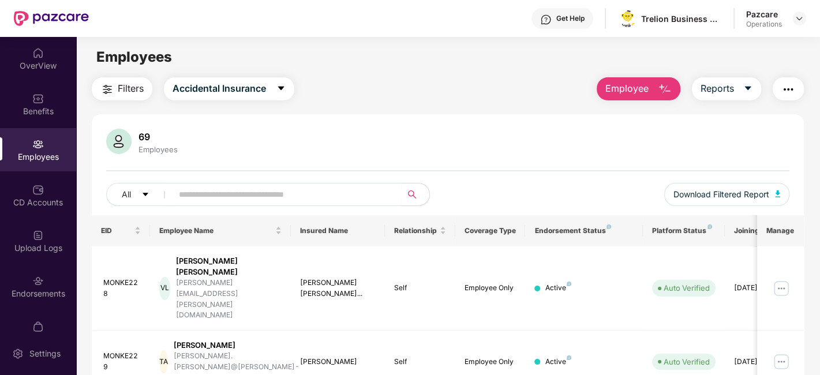
click at [790, 97] on button "button" at bounding box center [788, 88] width 31 height 23
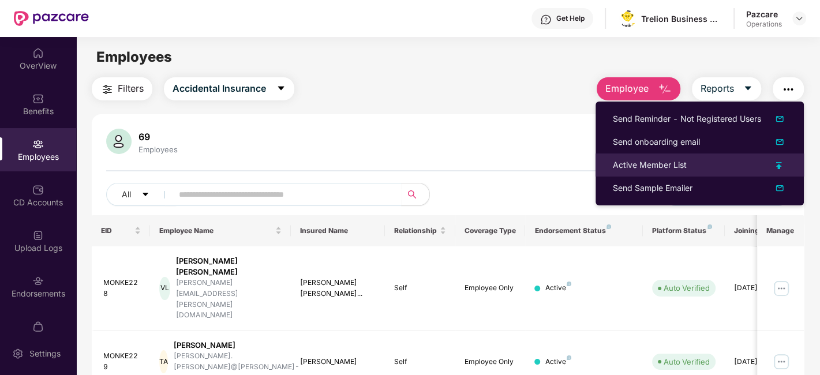
click at [655, 167] on div "Active Member List" at bounding box center [650, 165] width 74 height 13
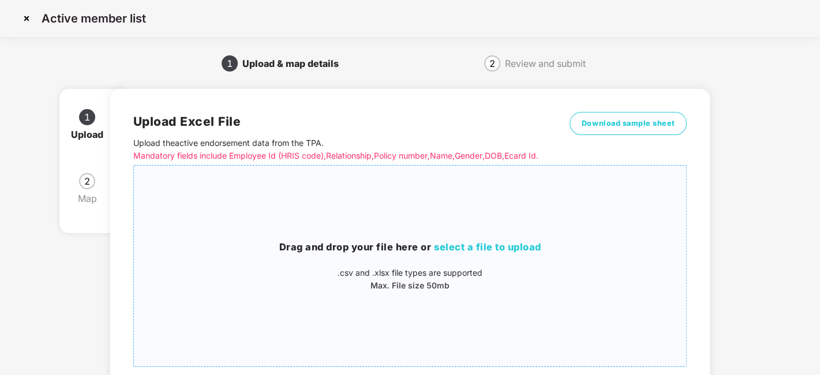
click at [470, 199] on div "Drag and drop your file here or select a file to upload .csv and .xlsx file typ…" at bounding box center [410, 266] width 553 height 182
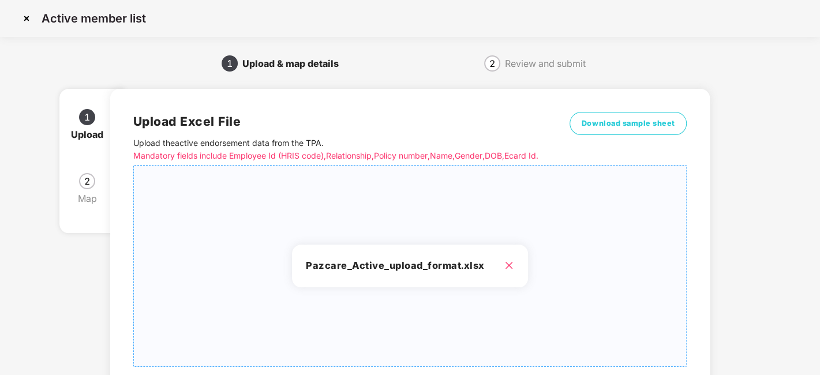
scroll to position [124, 0]
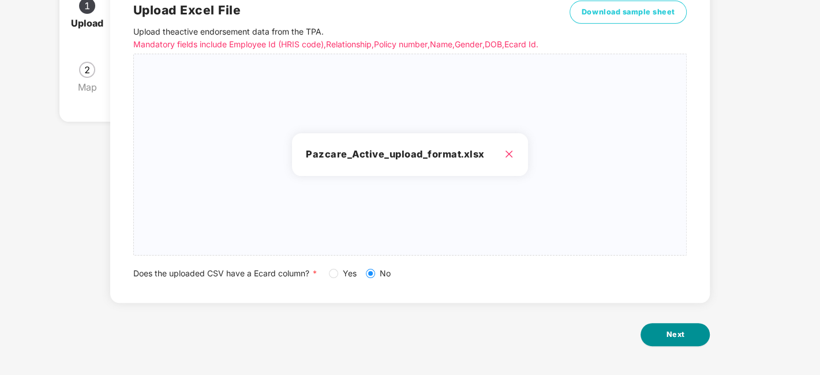
click at [665, 335] on button "Next" at bounding box center [675, 334] width 69 height 23
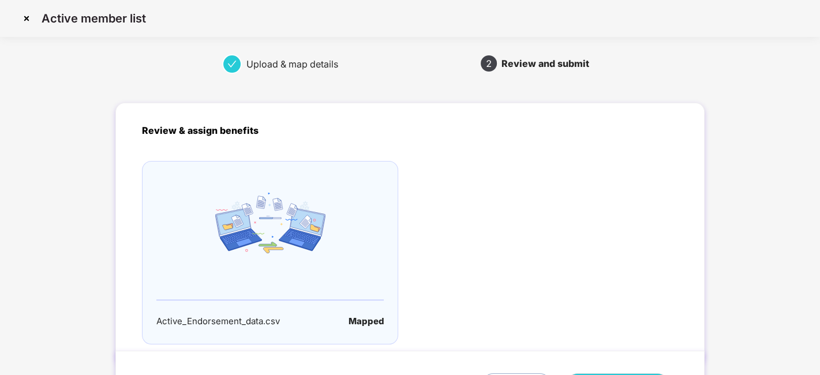
scroll to position [76, 0]
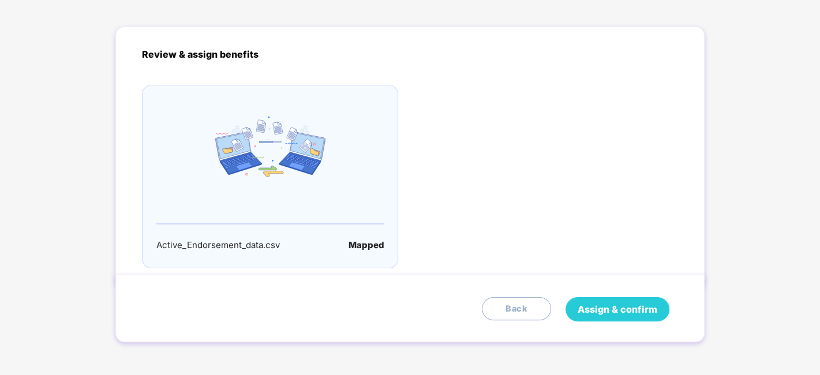
click at [605, 310] on span "Assign & confirm" at bounding box center [618, 310] width 80 height 14
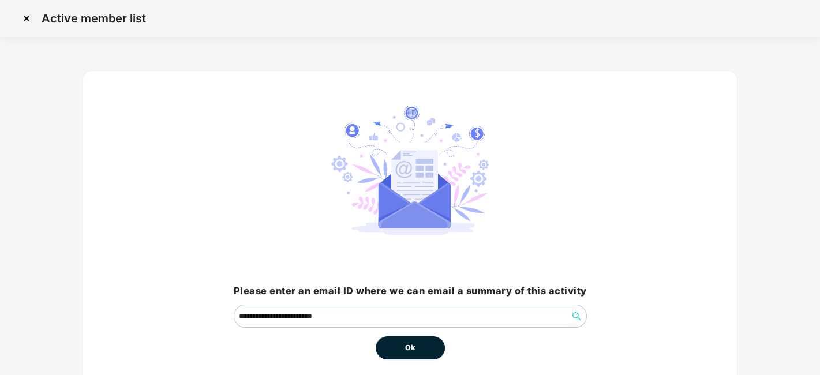
click at [409, 351] on span "Ok" at bounding box center [410, 348] width 10 height 12
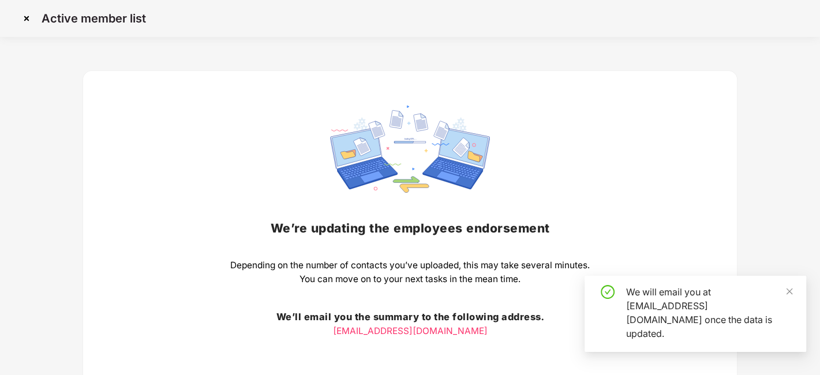
scroll to position [90, 0]
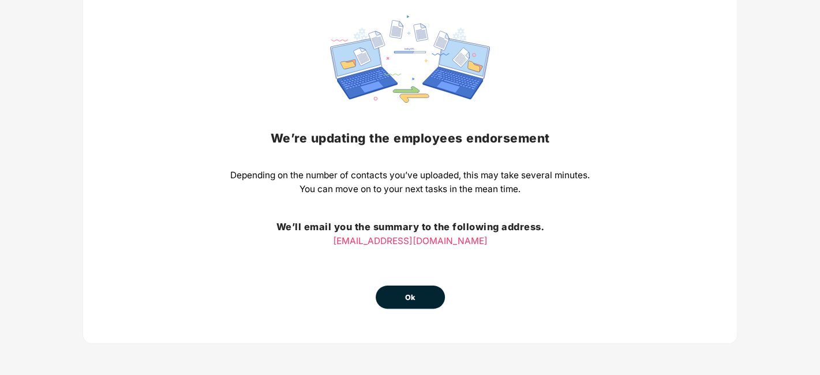
click at [407, 284] on div "We’re updating the employees endorsement Depending on the number of contacts yo…" at bounding box center [410, 162] width 360 height 293
click at [407, 296] on span "Ok" at bounding box center [410, 298] width 10 height 12
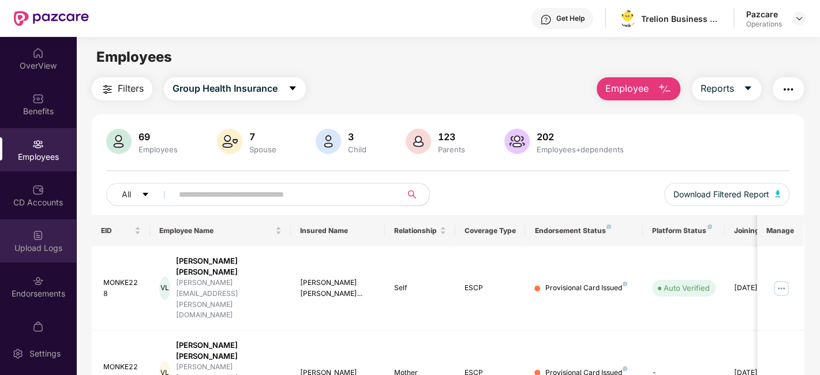
click at [28, 243] on div "Upload Logs" at bounding box center [38, 248] width 76 height 12
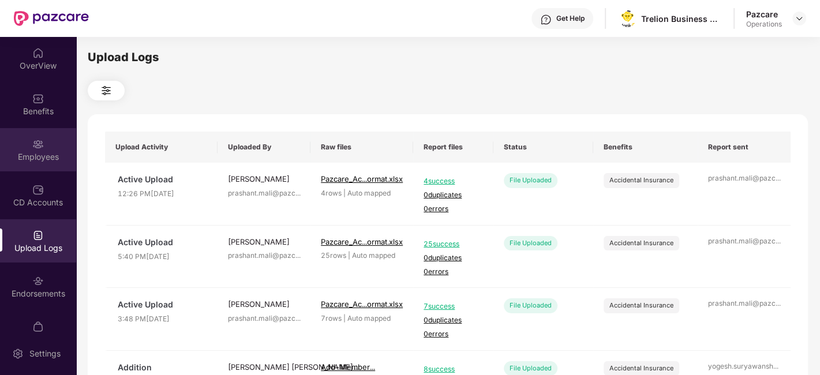
click at [36, 159] on div "Employees" at bounding box center [38, 157] width 76 height 12
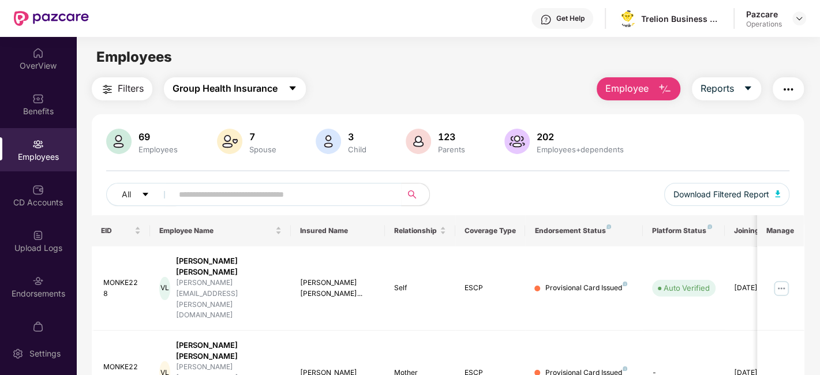
click at [287, 88] on button "Group Health Insurance" at bounding box center [235, 88] width 142 height 23
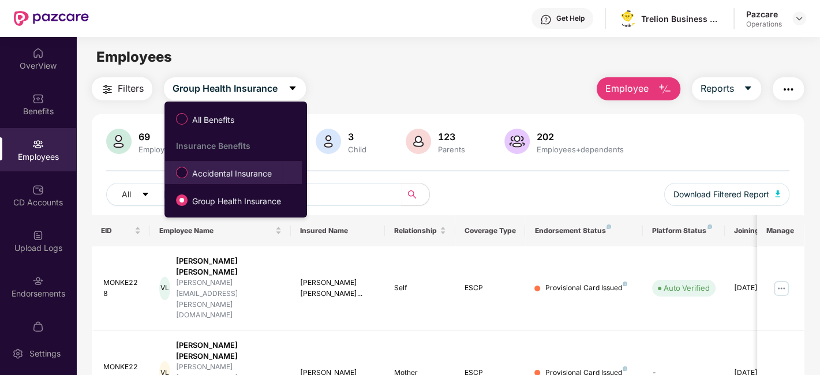
click at [218, 173] on span "Accidental Insurance" at bounding box center [232, 173] width 89 height 13
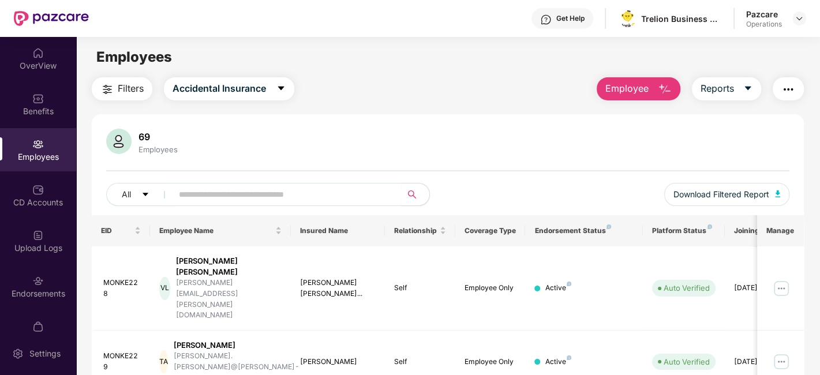
click at [126, 87] on span "Filters" at bounding box center [131, 88] width 26 height 14
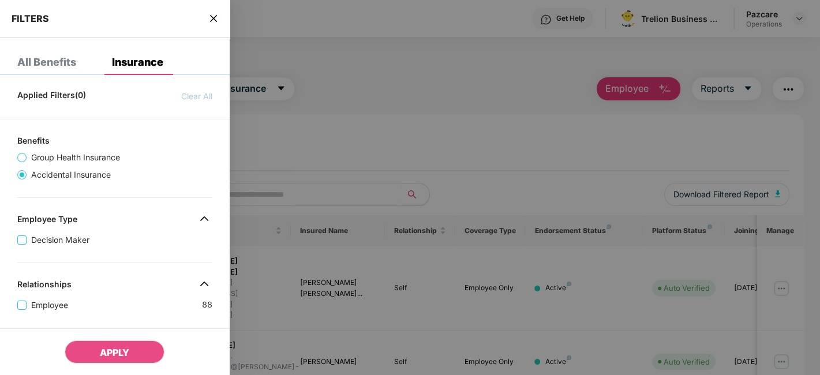
scroll to position [331, 0]
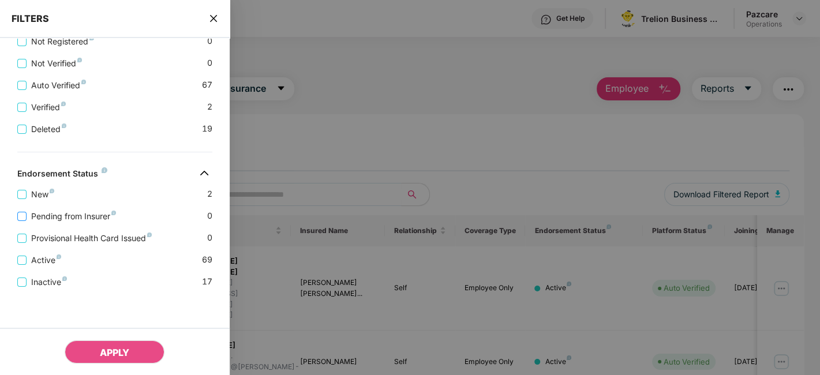
click at [84, 219] on span "Pending from Insurer" at bounding box center [74, 216] width 94 height 13
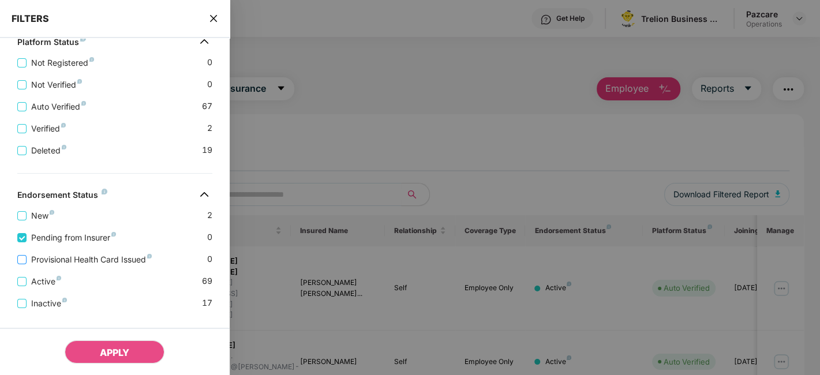
click at [89, 263] on span "Provisional Health Card Issued" at bounding box center [92, 259] width 130 height 13
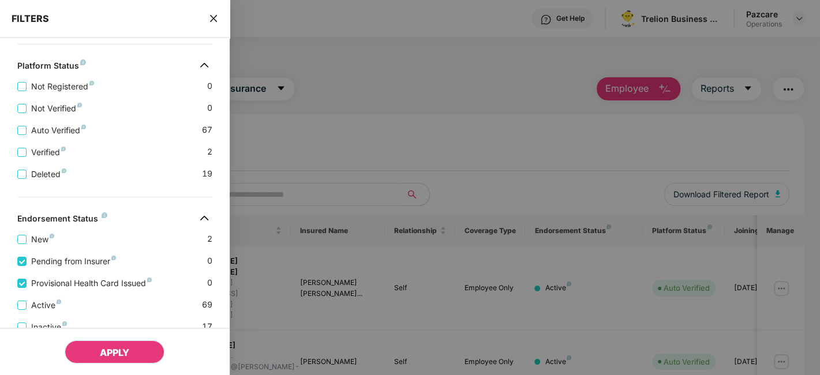
click at [127, 352] on span "APPLY" at bounding box center [114, 353] width 29 height 12
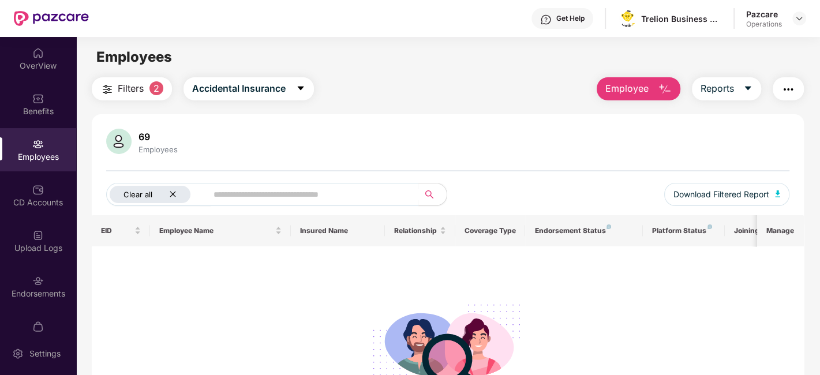
click at [180, 195] on div "Clear all" at bounding box center [150, 194] width 81 height 17
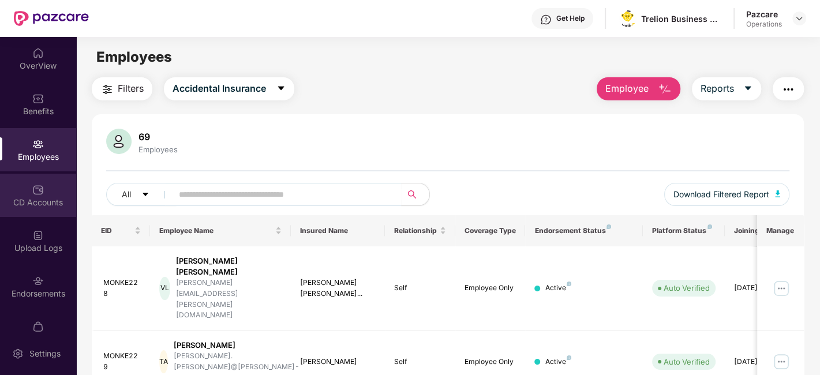
click at [33, 204] on div "CD Accounts" at bounding box center [38, 203] width 76 height 12
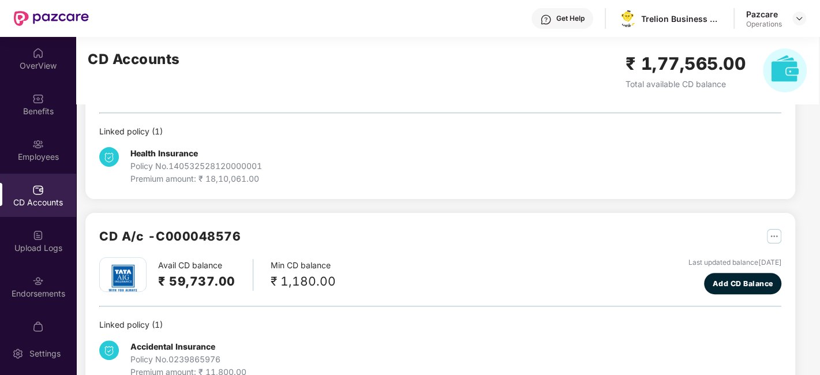
scroll to position [193, 0]
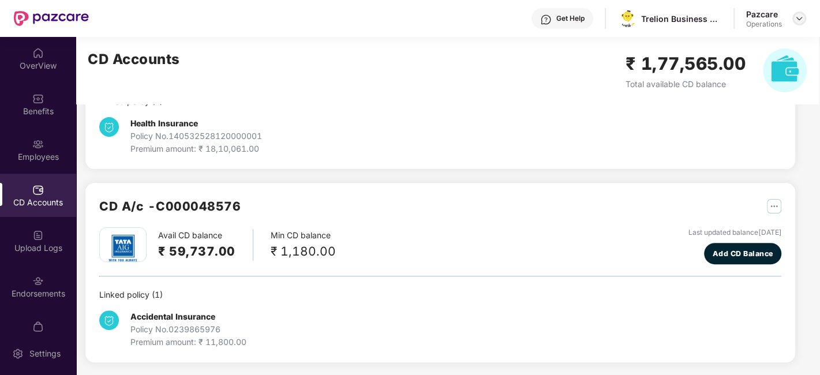
click at [801, 14] on img at bounding box center [799, 18] width 9 height 9
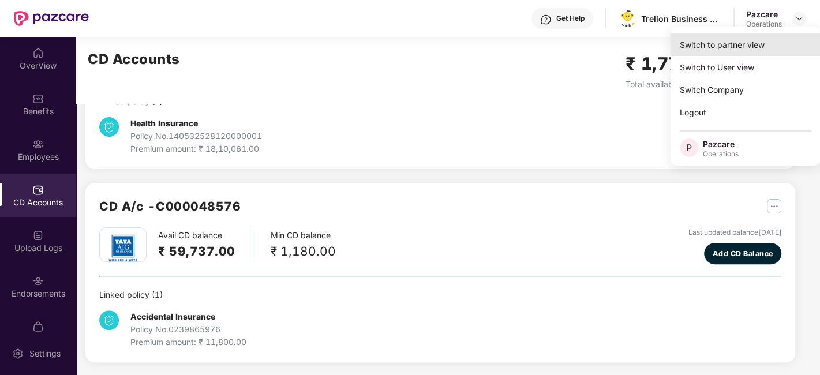
click at [736, 40] on div "Switch to partner view" at bounding box center [746, 44] width 150 height 23
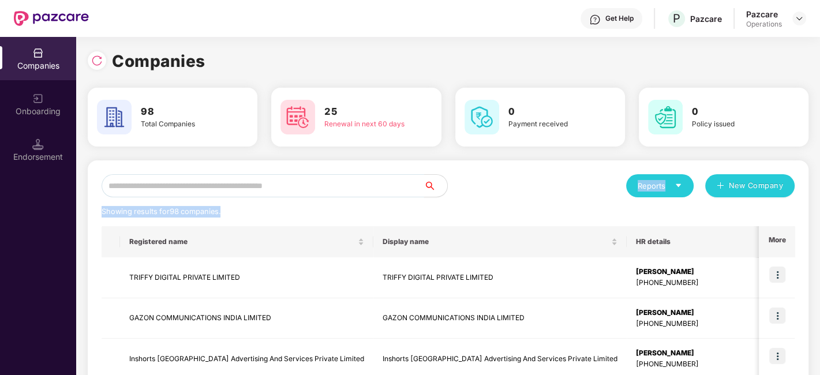
drag, startPoint x: 360, startPoint y: 201, endPoint x: 345, endPoint y: 193, distance: 17.6
click at [345, 193] on input "text" at bounding box center [263, 185] width 323 height 23
click at [333, 189] on input "text" at bounding box center [263, 185] width 323 height 23
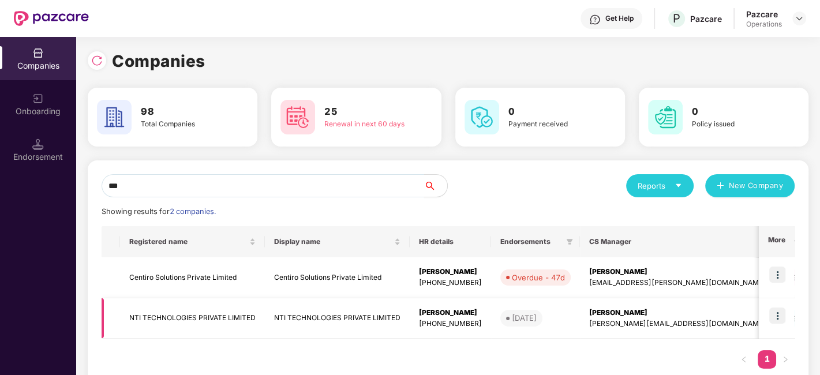
type input "***"
click at [201, 311] on td "NTI TECHNOLOGIES PRIVATE LIMITED" at bounding box center [192, 318] width 145 height 41
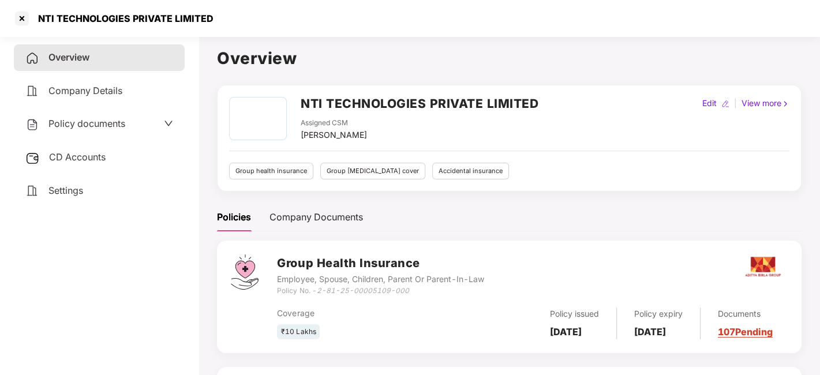
click at [87, 117] on div "Policy documents" at bounding box center [75, 124] width 100 height 15
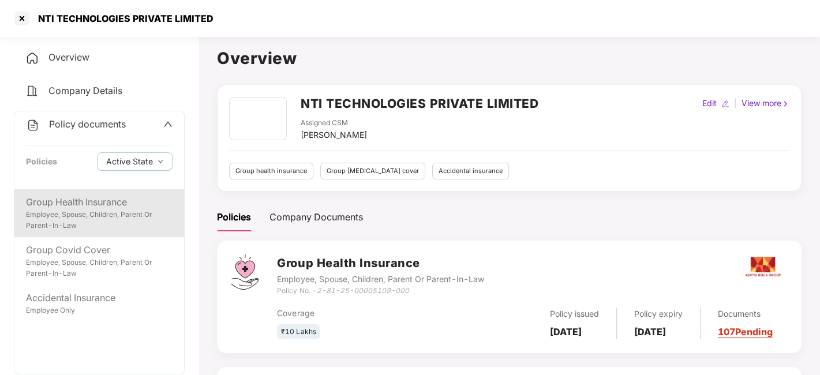
click at [72, 205] on div "Group Health Insurance" at bounding box center [99, 202] width 147 height 14
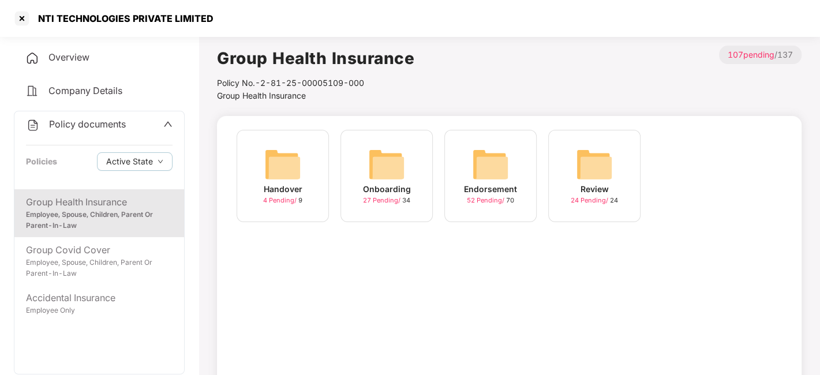
click at [476, 170] on img at bounding box center [490, 164] width 37 height 37
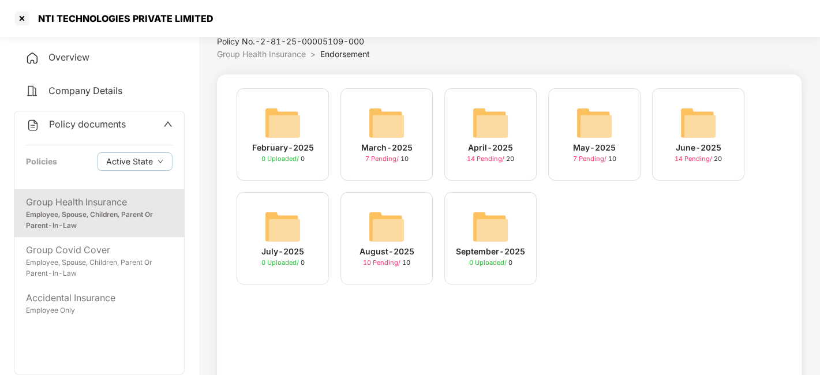
scroll to position [42, 0]
click at [408, 230] on div "August-2025 10 Pending / 10" at bounding box center [387, 238] width 92 height 92
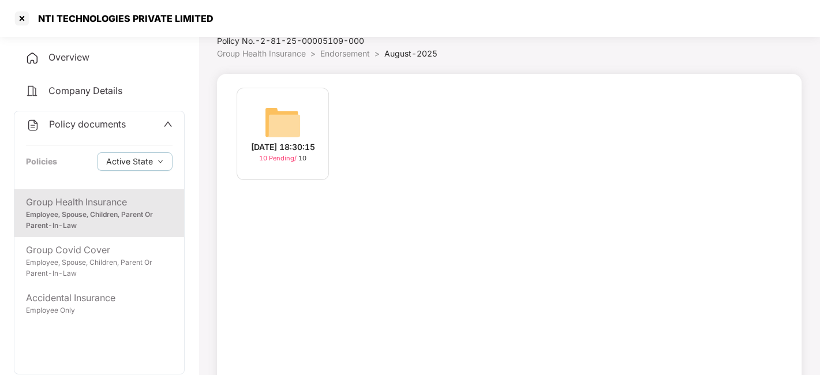
click at [294, 141] on div "[DATE] 18:30:15" at bounding box center [283, 147] width 64 height 13
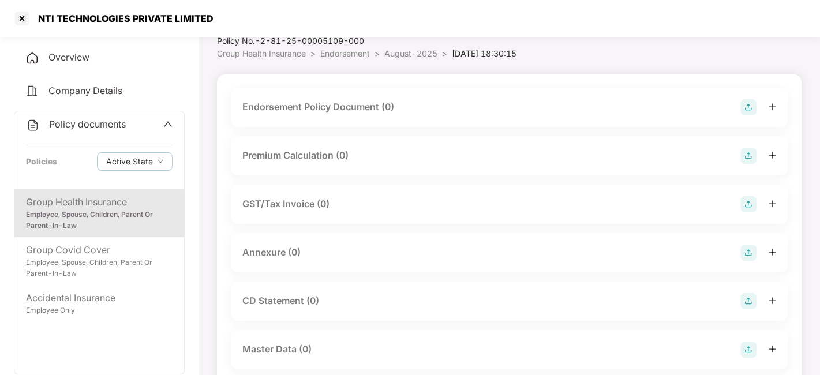
click at [747, 110] on img at bounding box center [749, 107] width 16 height 16
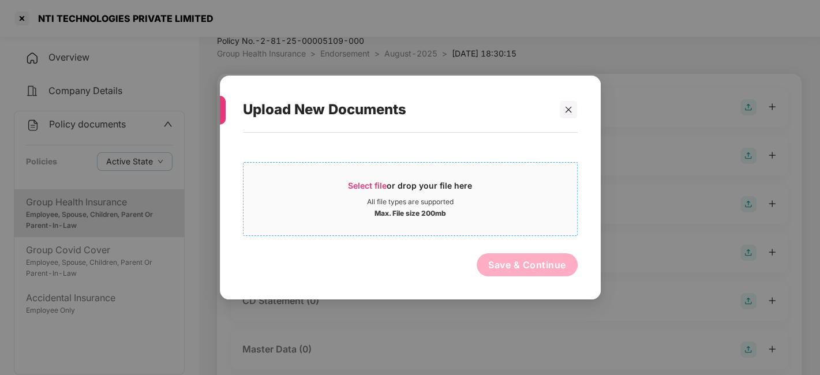
click at [508, 189] on div "Select file or drop your file here" at bounding box center [411, 188] width 334 height 17
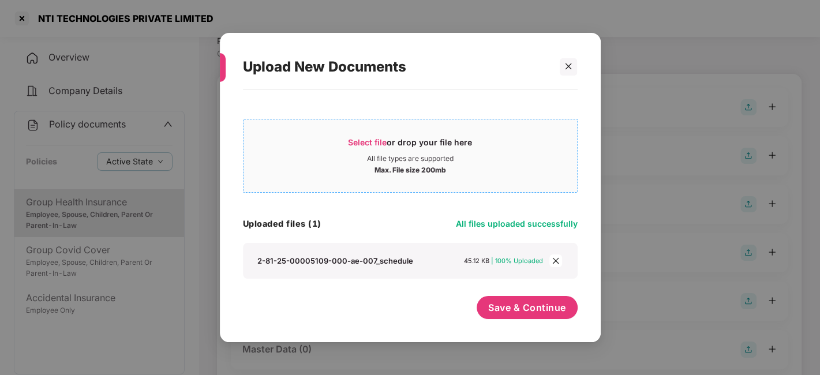
scroll to position [0, 0]
click at [510, 306] on span "Save & Continue" at bounding box center [527, 307] width 78 height 13
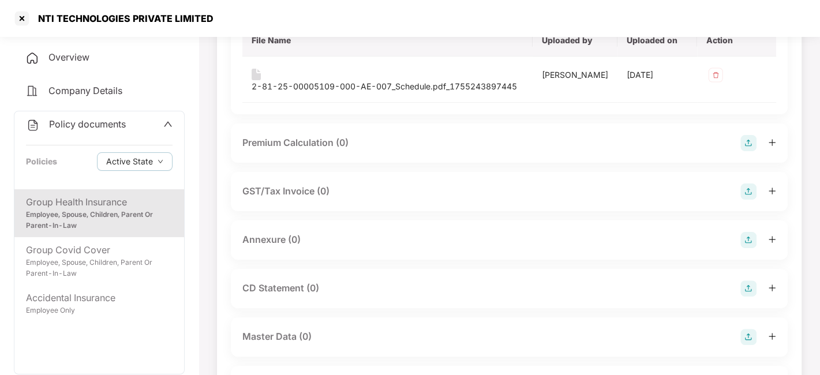
scroll to position [147, 0]
click at [749, 240] on img at bounding box center [749, 240] width 16 height 16
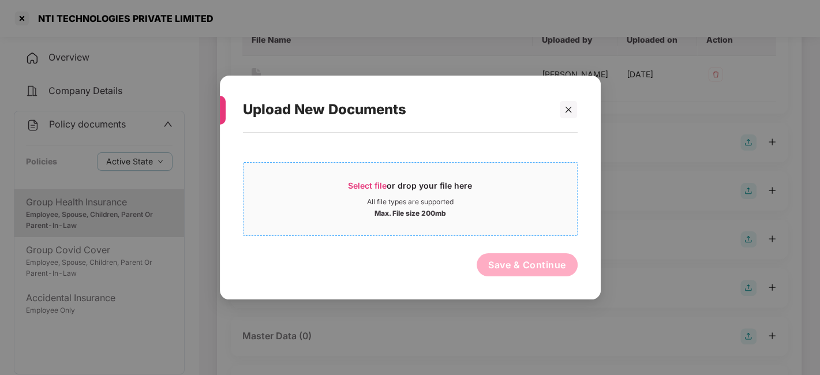
click at [534, 216] on div "Max. File size 200mb" at bounding box center [411, 213] width 334 height 12
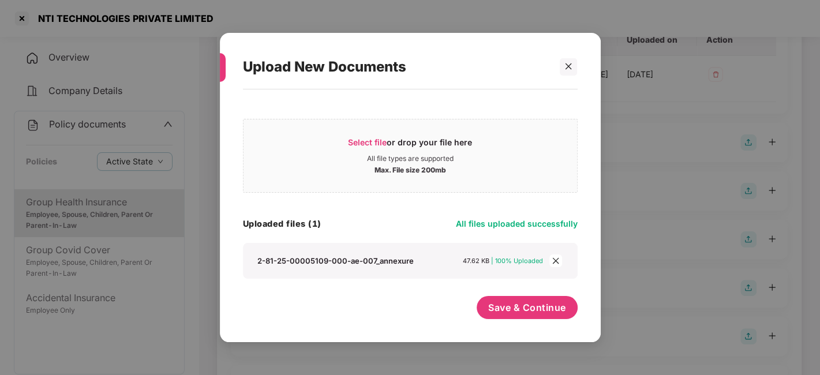
scroll to position [0, 0]
click at [506, 307] on span "Save & Continue" at bounding box center [527, 307] width 78 height 13
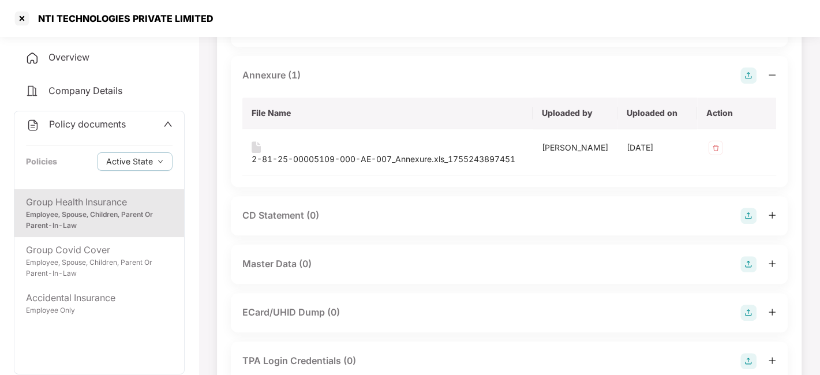
scroll to position [312, 0]
click at [746, 264] on img at bounding box center [749, 264] width 16 height 16
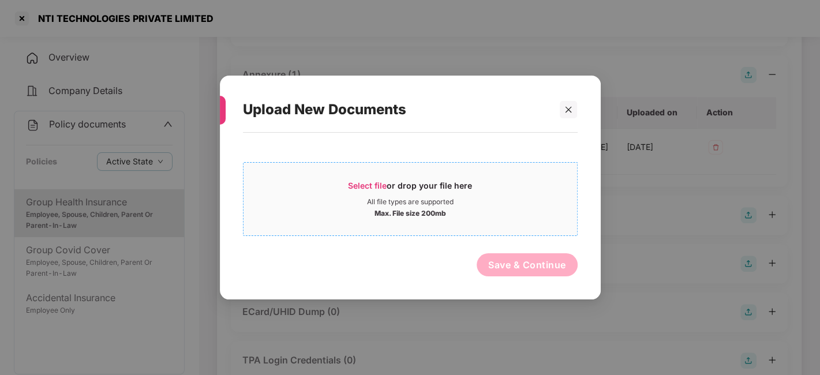
click at [514, 203] on div "All file types are supported" at bounding box center [411, 201] width 334 height 9
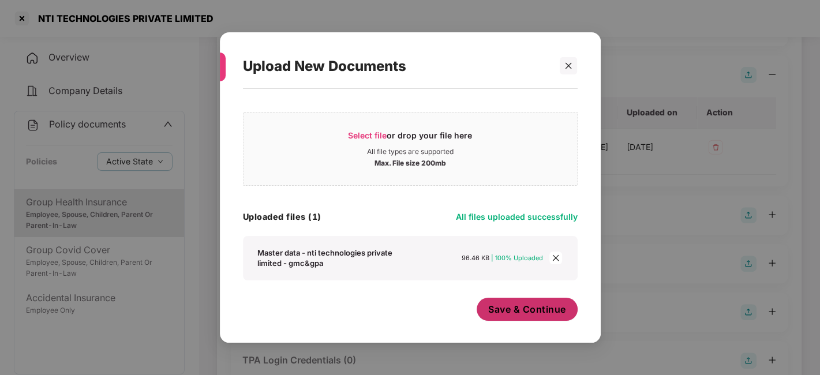
click at [491, 314] on span "Save & Continue" at bounding box center [527, 309] width 78 height 13
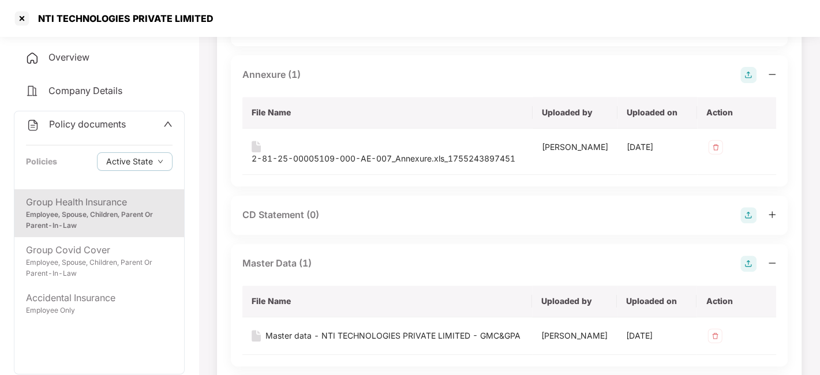
scroll to position [0, 0]
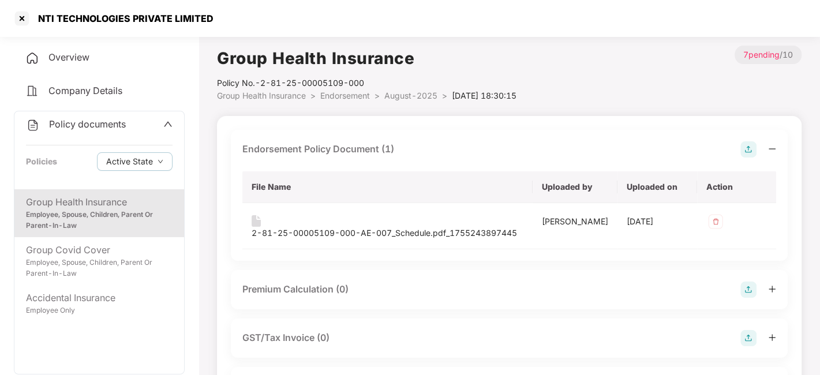
click at [396, 99] on span "August-2025" at bounding box center [411, 96] width 53 height 10
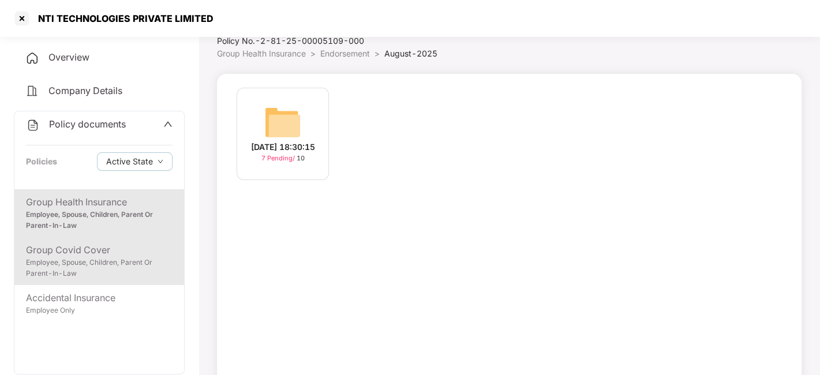
click at [98, 268] on div "Employee, Spouse, Children, Parent Or Parent-In-Law" at bounding box center [99, 269] width 147 height 22
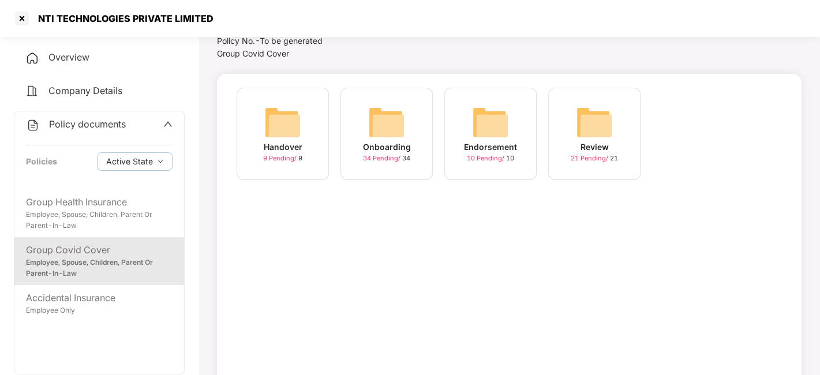
click at [494, 134] on img at bounding box center [490, 122] width 37 height 37
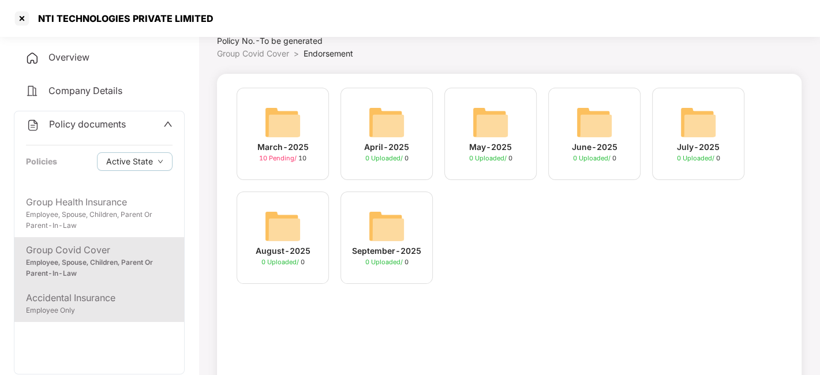
click at [112, 312] on div "Employee Only" at bounding box center [99, 310] width 147 height 11
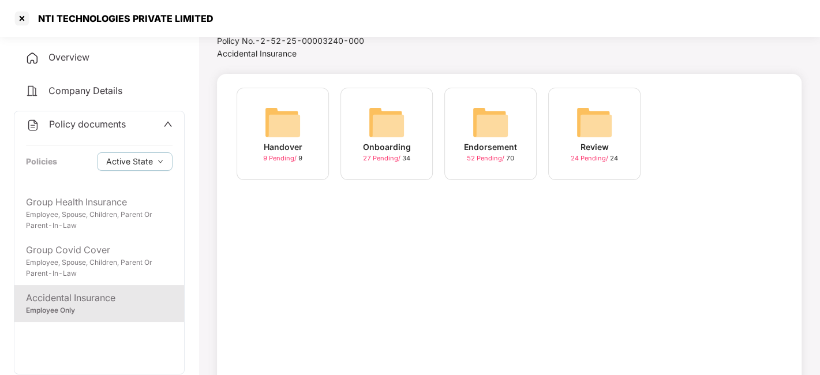
click at [488, 114] on img at bounding box center [490, 122] width 37 height 37
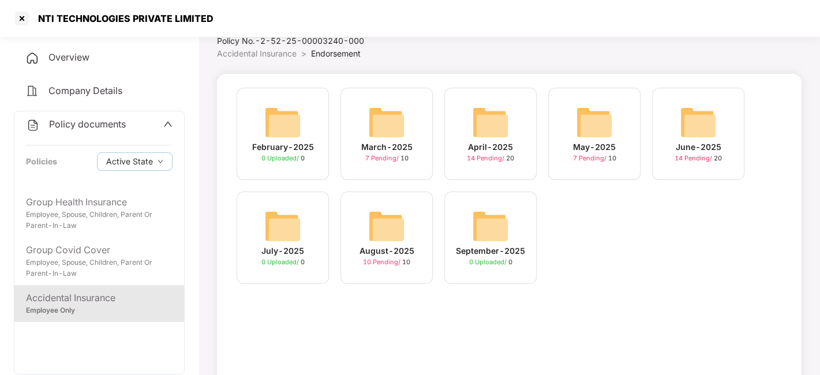
scroll to position [72, 0]
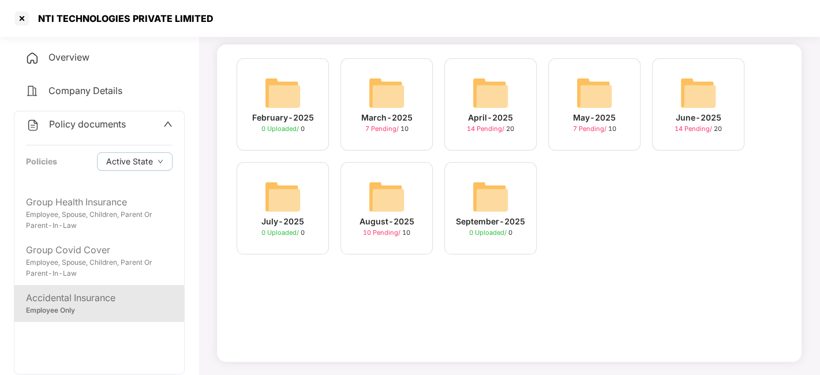
click at [370, 197] on img at bounding box center [386, 196] width 37 height 37
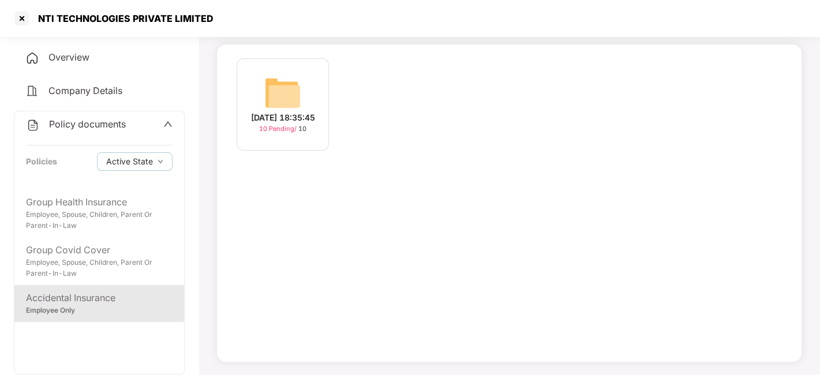
click at [285, 104] on img at bounding box center [282, 92] width 37 height 37
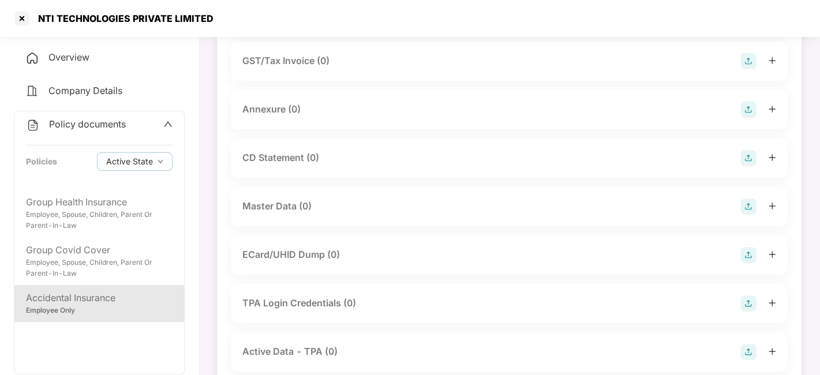
scroll to position [186, 0]
click at [755, 207] on img at bounding box center [749, 206] width 16 height 16
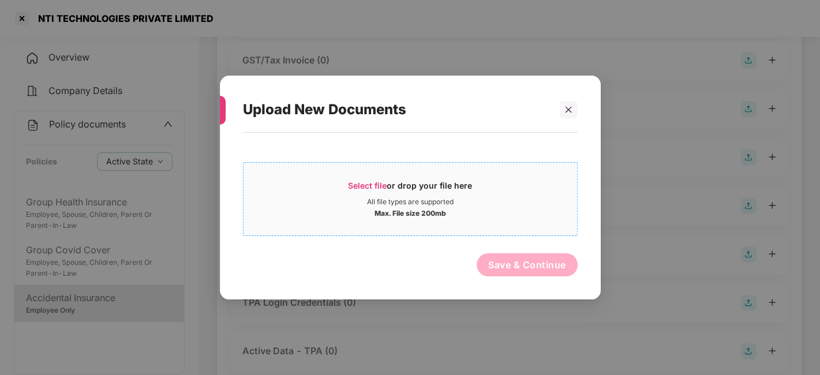
click at [526, 202] on div "All file types are supported" at bounding box center [411, 201] width 334 height 9
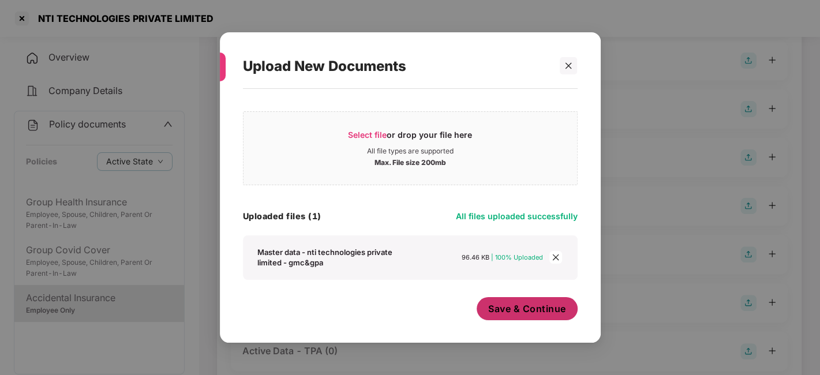
click at [512, 311] on span "Save & Continue" at bounding box center [527, 309] width 78 height 13
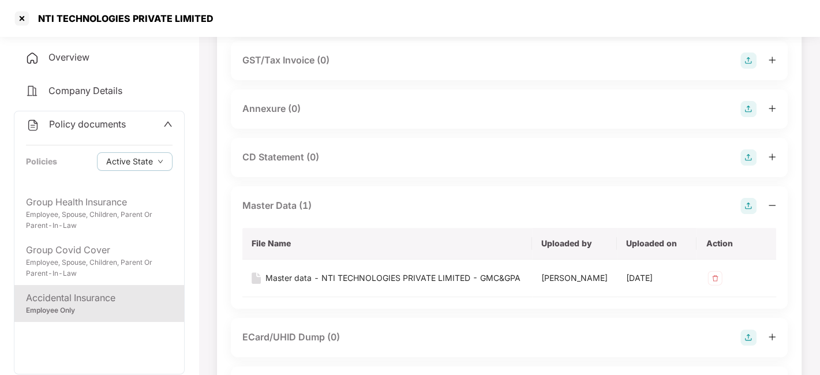
scroll to position [0, 0]
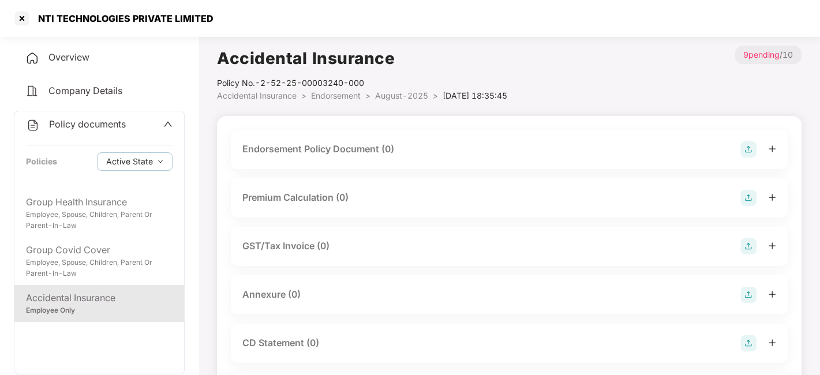
click at [749, 144] on img at bounding box center [749, 149] width 16 height 16
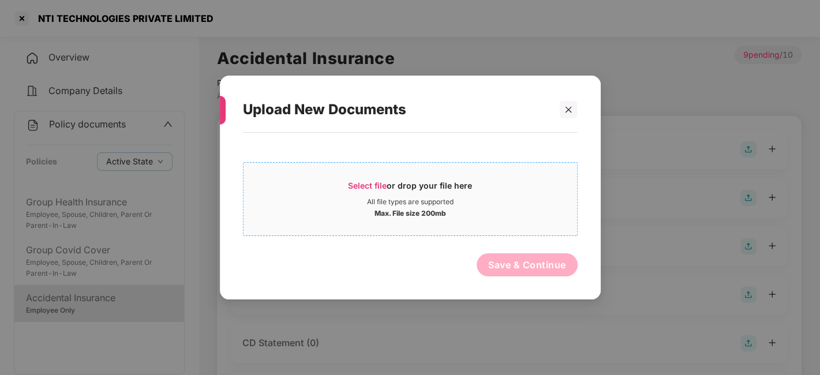
click at [492, 180] on div "Select file or drop your file here" at bounding box center [411, 188] width 334 height 17
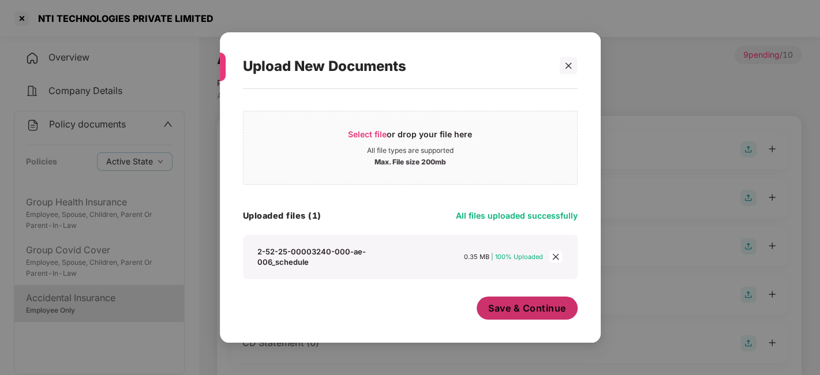
click at [512, 299] on button "Save & Continue" at bounding box center [527, 308] width 101 height 23
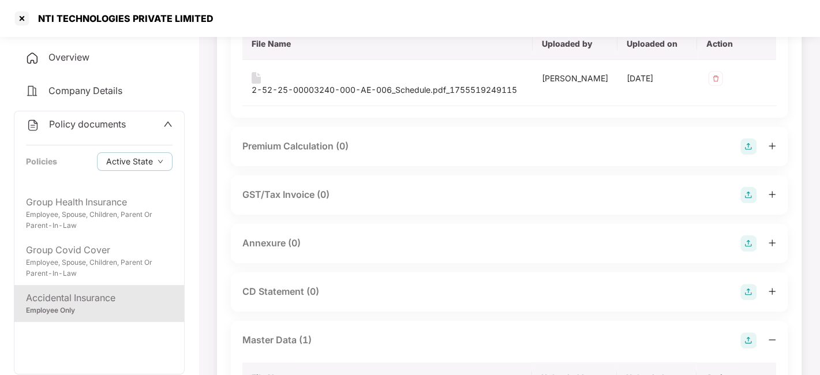
scroll to position [155, 0]
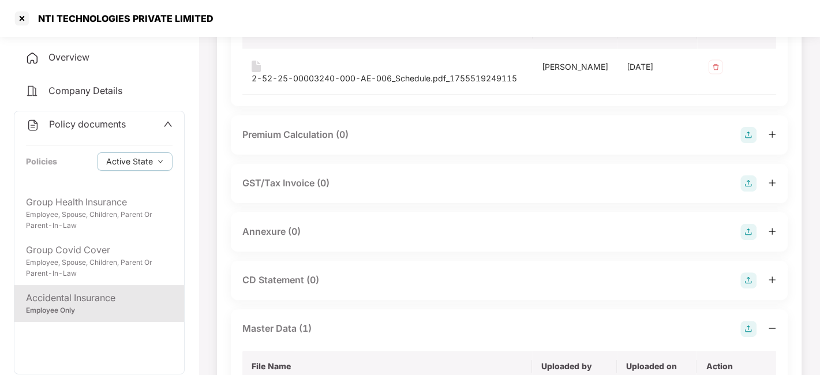
click at [749, 235] on img at bounding box center [749, 232] width 16 height 16
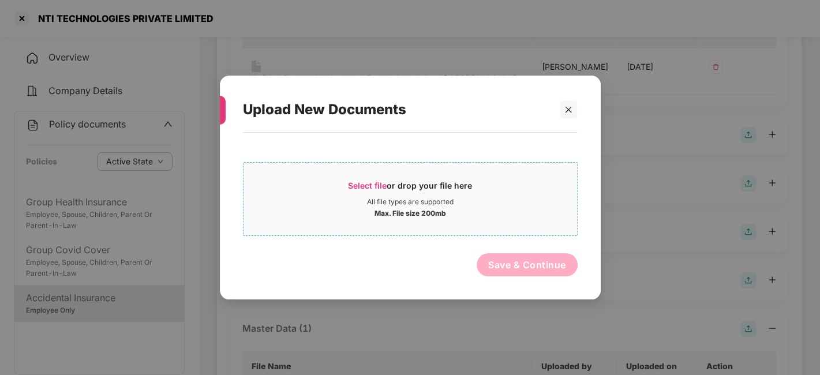
click at [558, 200] on div "All file types are supported" at bounding box center [411, 201] width 334 height 9
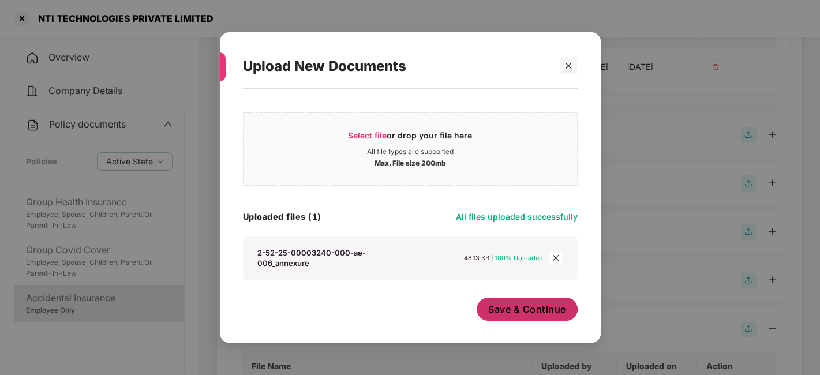
scroll to position [6, 0]
click at [522, 309] on span "Save & Continue" at bounding box center [527, 309] width 78 height 13
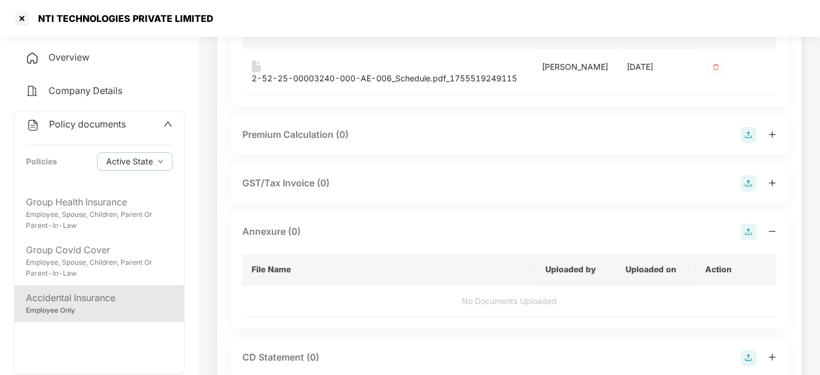
scroll to position [0, 0]
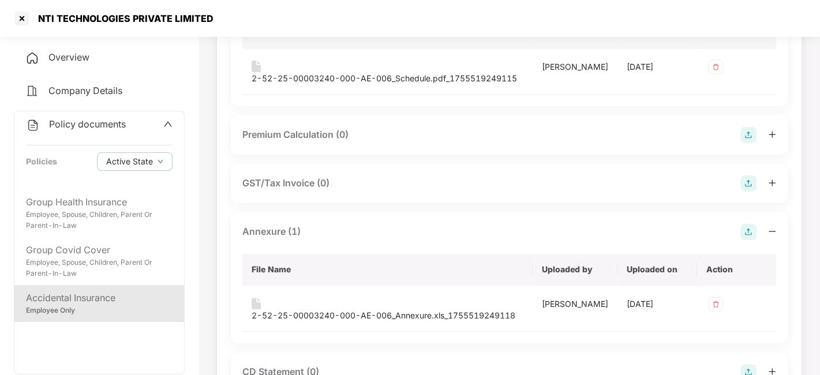
click at [744, 230] on img at bounding box center [749, 232] width 16 height 16
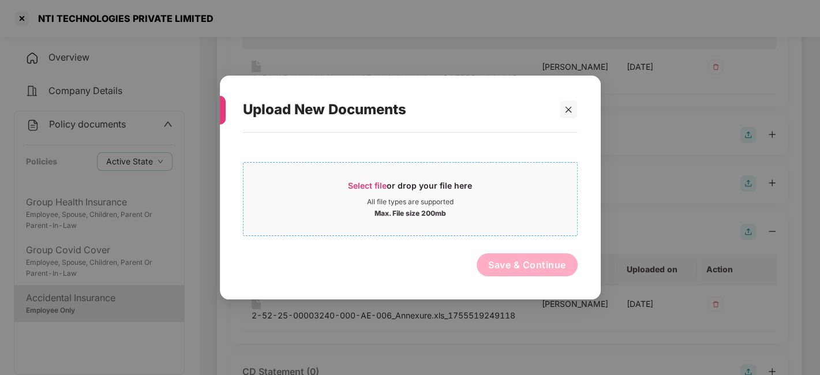
click at [343, 178] on span "Select file or drop your file here All file types are supported Max. File size …" at bounding box center [411, 198] width 334 height 55
click at [567, 108] on icon "close" at bounding box center [569, 109] width 6 height 6
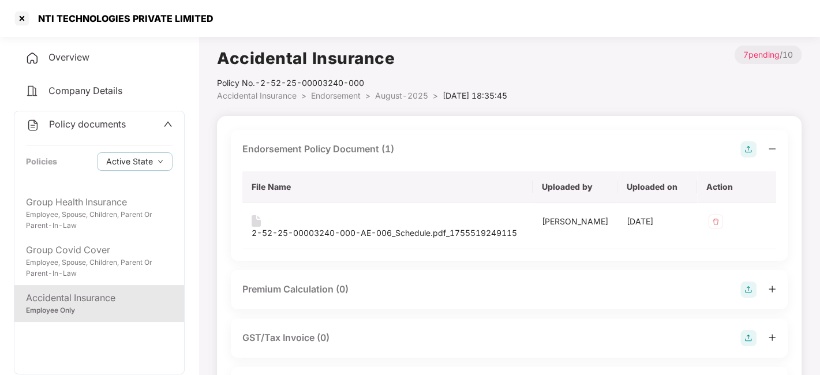
click at [395, 97] on span "August-2025" at bounding box center [401, 96] width 53 height 10
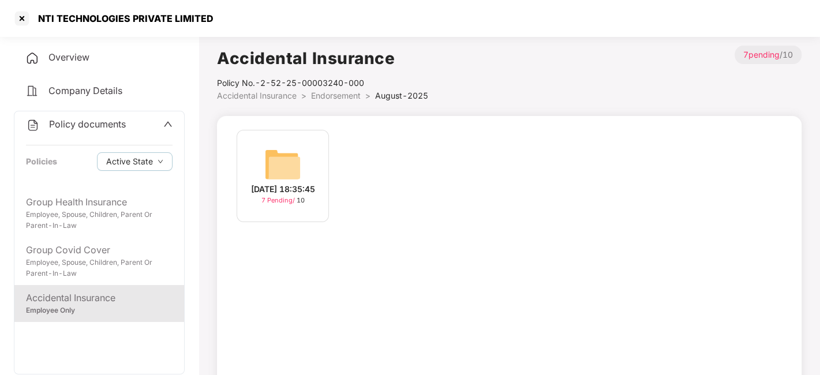
click at [87, 118] on span "Policy documents" at bounding box center [87, 124] width 77 height 12
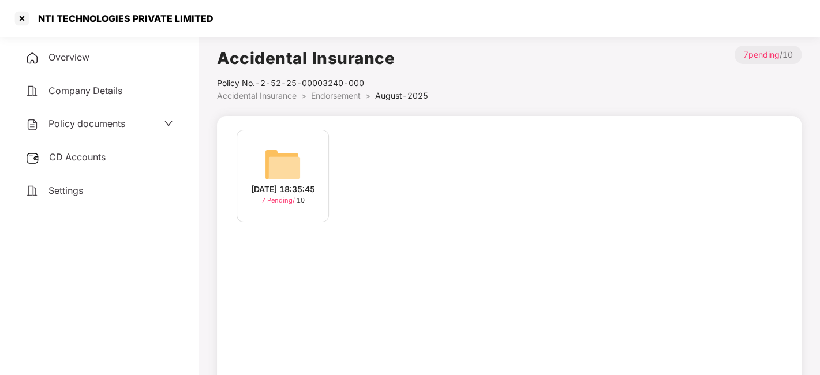
click at [84, 161] on span "CD Accounts" at bounding box center [77, 157] width 57 height 12
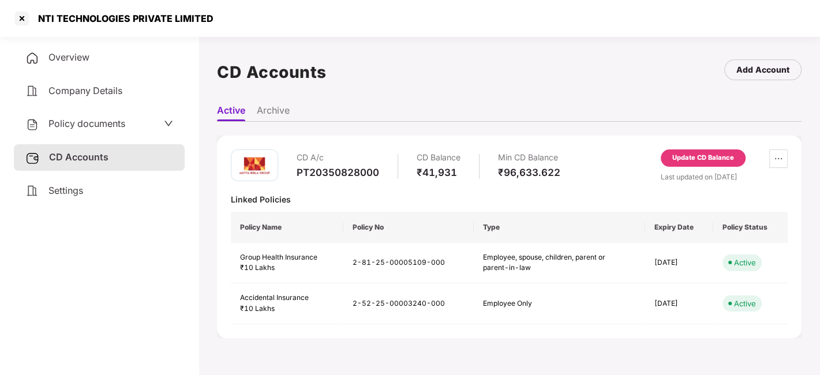
click at [700, 160] on div "Update CD Balance" at bounding box center [704, 158] width 62 height 10
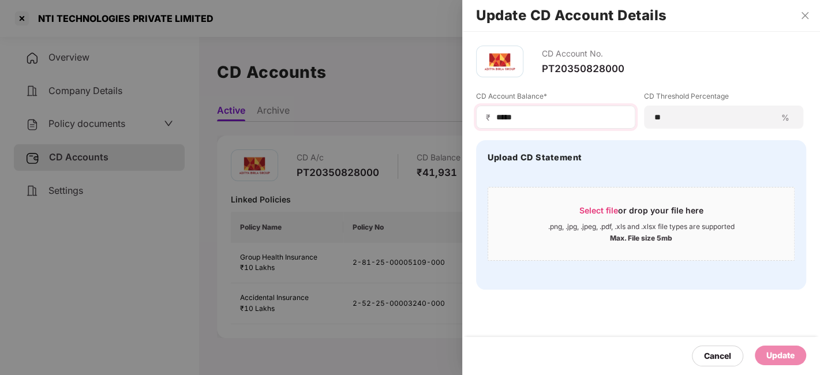
drag, startPoint x: 544, startPoint y: 126, endPoint x: 532, endPoint y: 122, distance: 12.6
click at [532, 122] on div "₹ *****" at bounding box center [555, 117] width 159 height 23
click at [532, 122] on input "*****" at bounding box center [560, 117] width 130 height 12
type input "*"
type input "*****"
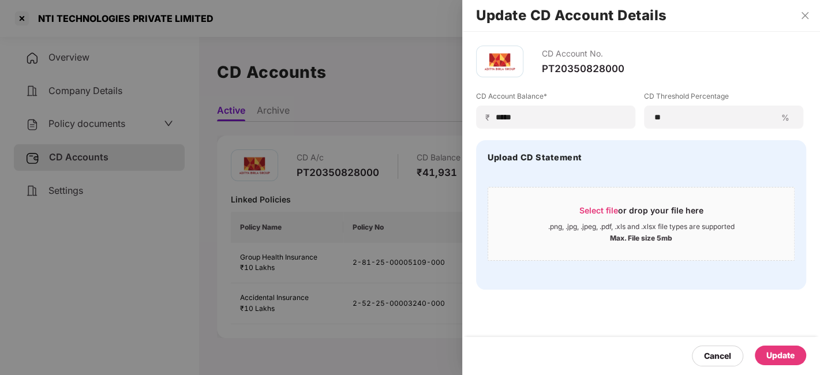
click at [781, 354] on div "Update" at bounding box center [781, 355] width 28 height 13
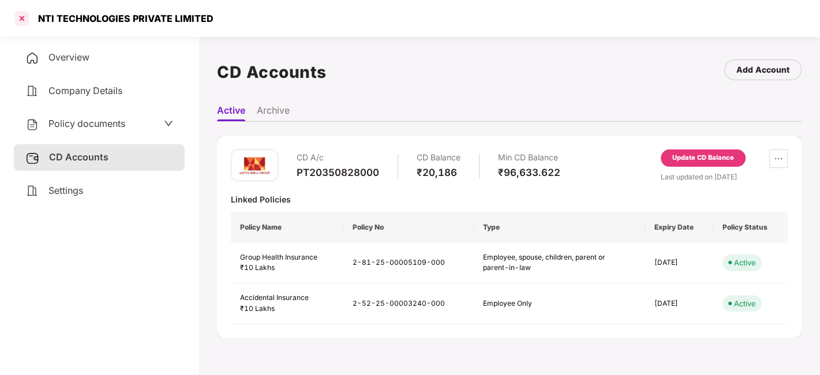
click at [17, 18] on div at bounding box center [22, 18] width 18 height 18
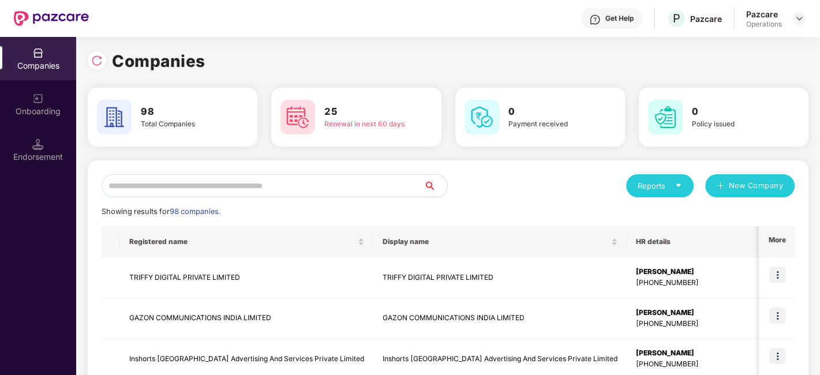
click at [259, 189] on input "text" at bounding box center [263, 185] width 323 height 23
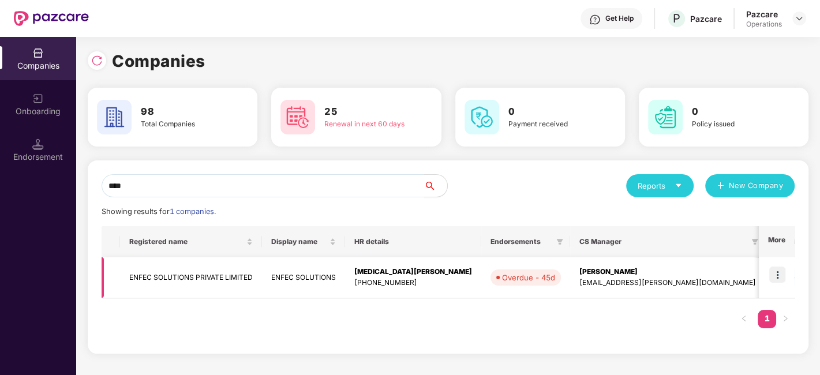
type input "****"
click at [768, 271] on td at bounding box center [777, 278] width 36 height 41
click at [771, 273] on img at bounding box center [778, 275] width 16 height 16
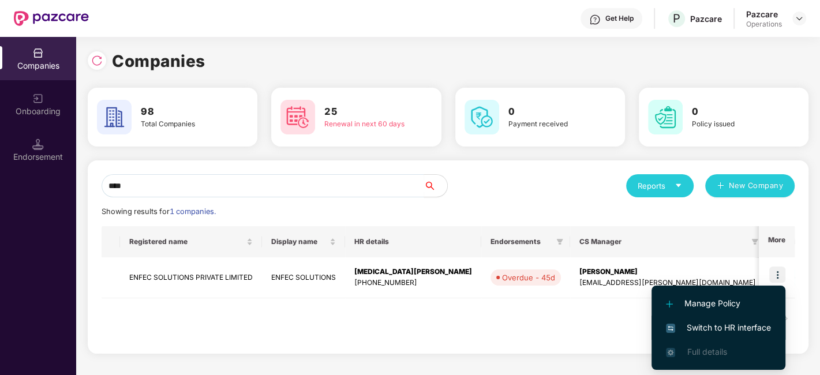
click at [717, 326] on span "Switch to HR interface" at bounding box center [718, 328] width 105 height 13
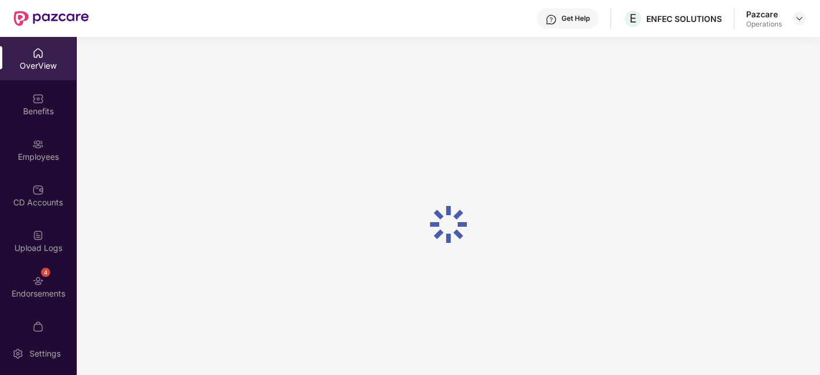
scroll to position [36, 0]
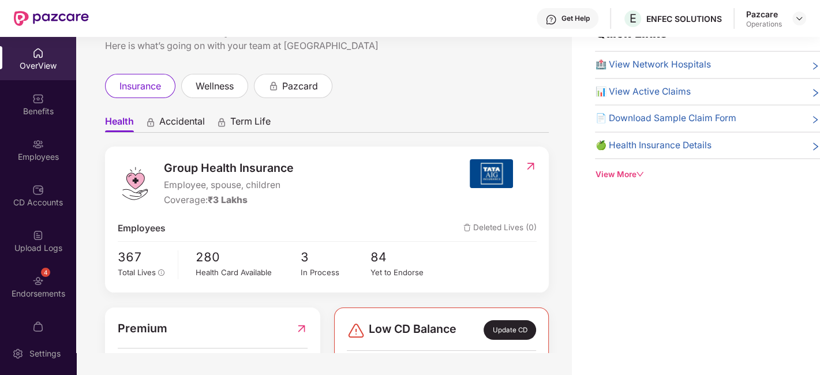
click at [28, 285] on div "4 Endorsements" at bounding box center [38, 286] width 76 height 43
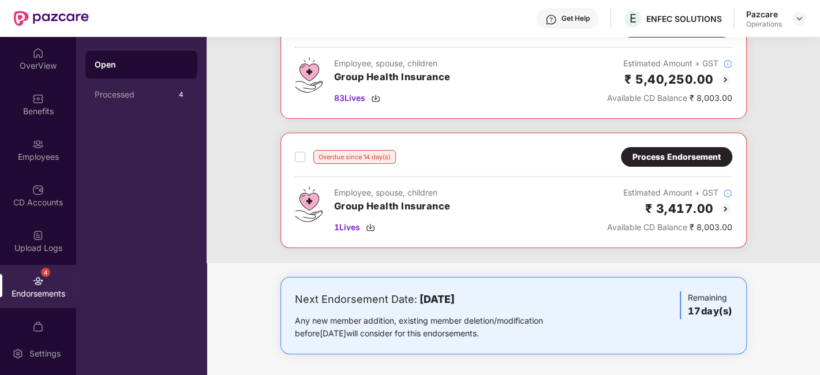
scroll to position [0, 0]
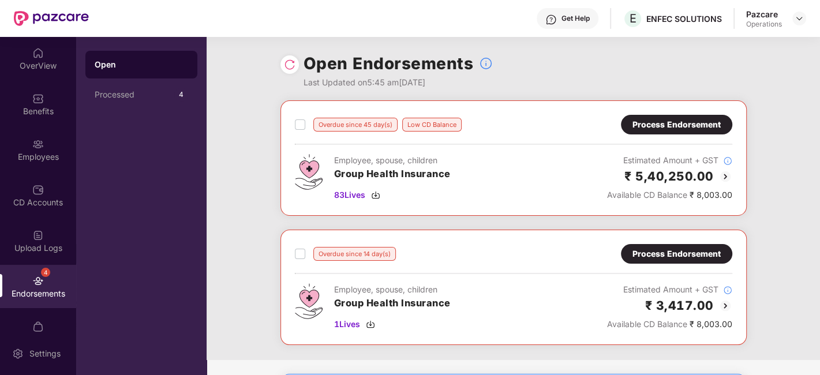
click at [662, 244] on div "Process Endorsement" at bounding box center [676, 254] width 111 height 20
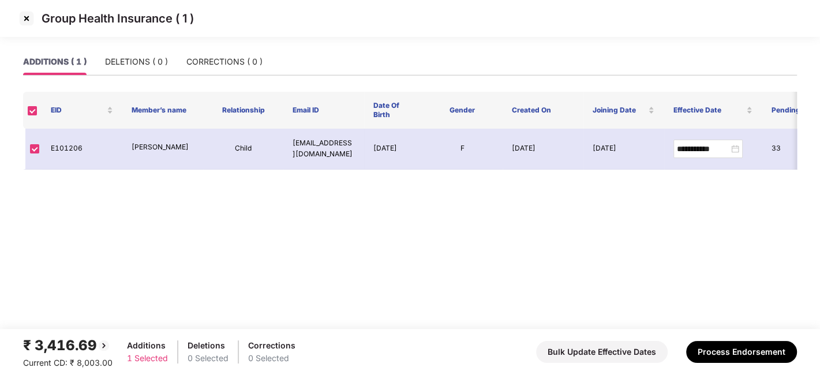
click at [26, 18] on img at bounding box center [26, 18] width 18 height 18
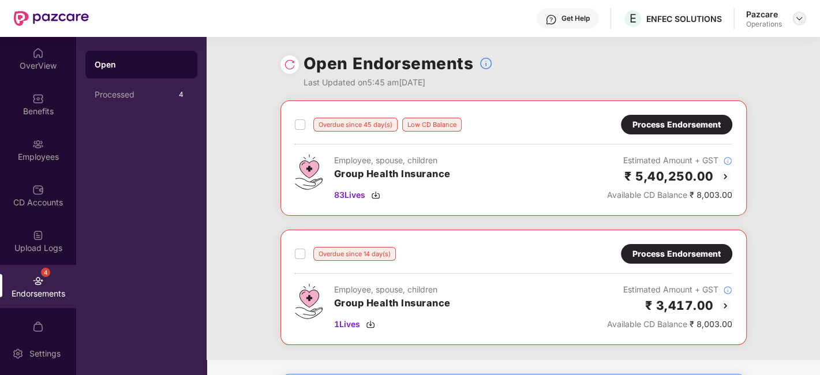
click at [803, 18] on img at bounding box center [799, 18] width 9 height 9
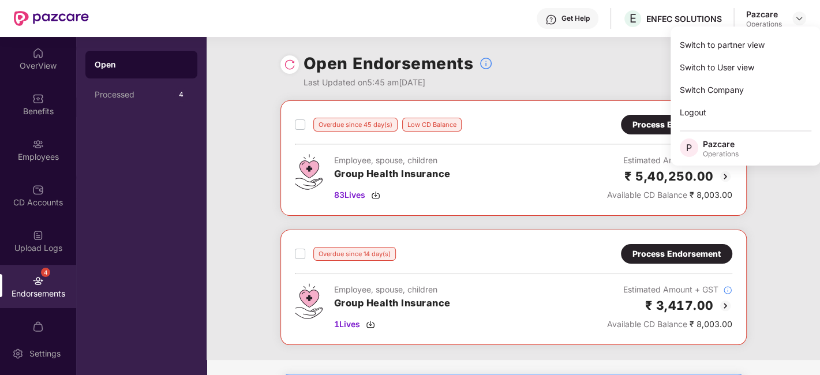
click at [613, 54] on div "Open Endorsements Last Updated on 5:45 am[DATE]" at bounding box center [514, 69] width 467 height 64
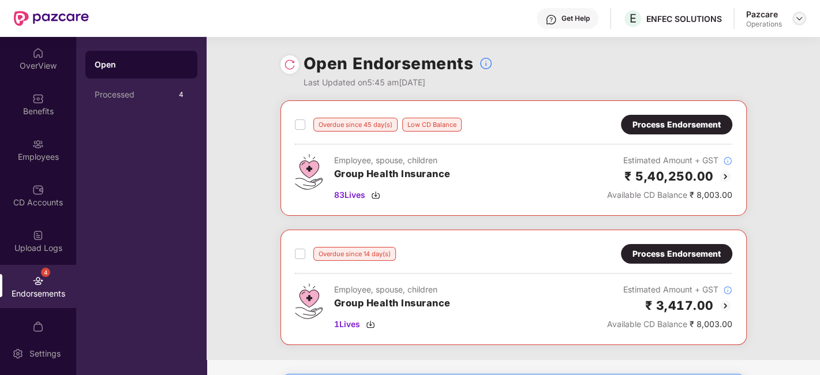
click at [802, 17] on img at bounding box center [799, 18] width 9 height 9
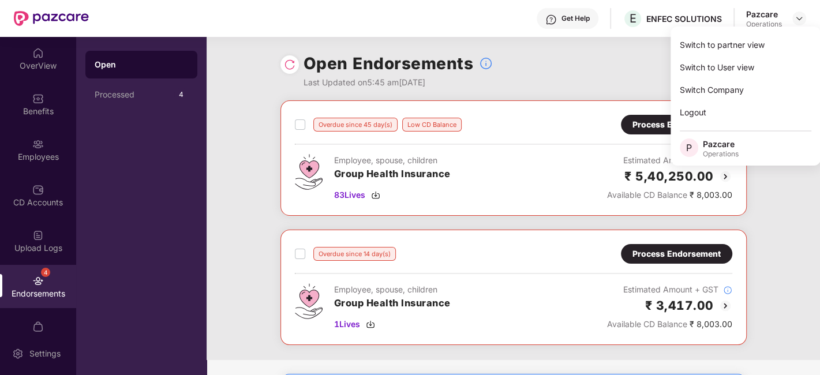
click at [645, 70] on div "Open Endorsements Last Updated on 5:45 am[DATE]" at bounding box center [514, 69] width 467 height 64
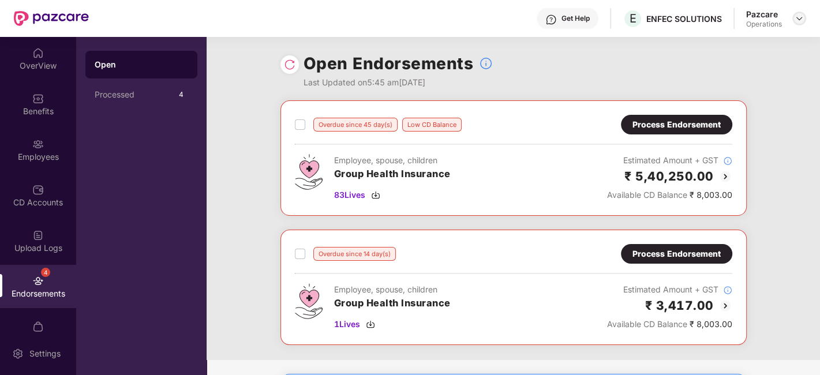
click at [798, 16] on img at bounding box center [799, 18] width 9 height 9
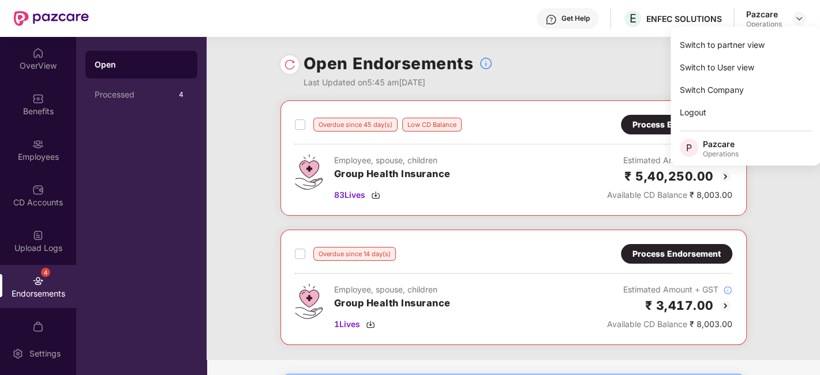
click at [642, 62] on div "Open Endorsements Last Updated on 5:45 am[DATE]" at bounding box center [514, 69] width 467 height 64
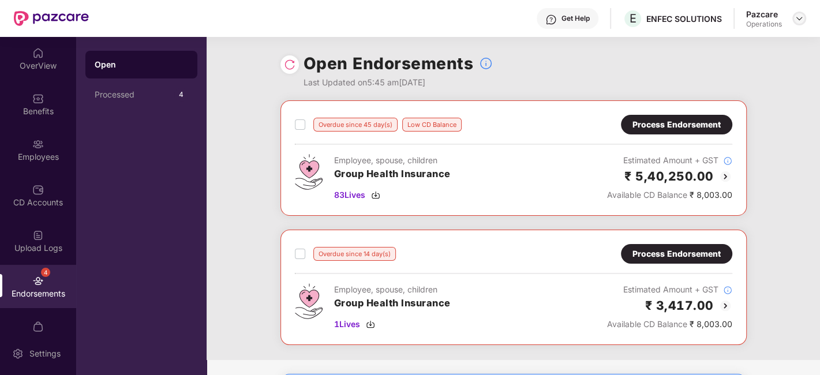
click at [798, 20] on img at bounding box center [799, 18] width 9 height 9
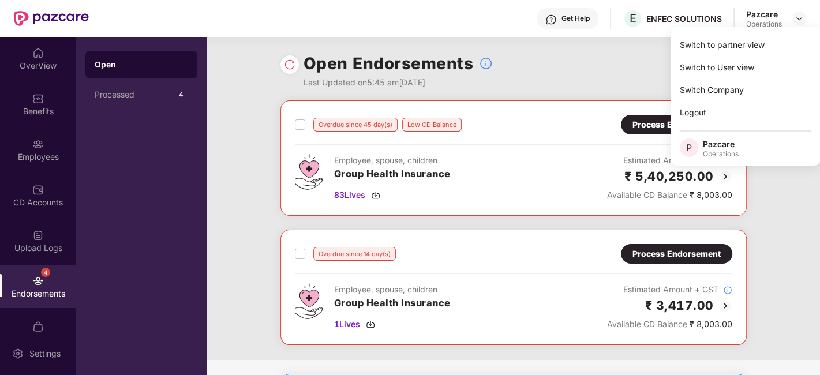
click at [608, 76] on div "Open Endorsements Last Updated on 5:45 am[DATE]" at bounding box center [514, 69] width 467 height 64
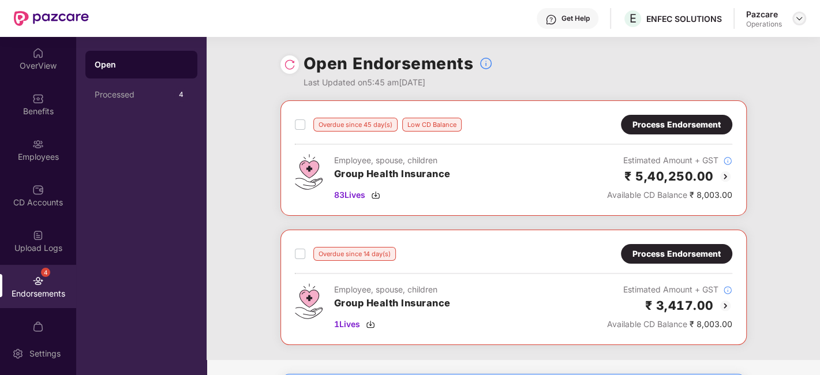
click at [801, 18] on img at bounding box center [799, 18] width 9 height 9
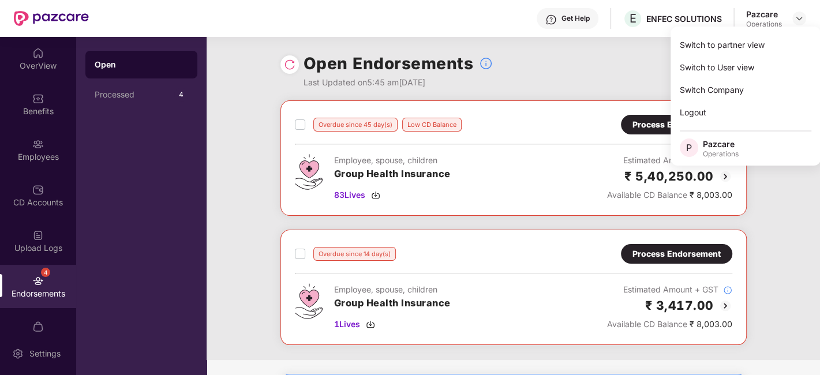
click at [631, 72] on div "Open Endorsements Last Updated on 5:45 am[DATE]" at bounding box center [514, 69] width 467 height 64
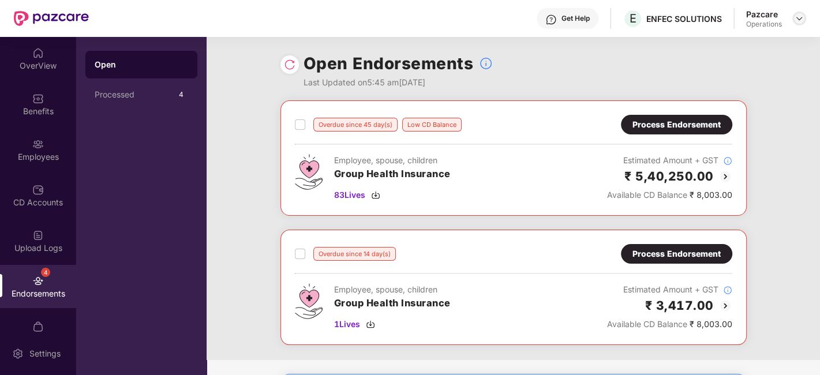
click at [802, 22] on img at bounding box center [799, 18] width 9 height 9
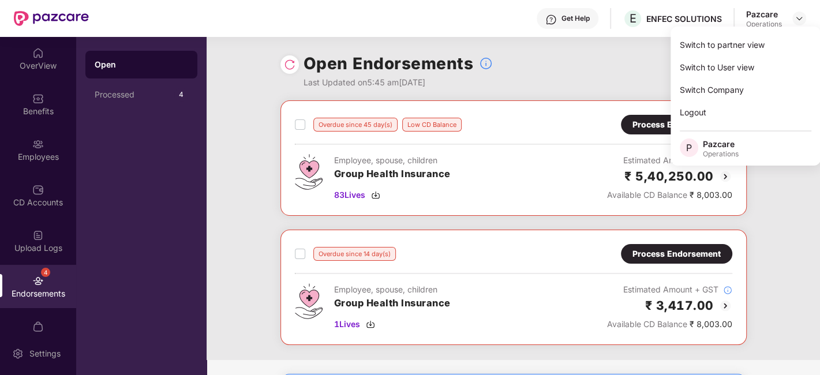
click at [613, 72] on div "Open Endorsements Last Updated on 5:45 am[DATE]" at bounding box center [514, 69] width 467 height 64
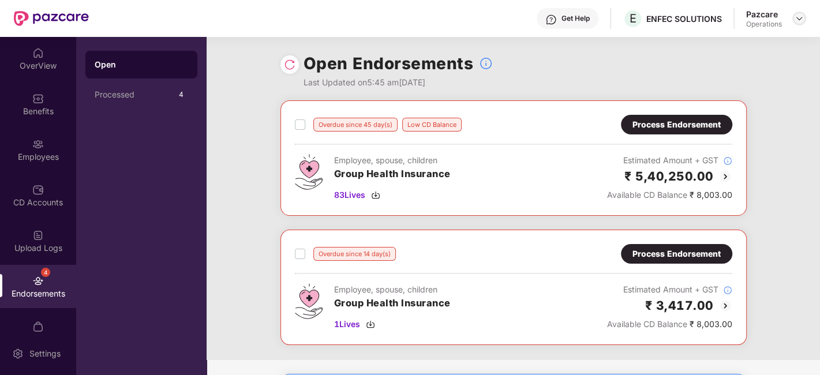
click at [797, 18] on img at bounding box center [799, 18] width 9 height 9
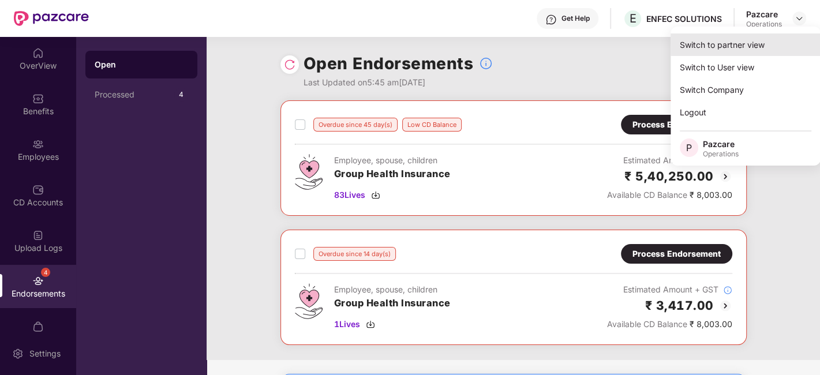
click at [694, 48] on div "Switch to partner view" at bounding box center [746, 44] width 150 height 23
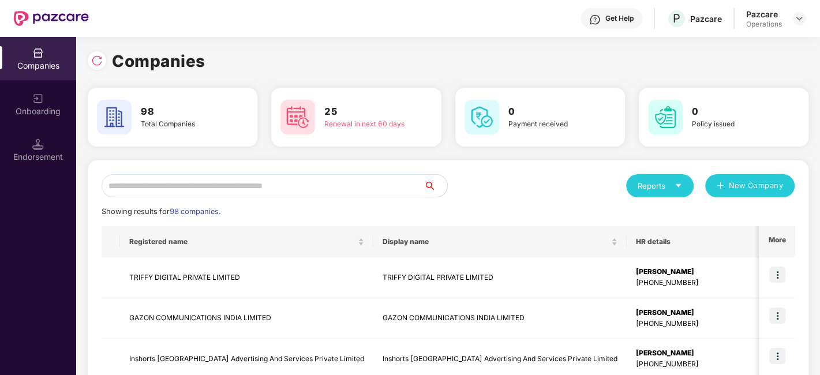
click at [296, 187] on input "text" at bounding box center [263, 185] width 323 height 23
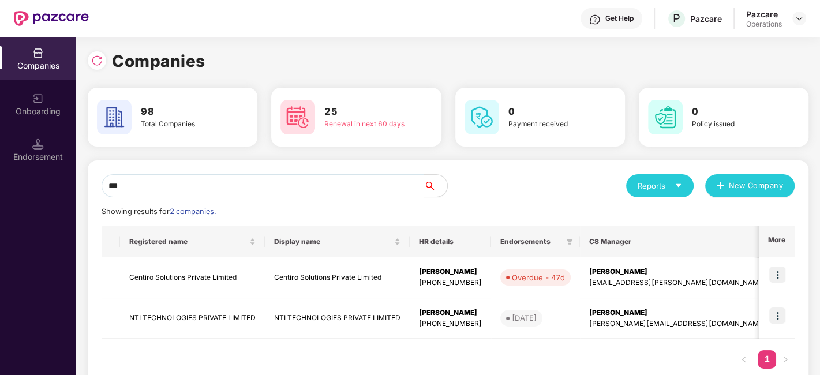
type input "***"
click at [777, 316] on img at bounding box center [778, 316] width 16 height 16
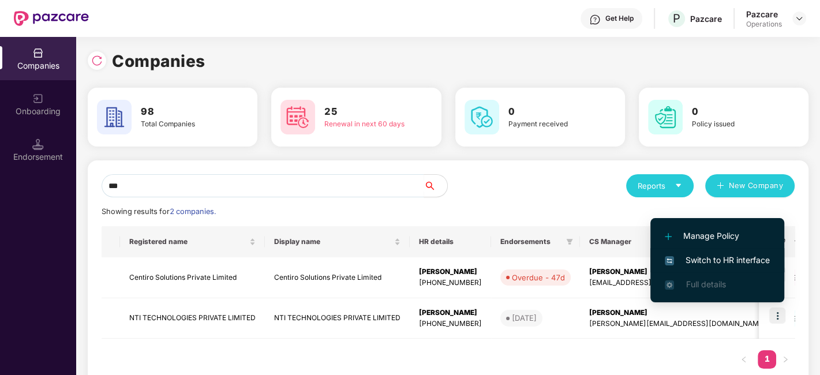
click at [712, 256] on span "Switch to HR interface" at bounding box center [717, 260] width 105 height 13
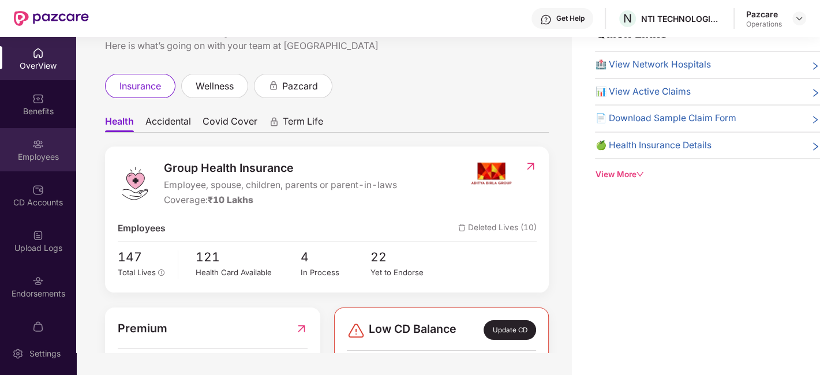
click at [32, 144] on img at bounding box center [38, 145] width 12 height 12
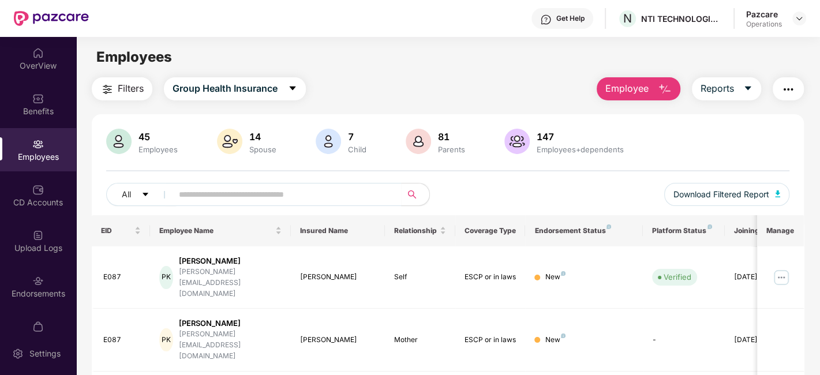
click at [125, 85] on span "Filters" at bounding box center [131, 88] width 26 height 14
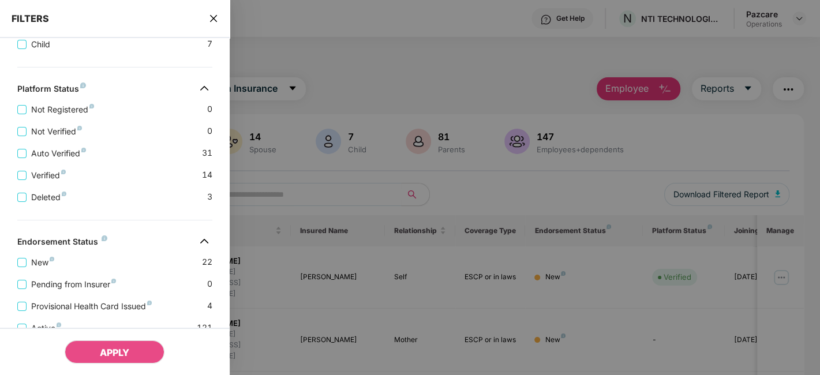
scroll to position [482, 0]
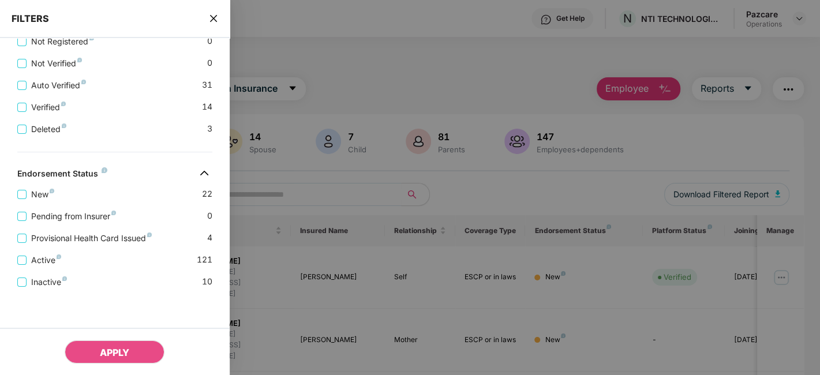
click at [215, 20] on icon "close" at bounding box center [213, 18] width 7 height 7
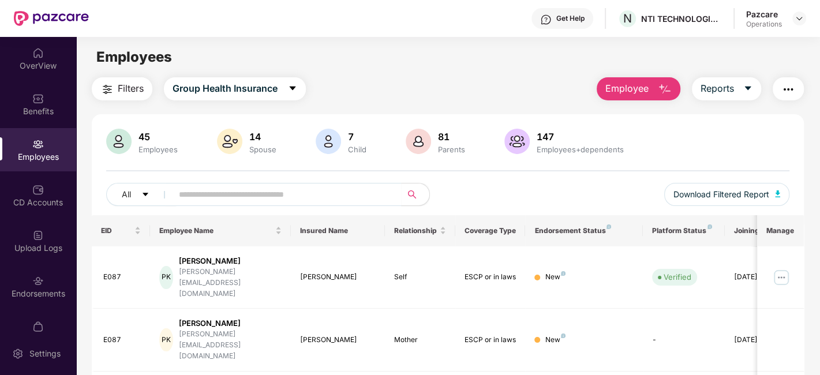
click at [777, 83] on button "button" at bounding box center [788, 88] width 31 height 23
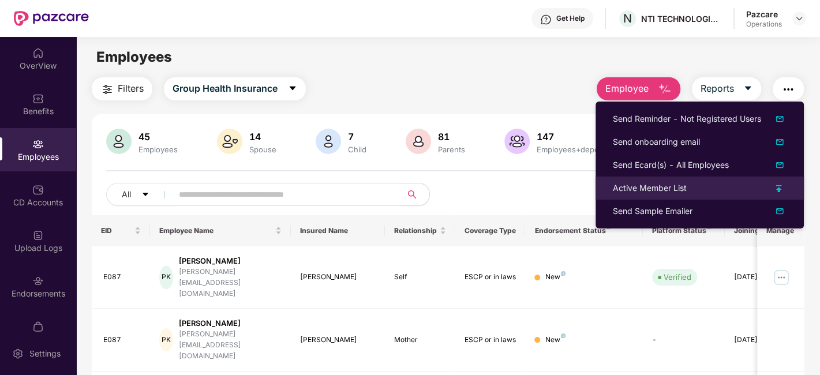
click at [640, 185] on div "Active Member List" at bounding box center [650, 188] width 74 height 13
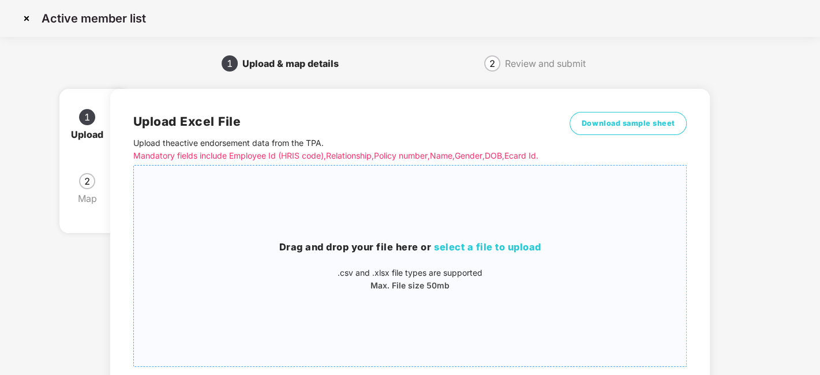
click at [458, 200] on div "Drag and drop your file here or select a file to upload .csv and .xlsx file typ…" at bounding box center [410, 266] width 553 height 182
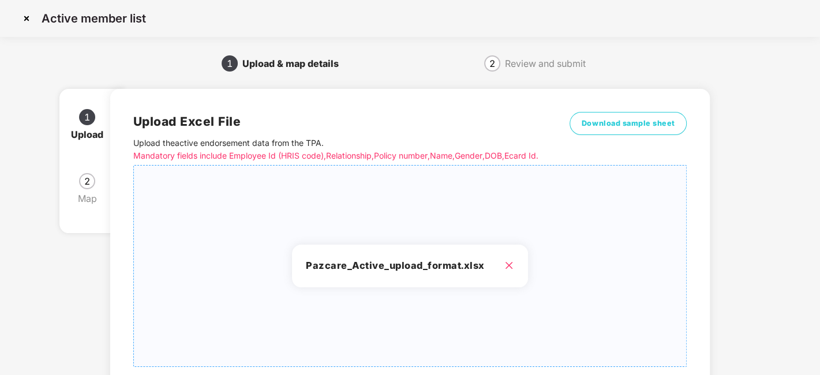
scroll to position [124, 0]
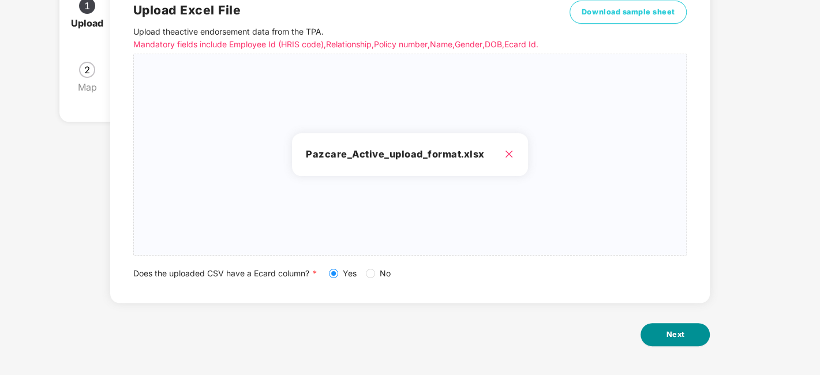
click at [669, 332] on span "Next" at bounding box center [675, 335] width 18 height 12
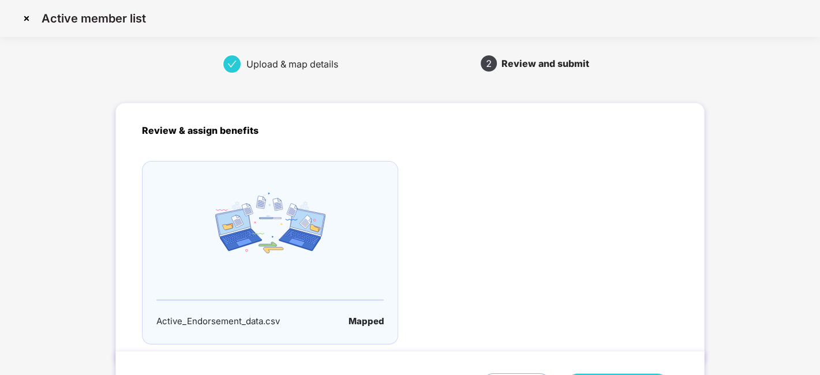
scroll to position [76, 0]
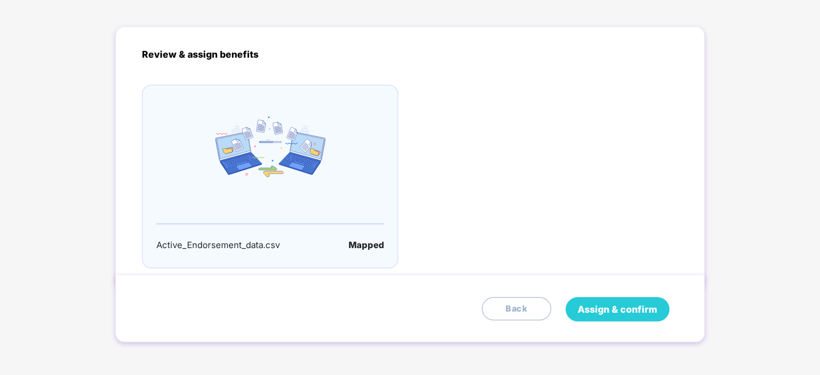
click at [620, 308] on span "Assign & confirm" at bounding box center [618, 310] width 80 height 14
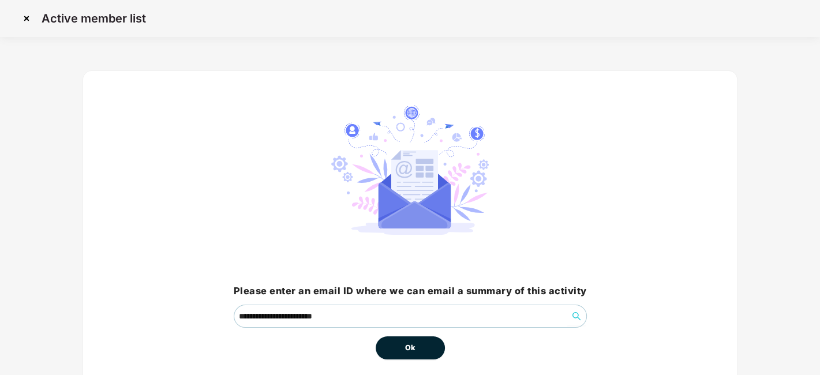
scroll to position [50, 0]
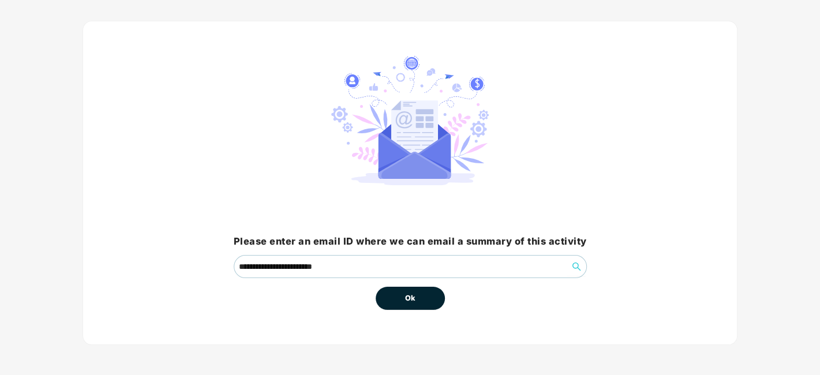
click at [410, 293] on span "Ok" at bounding box center [410, 299] width 10 height 12
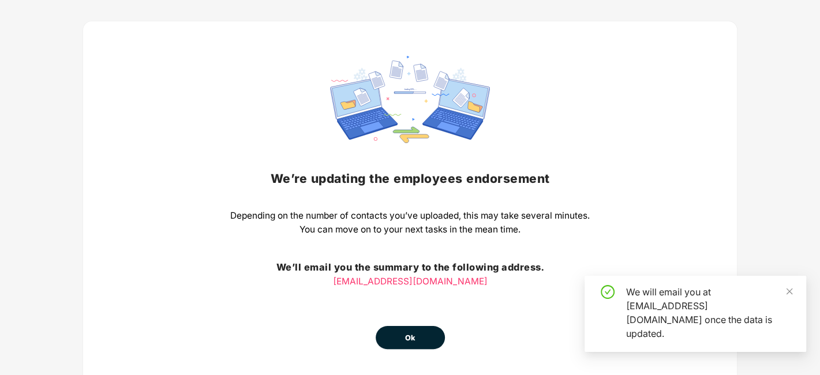
click at [410, 324] on div "We’re updating the employees endorsement Depending on the number of contacts yo…" at bounding box center [410, 202] width 360 height 293
click at [410, 333] on span "Ok" at bounding box center [410, 339] width 10 height 12
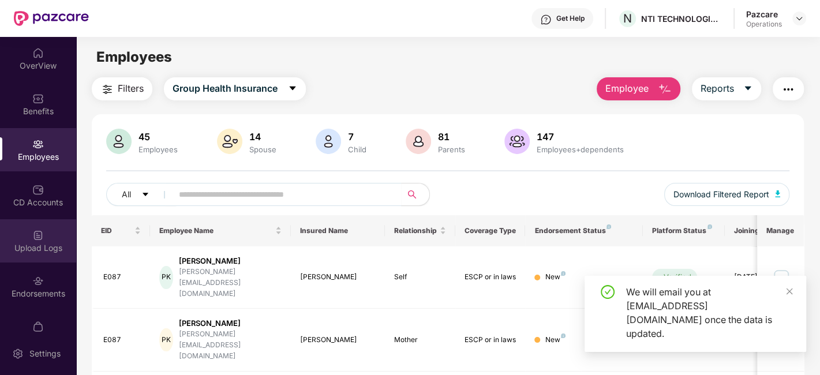
scroll to position [24, 0]
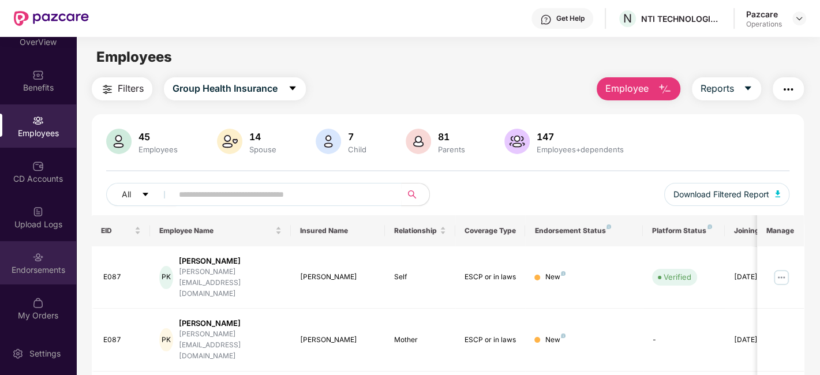
click at [14, 270] on div "Endorsements" at bounding box center [38, 270] width 76 height 12
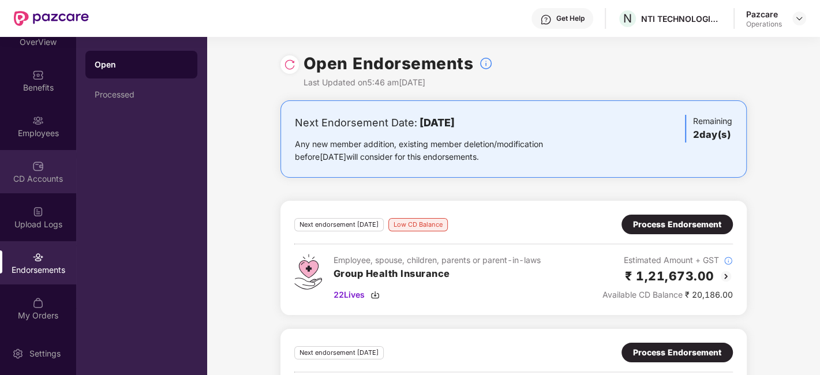
click at [32, 167] on img at bounding box center [38, 167] width 12 height 12
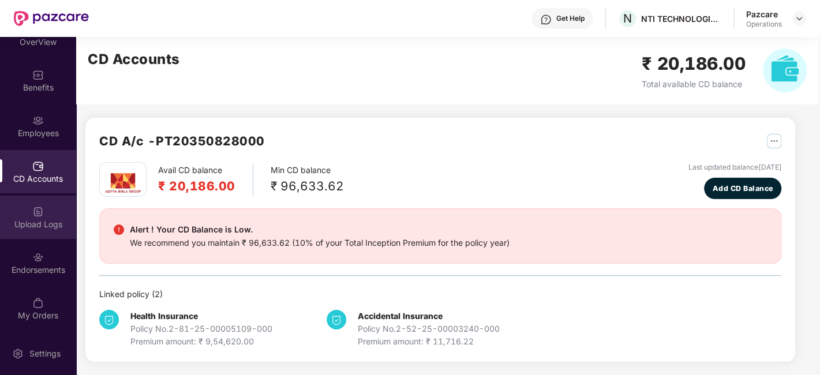
click at [29, 213] on div "Upload Logs" at bounding box center [38, 217] width 76 height 43
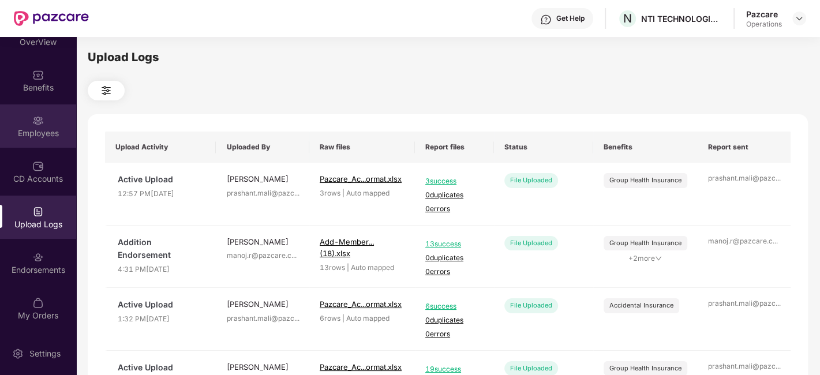
click at [32, 122] on img at bounding box center [38, 121] width 12 height 12
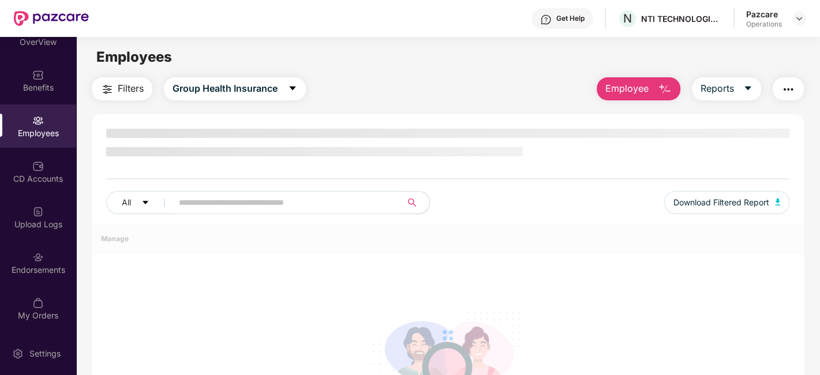
scroll to position [0, 0]
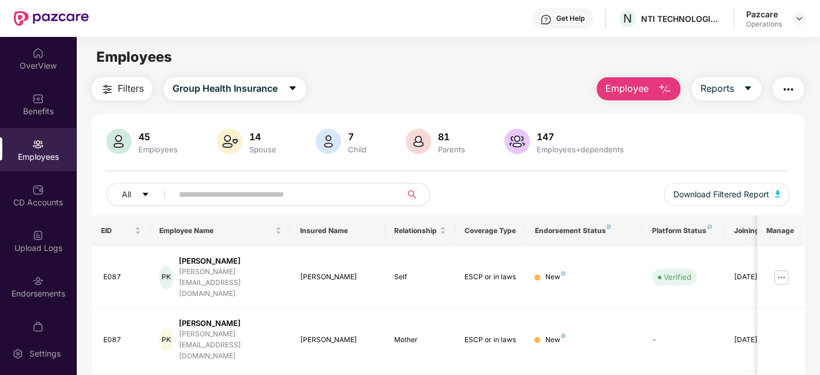
click at [125, 91] on span "Filters" at bounding box center [131, 88] width 26 height 14
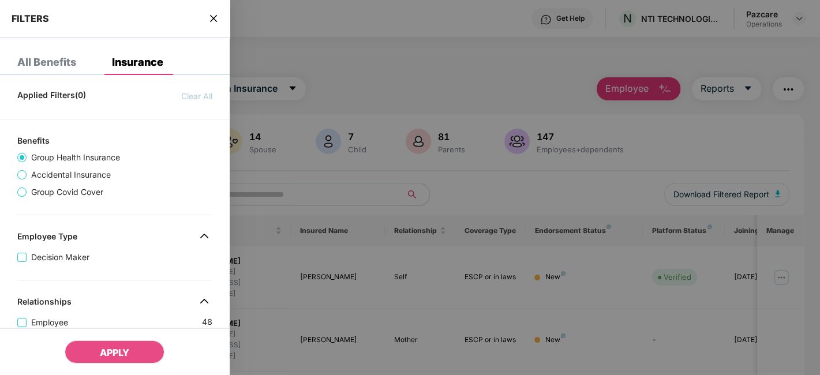
scroll to position [482, 0]
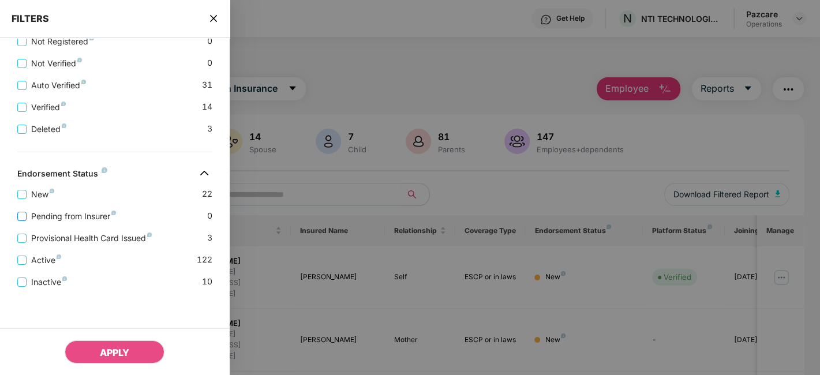
click at [65, 215] on span "Pending from Insurer" at bounding box center [74, 216] width 94 height 13
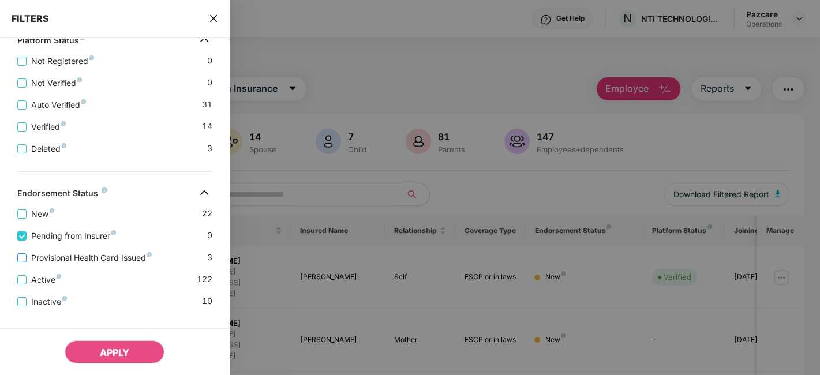
click at [76, 264] on span "Provisional Health Card Issued" at bounding box center [92, 258] width 130 height 13
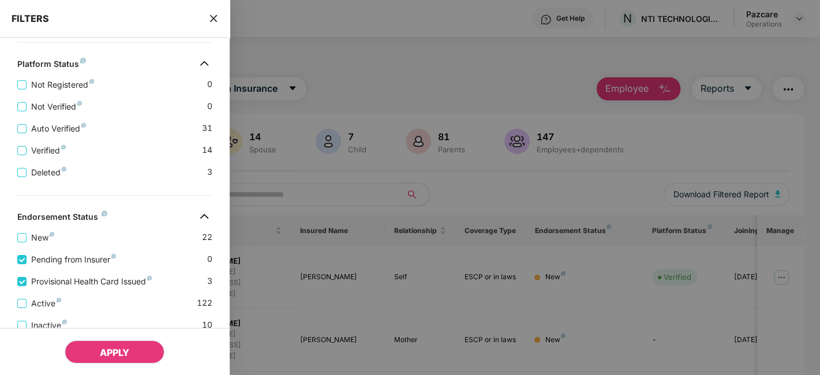
click at [124, 349] on span "APPLY" at bounding box center [114, 353] width 29 height 12
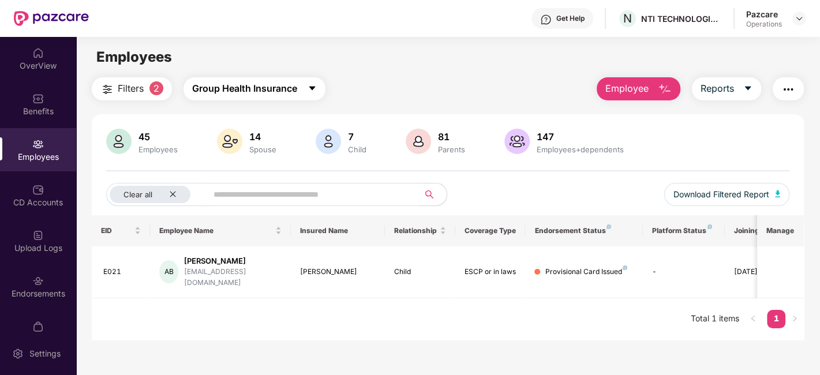
click at [308, 92] on button "Group Health Insurance" at bounding box center [255, 88] width 142 height 23
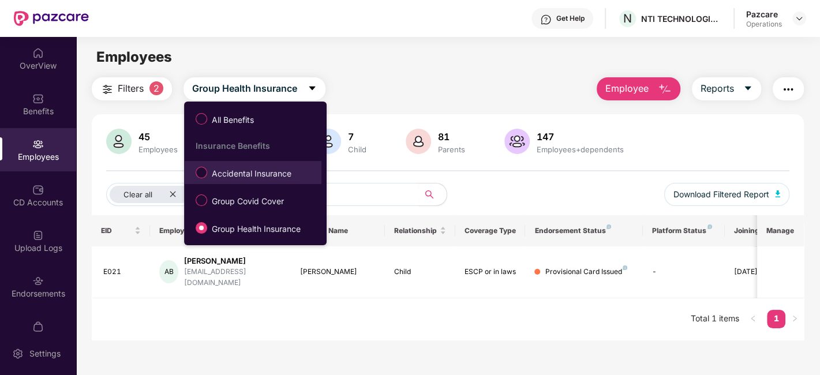
click at [256, 179] on span "Accidental Insurance" at bounding box center [251, 173] width 89 height 13
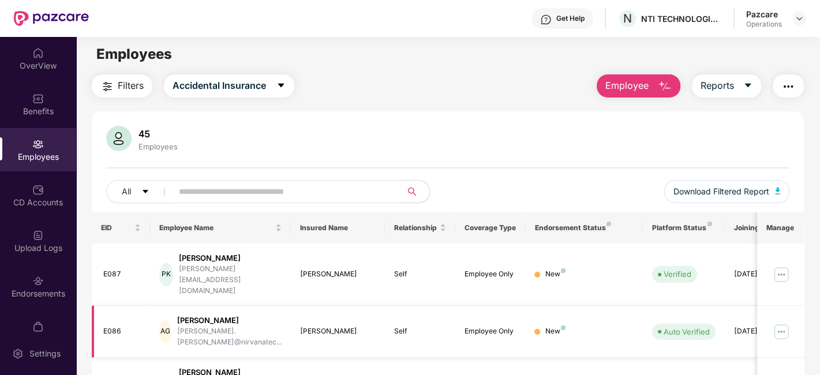
scroll to position [0, 0]
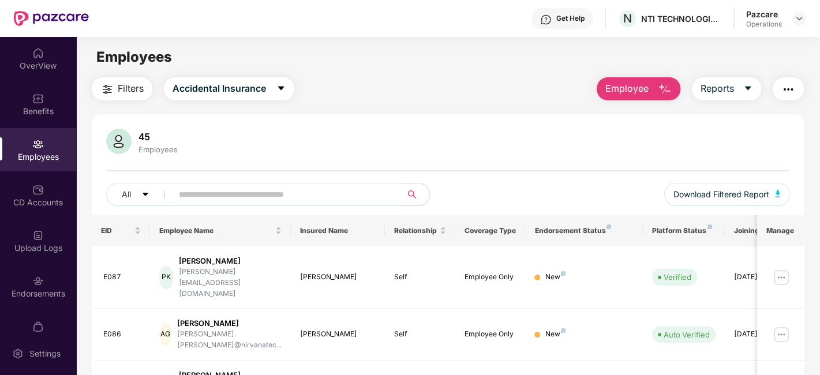
click at [790, 85] on img "button" at bounding box center [789, 90] width 14 height 14
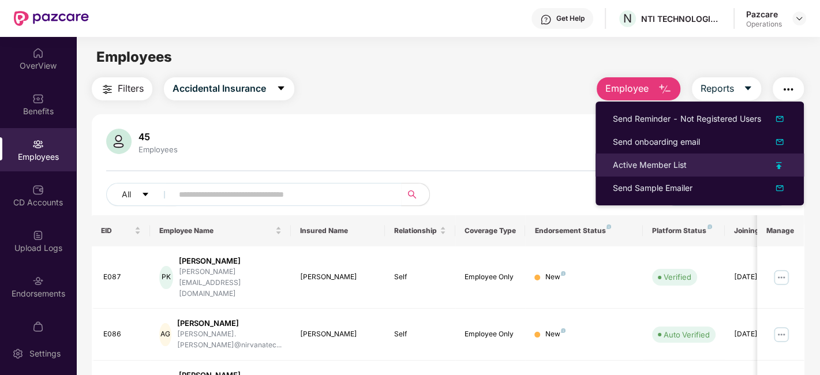
click at [638, 170] on div "Active Member List" at bounding box center [650, 165] width 74 height 13
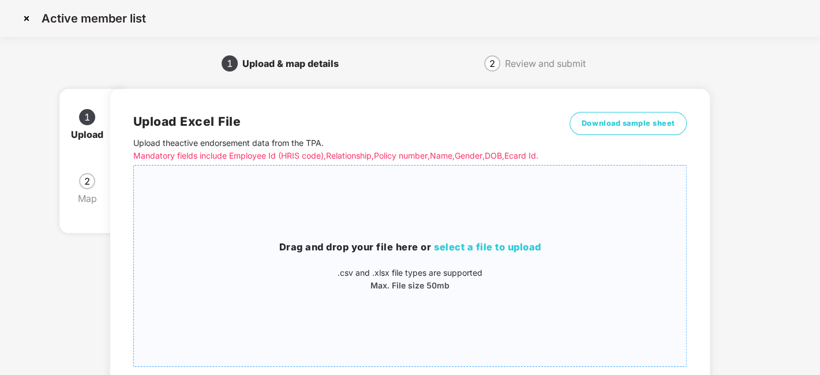
click at [424, 236] on div "Drag and drop your file here or select a file to upload .csv and .xlsx file typ…" at bounding box center [410, 266] width 553 height 182
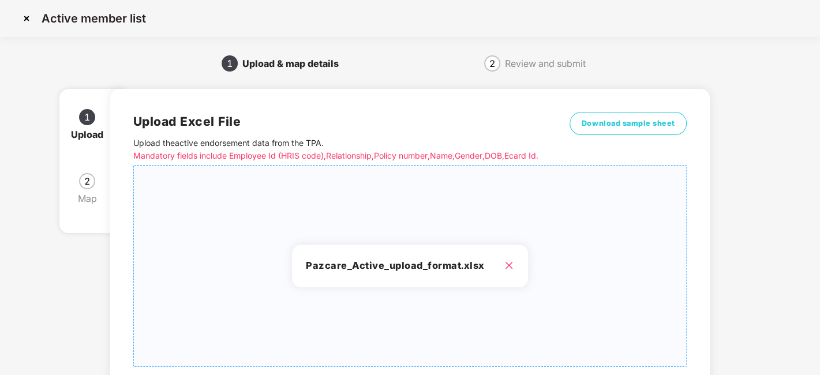
scroll to position [124, 0]
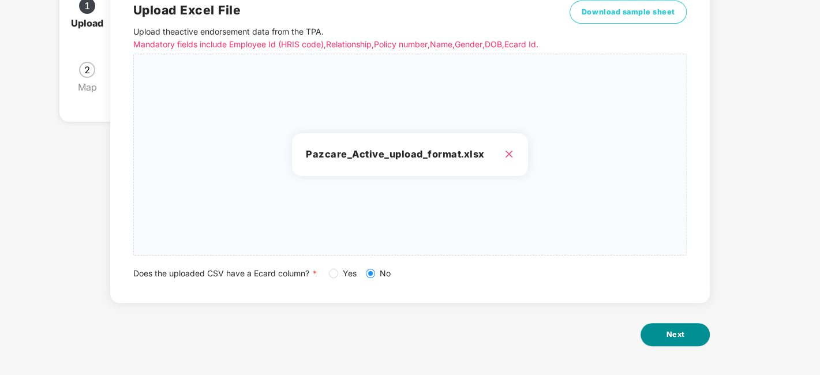
click at [673, 331] on span "Next" at bounding box center [675, 335] width 18 height 12
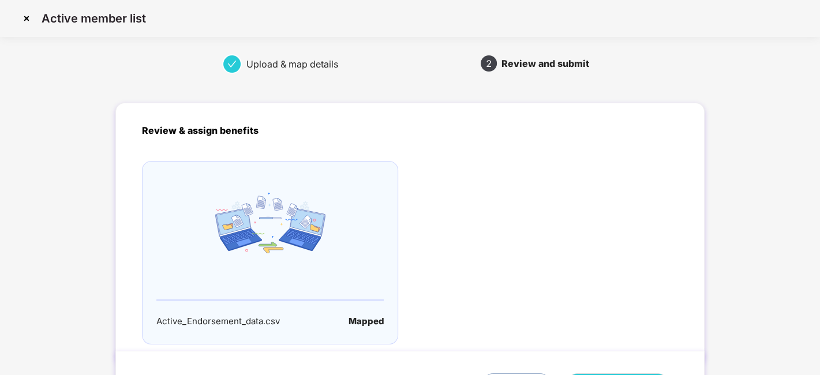
scroll to position [76, 0]
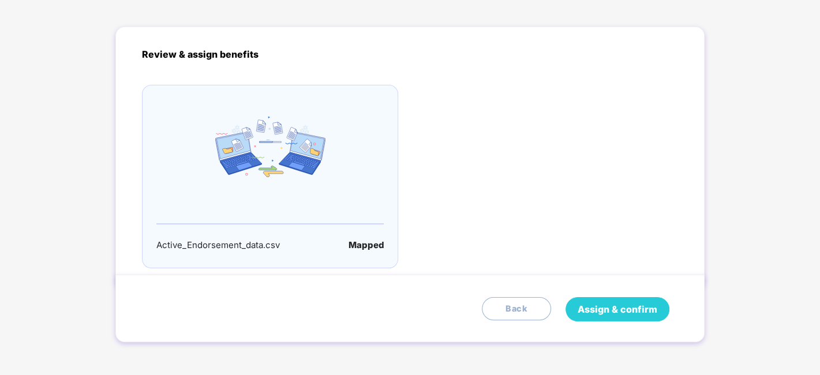
click at [599, 307] on span "Assign & confirm" at bounding box center [618, 310] width 80 height 14
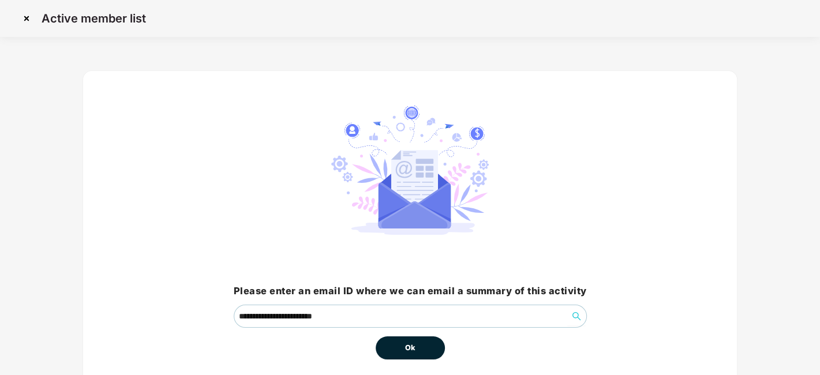
scroll to position [50, 0]
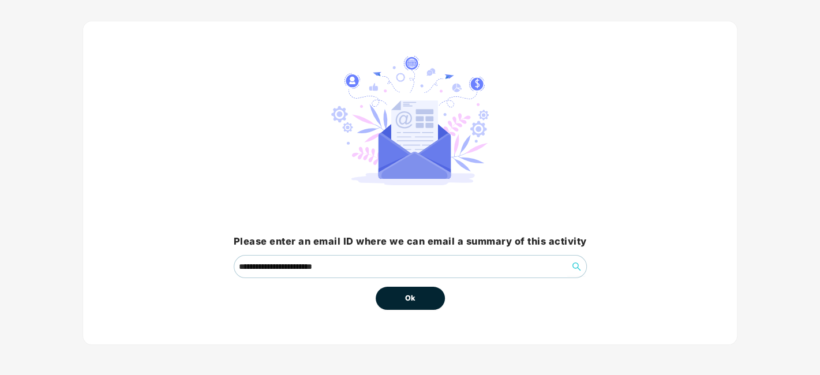
click at [408, 303] on span "Ok" at bounding box center [410, 299] width 10 height 12
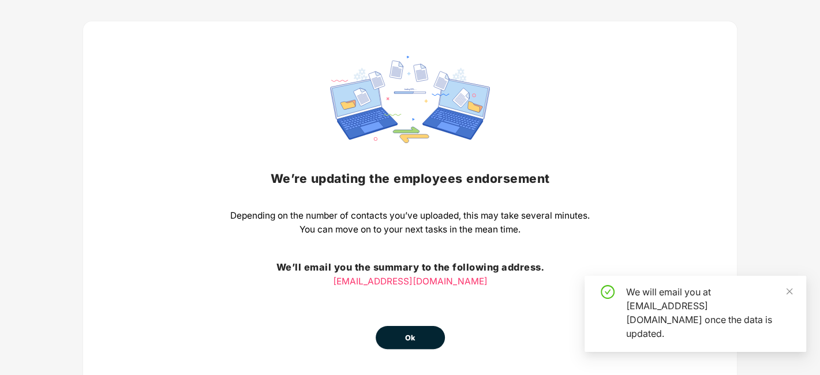
click at [411, 298] on div "We’re updating the employees endorsement Depending on the number of contacts yo…" at bounding box center [410, 202] width 360 height 293
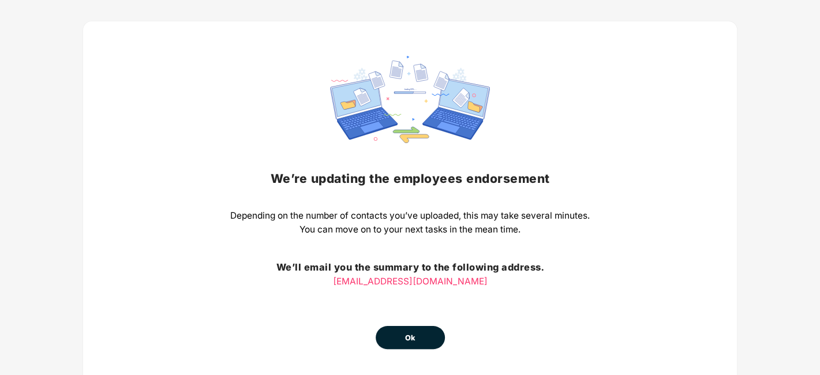
click at [406, 335] on span "Ok" at bounding box center [410, 339] width 10 height 12
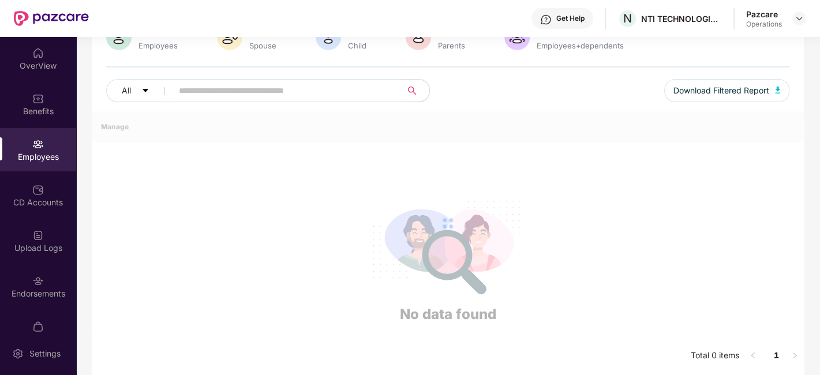
scroll to position [112, 0]
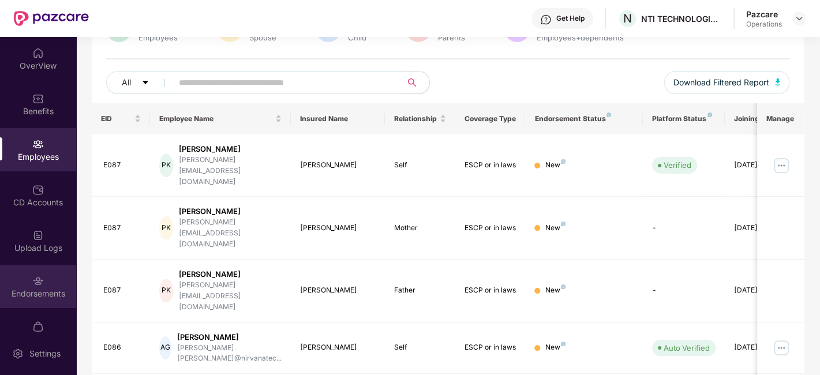
click at [32, 279] on img at bounding box center [38, 281] width 12 height 12
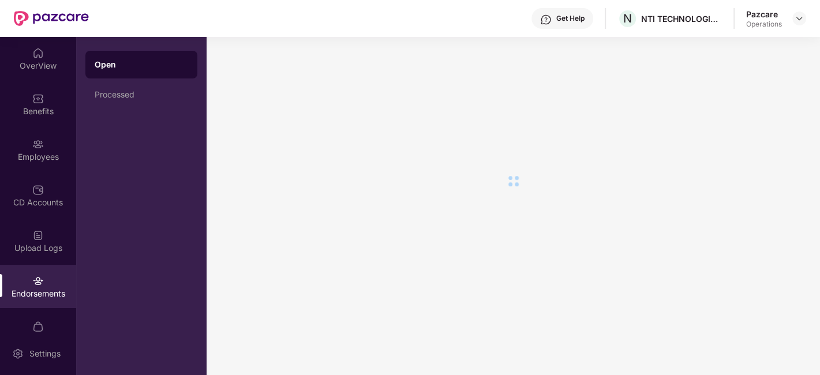
scroll to position [0, 0]
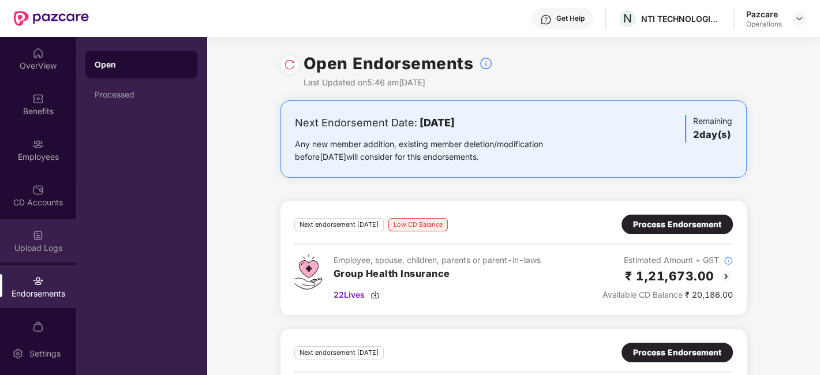
click at [32, 230] on img at bounding box center [38, 236] width 12 height 12
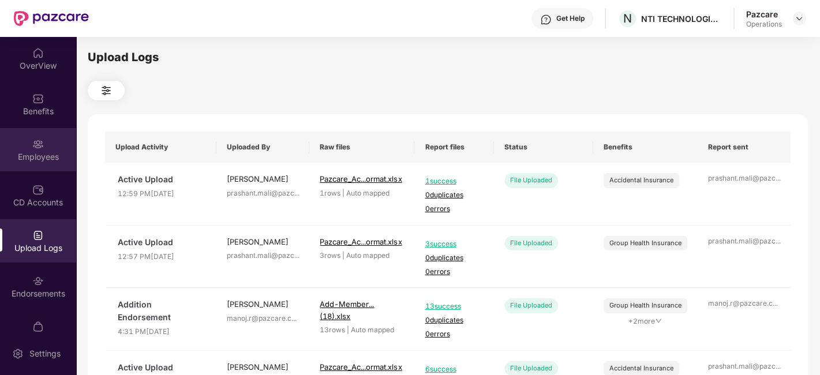
click at [38, 149] on img at bounding box center [38, 145] width 12 height 12
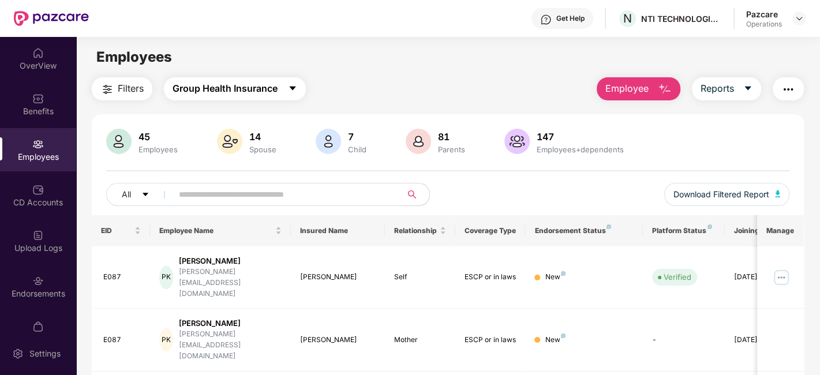
click at [295, 88] on icon "caret-down" at bounding box center [292, 89] width 6 height 4
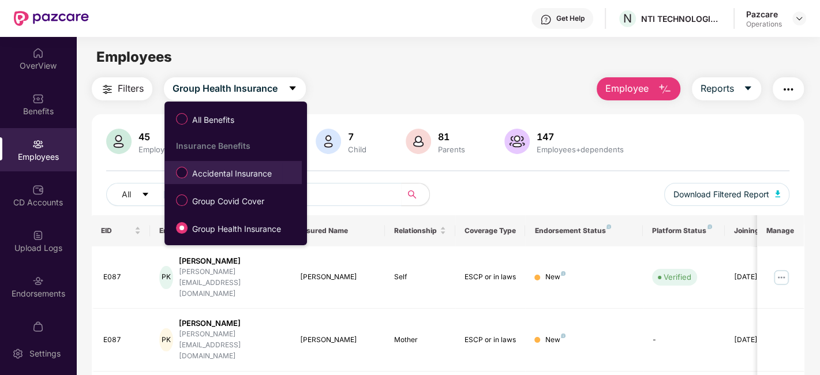
click at [238, 170] on span "Accidental Insurance" at bounding box center [232, 173] width 89 height 13
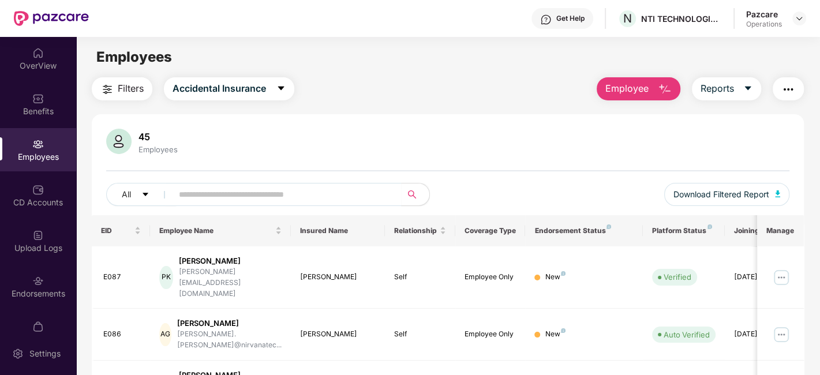
click at [126, 90] on span "Filters" at bounding box center [131, 88] width 26 height 14
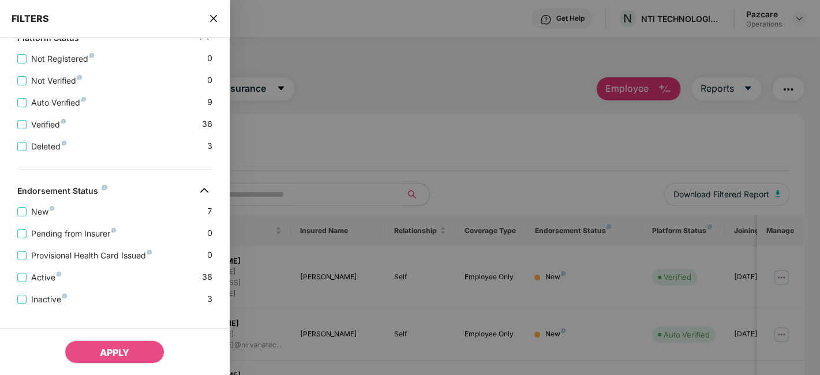
scroll to position [349, 0]
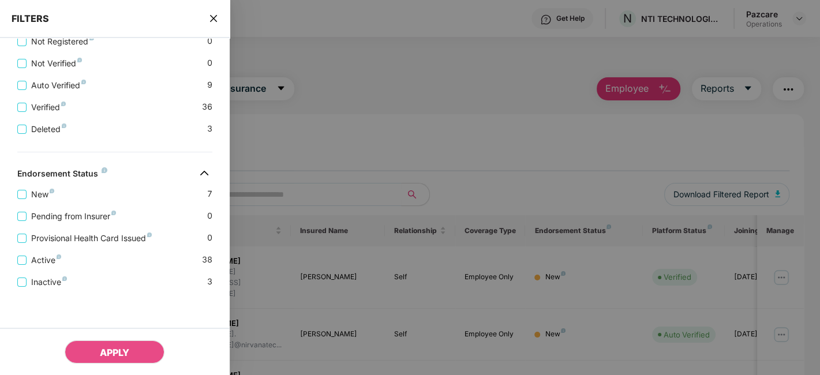
click at [212, 14] on icon "close" at bounding box center [213, 18] width 9 height 9
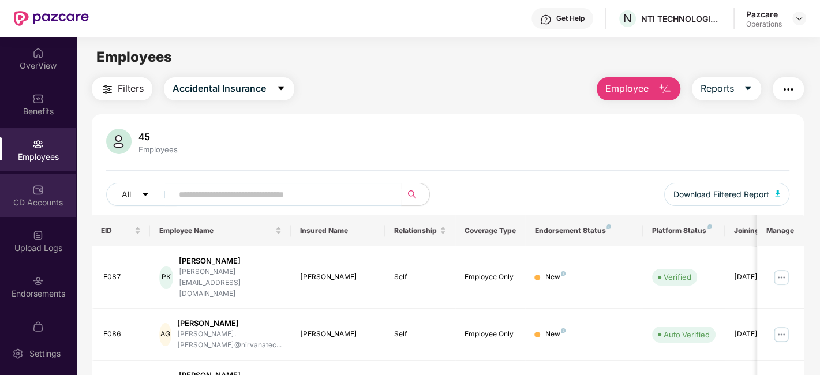
click at [29, 201] on div "CD Accounts" at bounding box center [38, 203] width 76 height 12
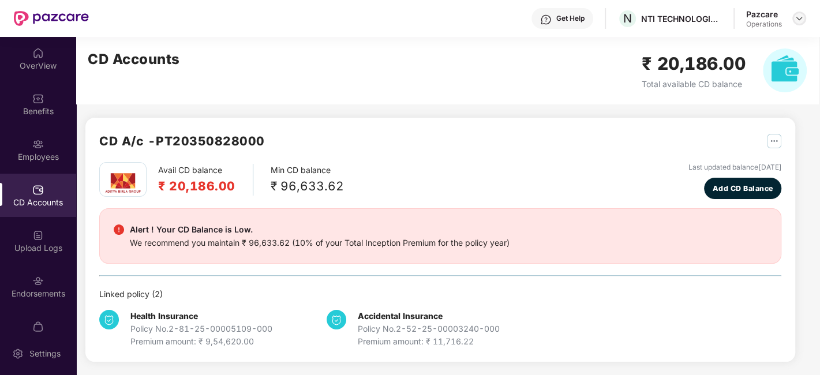
click at [798, 19] on img at bounding box center [799, 18] width 9 height 9
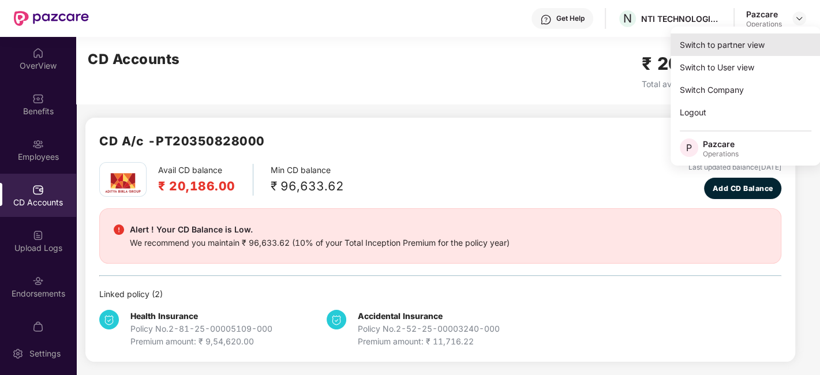
click at [716, 43] on div "Switch to partner view" at bounding box center [746, 44] width 150 height 23
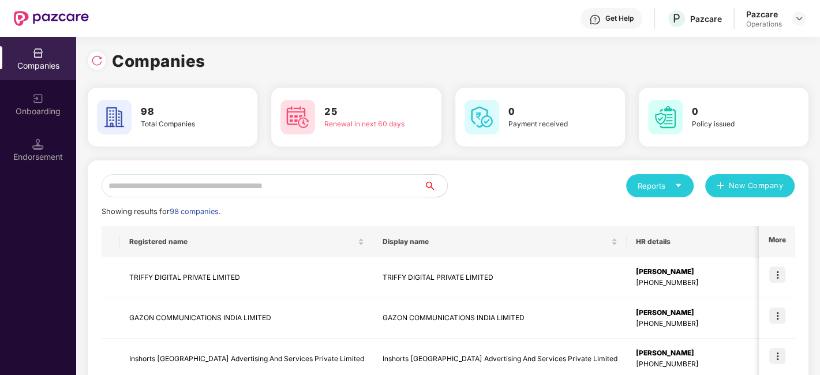
click at [264, 183] on input "text" at bounding box center [263, 185] width 323 height 23
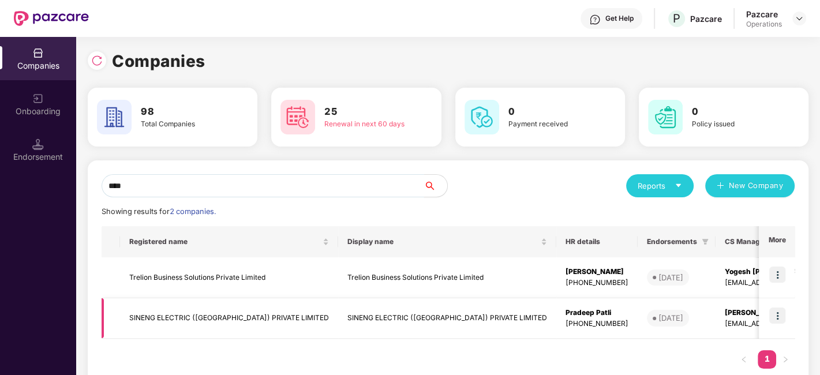
type input "****"
click at [174, 319] on td "SINENG ELECTRIC (INDIA) PRIVATE LIMITED" at bounding box center [229, 318] width 218 height 41
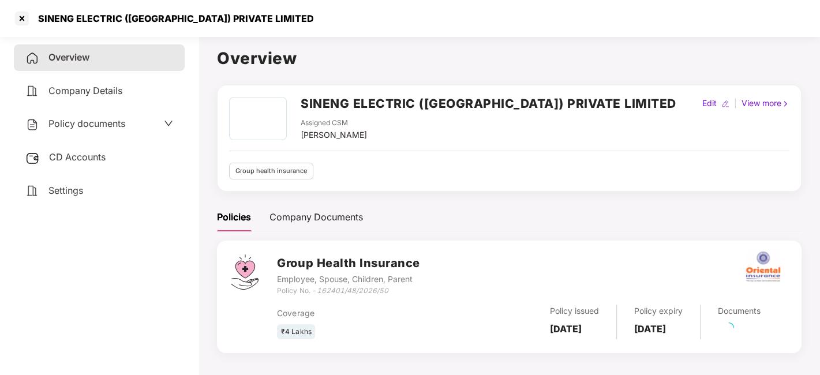
click at [66, 127] on span "Policy documents" at bounding box center [86, 124] width 77 height 12
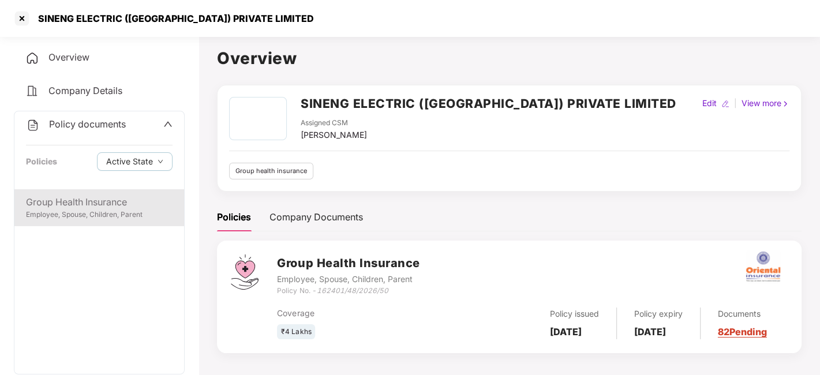
click at [77, 197] on div "Group Health Insurance" at bounding box center [99, 202] width 147 height 14
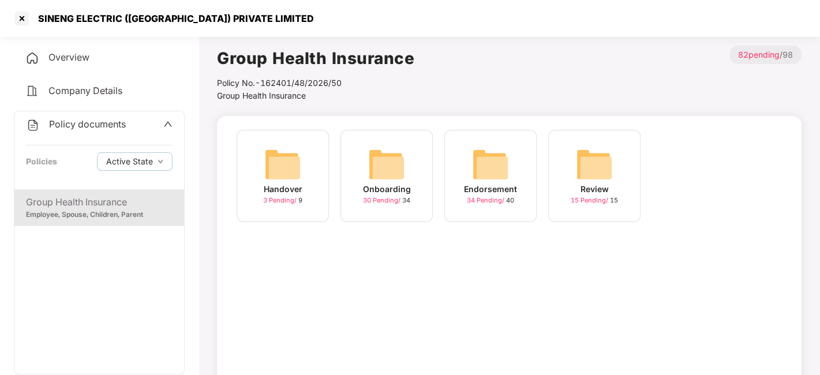
click at [514, 149] on div "Endorsement 34 Pending / 40" at bounding box center [491, 176] width 92 height 92
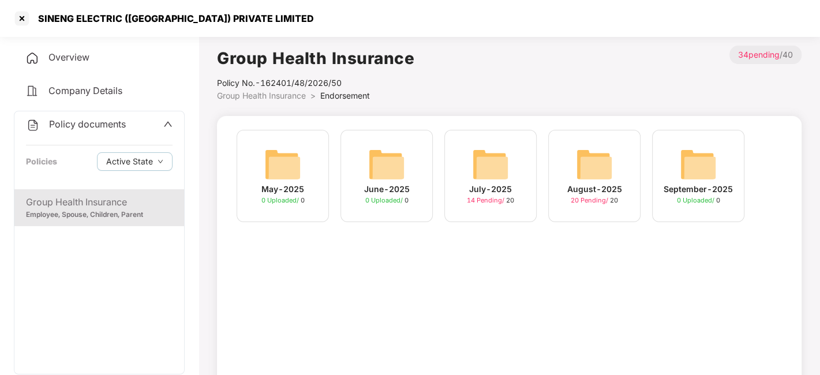
click at [599, 156] on img at bounding box center [594, 164] width 37 height 37
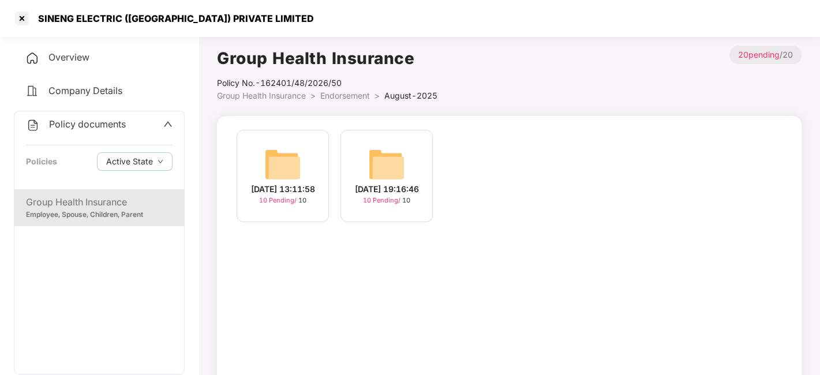
click at [287, 151] on img at bounding box center [282, 164] width 37 height 37
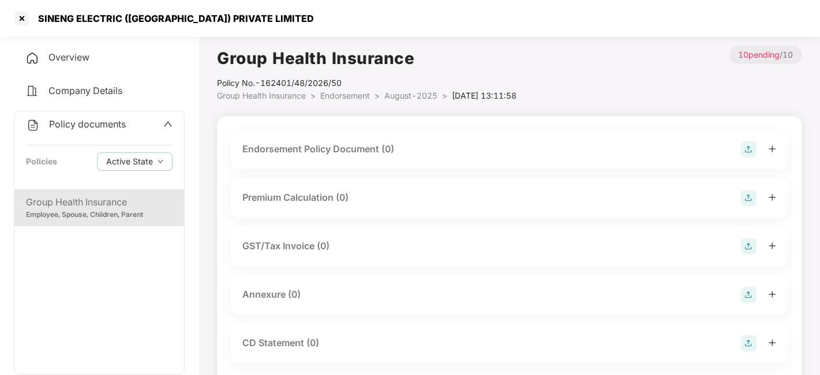
click at [749, 149] on img at bounding box center [749, 149] width 16 height 16
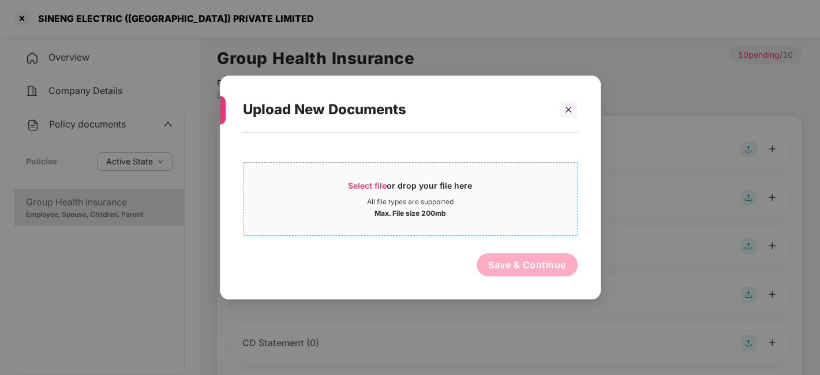
click at [510, 202] on div "All file types are supported" at bounding box center [411, 201] width 334 height 9
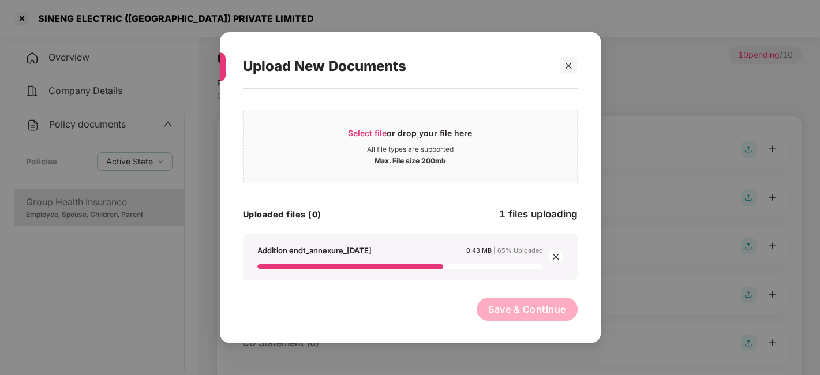
scroll to position [0, 0]
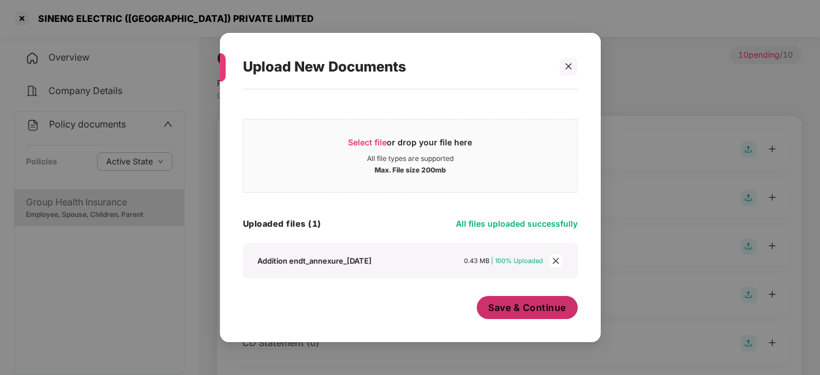
click at [521, 304] on span "Save & Continue" at bounding box center [527, 307] width 78 height 13
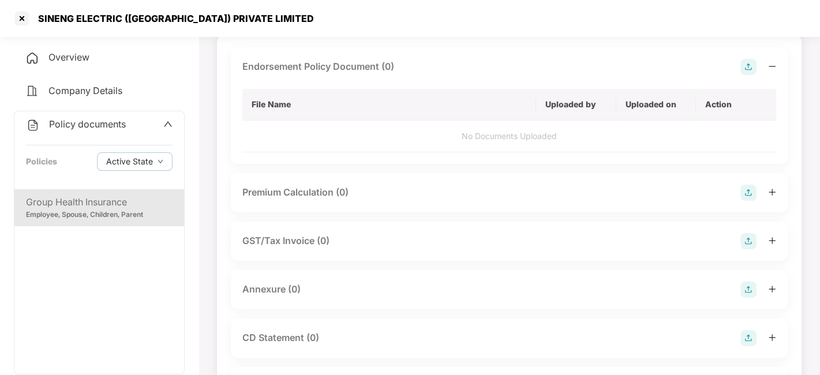
scroll to position [94, 0]
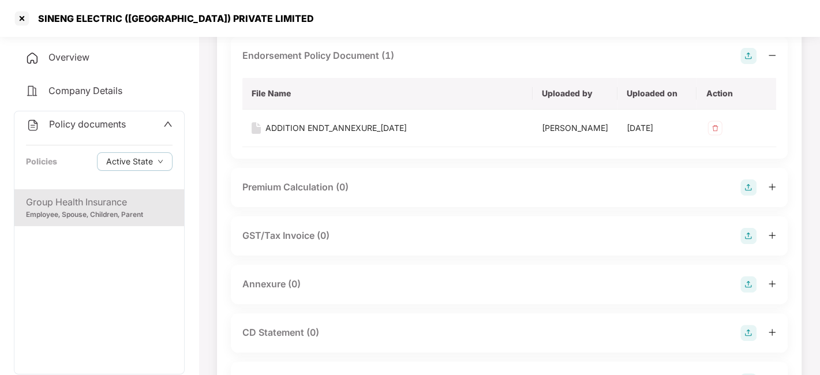
click at [746, 290] on img at bounding box center [749, 285] width 16 height 16
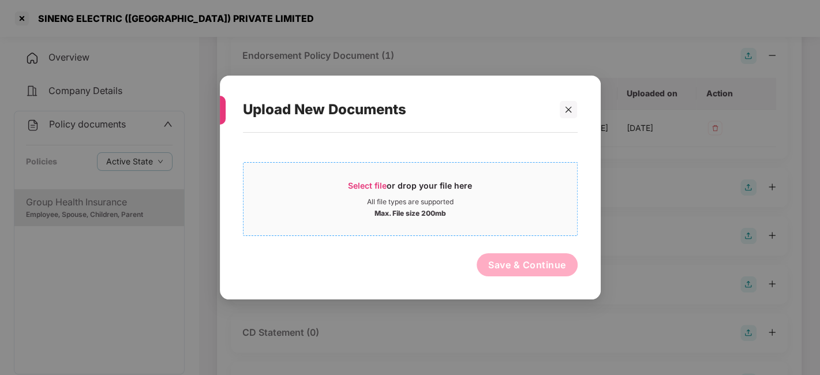
click at [512, 203] on div "All file types are supported" at bounding box center [411, 201] width 334 height 9
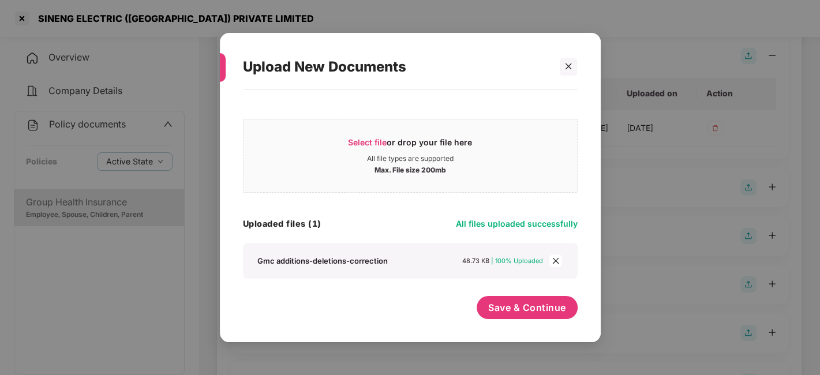
scroll to position [0, 0]
click at [516, 320] on div "Save & Continue" at bounding box center [527, 310] width 101 height 29
click at [520, 311] on span "Save & Continue" at bounding box center [527, 307] width 78 height 13
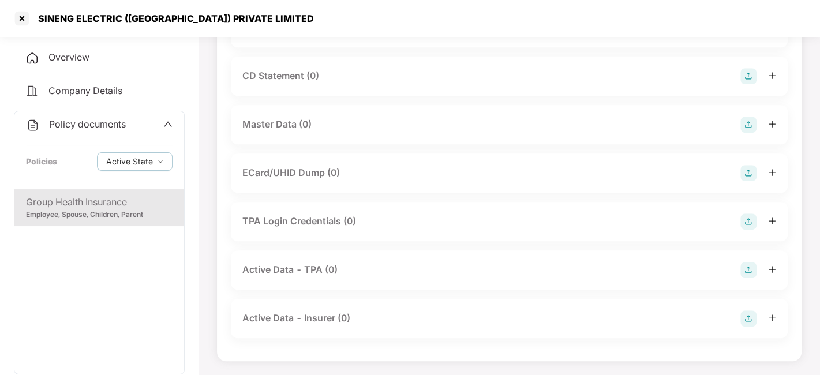
scroll to position [441, 0]
click at [747, 129] on img at bounding box center [749, 125] width 16 height 16
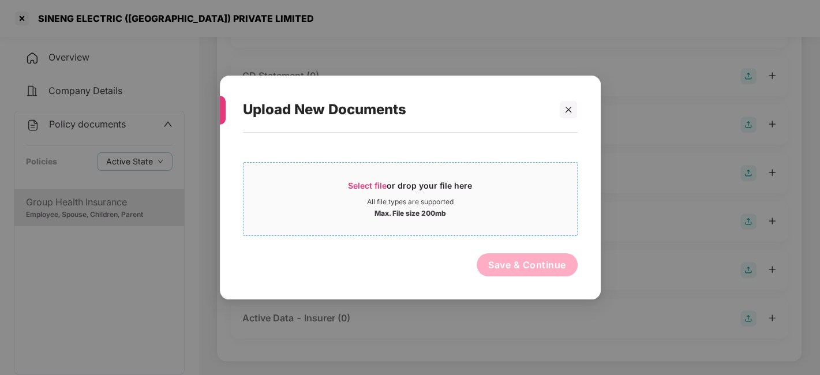
click at [532, 195] on div "Select file or drop your file here" at bounding box center [411, 188] width 334 height 17
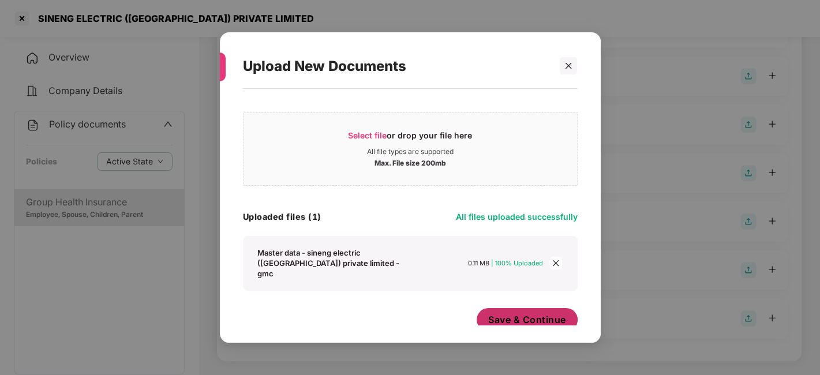
click at [524, 308] on button "Save & Continue" at bounding box center [527, 319] width 101 height 23
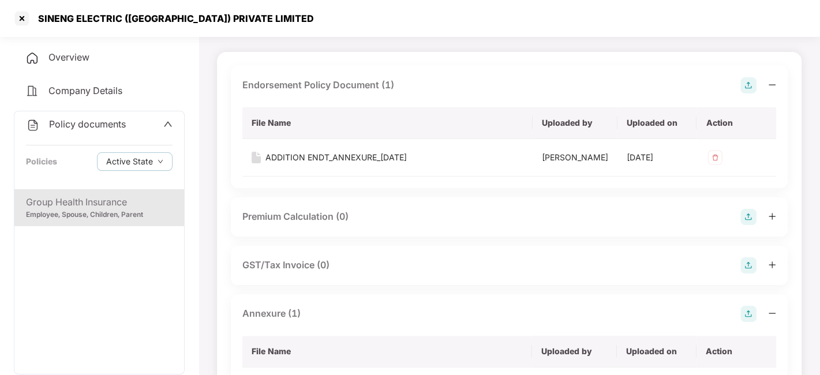
scroll to position [0, 0]
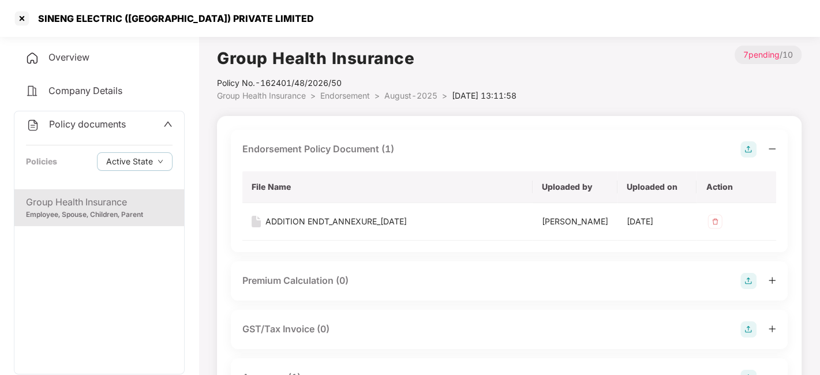
click at [413, 98] on span "August-2025" at bounding box center [411, 96] width 53 height 10
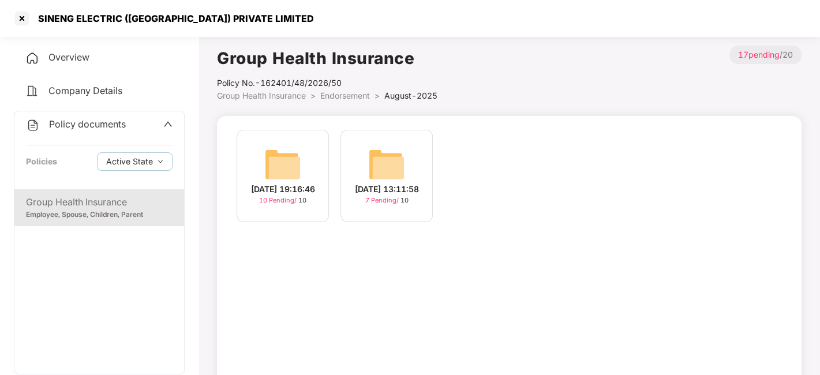
click at [285, 161] on img at bounding box center [282, 164] width 37 height 37
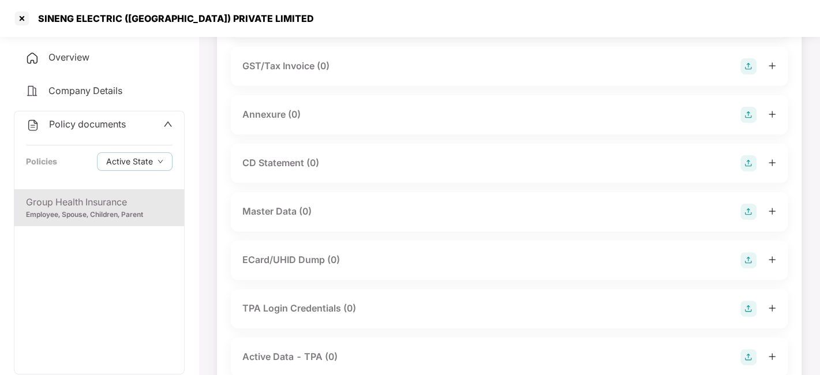
scroll to position [181, 0]
click at [747, 210] on img at bounding box center [749, 211] width 16 height 16
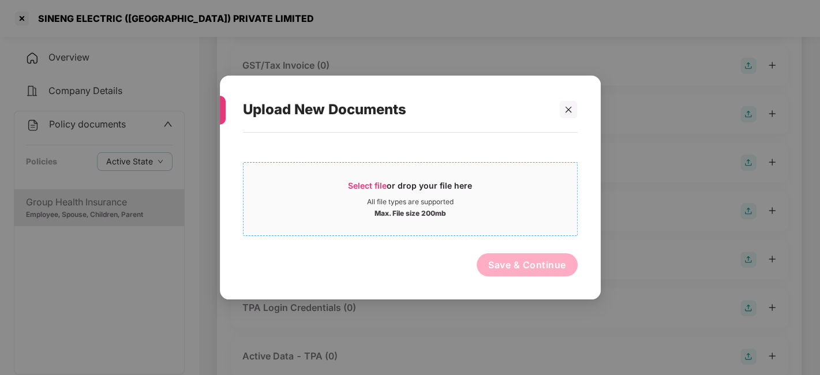
click at [516, 210] on div "Max. File size 200mb" at bounding box center [411, 213] width 334 height 12
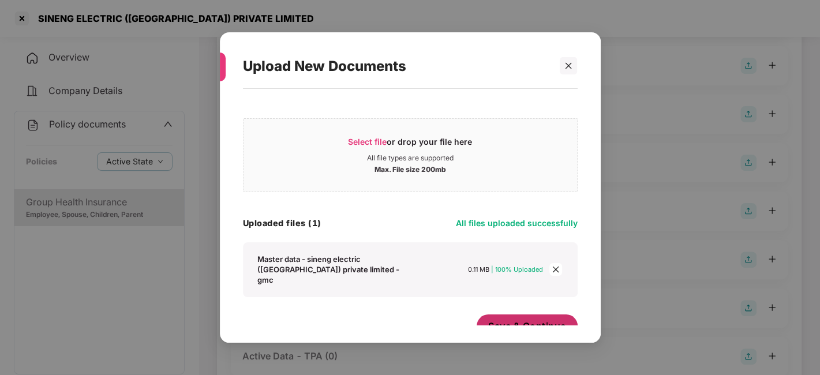
click at [499, 320] on span "Save & Continue" at bounding box center [527, 326] width 78 height 13
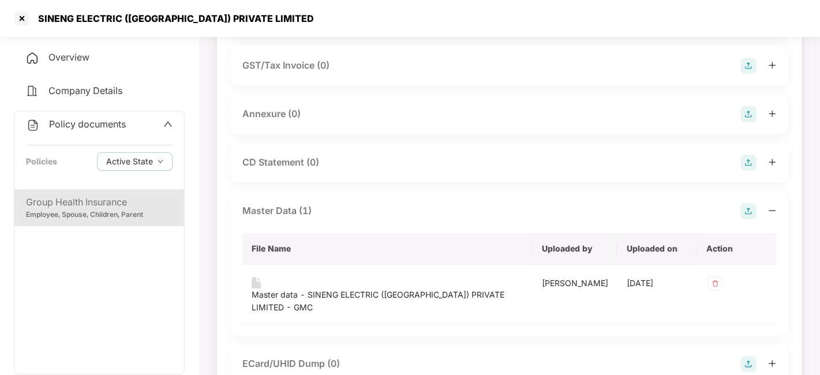
scroll to position [0, 0]
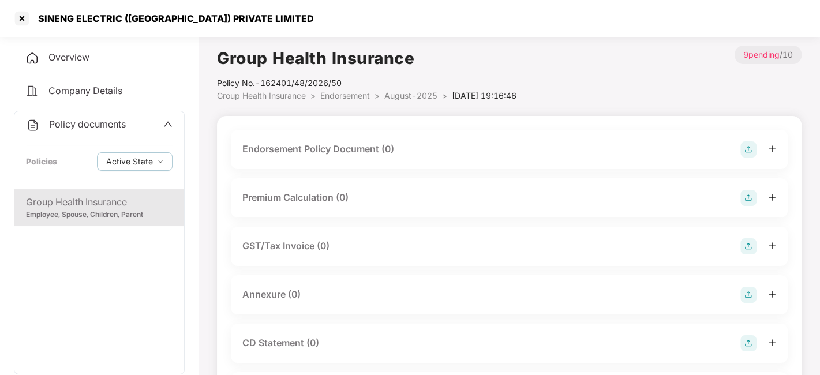
click at [741, 147] on img at bounding box center [749, 149] width 16 height 16
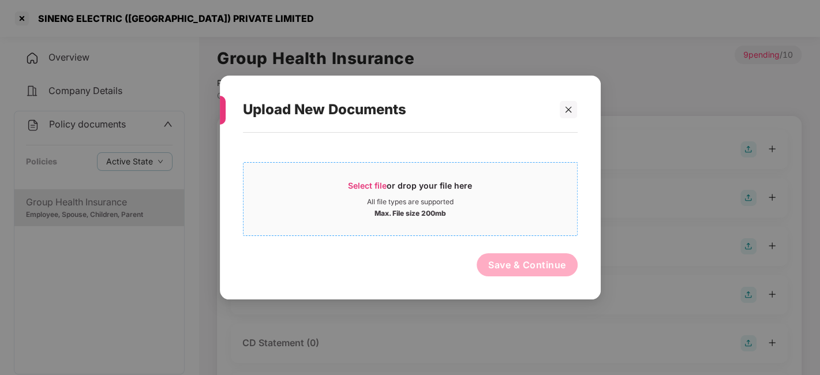
click at [564, 208] on div "Max. File size 200mb" at bounding box center [411, 213] width 334 height 12
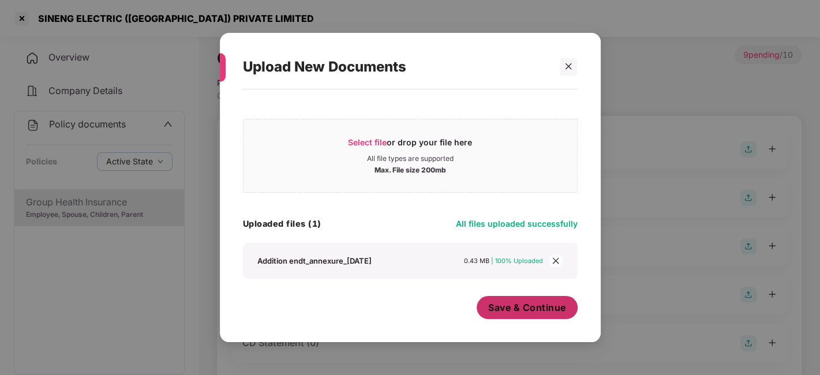
click at [515, 311] on span "Save & Continue" at bounding box center [527, 307] width 78 height 13
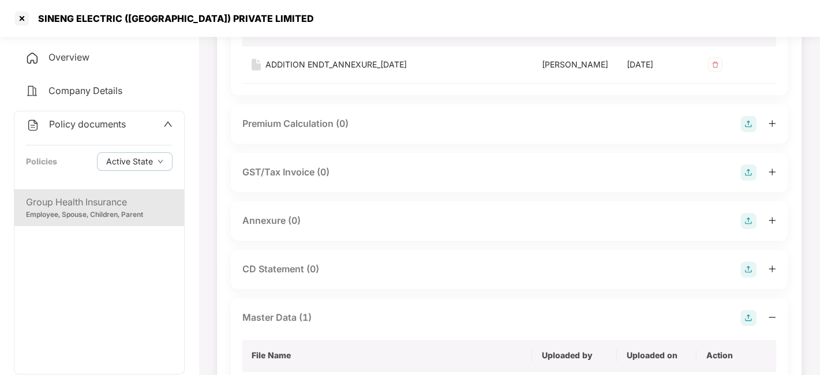
scroll to position [158, 0]
click at [749, 229] on img at bounding box center [749, 220] width 16 height 16
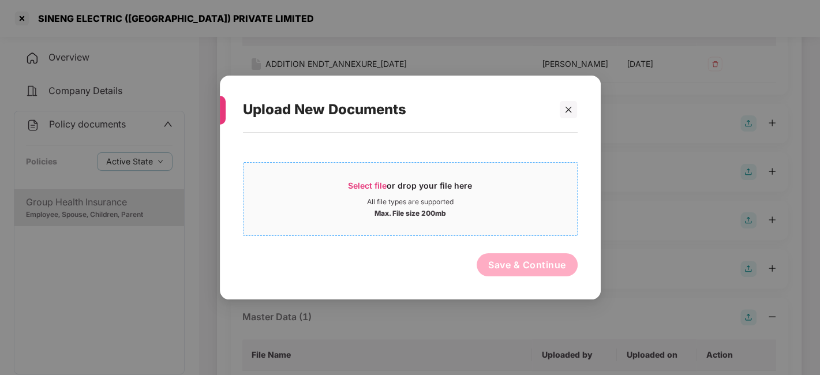
click at [543, 203] on div "All file types are supported" at bounding box center [411, 201] width 334 height 9
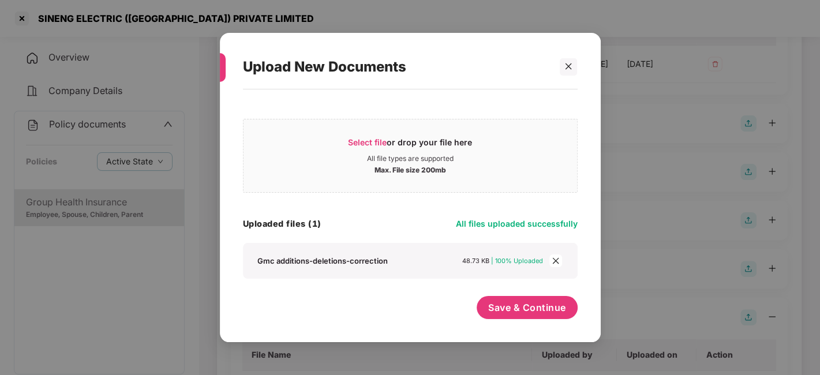
scroll to position [0, 0]
click at [498, 304] on span "Save & Continue" at bounding box center [527, 307] width 78 height 13
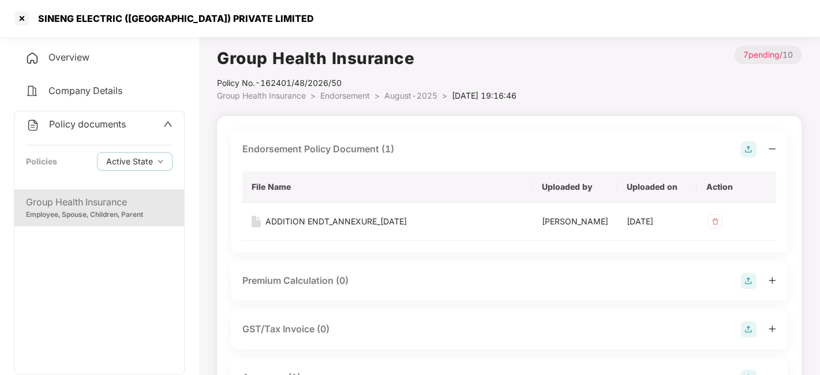
click at [395, 102] on li "August-2025 >" at bounding box center [419, 95] width 68 height 13
click at [401, 99] on span "August-2025" at bounding box center [411, 96] width 53 height 10
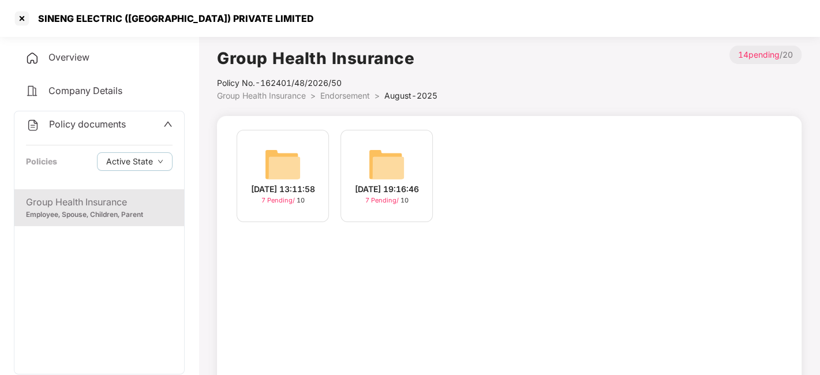
click at [345, 98] on span "Endorsement" at bounding box center [345, 96] width 50 height 10
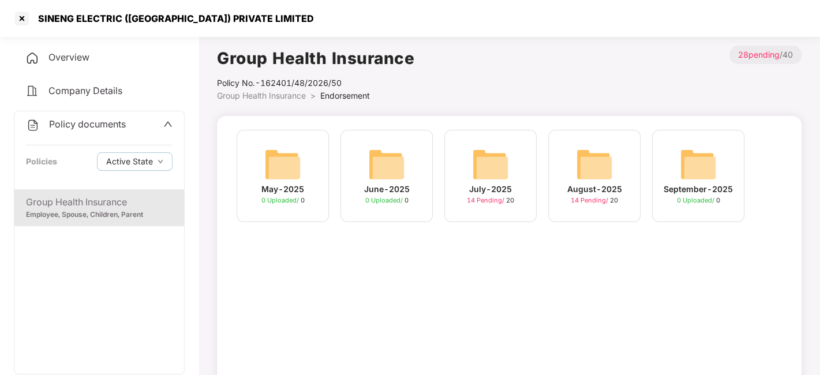
click at [82, 119] on span "Policy documents" at bounding box center [87, 124] width 77 height 12
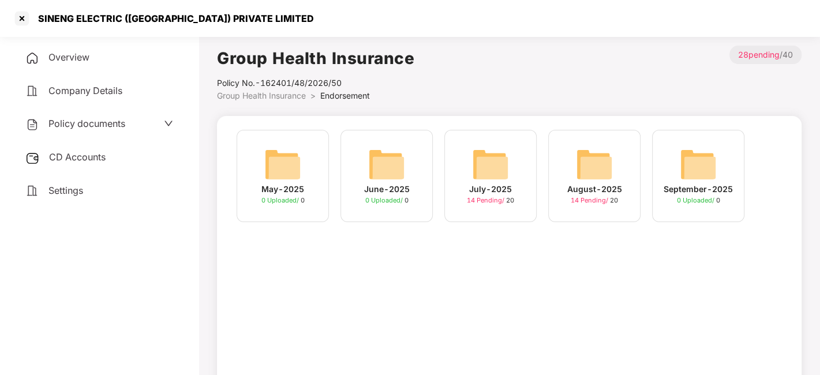
click at [93, 152] on span "CD Accounts" at bounding box center [77, 157] width 57 height 12
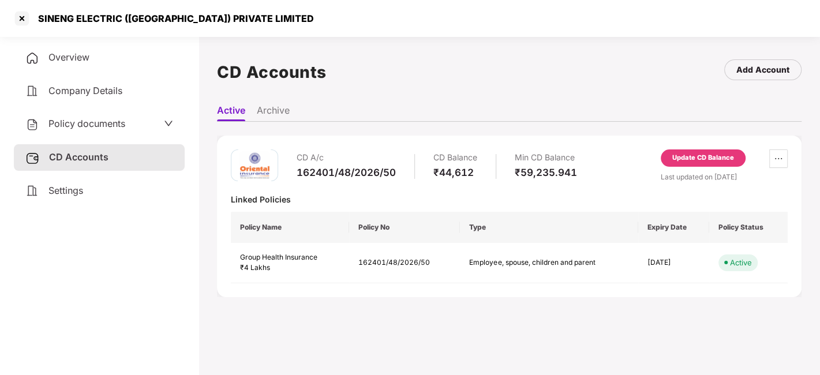
click at [682, 154] on div "Update CD Balance" at bounding box center [704, 158] width 62 height 10
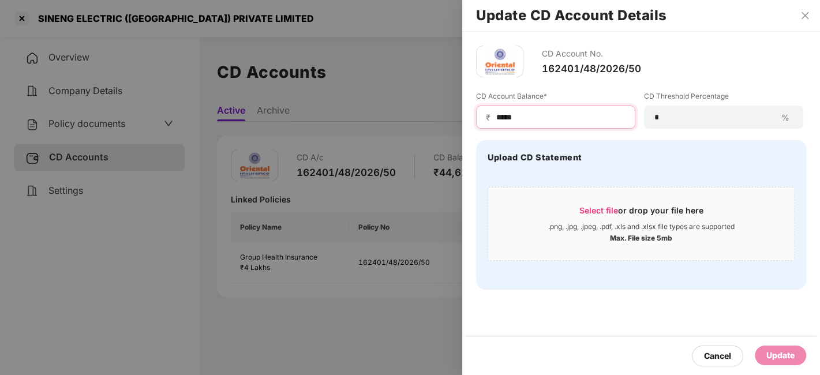
click at [535, 121] on input "*****" at bounding box center [560, 117] width 130 height 12
click at [508, 118] on input "******" at bounding box center [560, 117] width 130 height 12
type input "****"
click at [778, 353] on div "Update" at bounding box center [781, 355] width 28 height 13
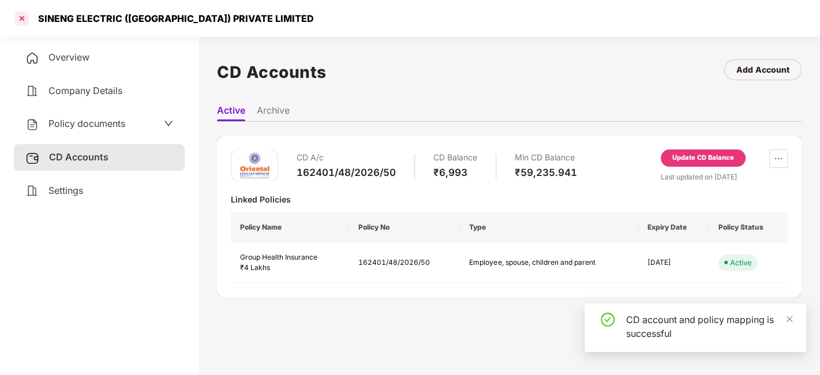
click at [18, 12] on div at bounding box center [22, 18] width 18 height 18
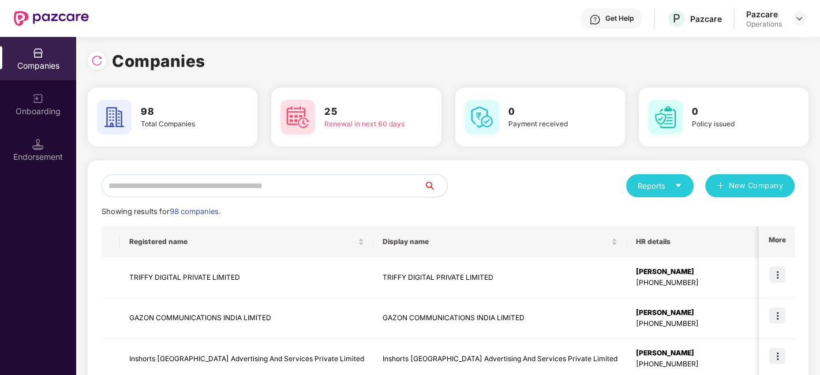
click at [262, 185] on input "text" at bounding box center [263, 185] width 323 height 23
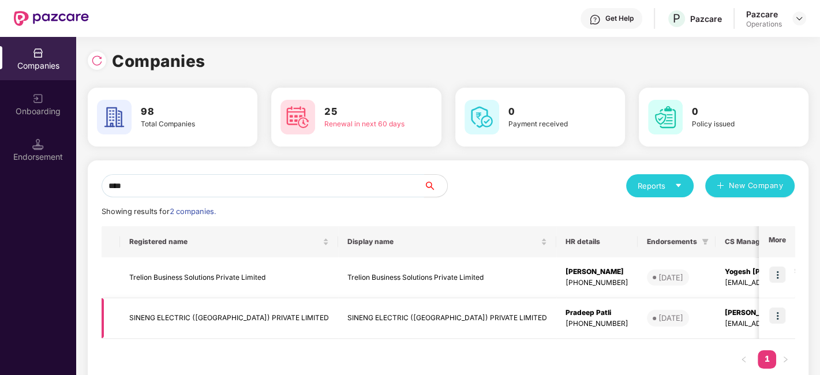
type input "****"
click at [779, 322] on img at bounding box center [778, 316] width 16 height 16
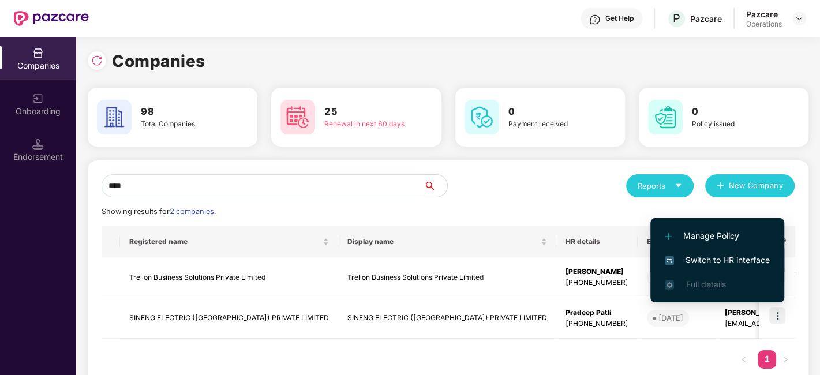
click at [706, 256] on span "Switch to HR interface" at bounding box center [717, 260] width 105 height 13
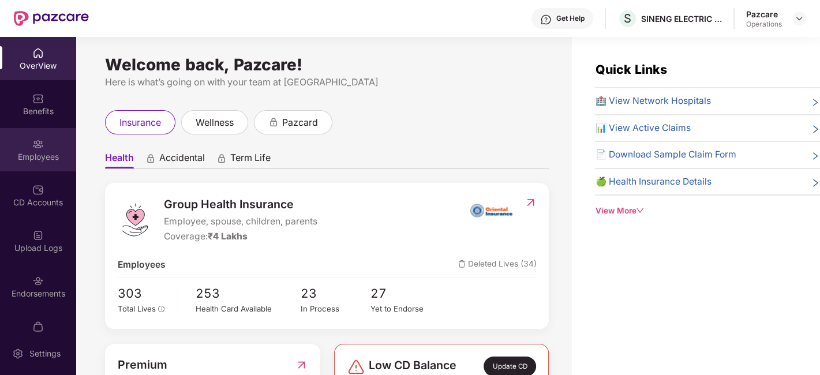
click at [35, 148] on img at bounding box center [38, 145] width 12 height 12
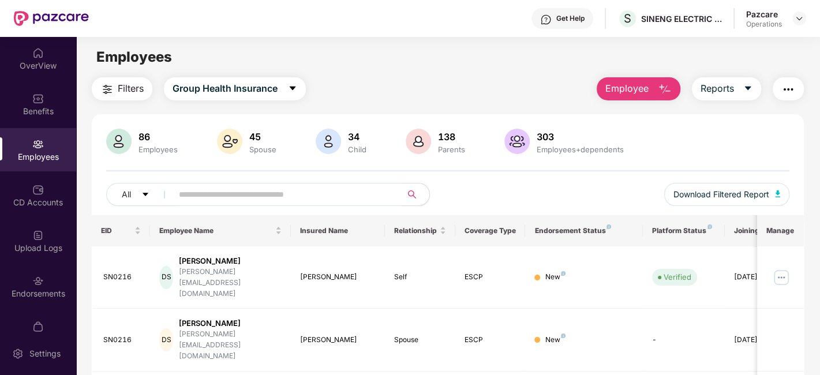
paste input "******"
click at [246, 195] on input "text" at bounding box center [282, 194] width 207 height 17
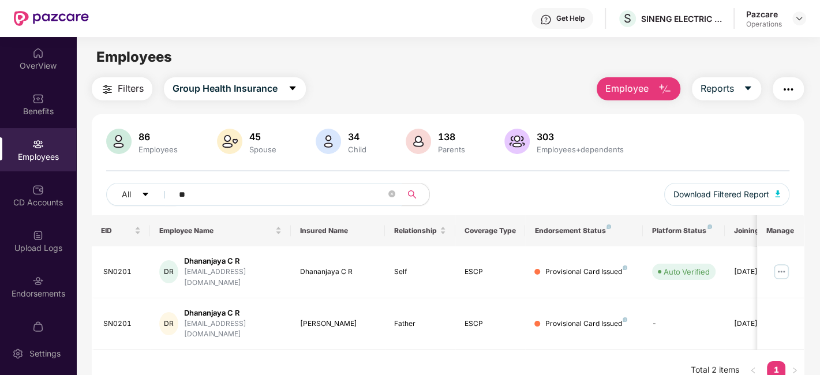
type input "*"
